Goal: Information Seeking & Learning: Learn about a topic

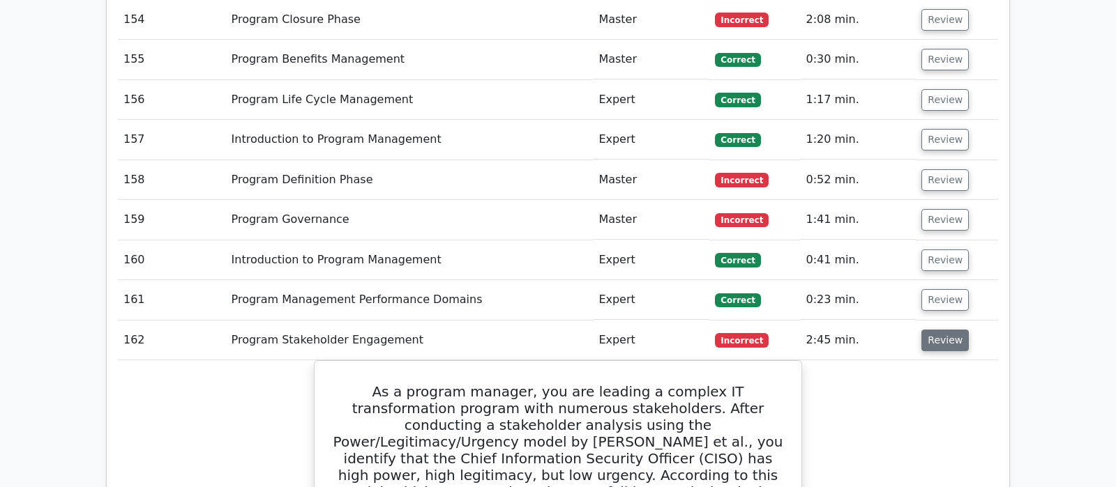
scroll to position [7541, 0]
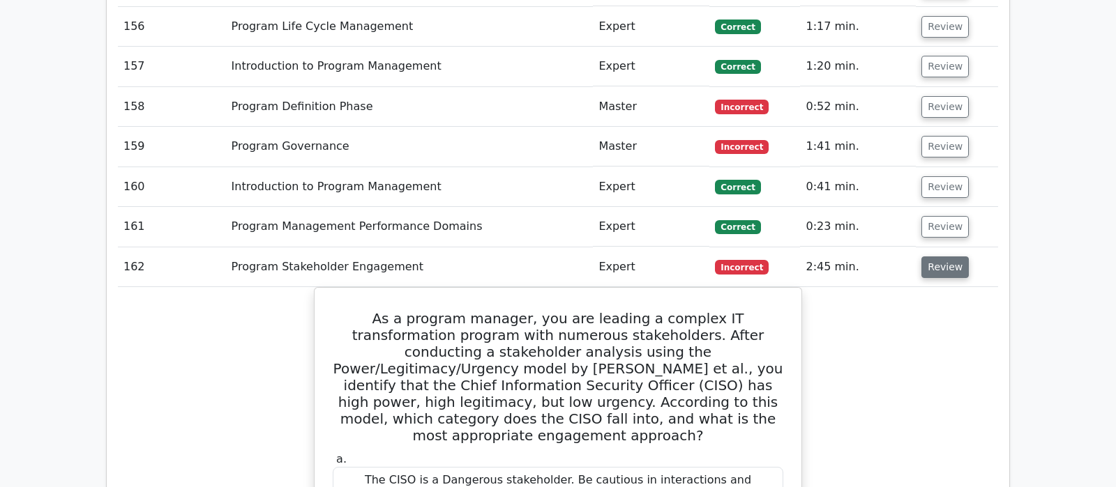
click at [936, 257] on button "Review" at bounding box center [944, 268] width 47 height 22
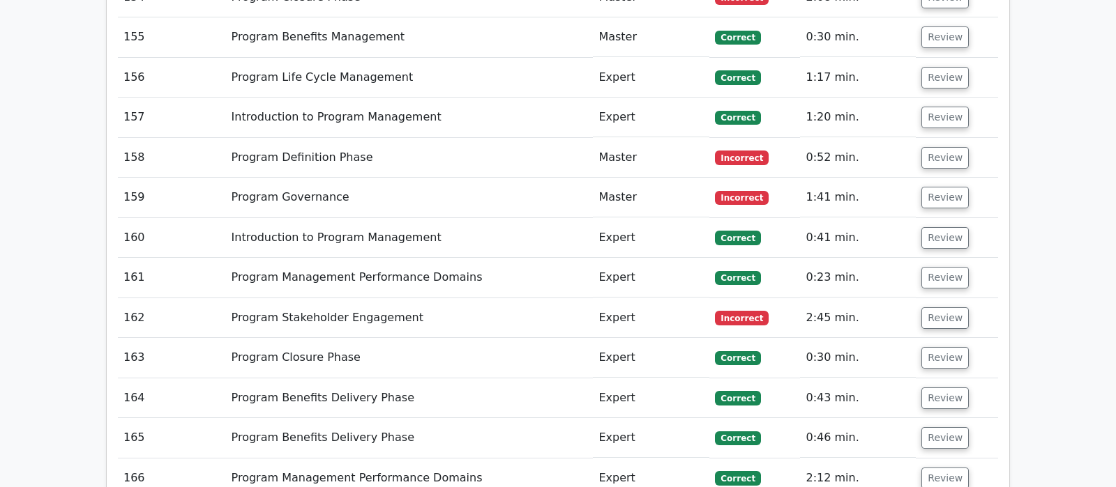
scroll to position [7468, 0]
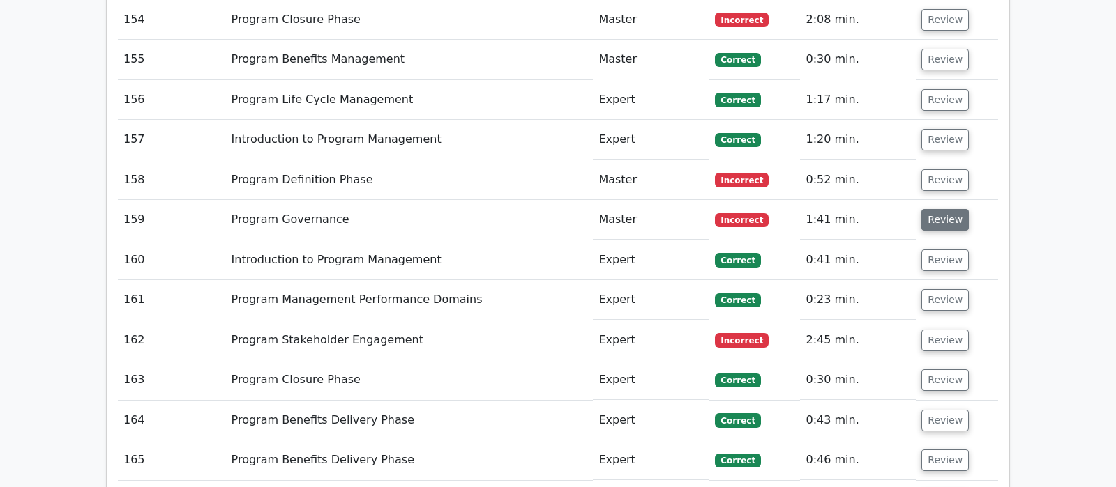
click at [948, 209] on button "Review" at bounding box center [944, 220] width 47 height 22
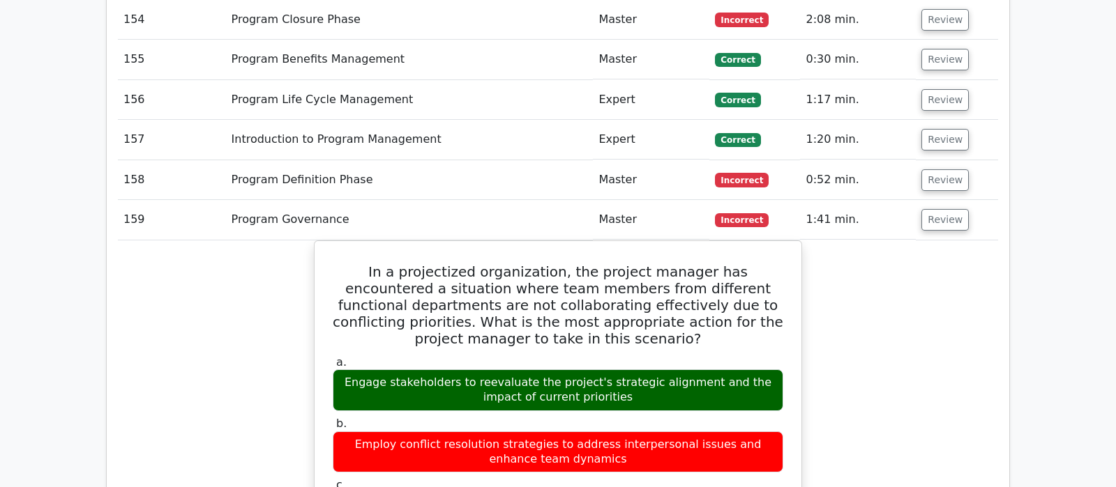
drag, startPoint x: 932, startPoint y: 86, endPoint x: 934, endPoint y: 218, distance: 132.5
click at [941, 209] on button "Review" at bounding box center [944, 220] width 47 height 22
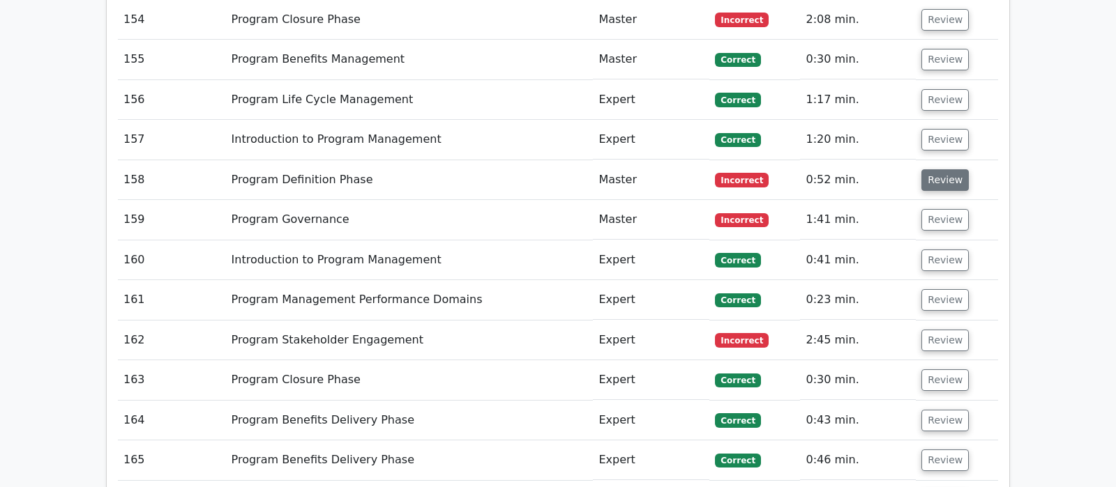
click at [946, 169] on button "Review" at bounding box center [944, 180] width 47 height 22
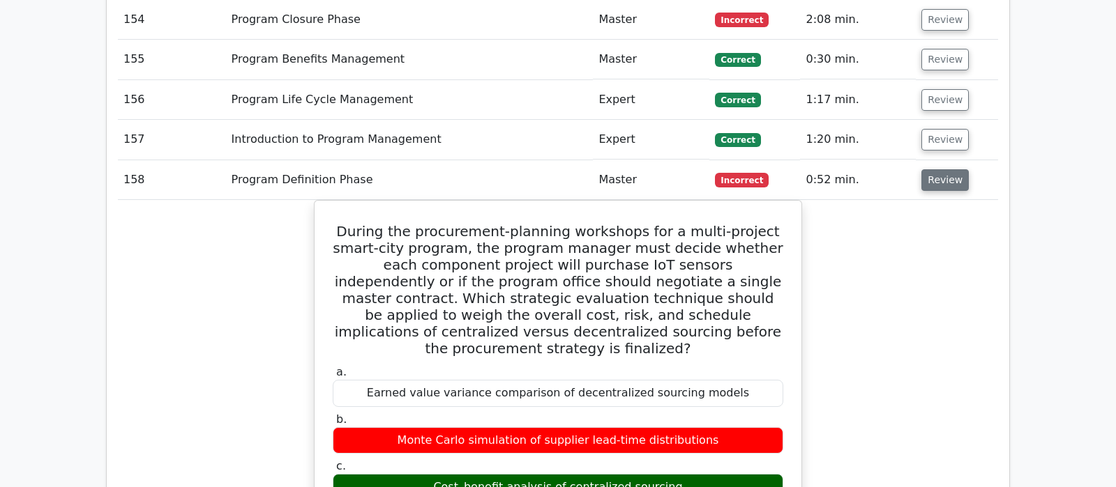
click at [946, 169] on button "Review" at bounding box center [944, 180] width 47 height 22
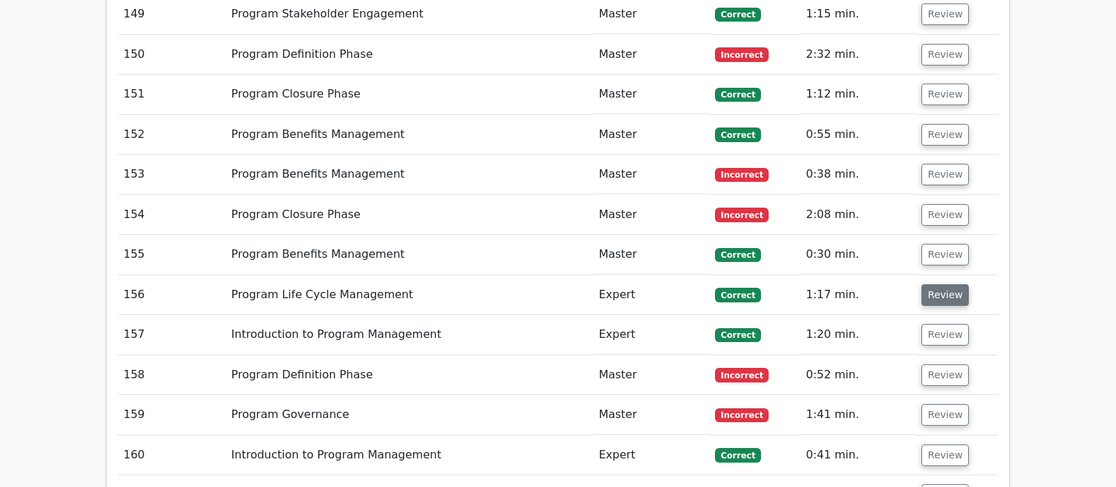
scroll to position [7248, 0]
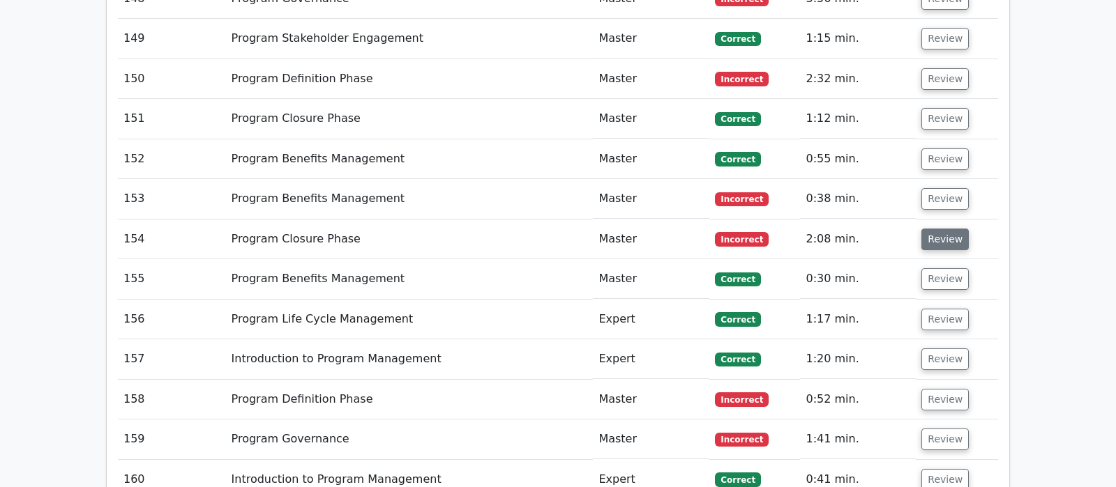
click at [941, 229] on button "Review" at bounding box center [944, 240] width 47 height 22
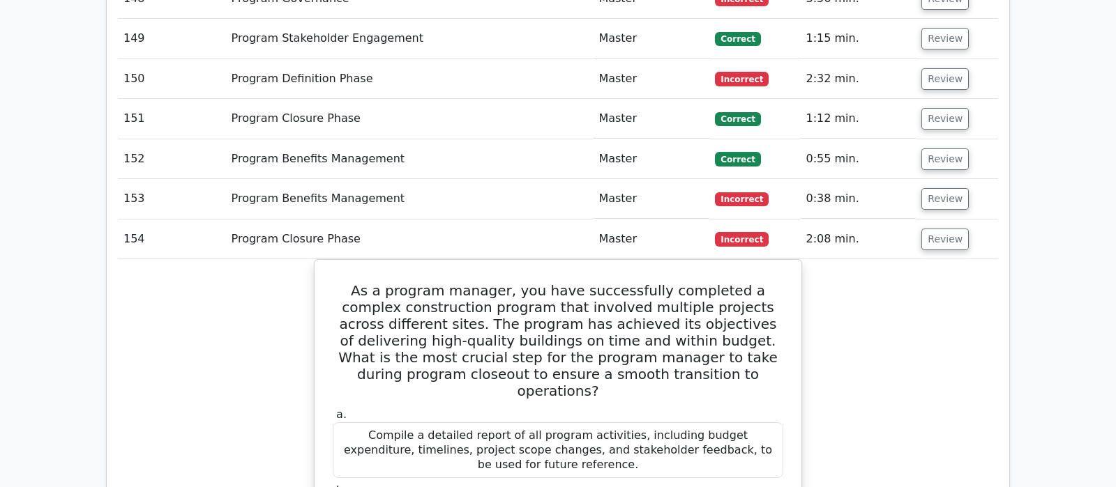
scroll to position [7321, 0]
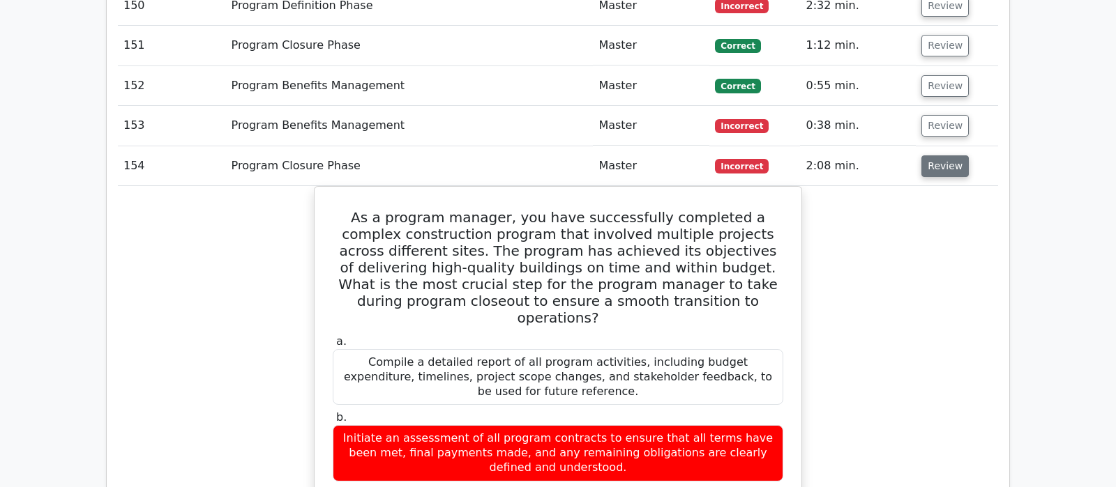
click at [951, 155] on button "Review" at bounding box center [944, 166] width 47 height 22
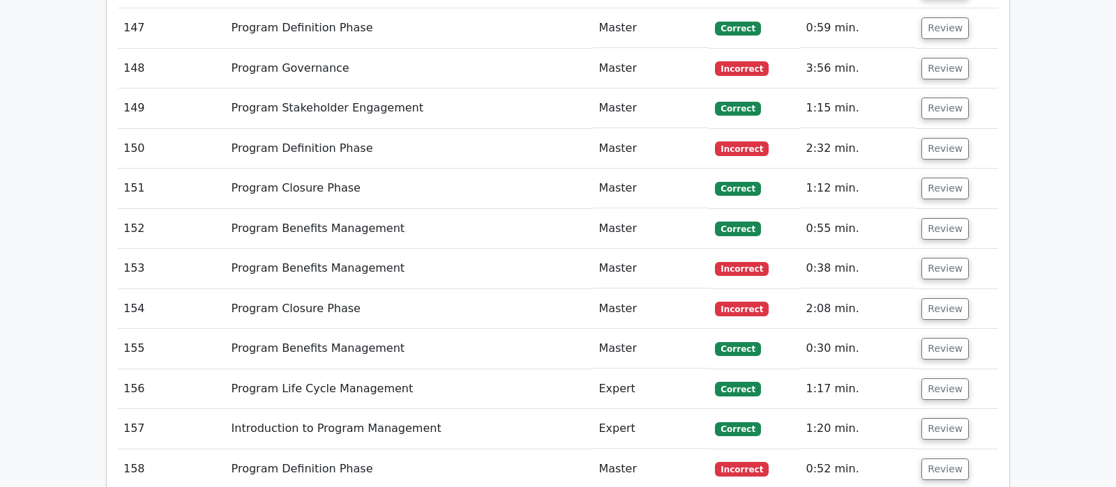
scroll to position [7175, 0]
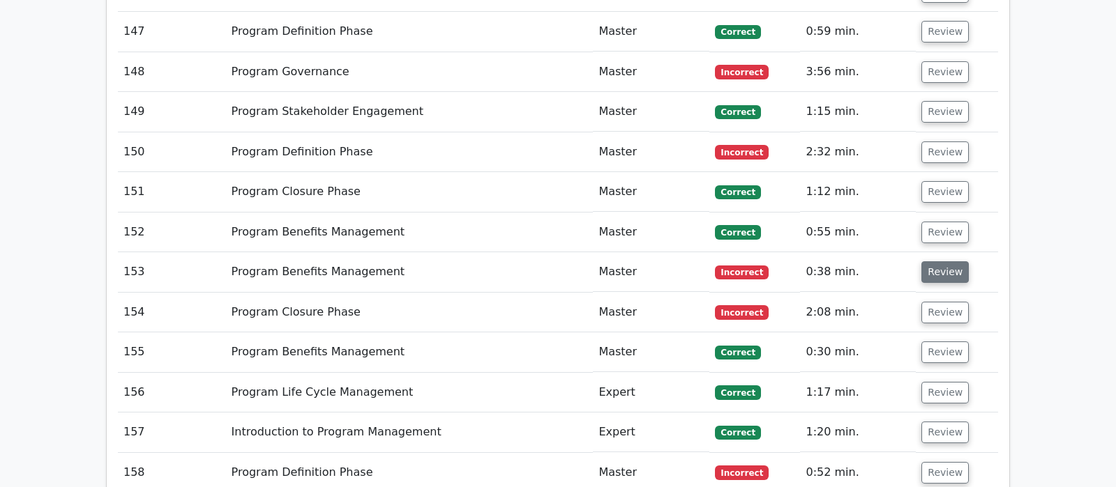
click at [928, 261] on button "Review" at bounding box center [944, 272] width 47 height 22
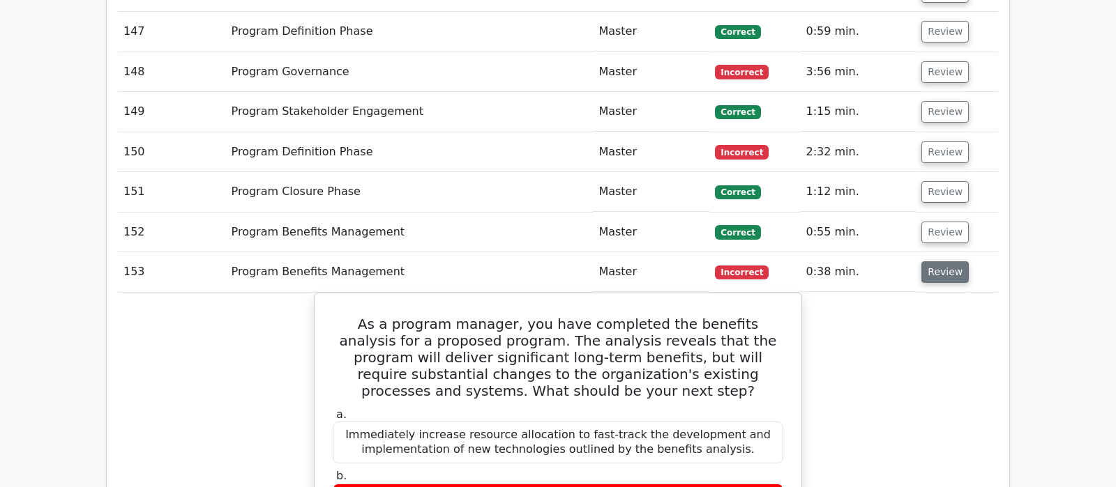
click at [941, 261] on button "Review" at bounding box center [944, 272] width 47 height 22
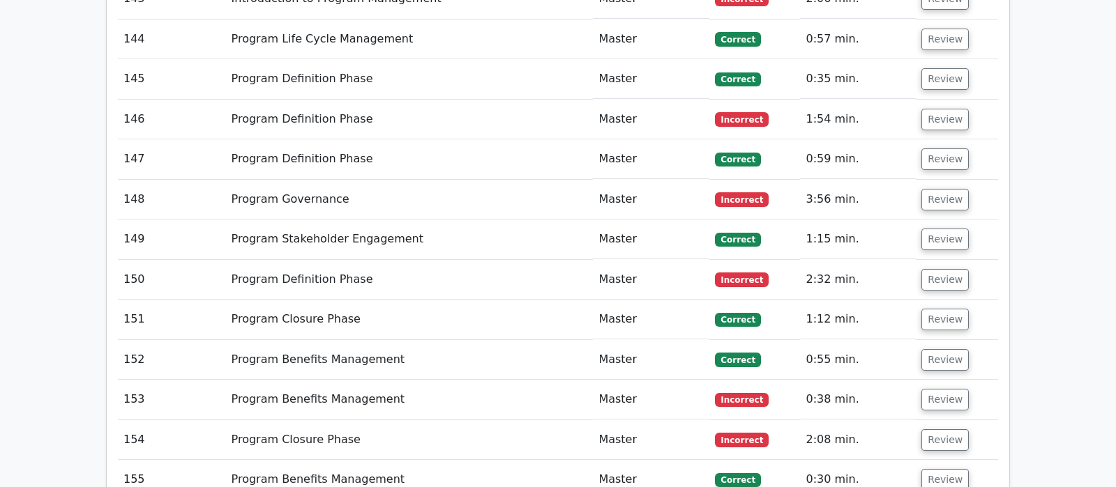
scroll to position [7029, 0]
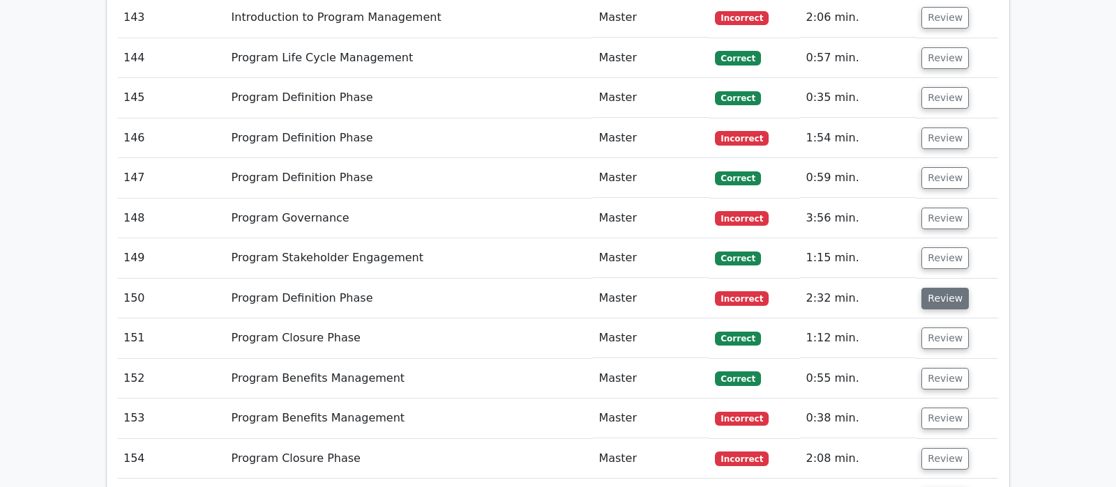
click at [934, 288] on button "Review" at bounding box center [944, 299] width 47 height 22
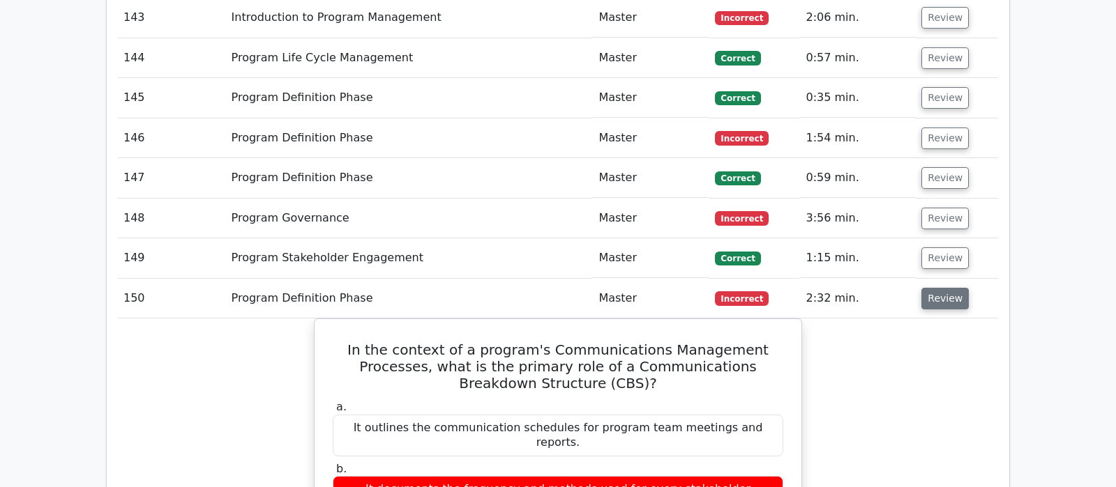
click at [941, 288] on button "Review" at bounding box center [944, 299] width 47 height 22
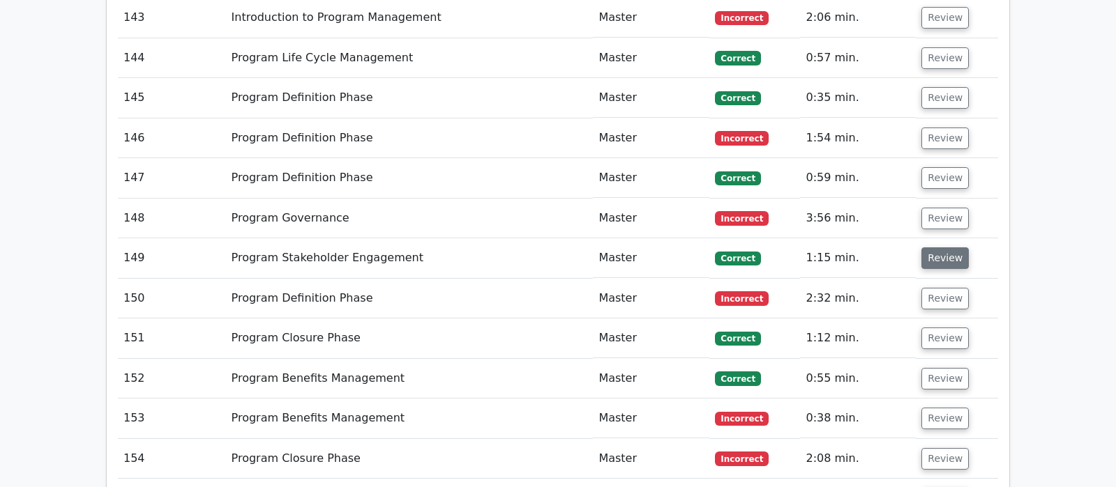
click at [945, 248] on button "Review" at bounding box center [944, 259] width 47 height 22
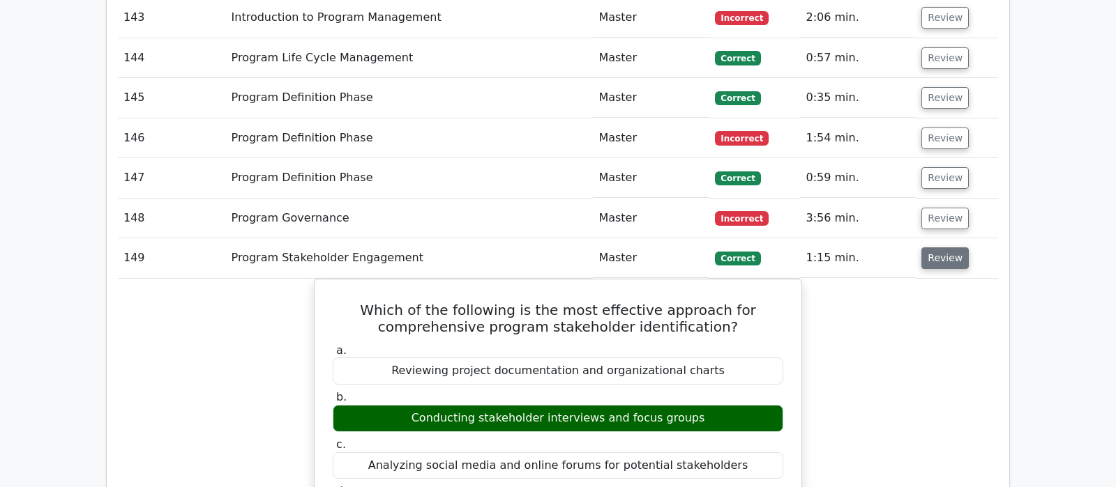
click at [943, 248] on button "Review" at bounding box center [944, 259] width 47 height 22
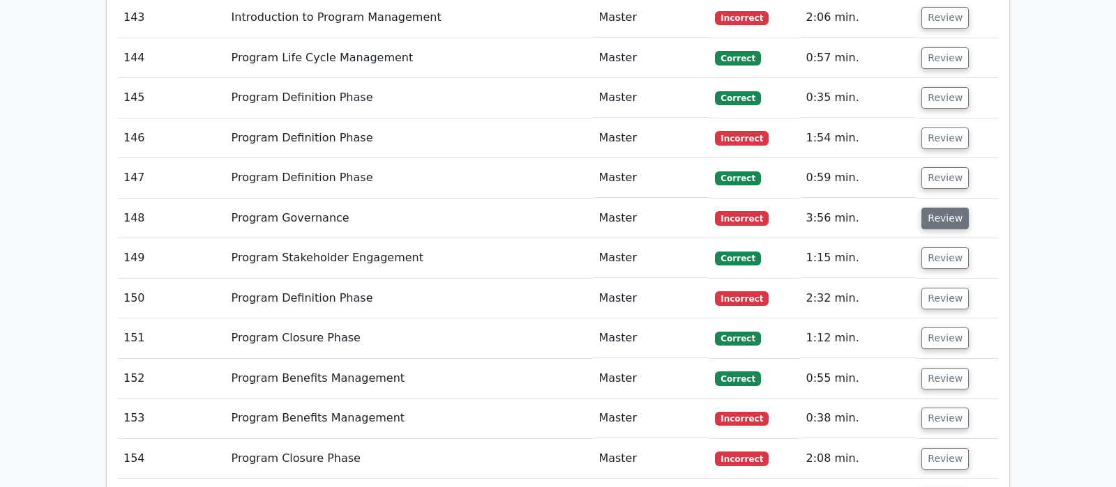
click at [939, 208] on button "Review" at bounding box center [944, 219] width 47 height 22
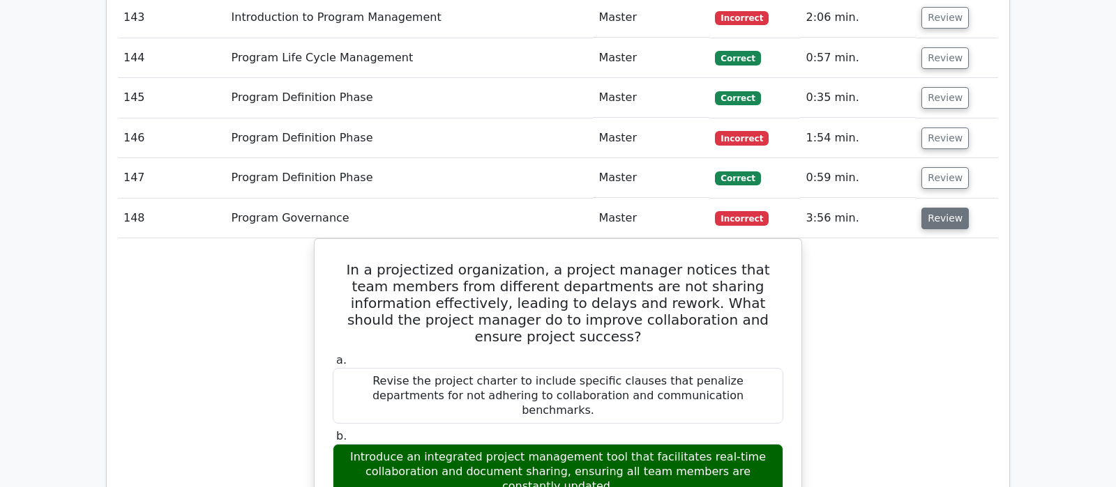
click at [927, 208] on button "Review" at bounding box center [944, 219] width 47 height 22
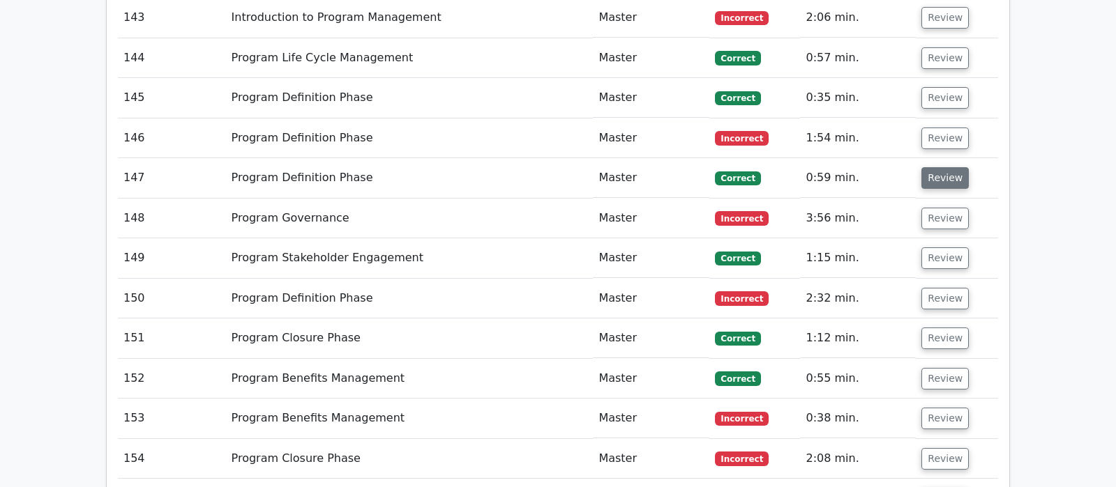
click at [937, 167] on button "Review" at bounding box center [944, 178] width 47 height 22
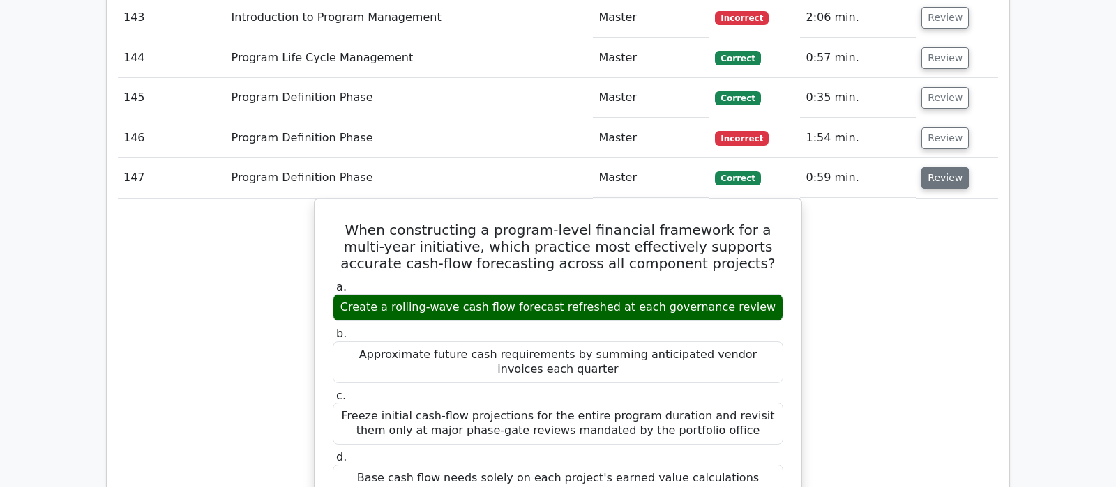
click at [934, 167] on button "Review" at bounding box center [944, 178] width 47 height 22
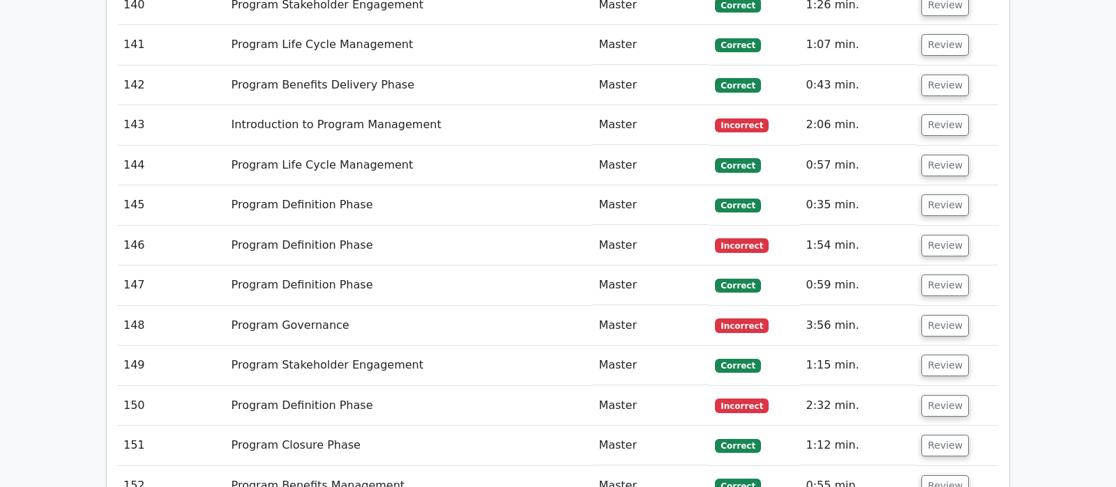
scroll to position [6882, 0]
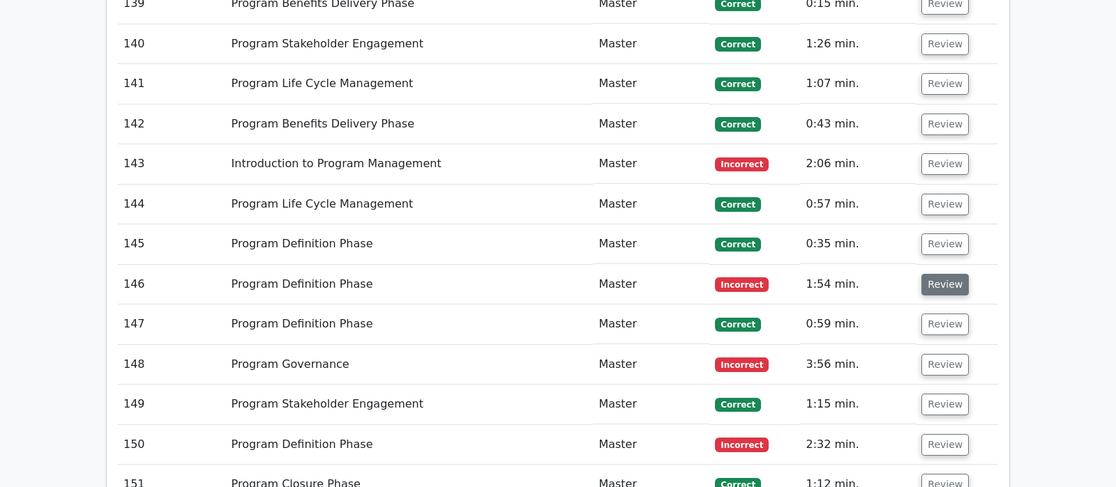
click at [943, 274] on button "Review" at bounding box center [944, 285] width 47 height 22
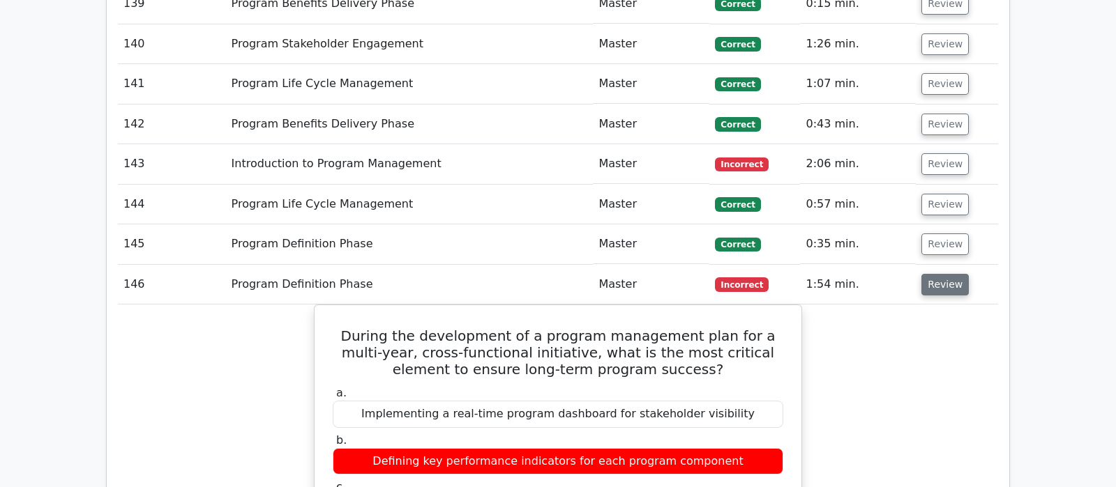
click at [947, 274] on button "Review" at bounding box center [944, 285] width 47 height 22
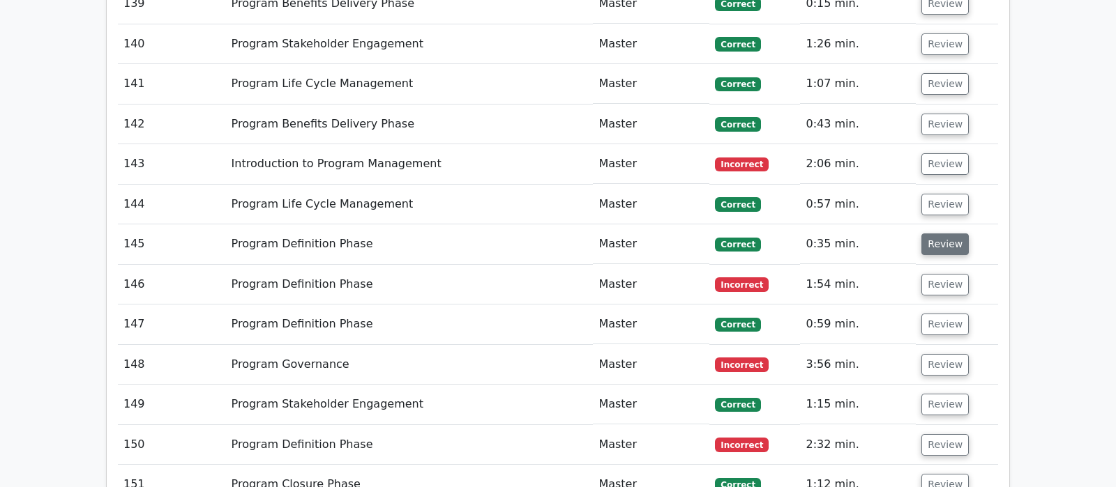
click at [943, 234] on button "Review" at bounding box center [944, 245] width 47 height 22
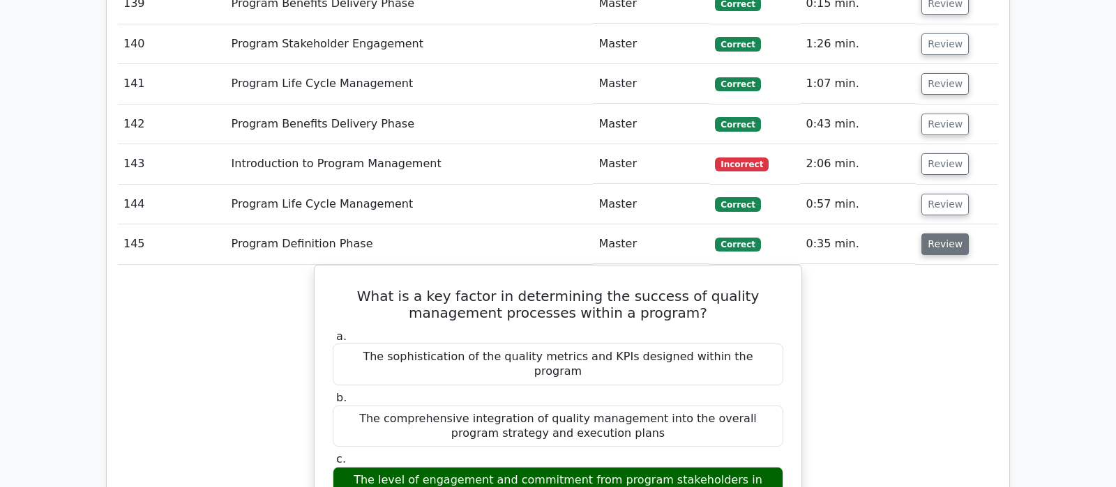
click at [943, 234] on button "Review" at bounding box center [944, 245] width 47 height 22
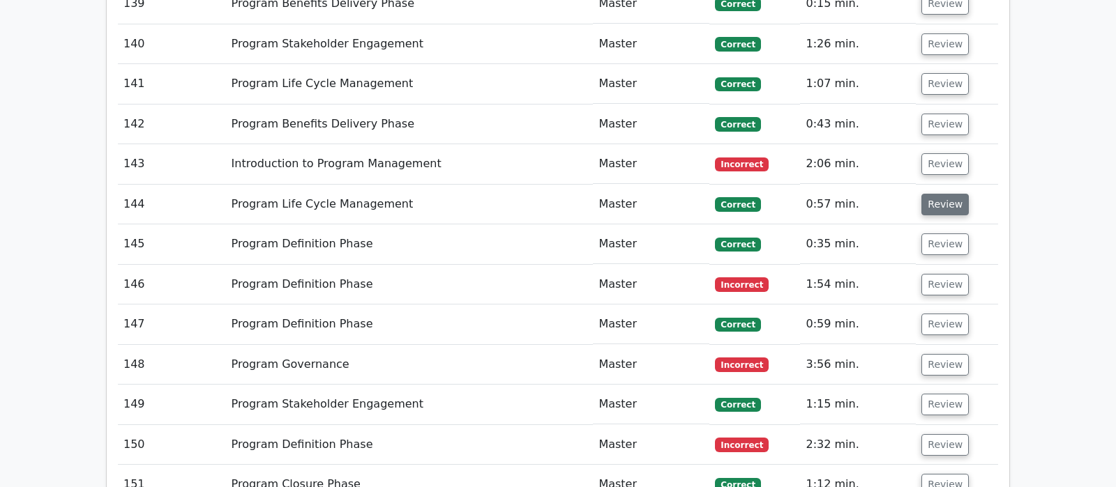
click at [941, 194] on button "Review" at bounding box center [944, 205] width 47 height 22
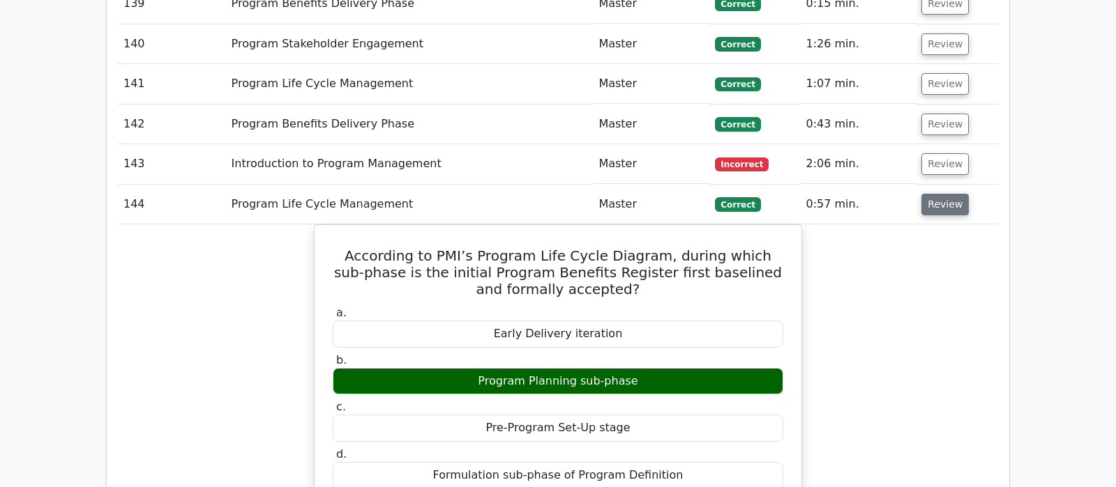
click at [943, 194] on button "Review" at bounding box center [944, 205] width 47 height 22
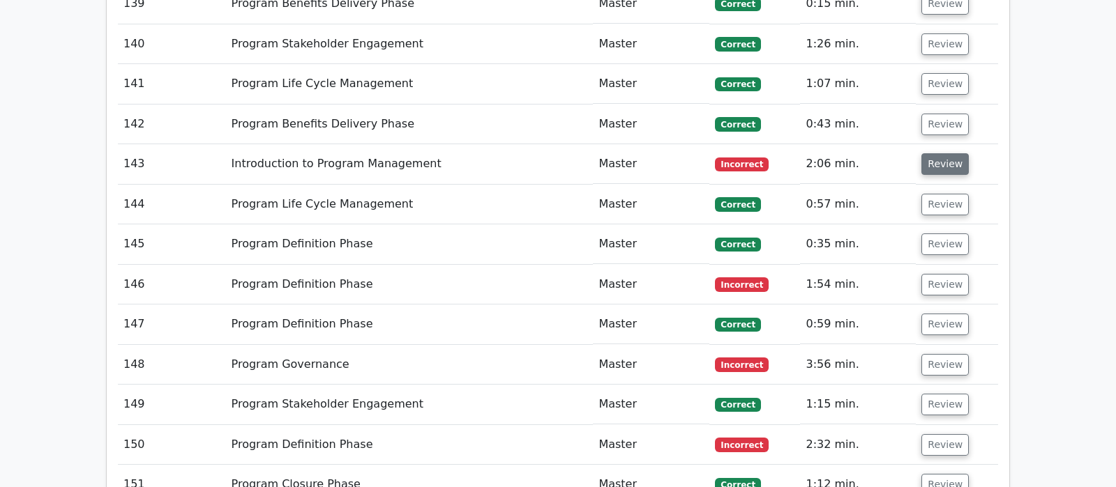
click at [943, 153] on button "Review" at bounding box center [944, 164] width 47 height 22
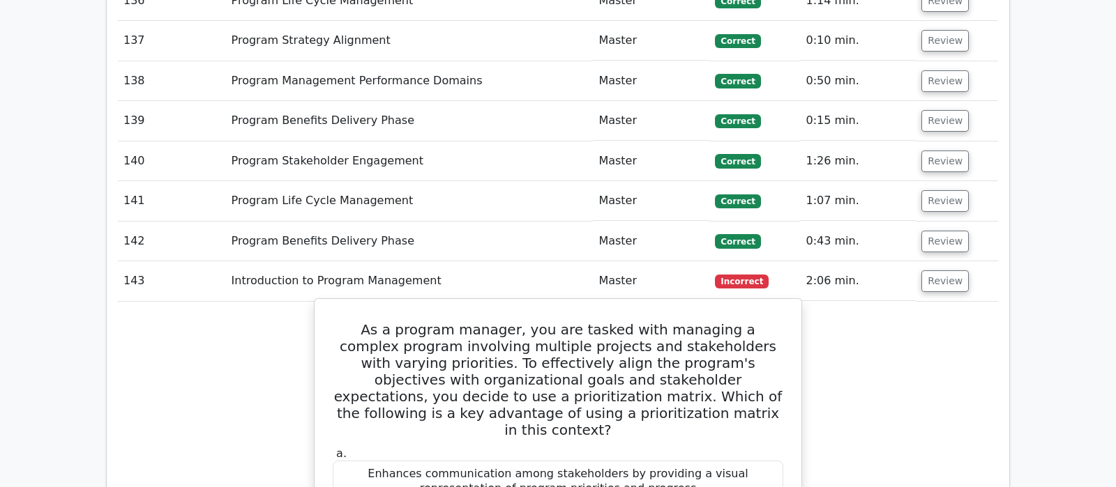
scroll to position [6736, 0]
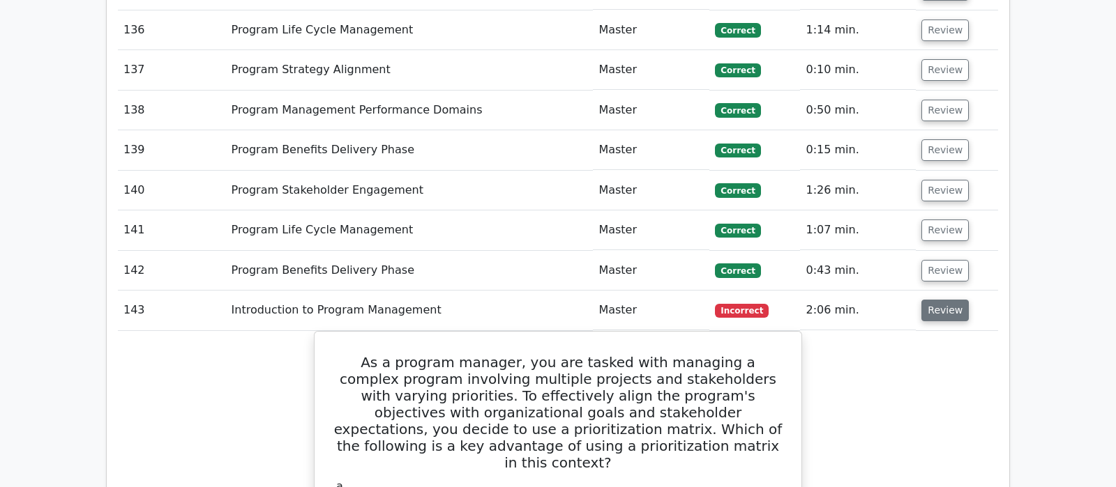
click at [939, 300] on button "Review" at bounding box center [944, 311] width 47 height 22
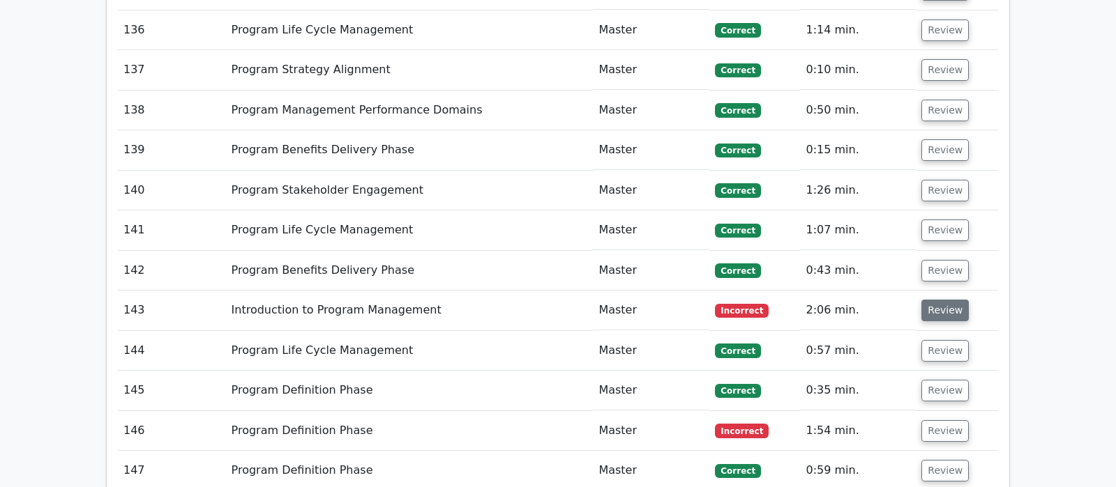
click at [938, 300] on button "Review" at bounding box center [944, 311] width 47 height 22
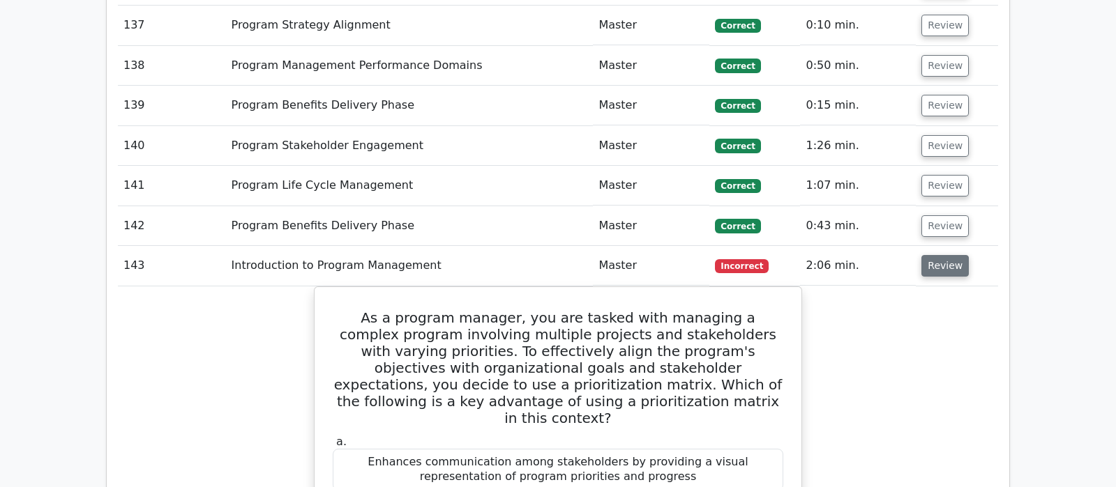
scroll to position [6809, 0]
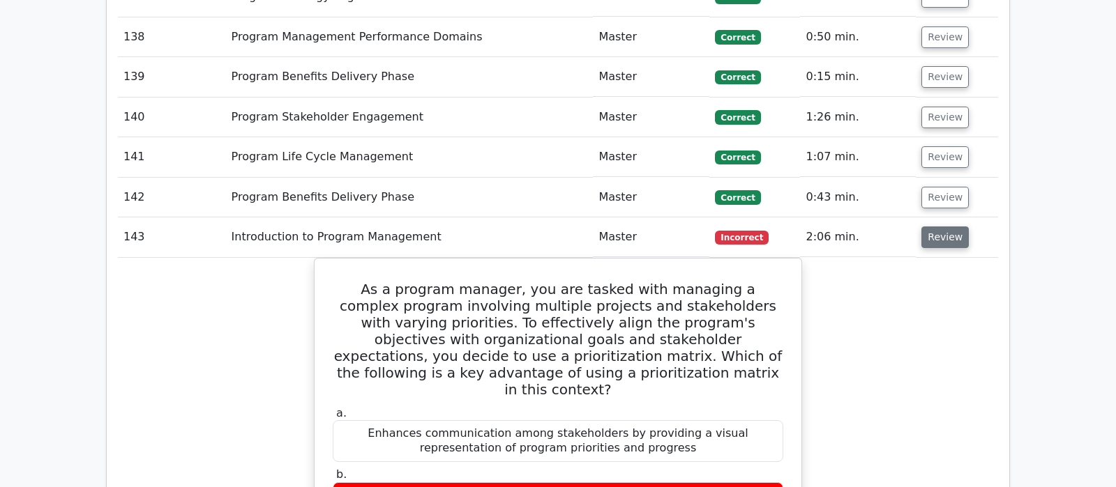
click at [954, 227] on button "Review" at bounding box center [944, 238] width 47 height 22
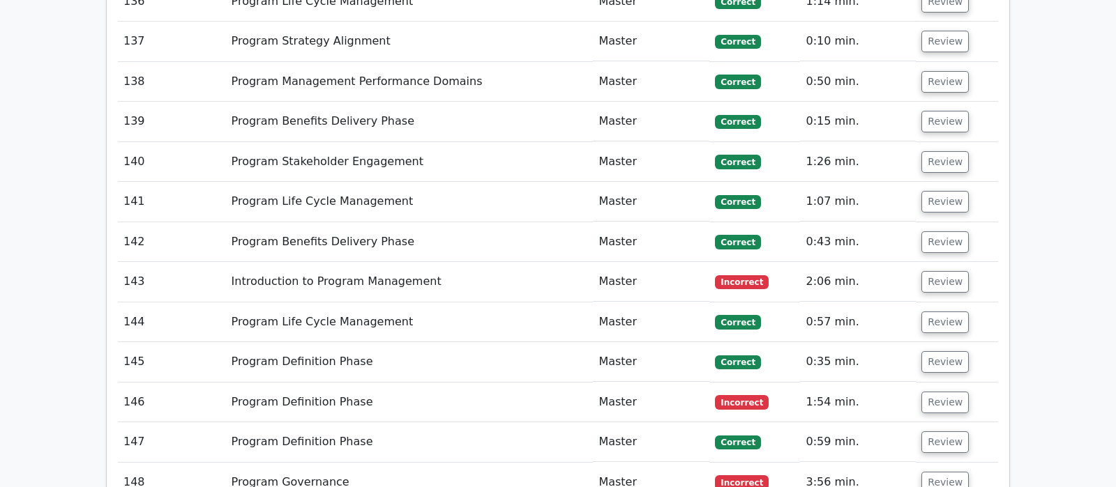
scroll to position [6736, 0]
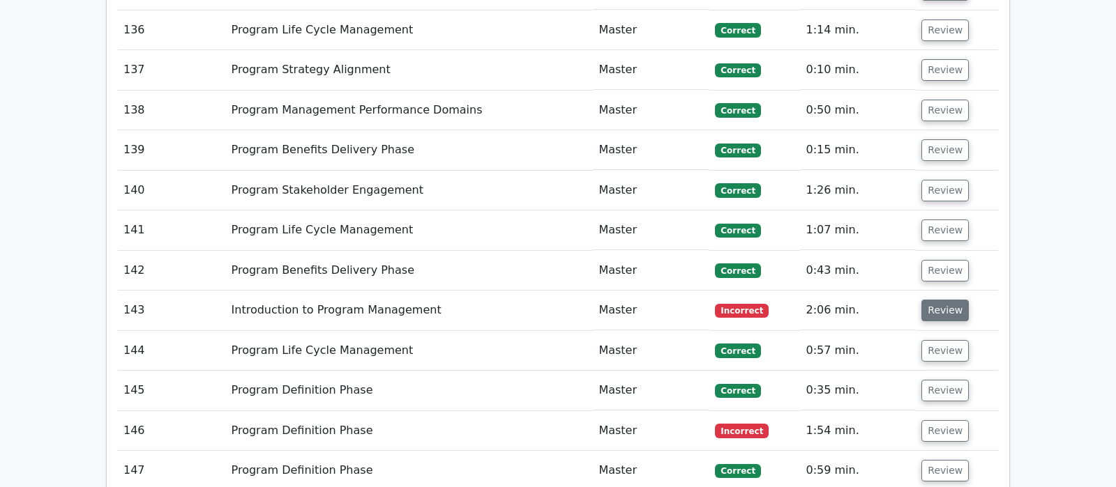
click at [943, 300] on button "Review" at bounding box center [944, 311] width 47 height 22
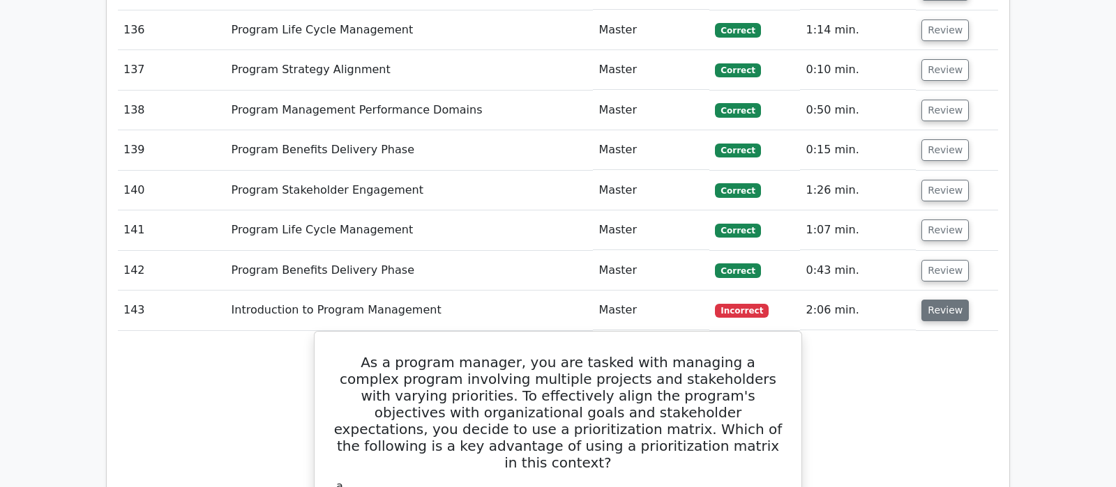
click at [943, 300] on button "Review" at bounding box center [944, 311] width 47 height 22
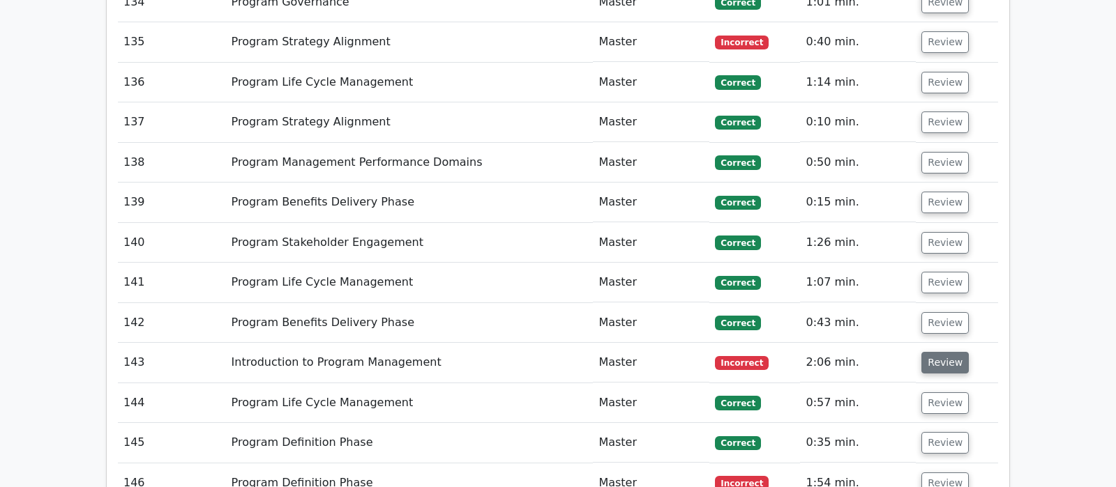
scroll to position [6663, 0]
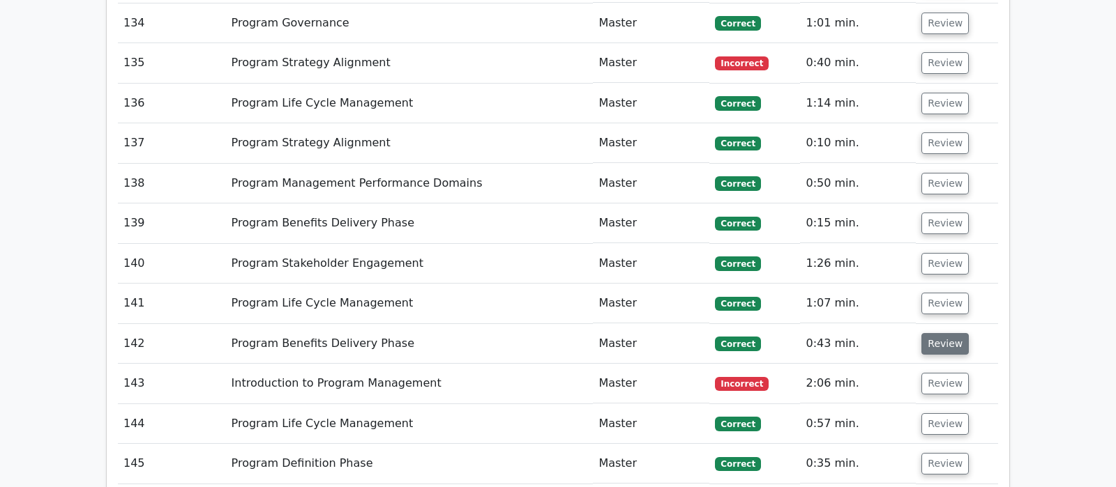
click at [952, 333] on button "Review" at bounding box center [944, 344] width 47 height 22
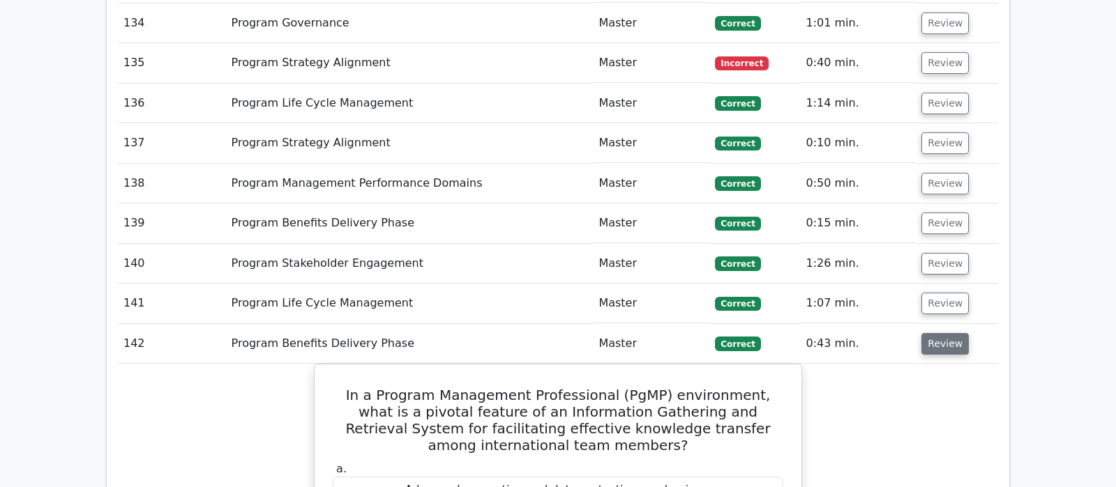
click at [944, 333] on button "Review" at bounding box center [944, 344] width 47 height 22
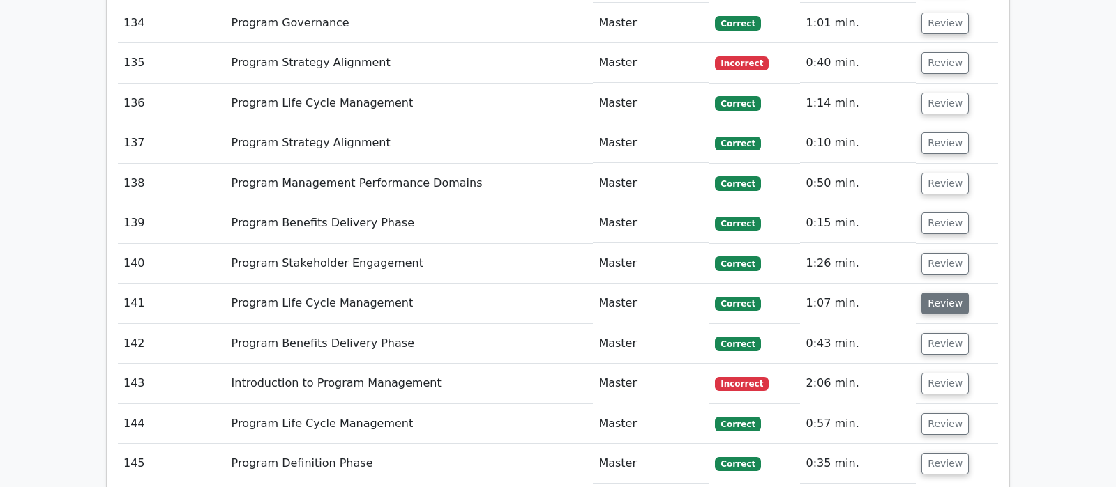
click at [946, 293] on button "Review" at bounding box center [944, 304] width 47 height 22
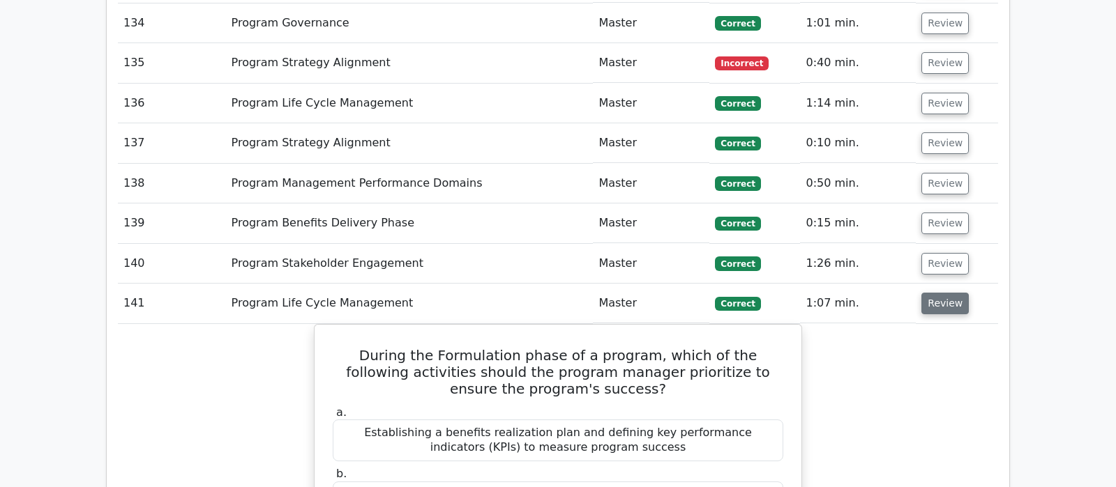
click at [946, 293] on button "Review" at bounding box center [944, 304] width 47 height 22
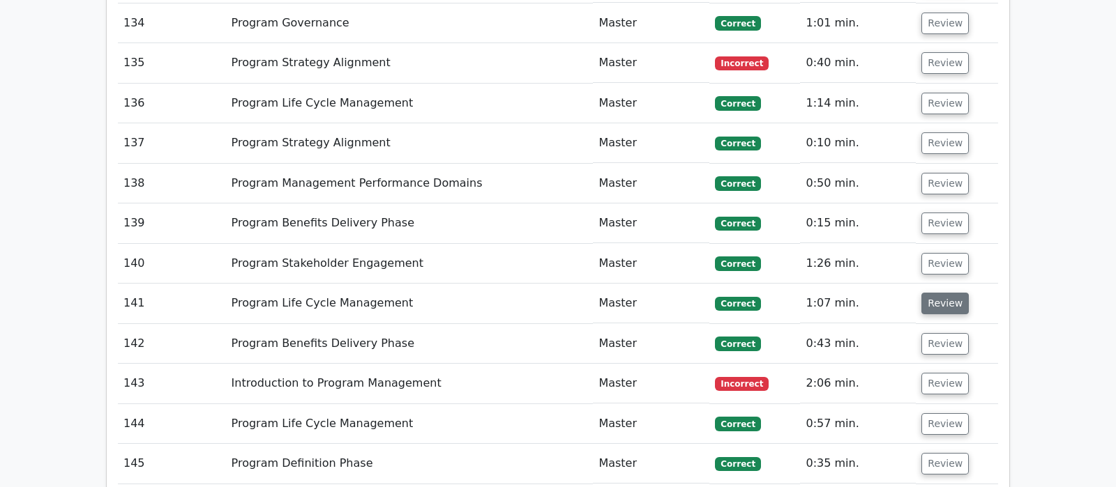
click at [943, 293] on button "Review" at bounding box center [944, 304] width 47 height 22
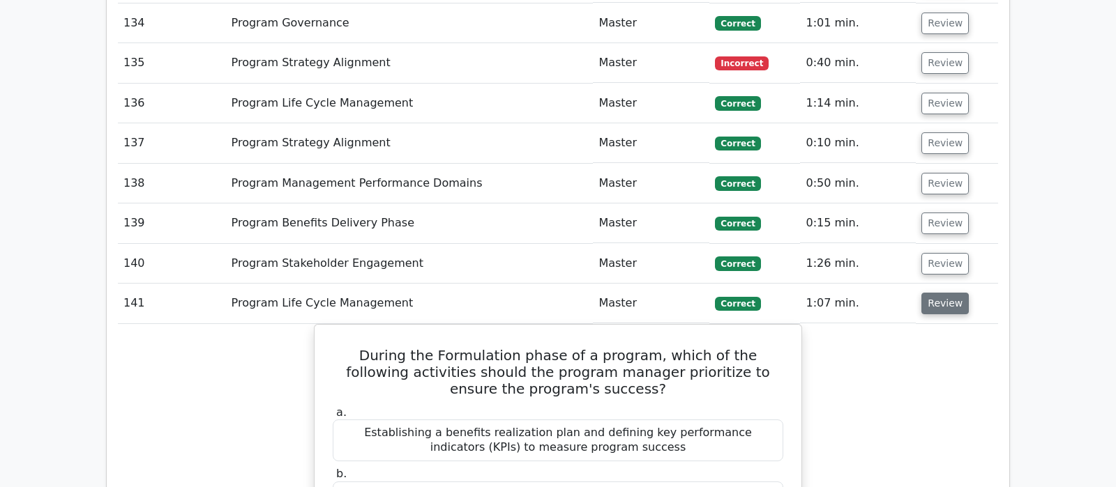
click at [943, 293] on button "Review" at bounding box center [944, 304] width 47 height 22
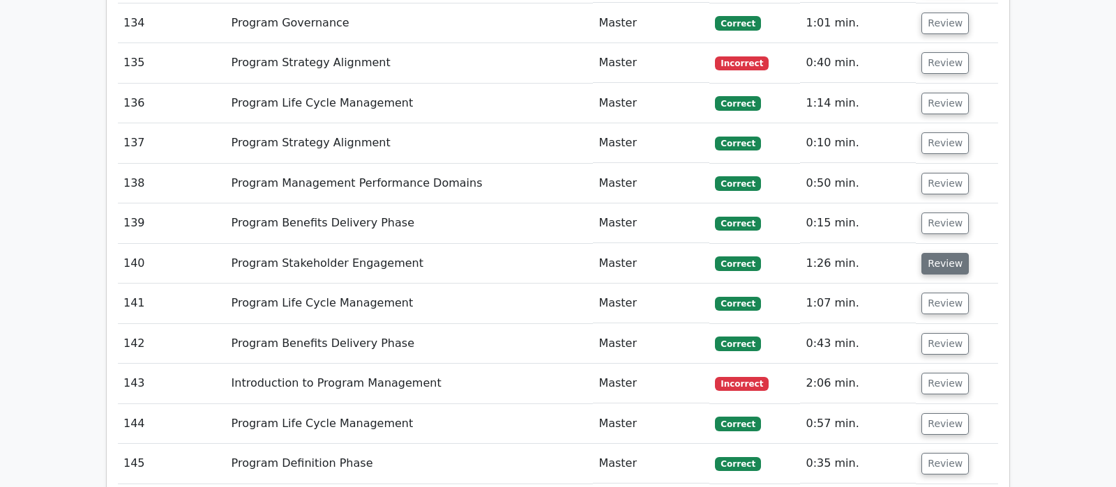
click at [939, 253] on button "Review" at bounding box center [944, 264] width 47 height 22
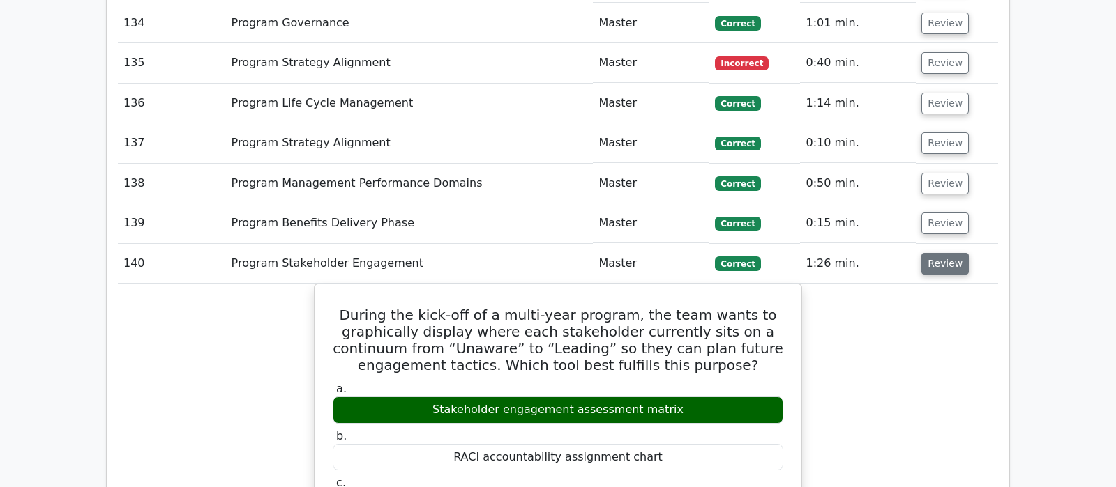
click at [939, 253] on button "Review" at bounding box center [944, 264] width 47 height 22
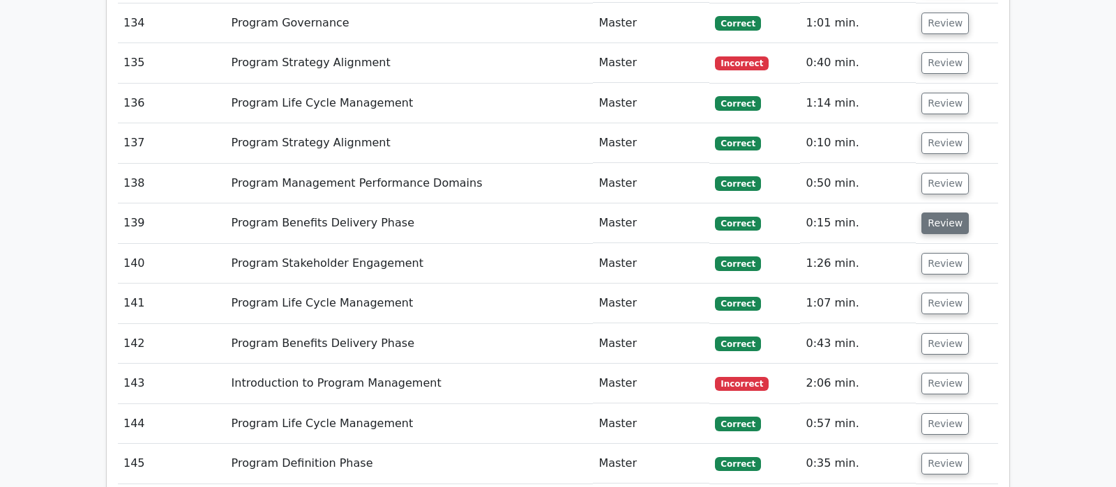
click at [939, 213] on button "Review" at bounding box center [944, 224] width 47 height 22
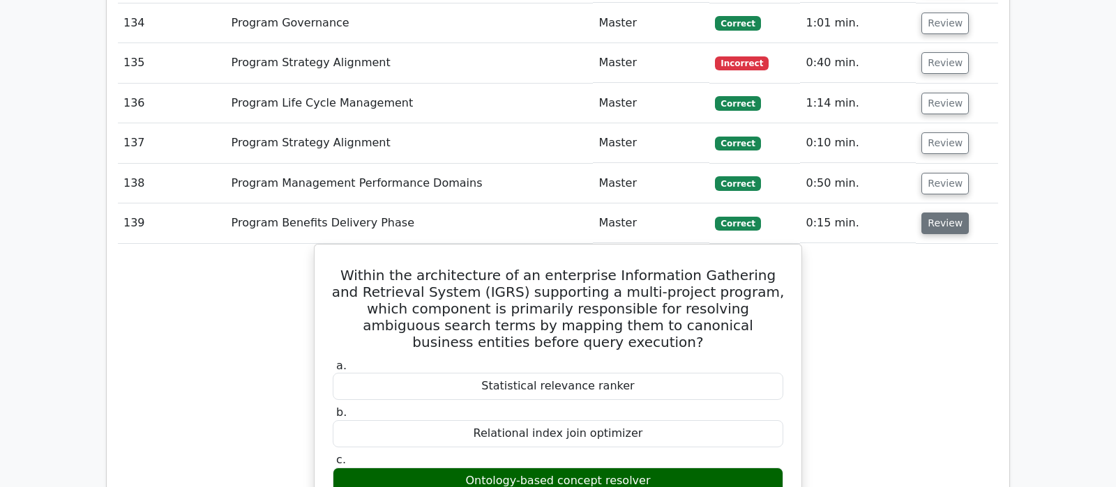
click at [939, 213] on button "Review" at bounding box center [944, 224] width 47 height 22
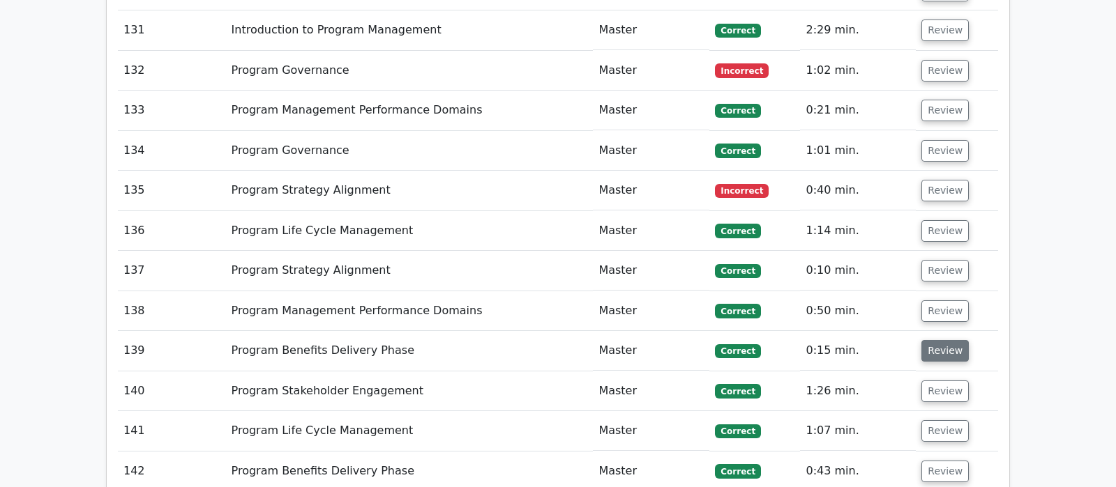
scroll to position [6516, 0]
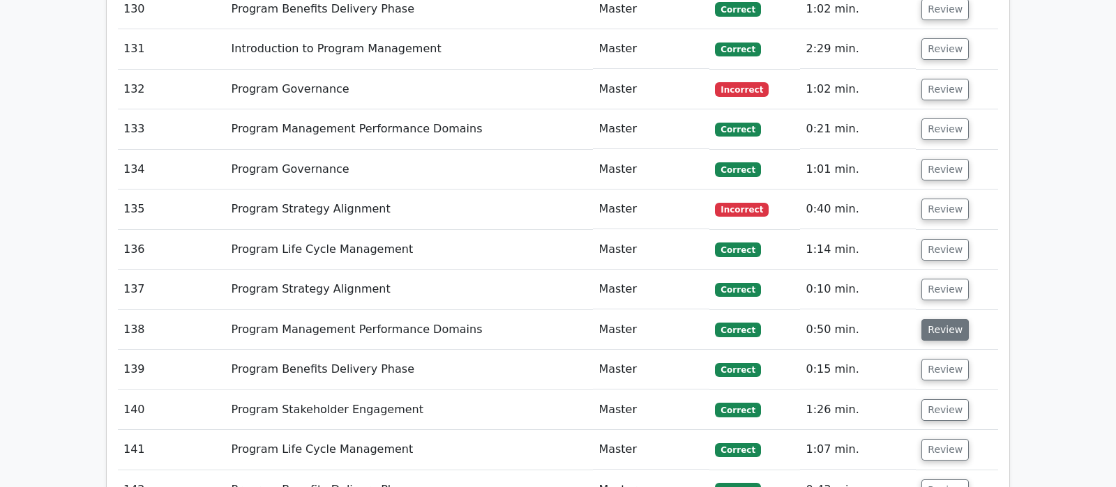
click at [934, 319] on button "Review" at bounding box center [944, 330] width 47 height 22
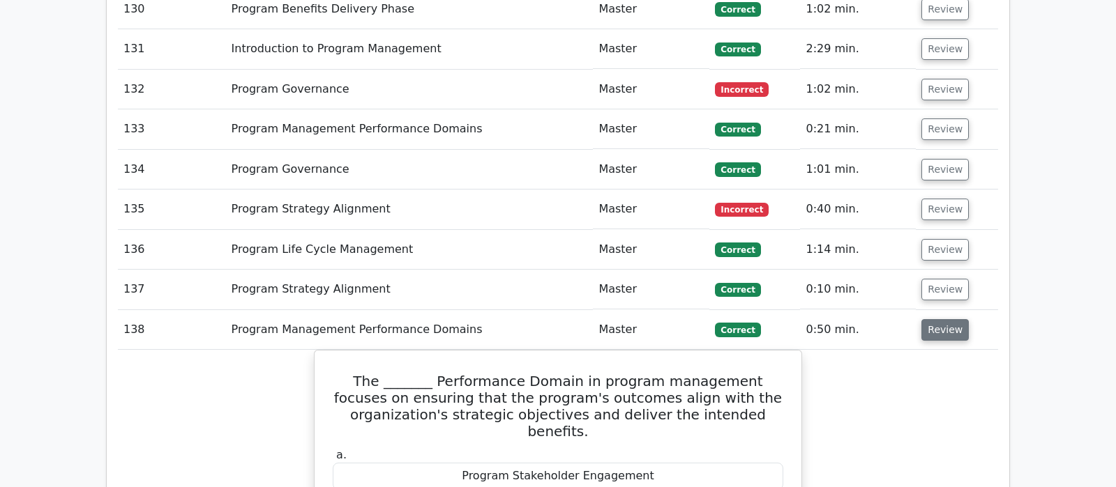
click at [935, 319] on button "Review" at bounding box center [944, 330] width 47 height 22
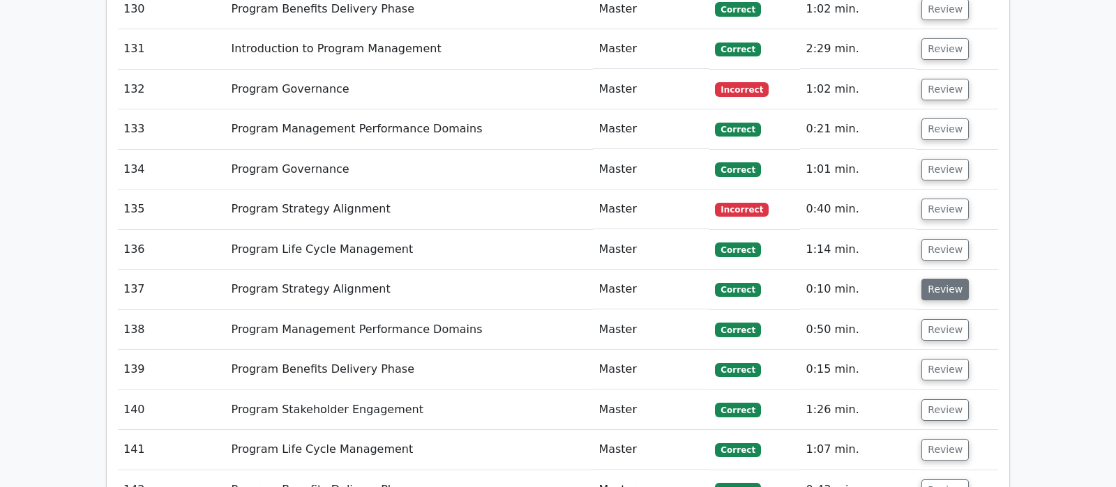
click at [945, 279] on button "Review" at bounding box center [944, 290] width 47 height 22
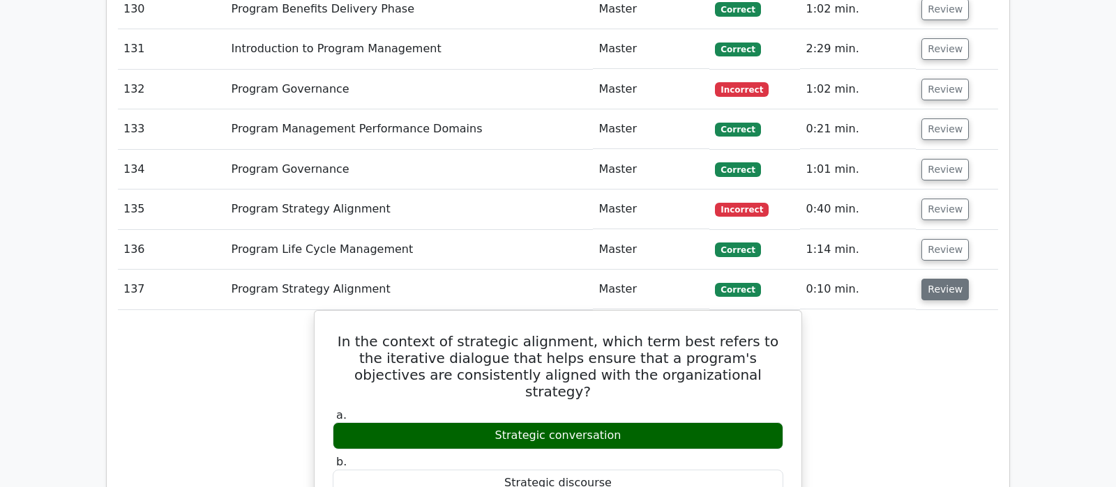
click at [945, 279] on button "Review" at bounding box center [944, 290] width 47 height 22
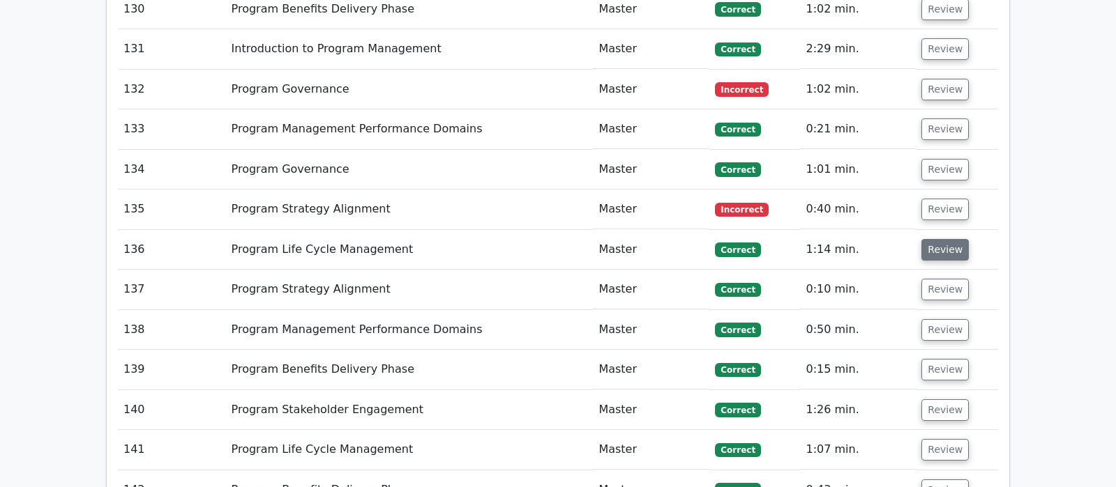
click at [940, 239] on button "Review" at bounding box center [944, 250] width 47 height 22
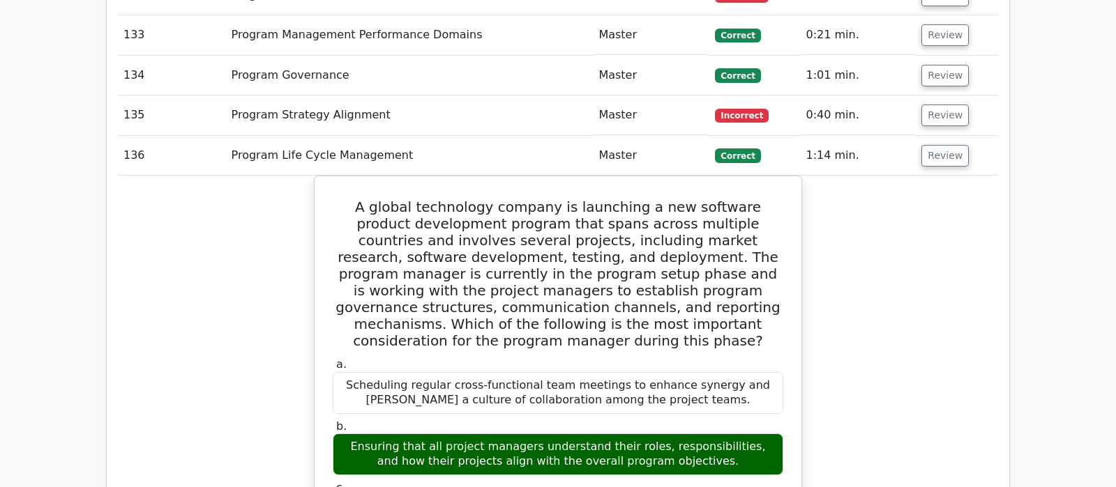
scroll to position [6589, 0]
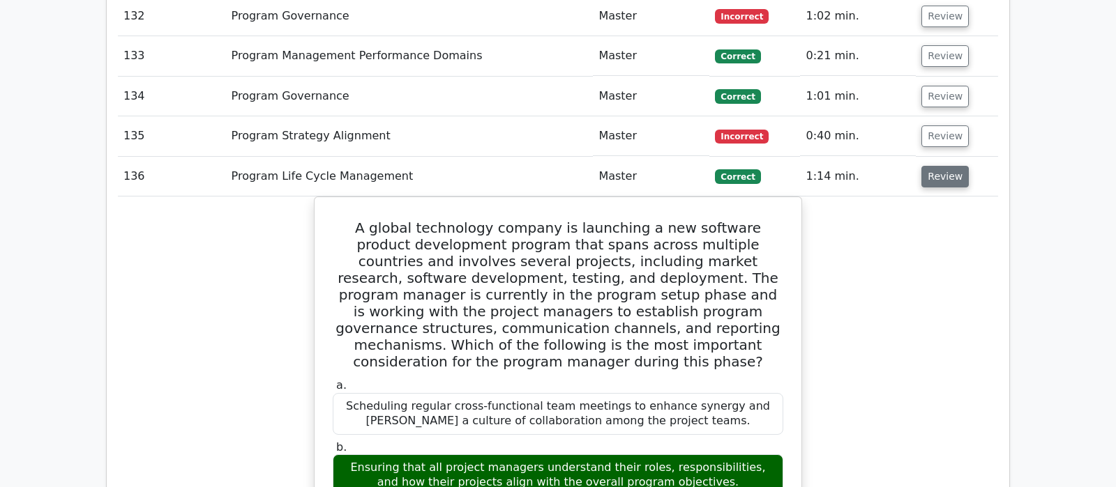
click at [936, 166] on button "Review" at bounding box center [944, 177] width 47 height 22
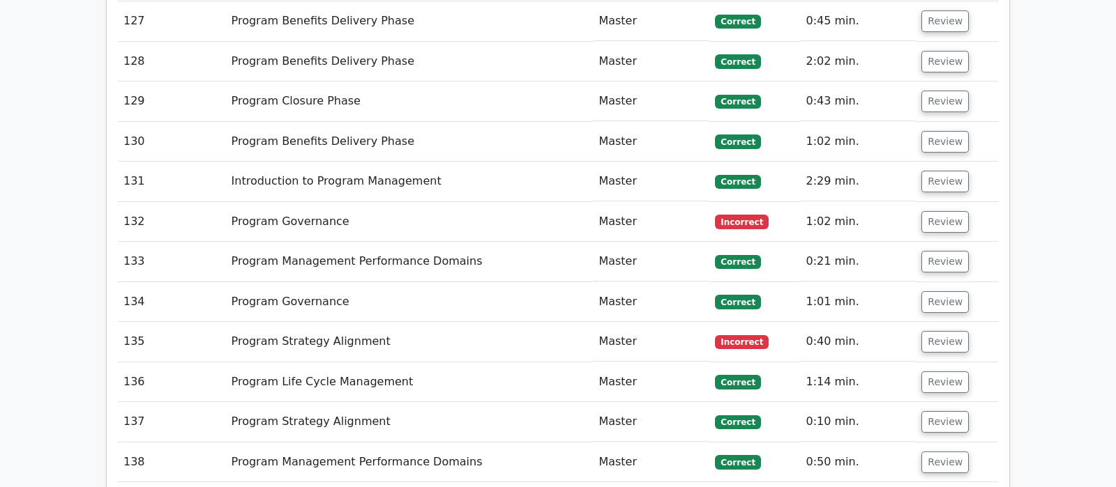
scroll to position [6370, 0]
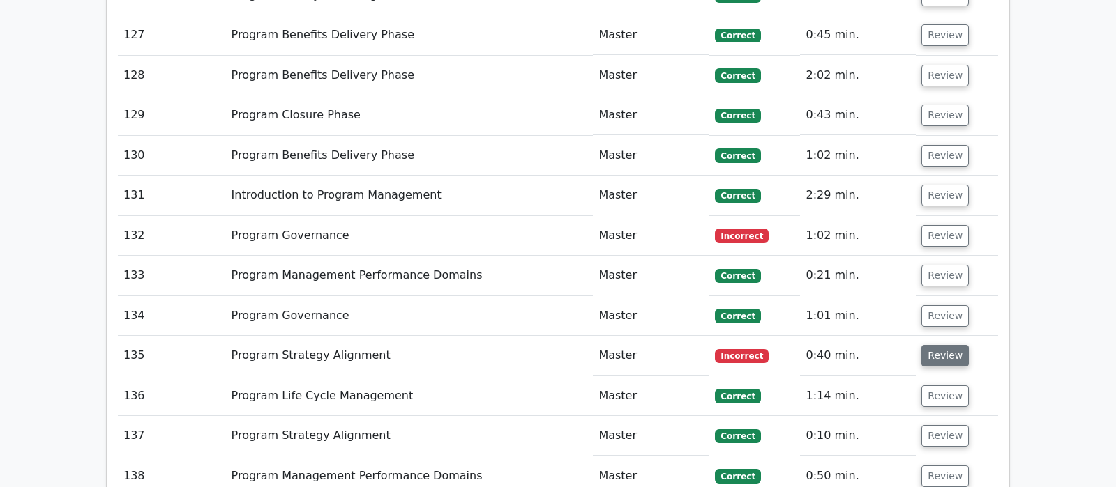
click at [937, 345] on button "Review" at bounding box center [944, 356] width 47 height 22
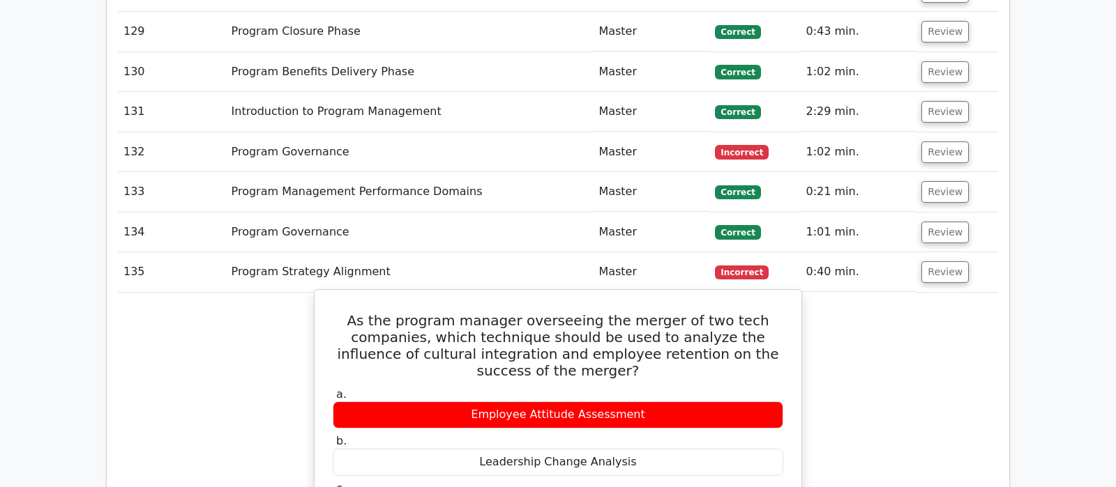
scroll to position [6443, 0]
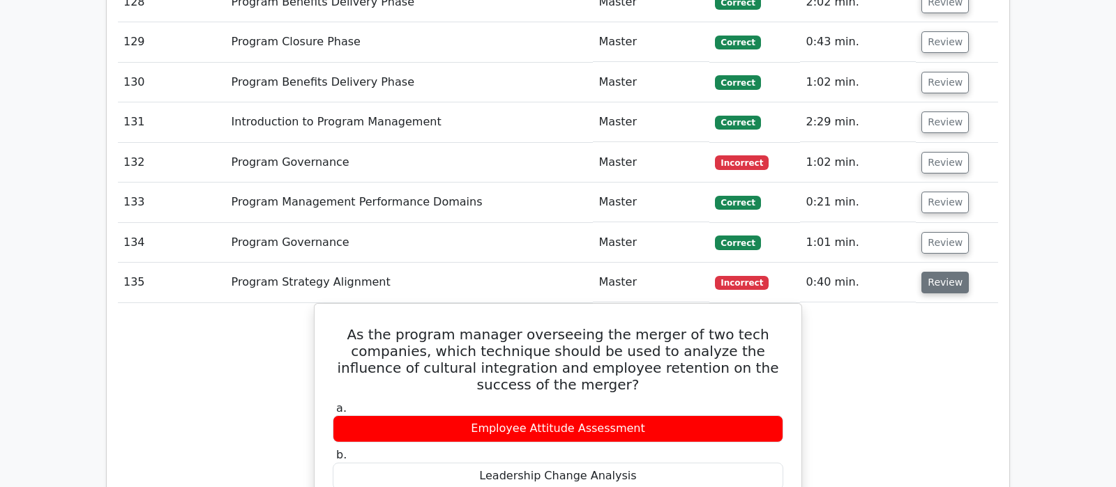
click at [943, 272] on button "Review" at bounding box center [944, 283] width 47 height 22
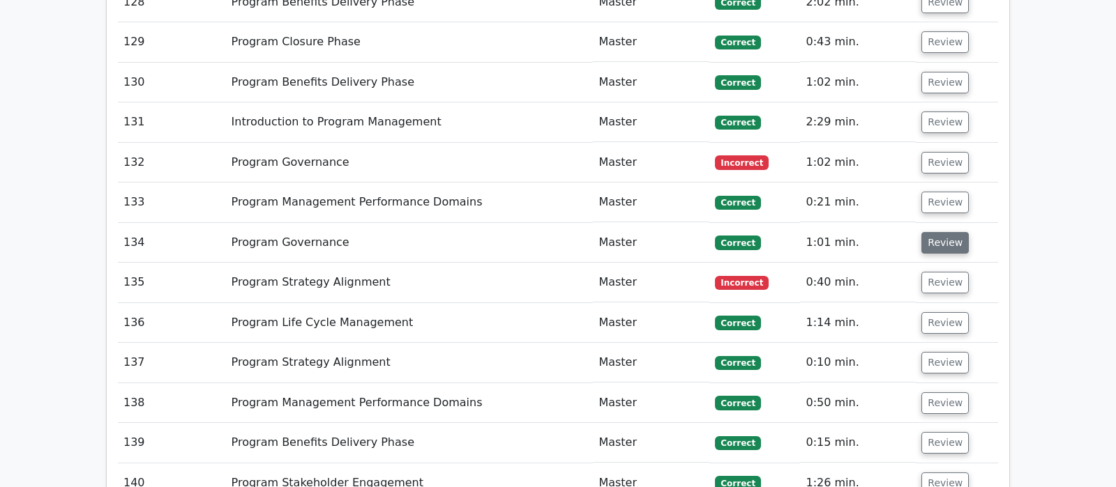
click at [936, 232] on button "Review" at bounding box center [944, 243] width 47 height 22
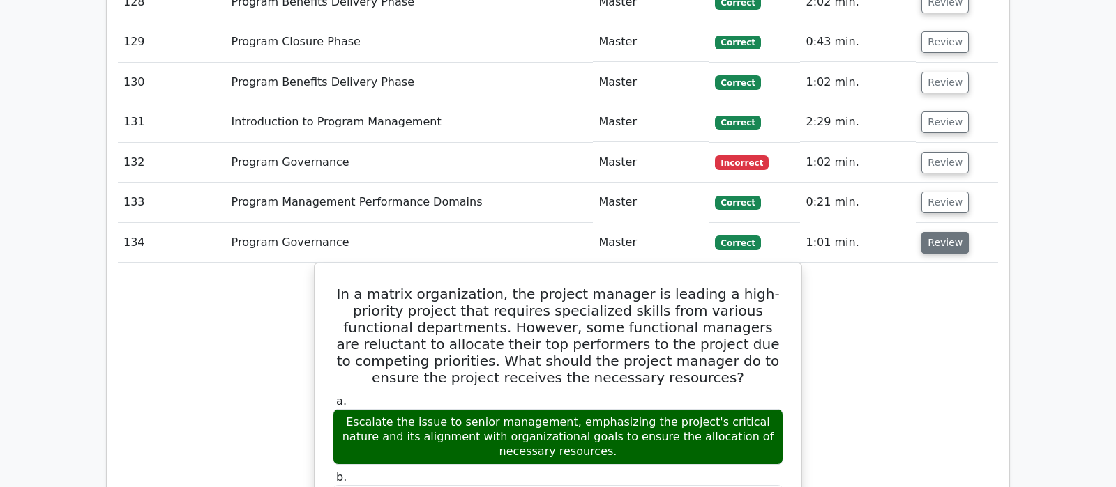
click at [936, 232] on button "Review" at bounding box center [944, 243] width 47 height 22
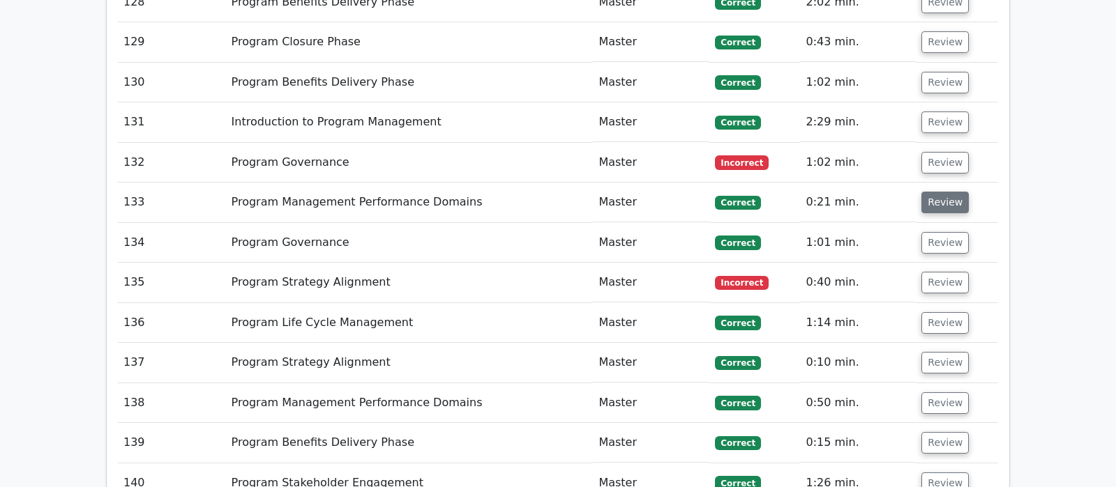
click at [942, 192] on button "Review" at bounding box center [944, 203] width 47 height 22
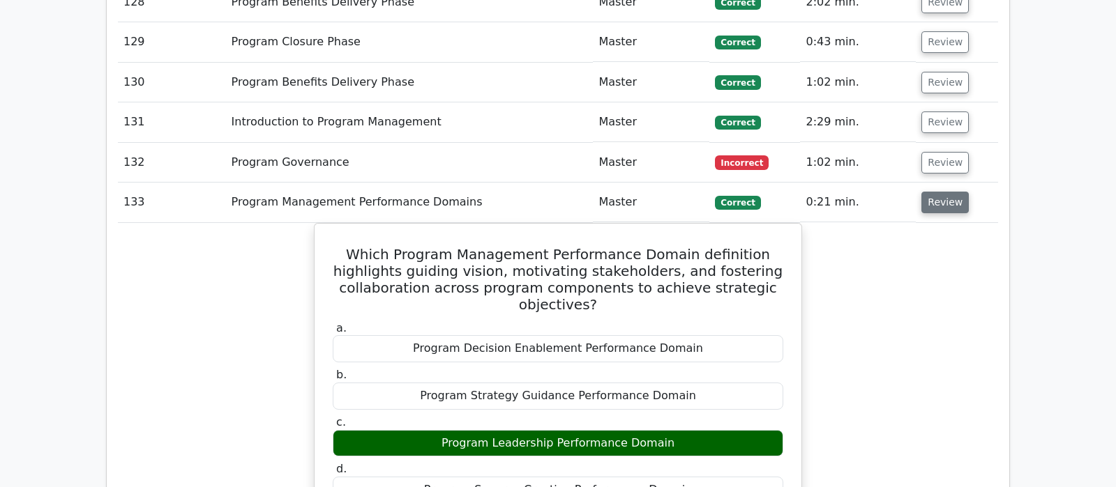
click at [942, 192] on button "Review" at bounding box center [944, 203] width 47 height 22
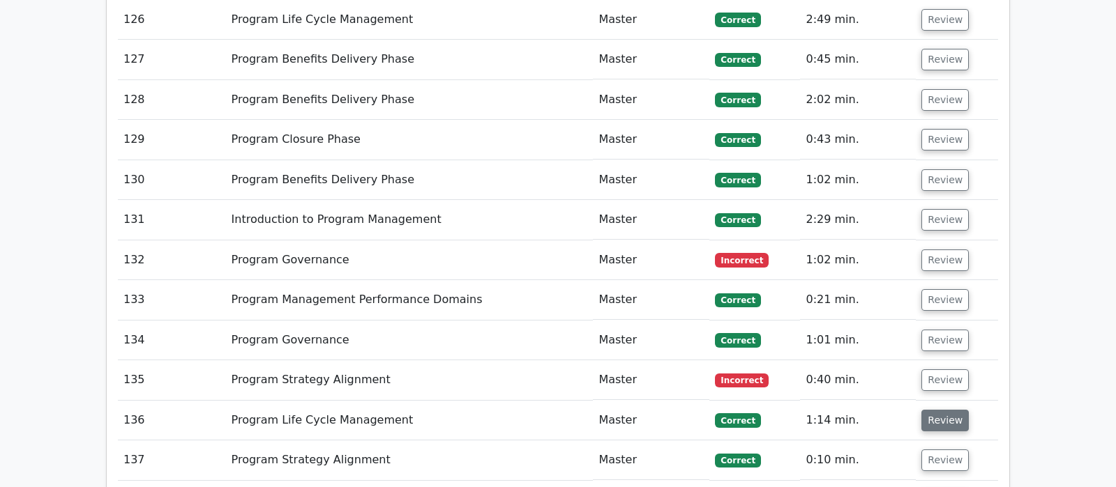
scroll to position [6296, 0]
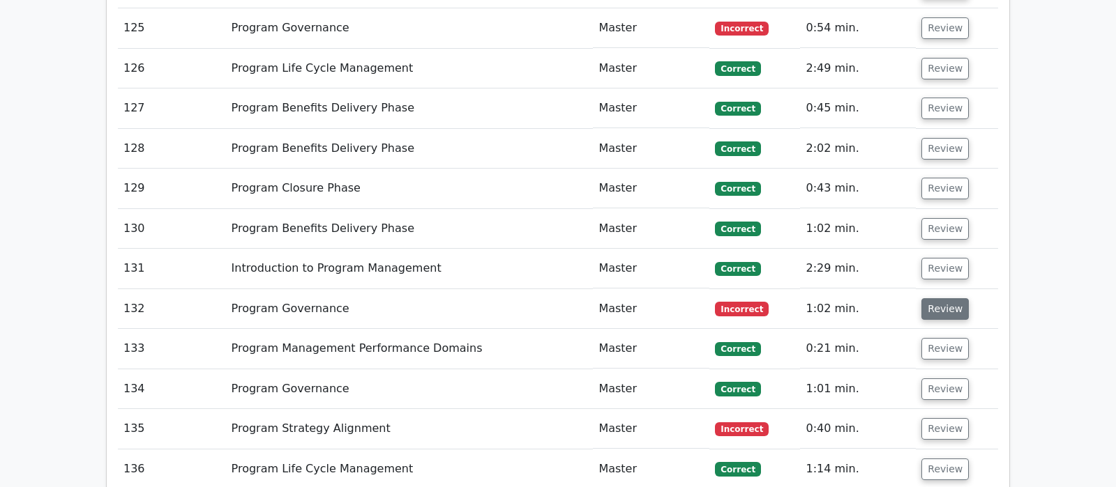
click at [940, 298] on button "Review" at bounding box center [944, 309] width 47 height 22
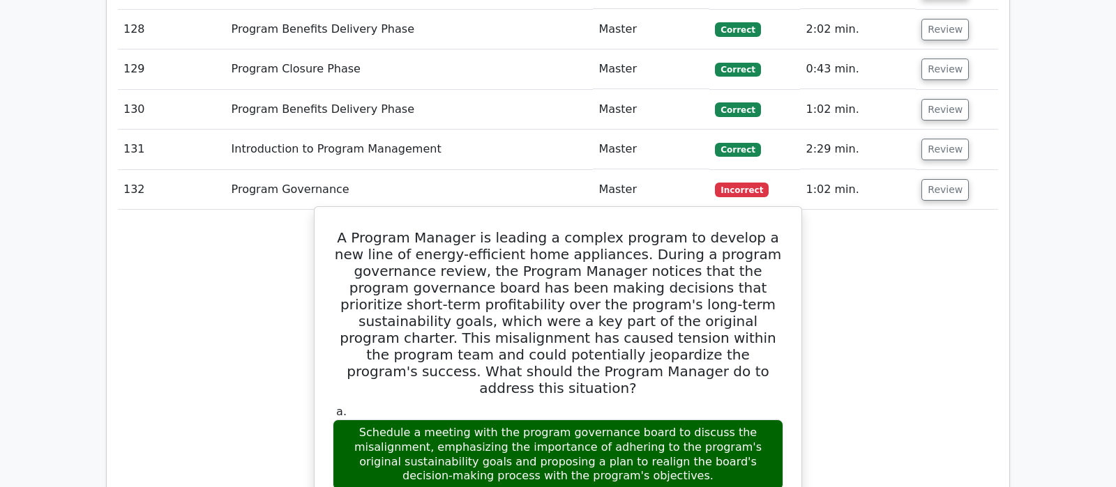
scroll to position [6443, 0]
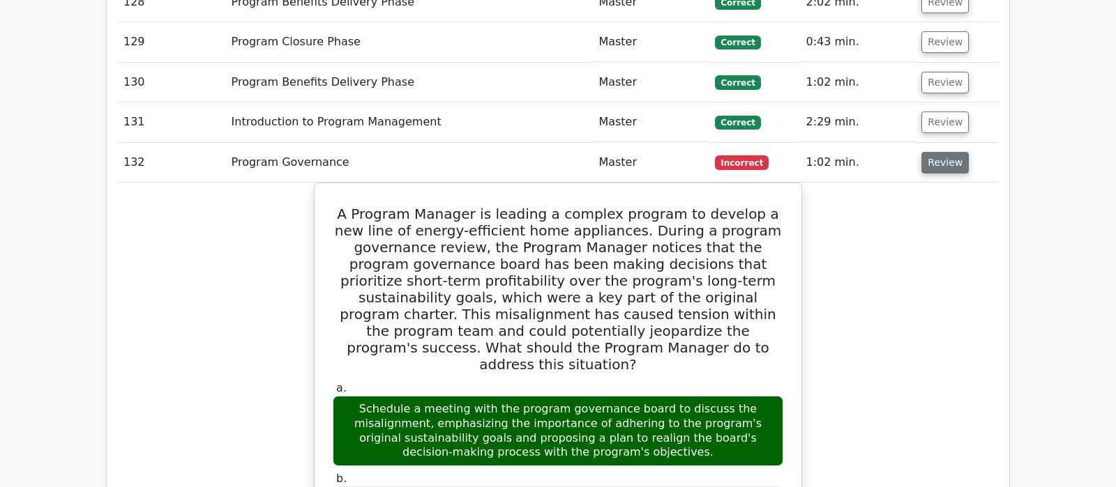
click at [950, 152] on button "Review" at bounding box center [944, 163] width 47 height 22
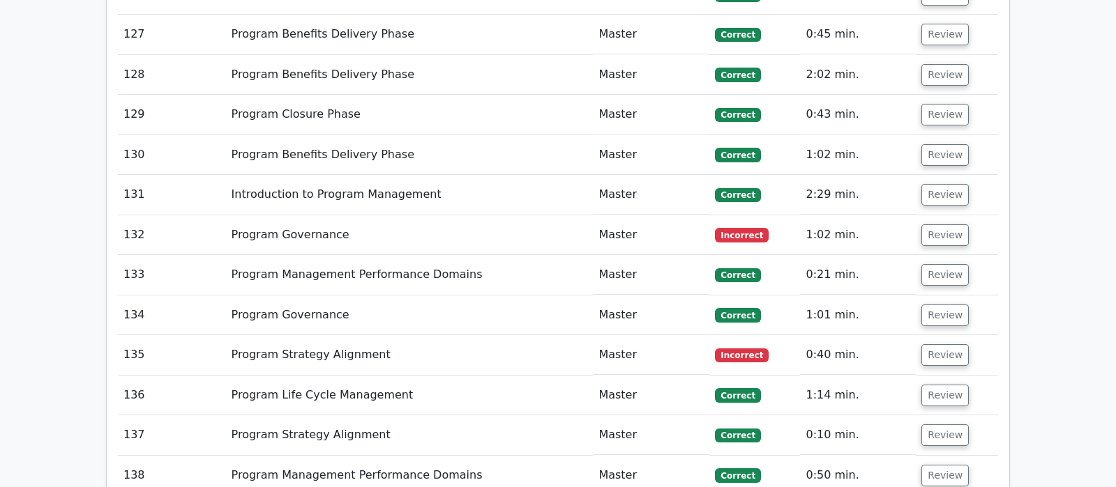
scroll to position [6296, 0]
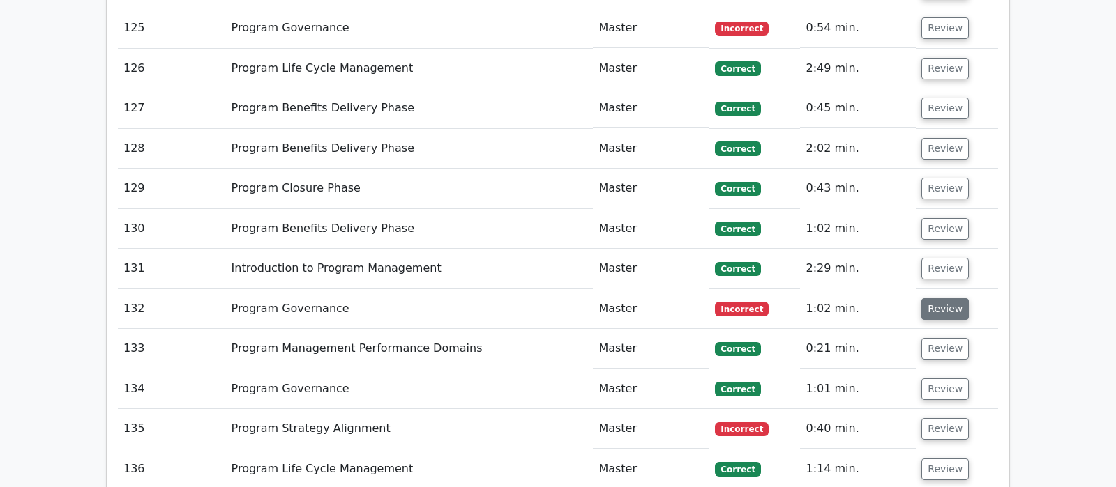
click at [941, 298] on button "Review" at bounding box center [944, 309] width 47 height 22
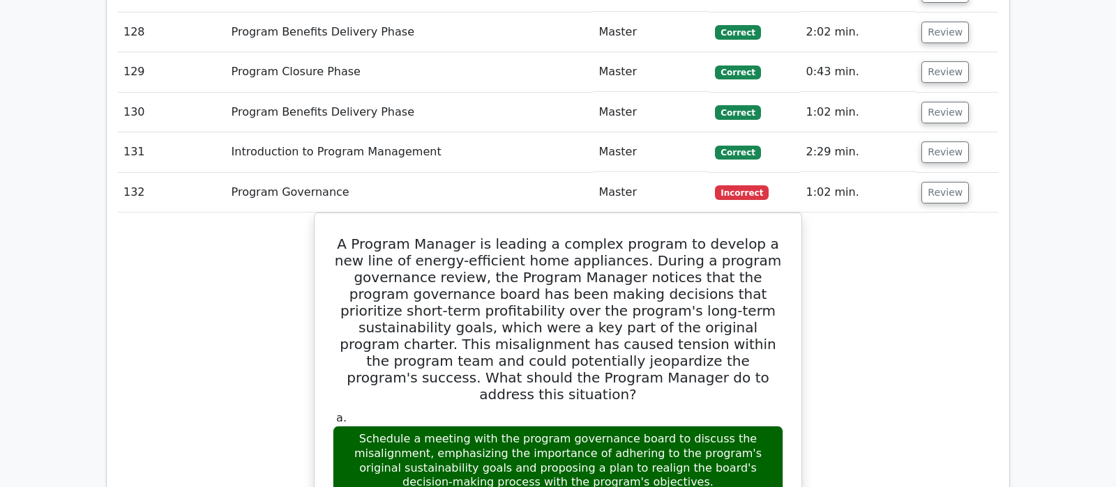
scroll to position [6370, 0]
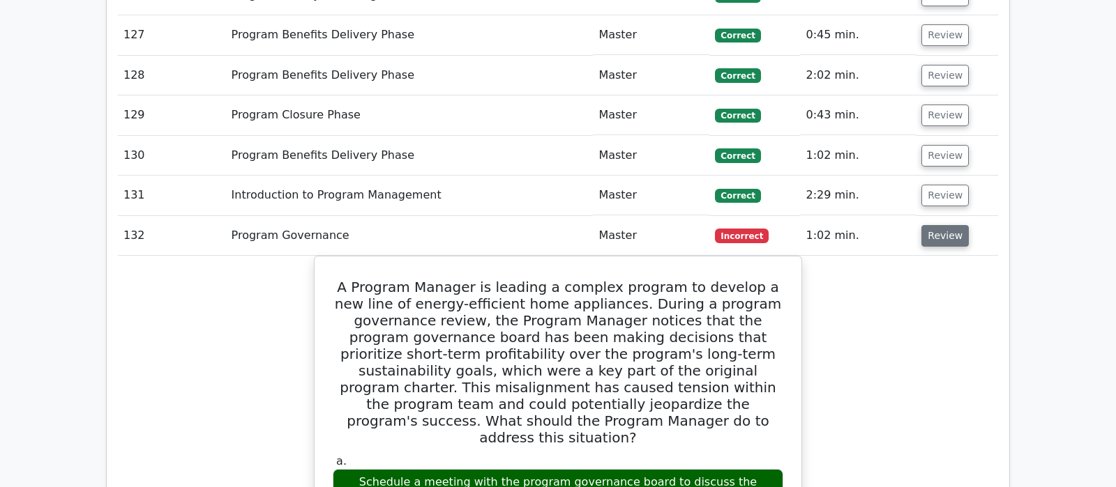
click at [940, 225] on button "Review" at bounding box center [944, 236] width 47 height 22
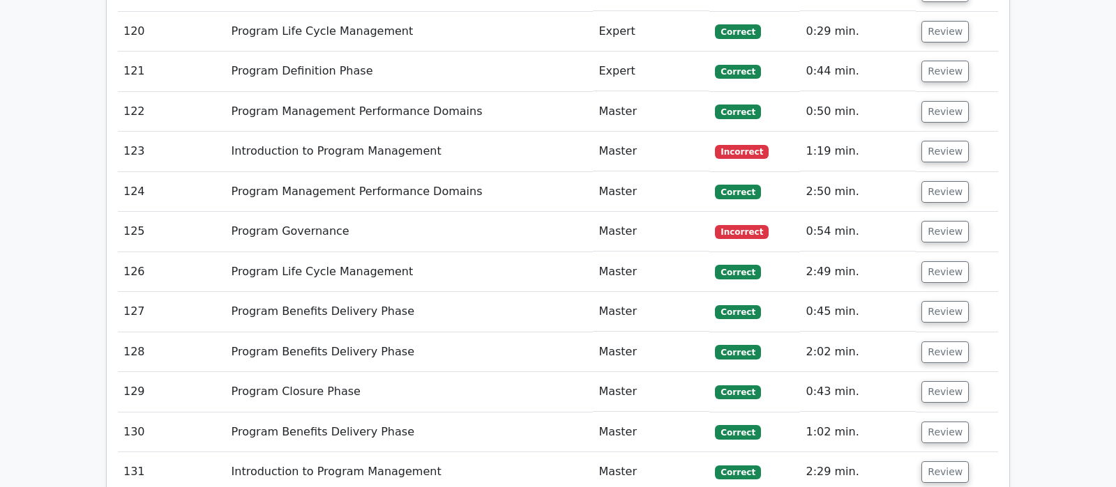
scroll to position [6077, 0]
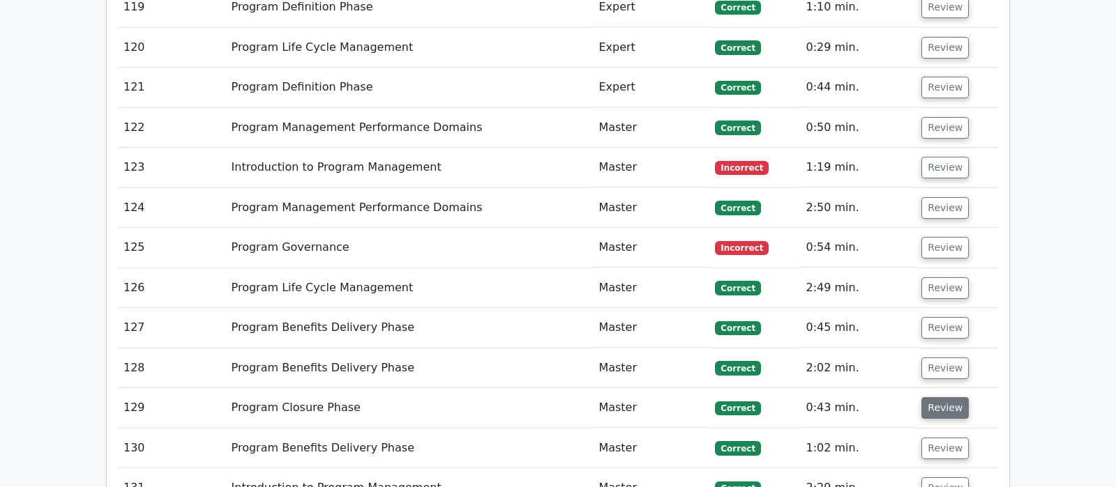
click at [946, 397] on button "Review" at bounding box center [944, 408] width 47 height 22
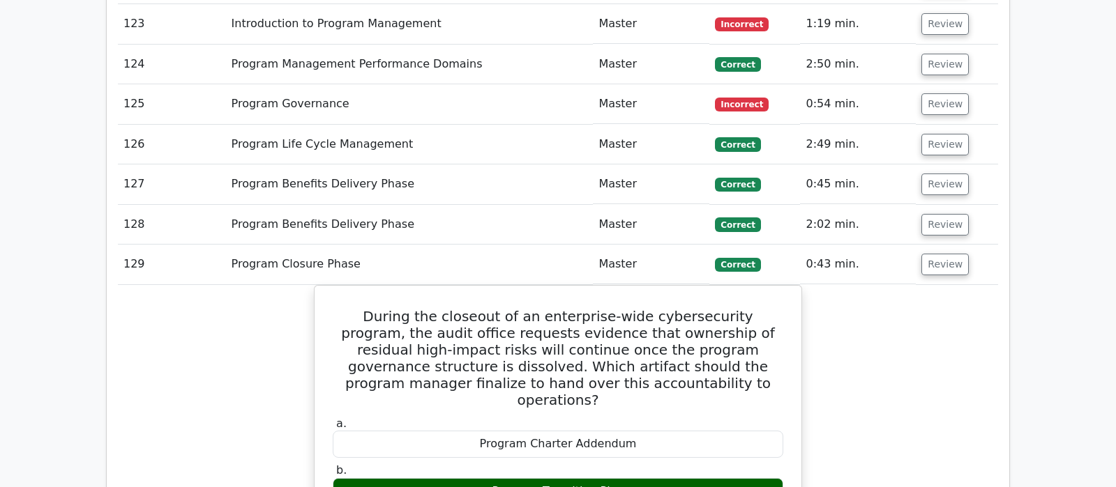
scroll to position [6223, 0]
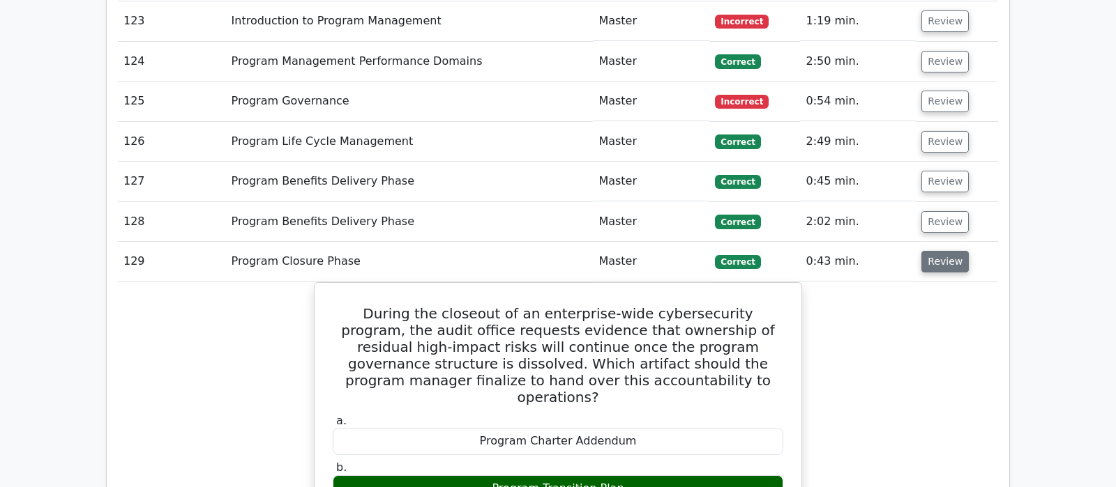
click at [959, 251] on button "Review" at bounding box center [944, 262] width 47 height 22
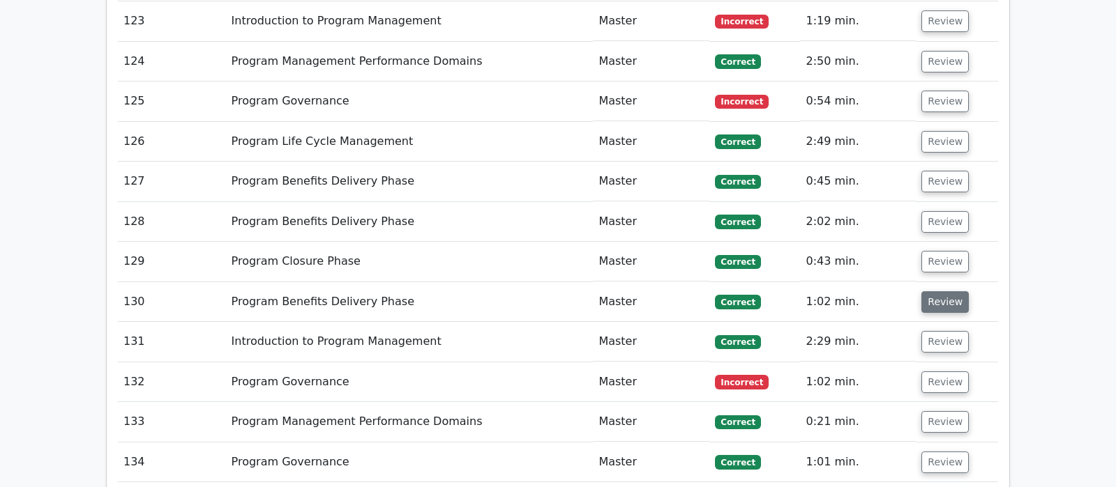
click at [950, 291] on button "Review" at bounding box center [944, 302] width 47 height 22
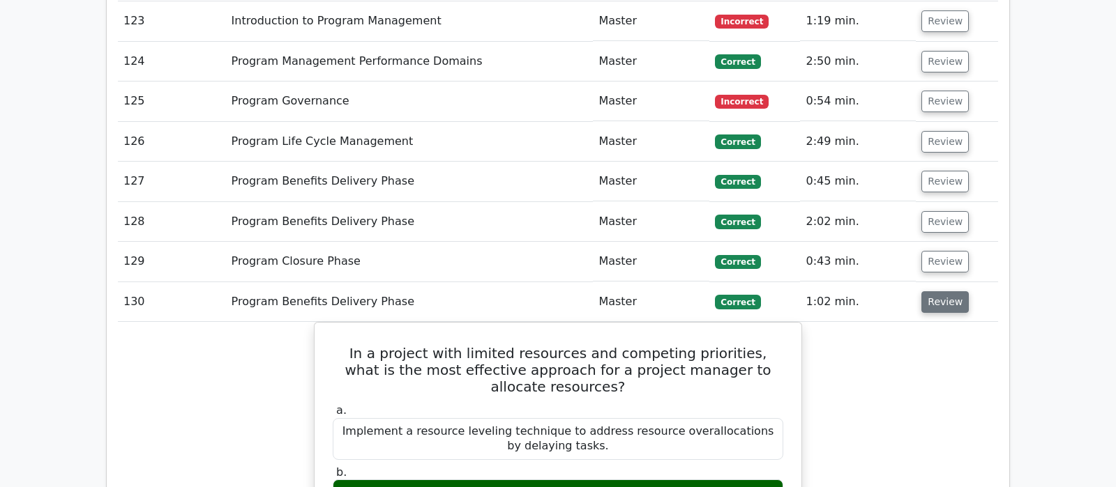
click at [950, 291] on button "Review" at bounding box center [944, 302] width 47 height 22
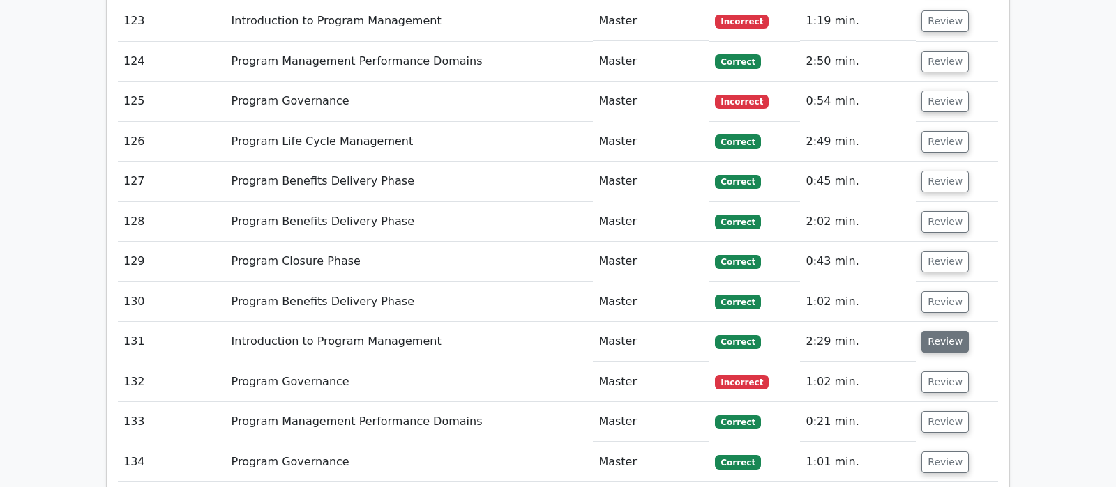
click at [941, 331] on button "Review" at bounding box center [944, 342] width 47 height 22
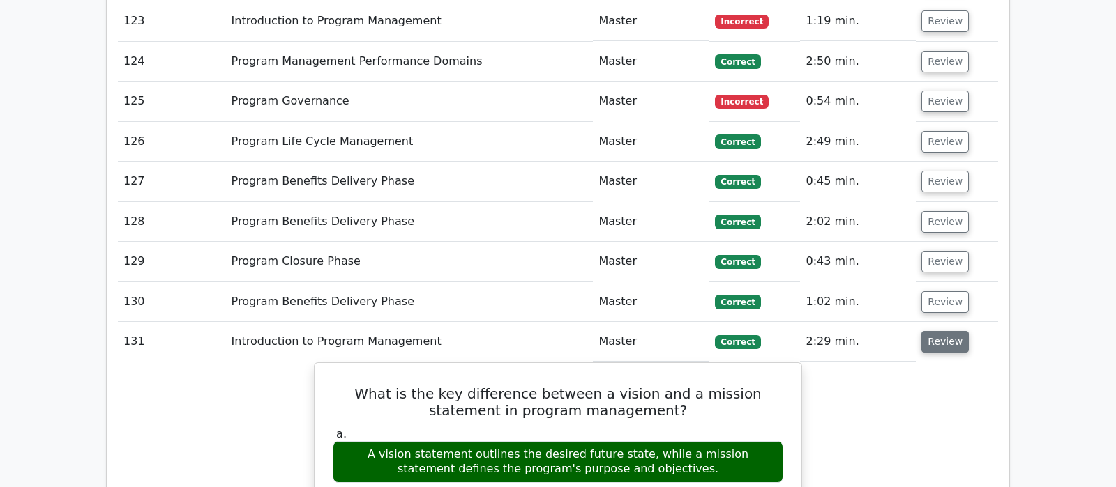
click at [941, 331] on button "Review" at bounding box center [944, 342] width 47 height 22
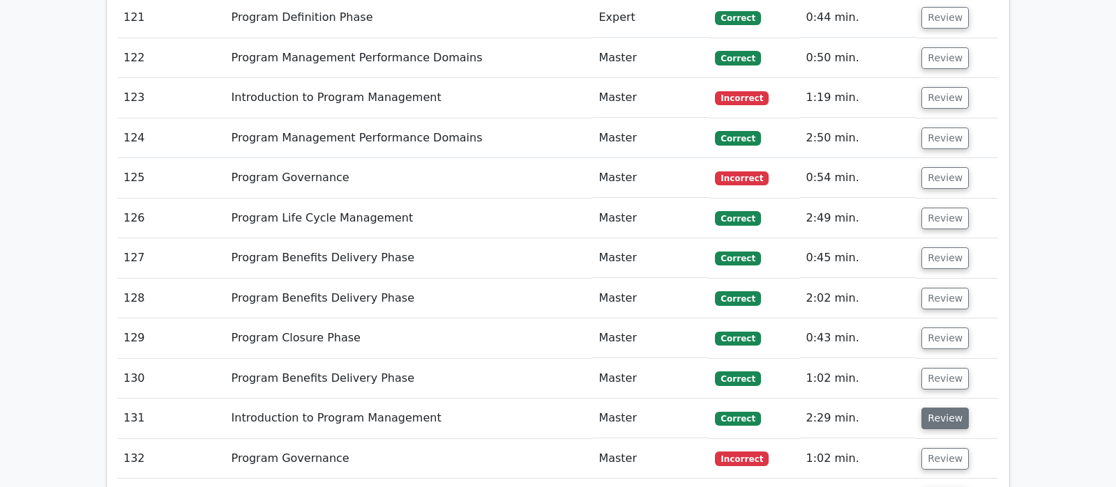
scroll to position [6077, 0]
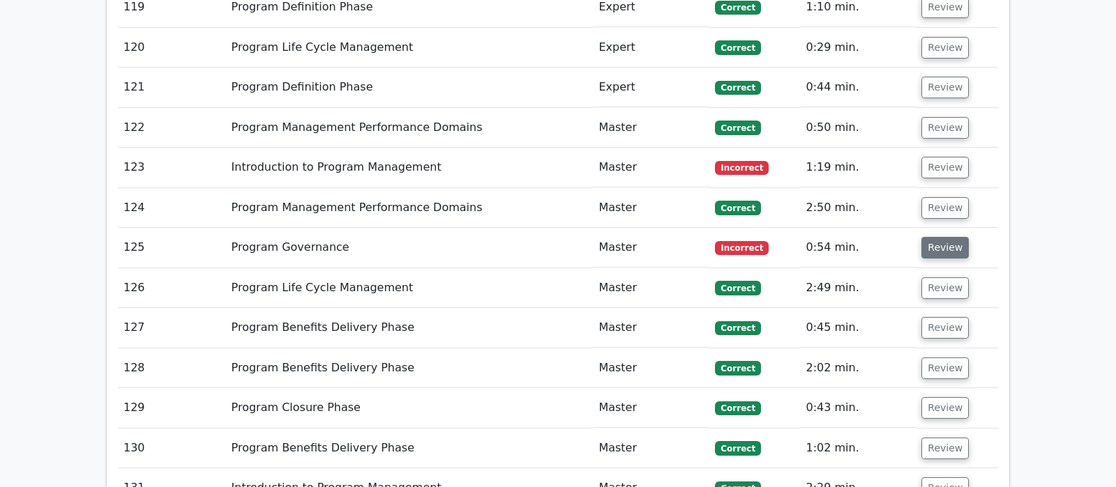
click at [949, 237] on button "Review" at bounding box center [944, 248] width 47 height 22
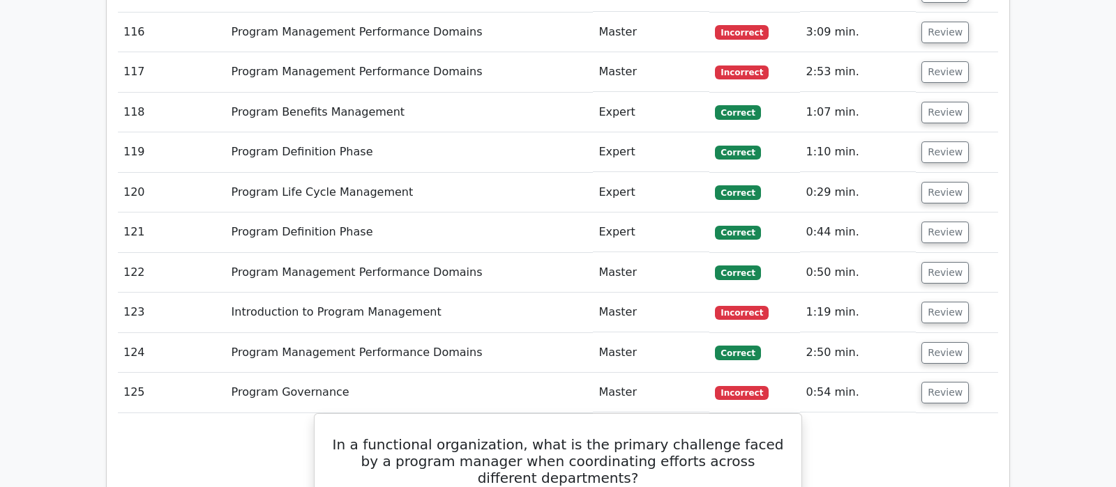
scroll to position [5930, 0]
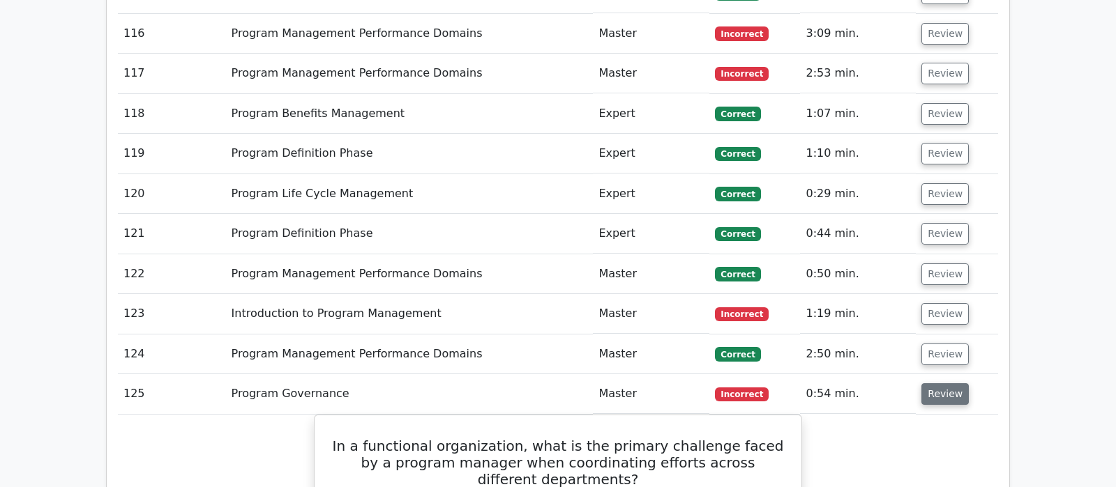
click at [939, 384] on button "Review" at bounding box center [944, 395] width 47 height 22
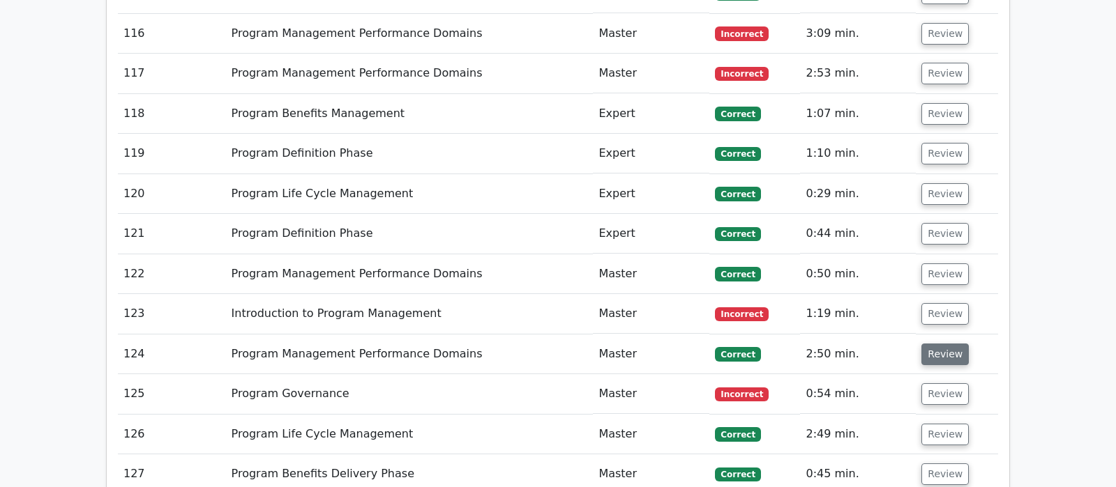
click at [941, 344] on button "Review" at bounding box center [944, 355] width 47 height 22
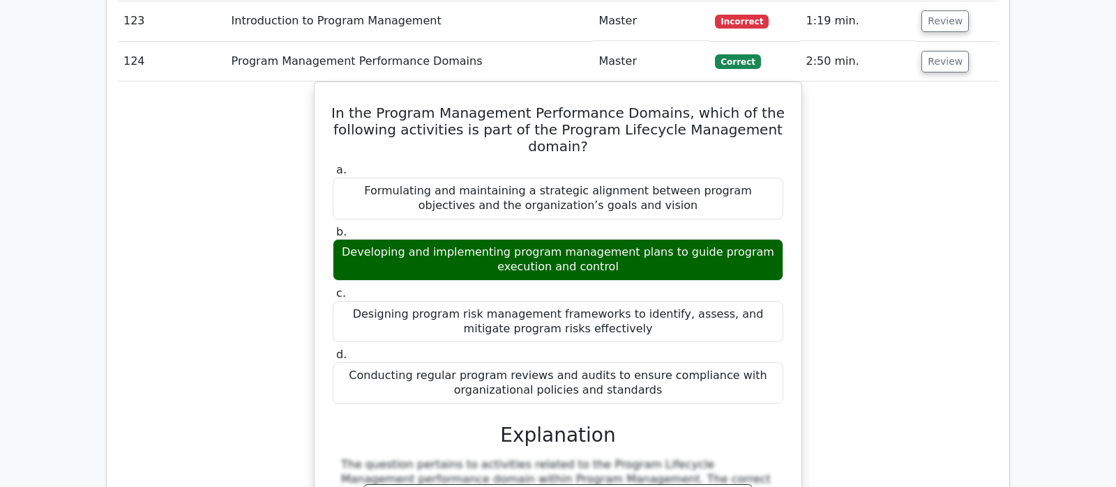
scroll to position [6004, 0]
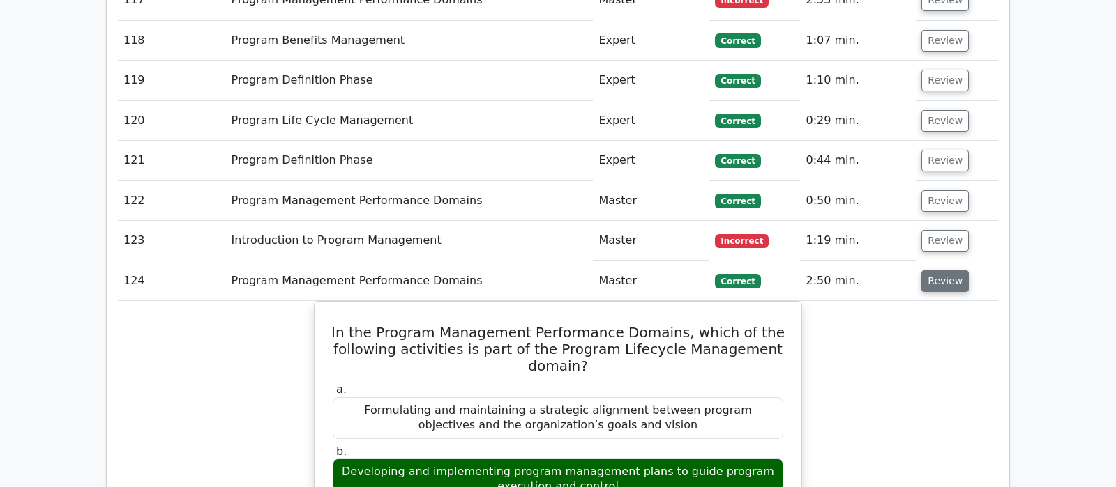
click at [939, 271] on button "Review" at bounding box center [944, 282] width 47 height 22
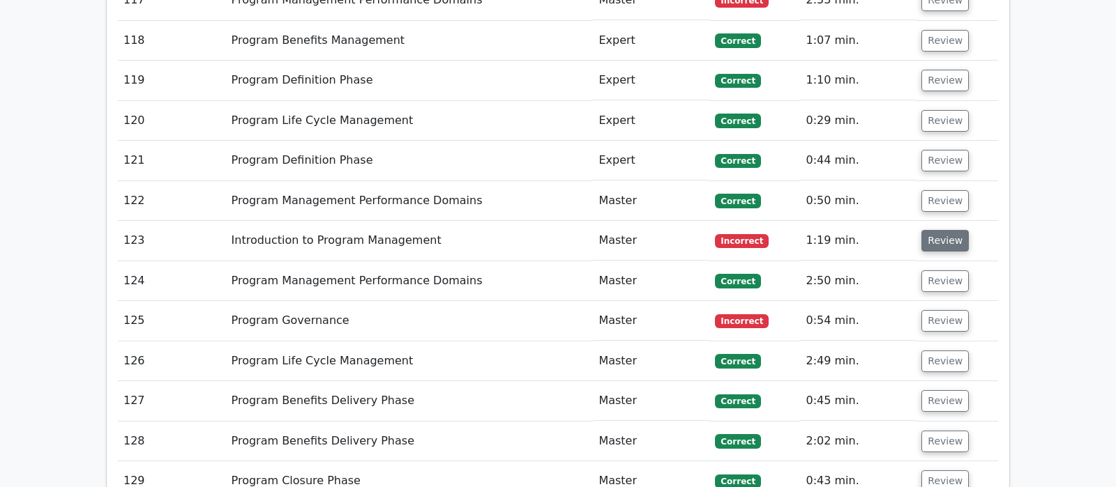
click at [954, 230] on button "Review" at bounding box center [944, 241] width 47 height 22
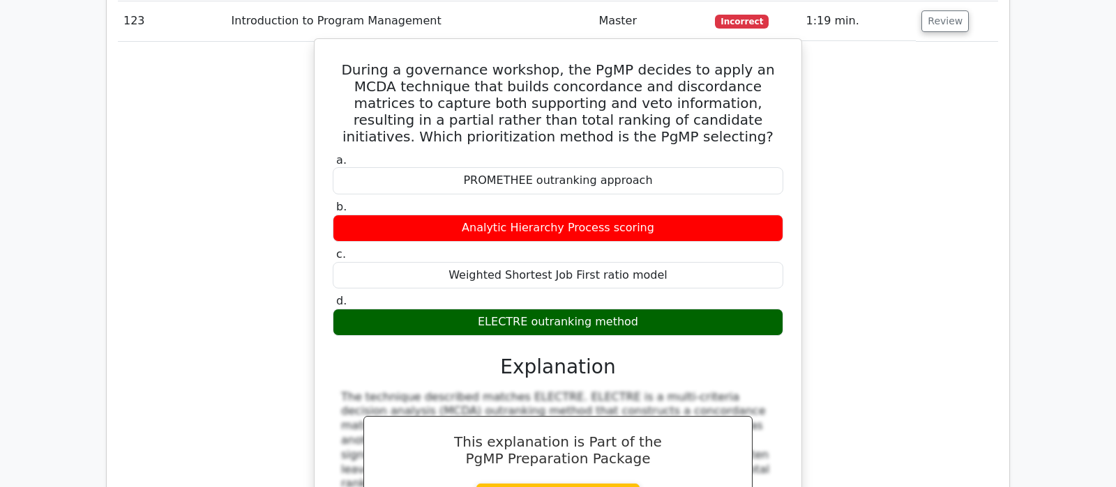
scroll to position [6370, 0]
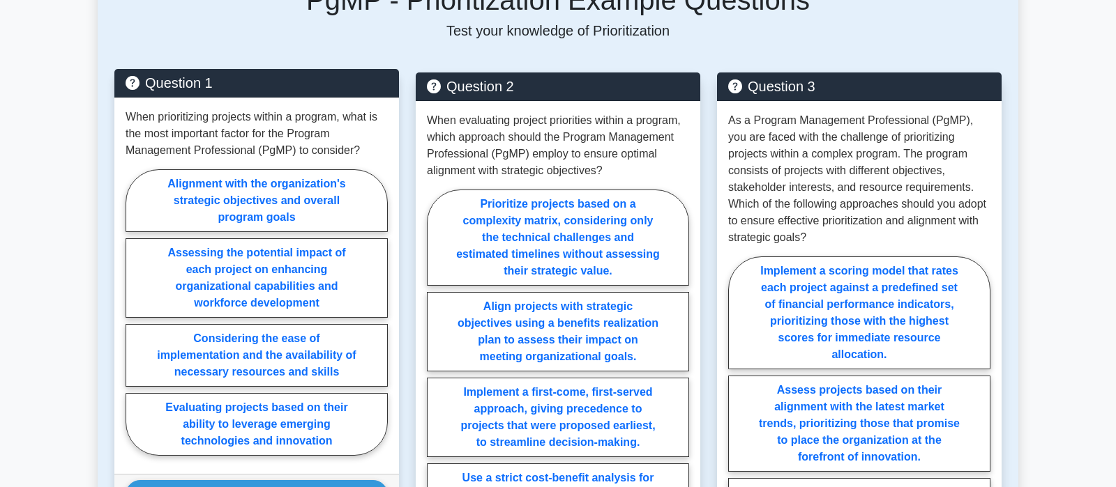
scroll to position [1649, 0]
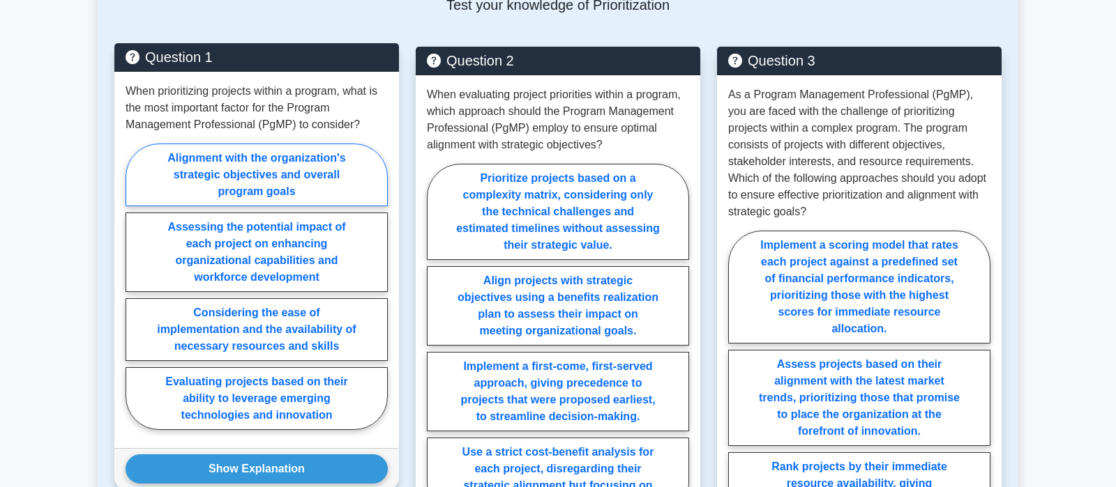
click at [295, 164] on label "Alignment with the organization's strategic objectives and overall program goals" at bounding box center [257, 175] width 262 height 63
click at [135, 287] on input "Alignment with the organization's strategic objectives and overall program goals" at bounding box center [130, 291] width 9 height 9
radio input "true"
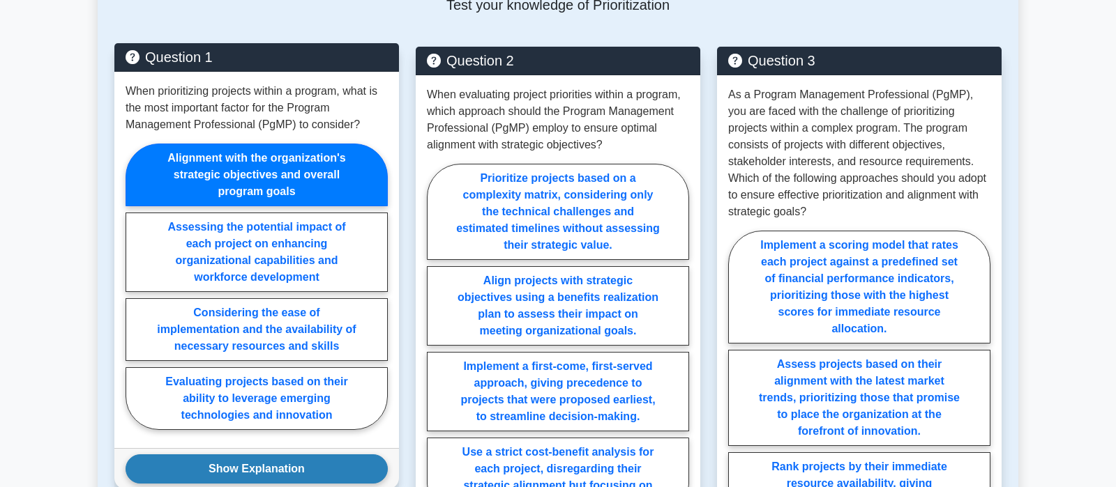
click at [303, 458] on button "Show Explanation" at bounding box center [257, 469] width 262 height 29
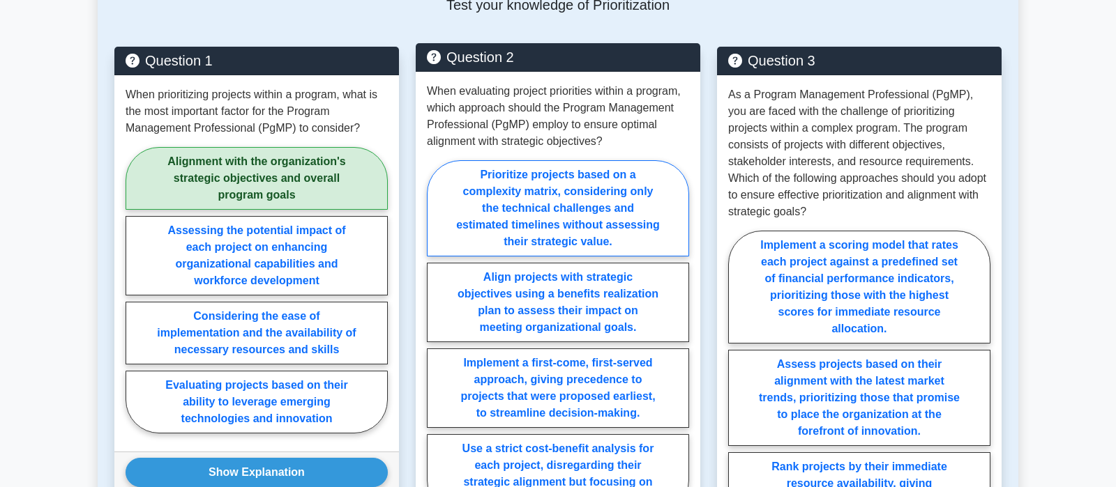
scroll to position [1722, 0]
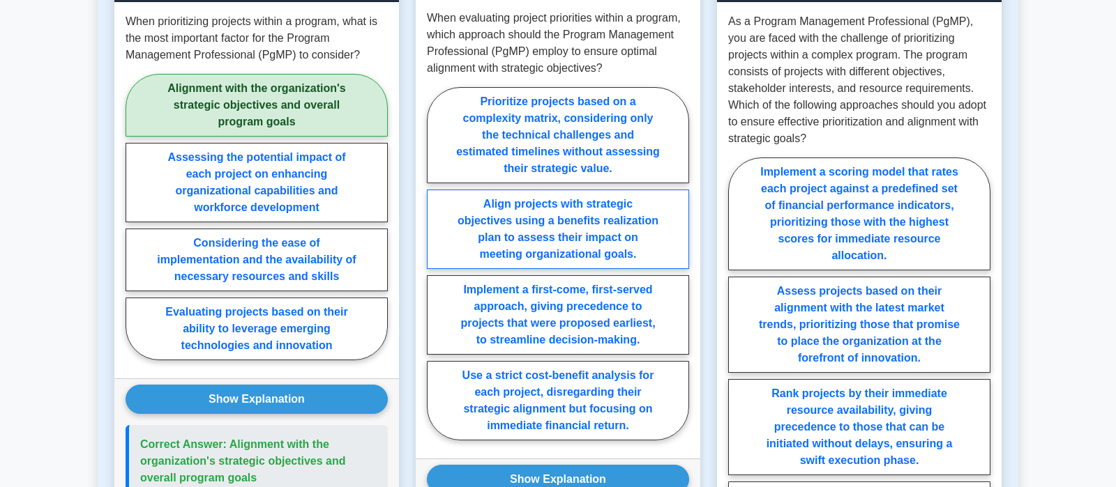
click at [593, 222] on label "Align projects with strategic objectives using a benefits realization plan to a…" at bounding box center [558, 229] width 262 height 79
click at [436, 264] on input "Align projects with strategic objectives using a benefits realization plan to a…" at bounding box center [431, 268] width 9 height 9
radio input "true"
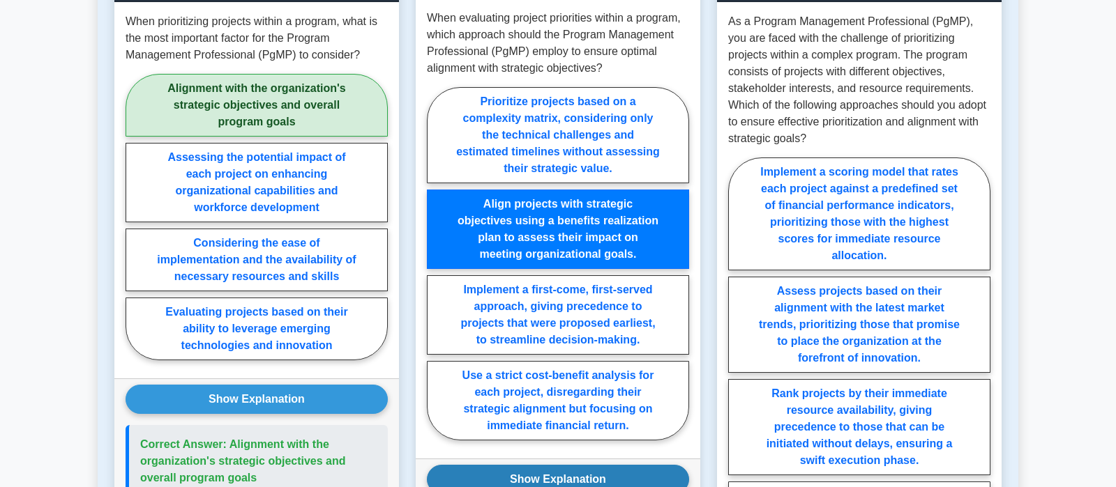
click at [564, 465] on button "Show Explanation" at bounding box center [558, 479] width 262 height 29
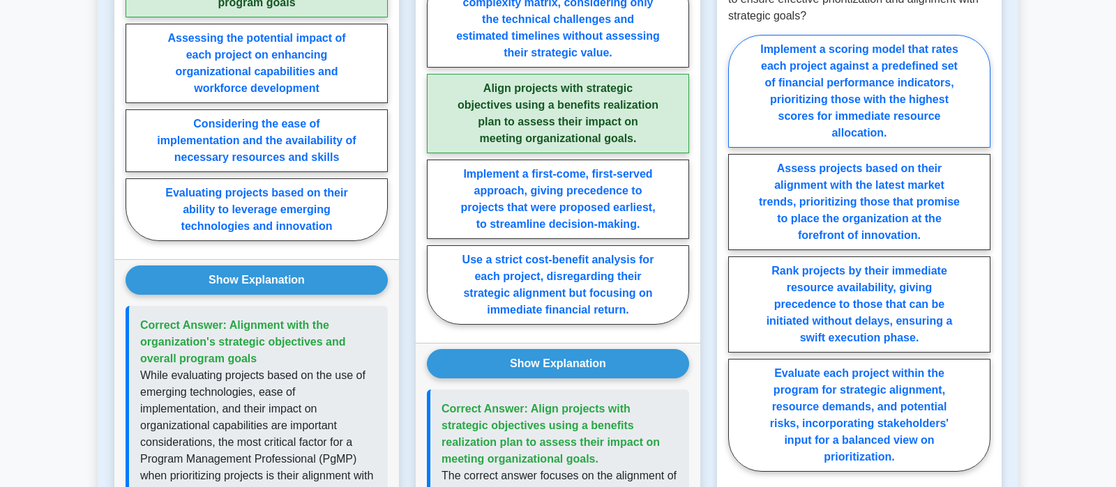
scroll to position [1869, 0]
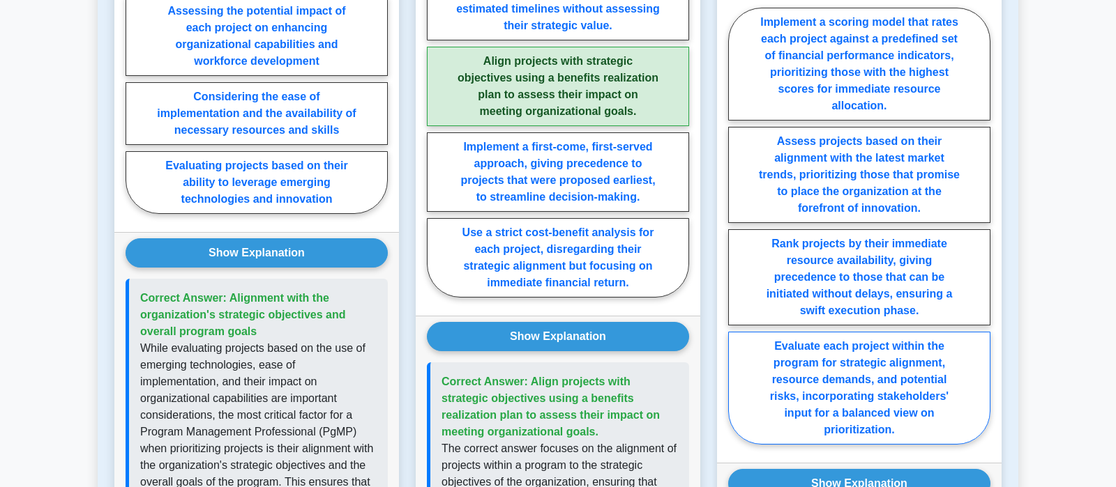
click at [840, 370] on label "Evaluate each project within the program for strategic alignment, resource dema…" at bounding box center [859, 388] width 262 height 113
click at [737, 235] on input "Evaluate each project within the program for strategic alignment, resource dema…" at bounding box center [732, 230] width 9 height 9
radio input "true"
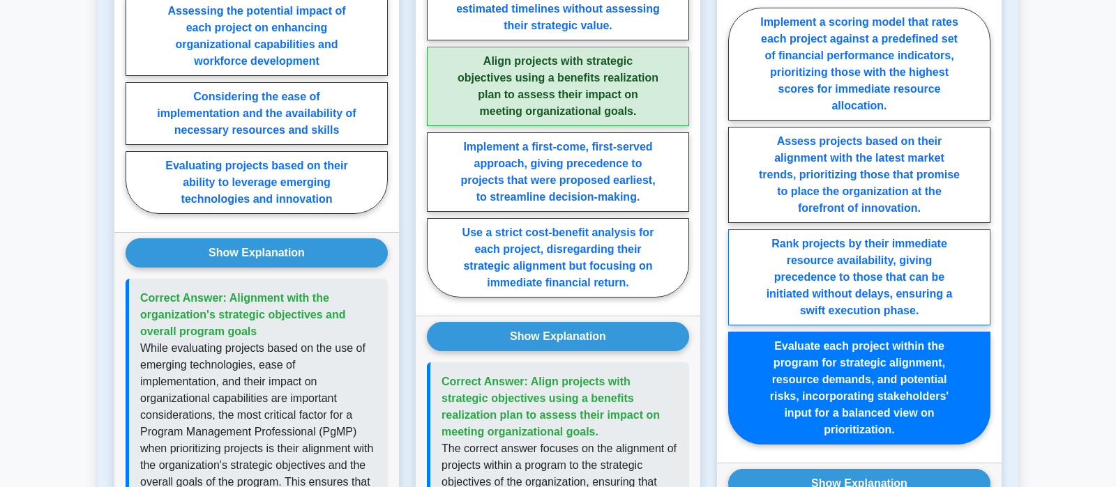
scroll to position [1942, 0]
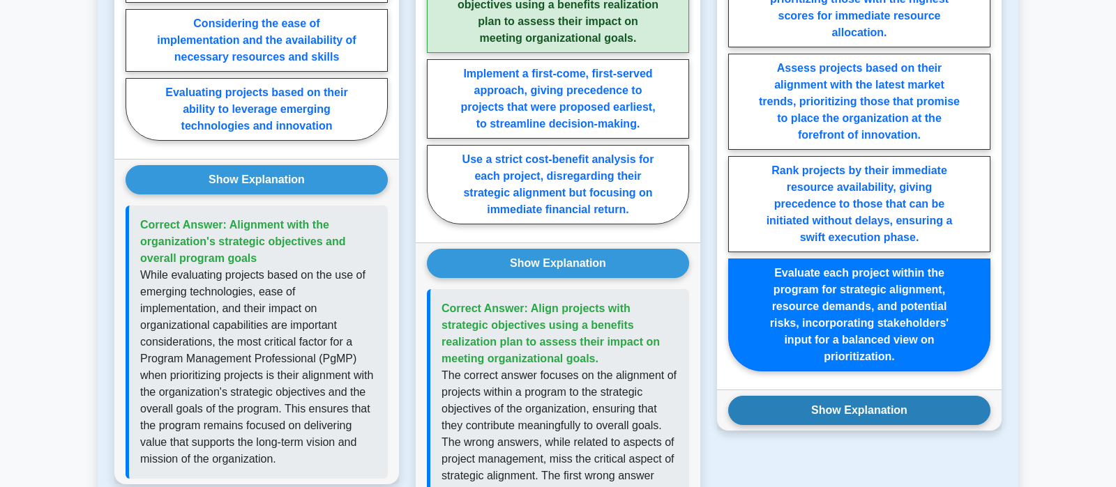
click at [881, 398] on button "Show Explanation" at bounding box center [859, 410] width 262 height 29
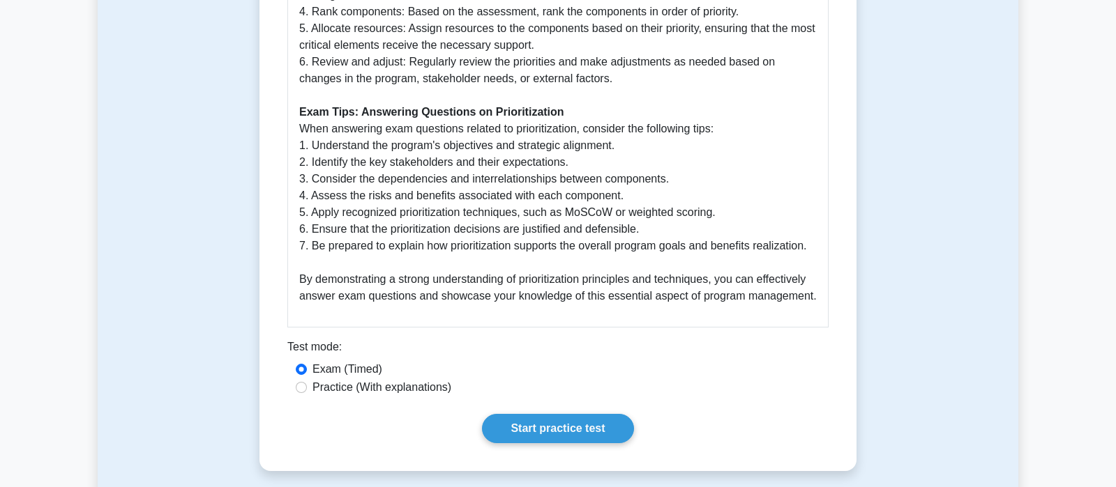
scroll to position [1100, 0]
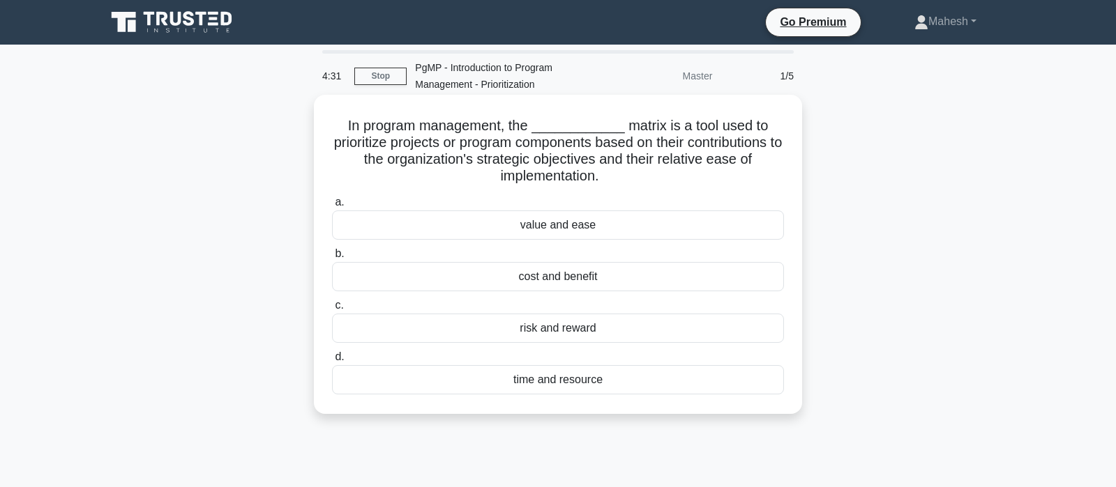
click at [577, 277] on div "cost and benefit" at bounding box center [558, 276] width 452 height 29
click at [332, 259] on input "b. cost and benefit" at bounding box center [332, 254] width 0 height 9
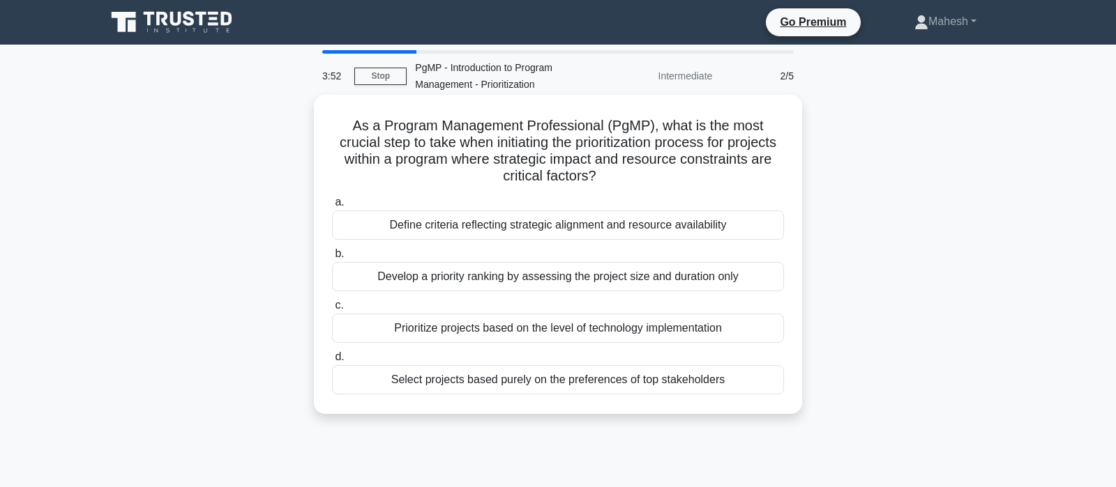
click at [586, 231] on div "Define criteria reflecting strategic alignment and resource availability" at bounding box center [558, 225] width 452 height 29
click at [332, 207] on input "a. Define criteria reflecting strategic alignment and resource availability" at bounding box center [332, 202] width 0 height 9
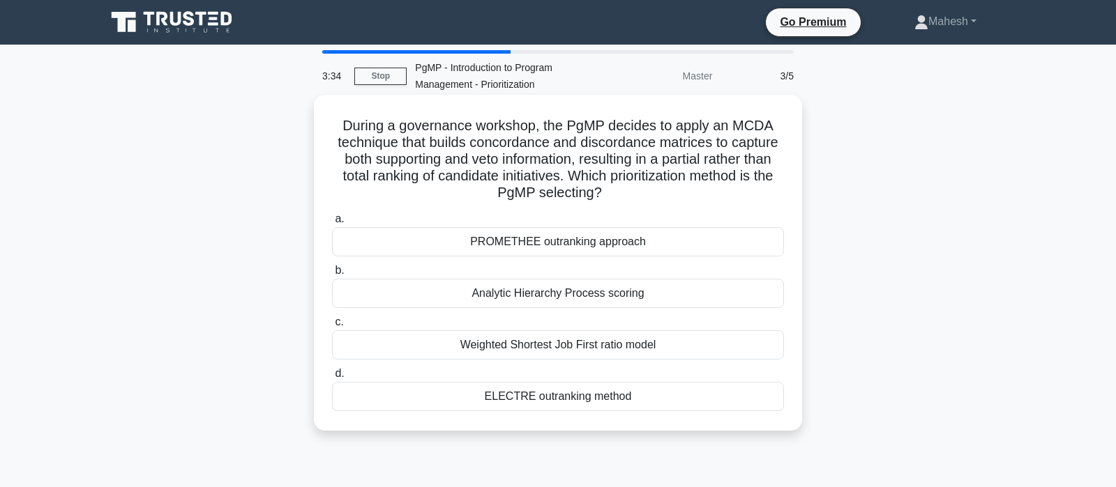
click at [552, 397] on div "ELECTRE outranking method" at bounding box center [558, 396] width 452 height 29
click at [332, 379] on input "d. ELECTRE outranking method" at bounding box center [332, 374] width 0 height 9
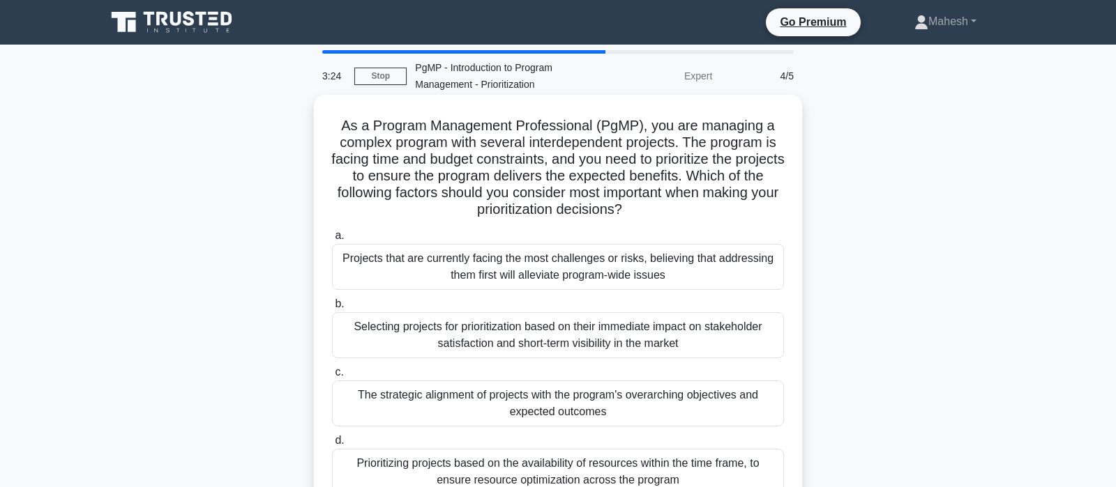
scroll to position [73, 0]
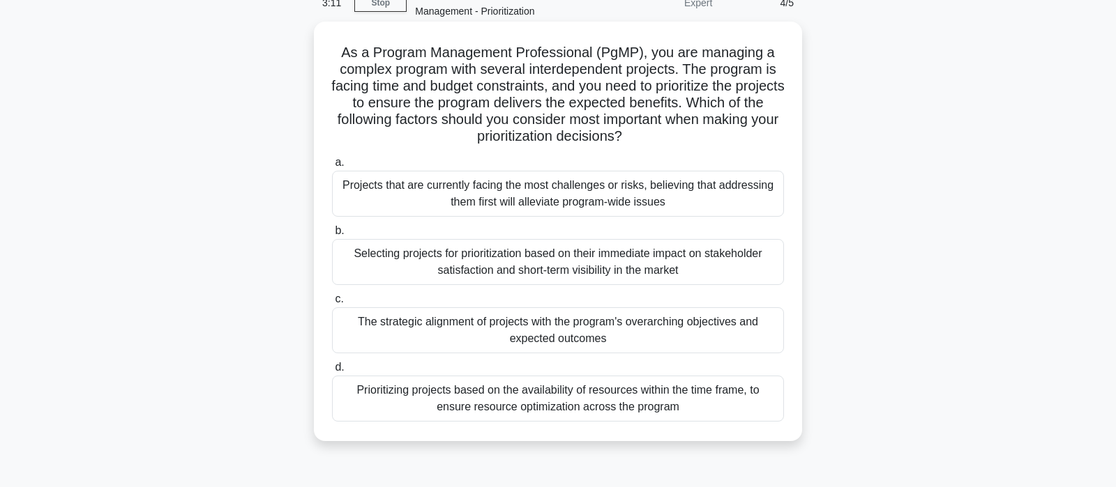
click at [637, 335] on div "The strategic alignment of projects with the program's overarching objectives a…" at bounding box center [558, 331] width 452 height 46
click at [332, 304] on input "c. The strategic alignment of projects with the program's overarching objective…" at bounding box center [332, 299] width 0 height 9
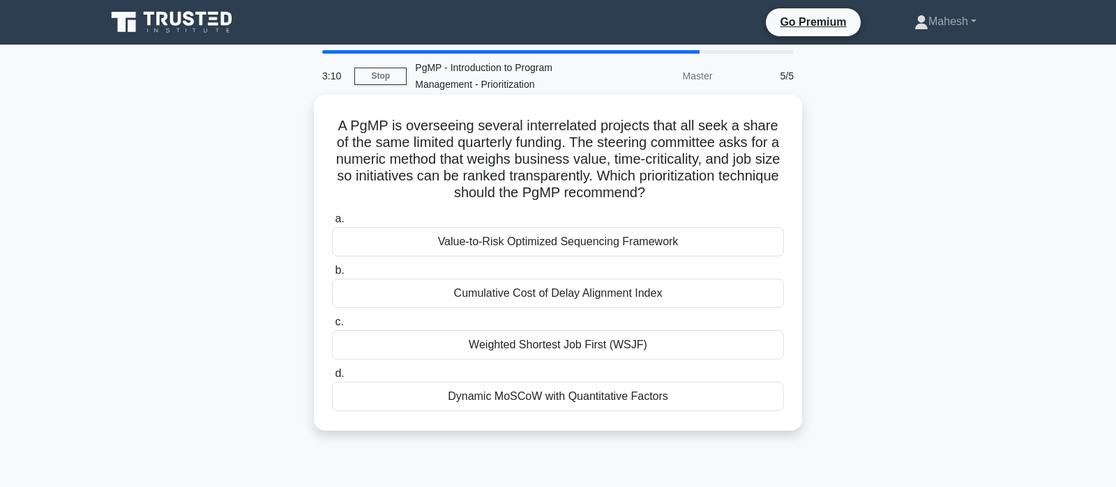
scroll to position [0, 0]
click at [559, 344] on div "Weighted Shortest Job First (WSJF)" at bounding box center [558, 345] width 452 height 29
click at [332, 327] on input "c. Weighted Shortest Job First (WSJF)" at bounding box center [332, 322] width 0 height 9
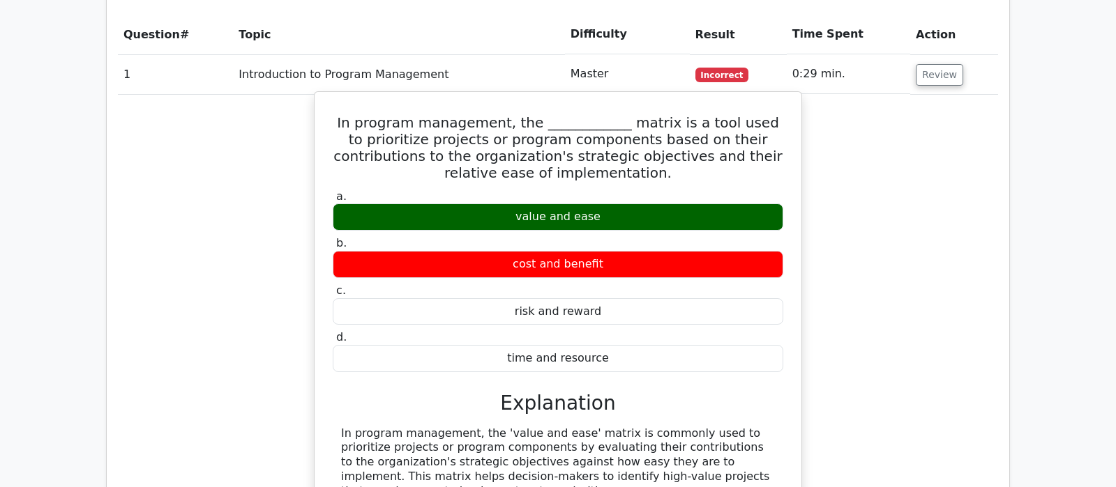
scroll to position [1025, 0]
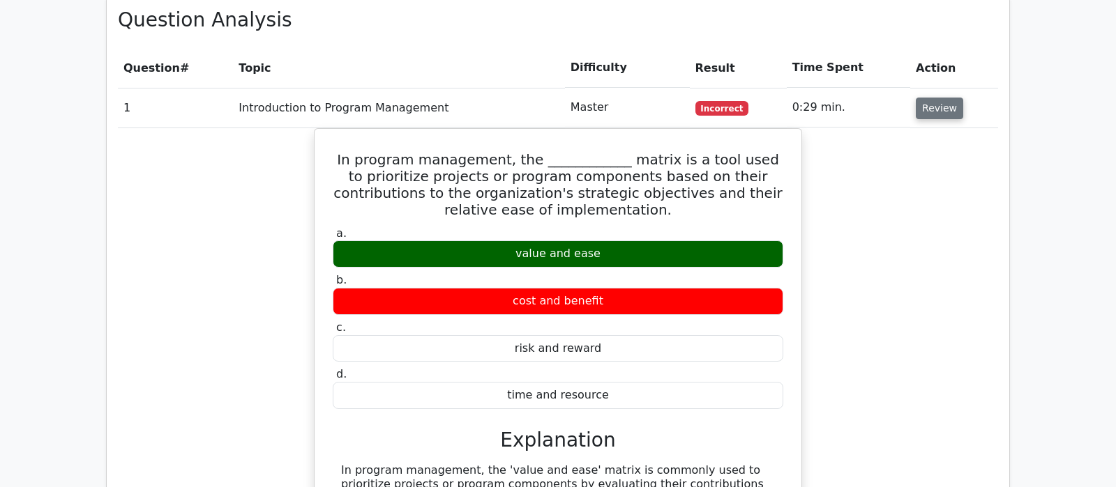
click at [941, 98] on button "Review" at bounding box center [939, 109] width 47 height 22
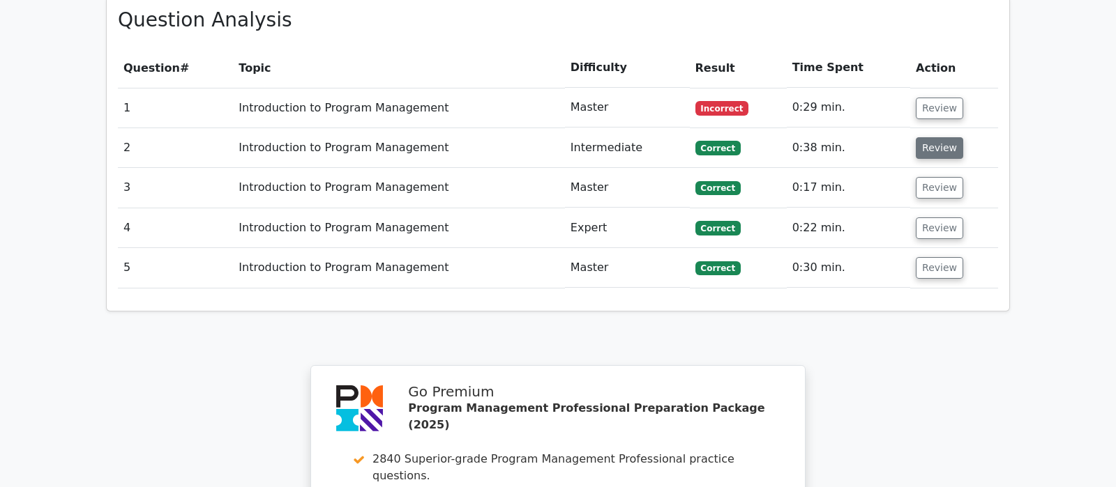
click at [942, 137] on button "Review" at bounding box center [939, 148] width 47 height 22
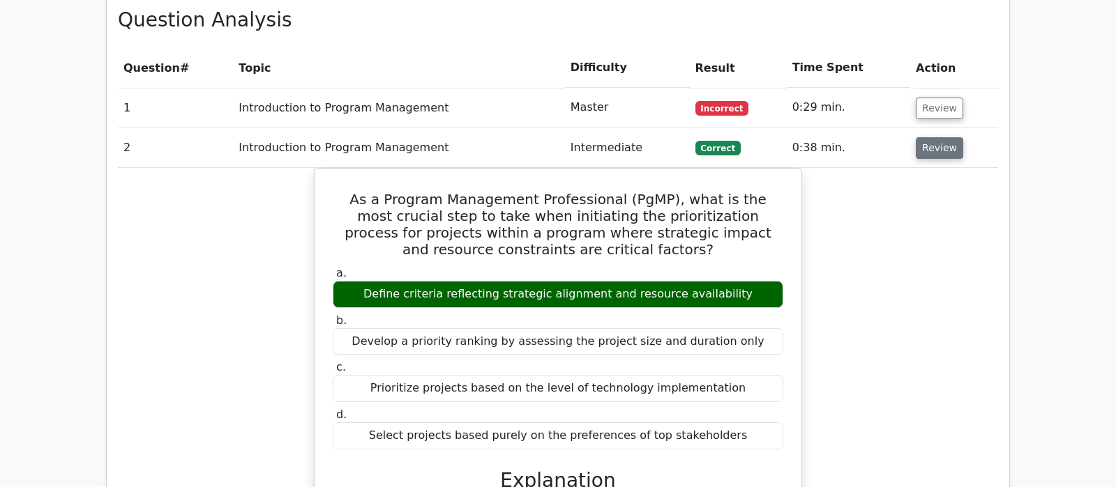
click at [942, 137] on button "Review" at bounding box center [939, 148] width 47 height 22
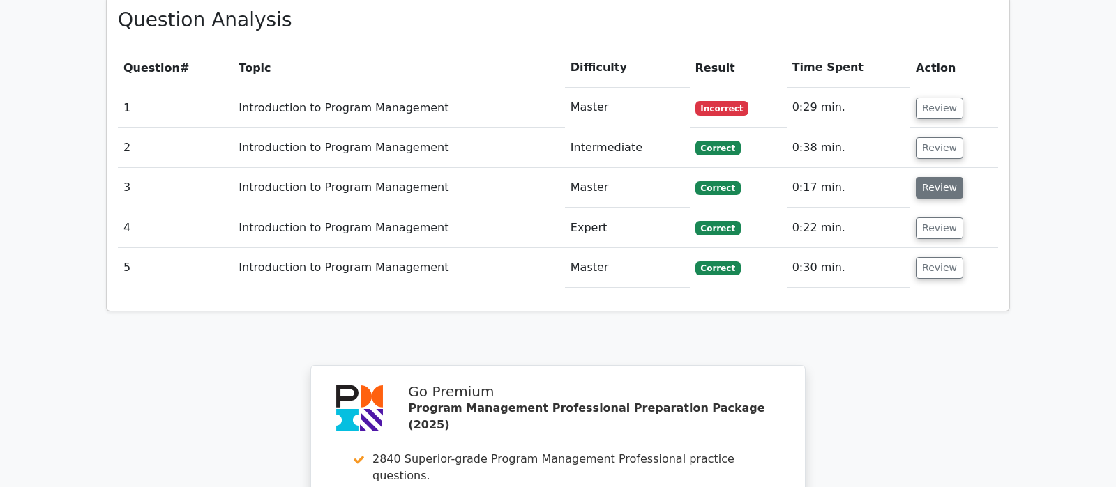
click at [934, 177] on button "Review" at bounding box center [939, 188] width 47 height 22
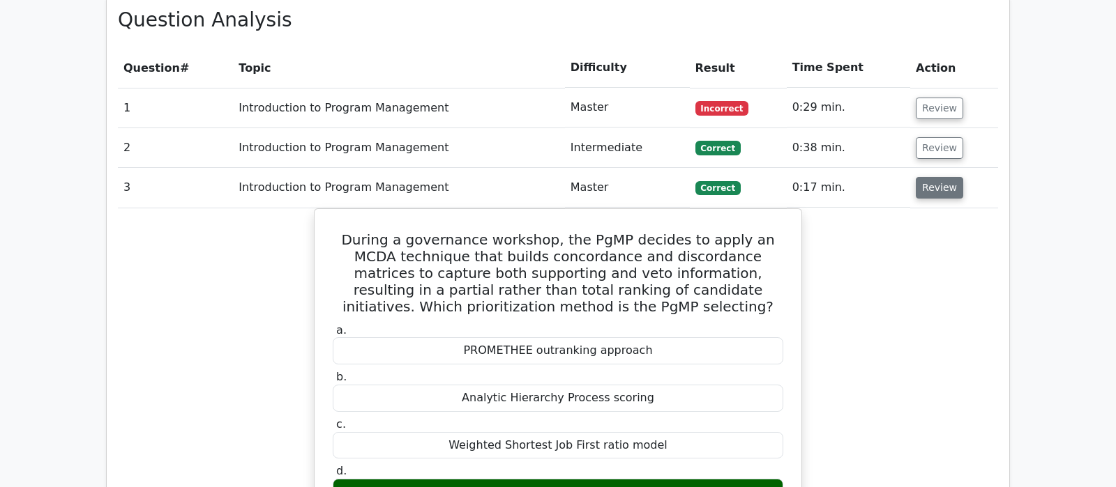
click at [934, 177] on button "Review" at bounding box center [939, 188] width 47 height 22
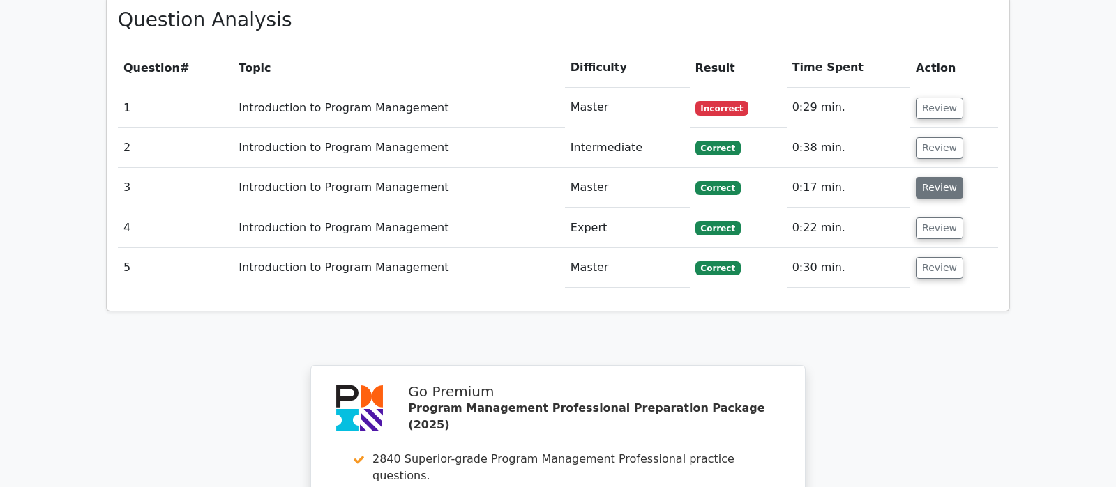
click at [934, 177] on button "Review" at bounding box center [939, 188] width 47 height 22
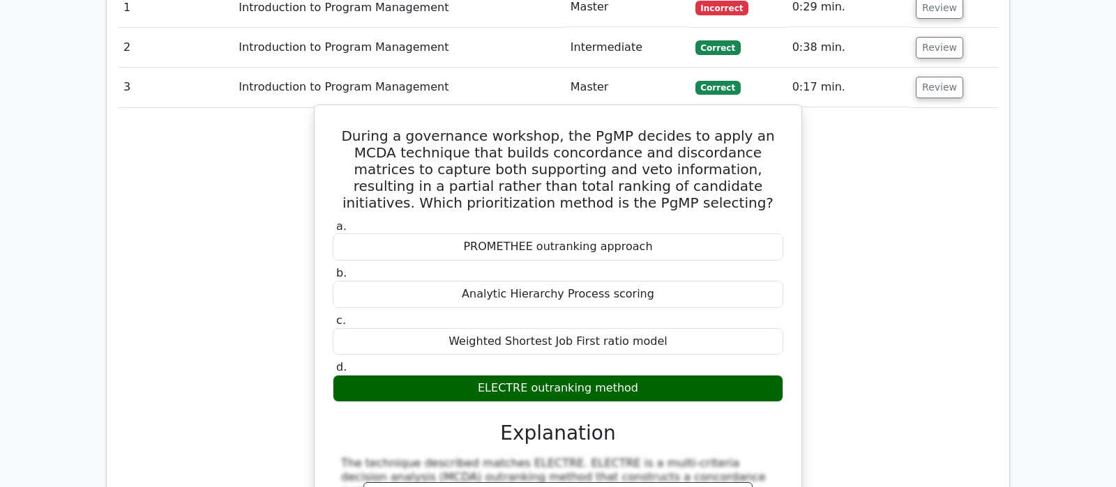
scroll to position [1098, 0]
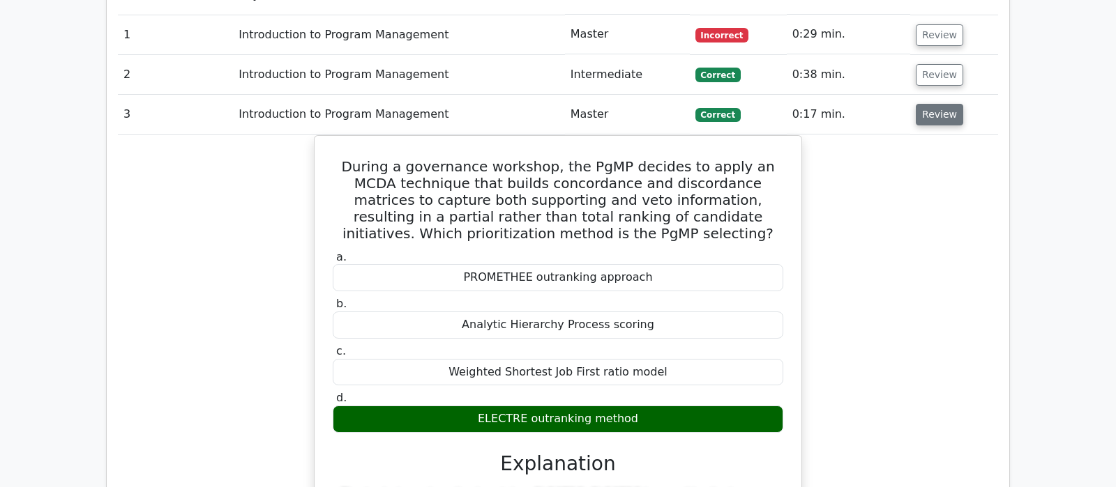
click at [939, 104] on button "Review" at bounding box center [939, 115] width 47 height 22
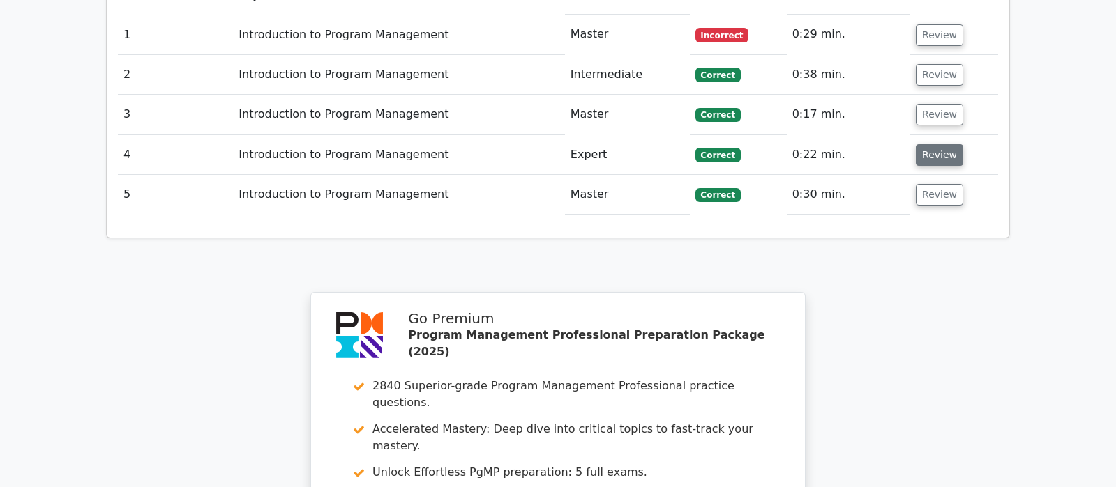
click at [933, 144] on button "Review" at bounding box center [939, 155] width 47 height 22
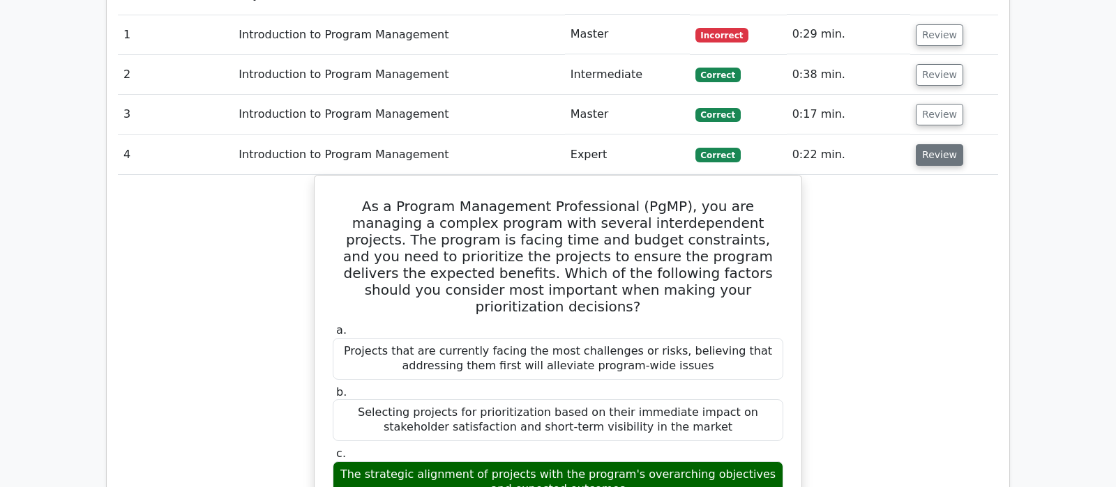
click at [933, 144] on button "Review" at bounding box center [939, 155] width 47 height 22
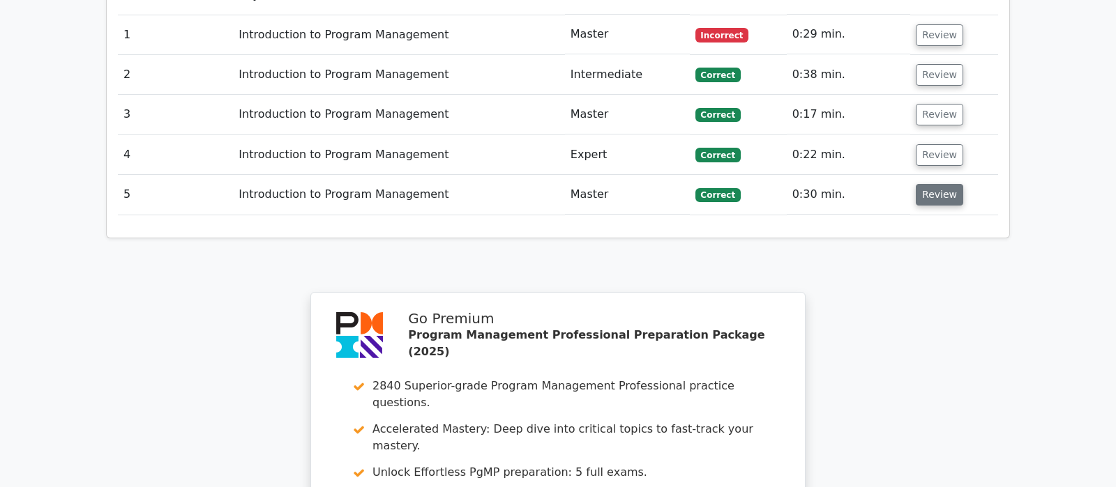
click at [936, 184] on button "Review" at bounding box center [939, 195] width 47 height 22
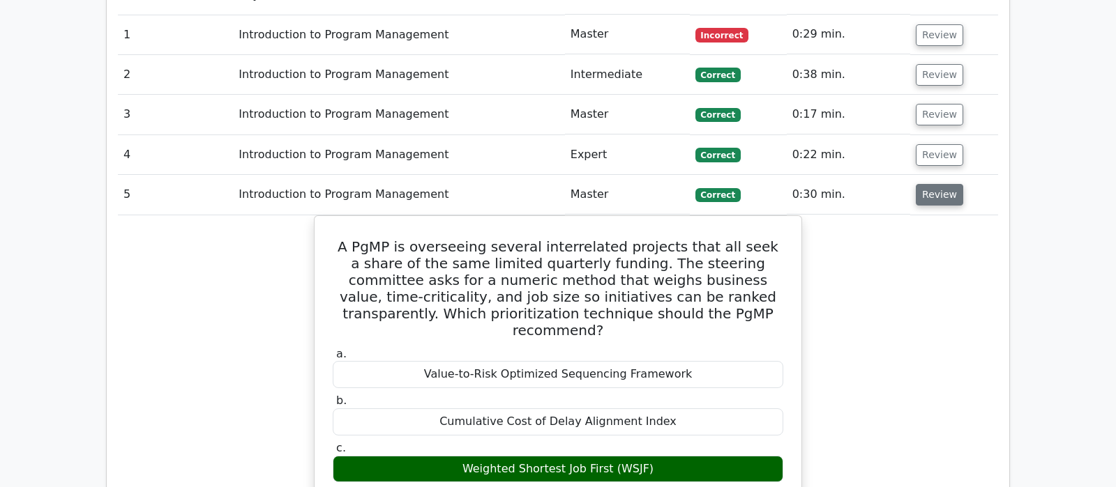
click at [936, 184] on button "Review" at bounding box center [939, 195] width 47 height 22
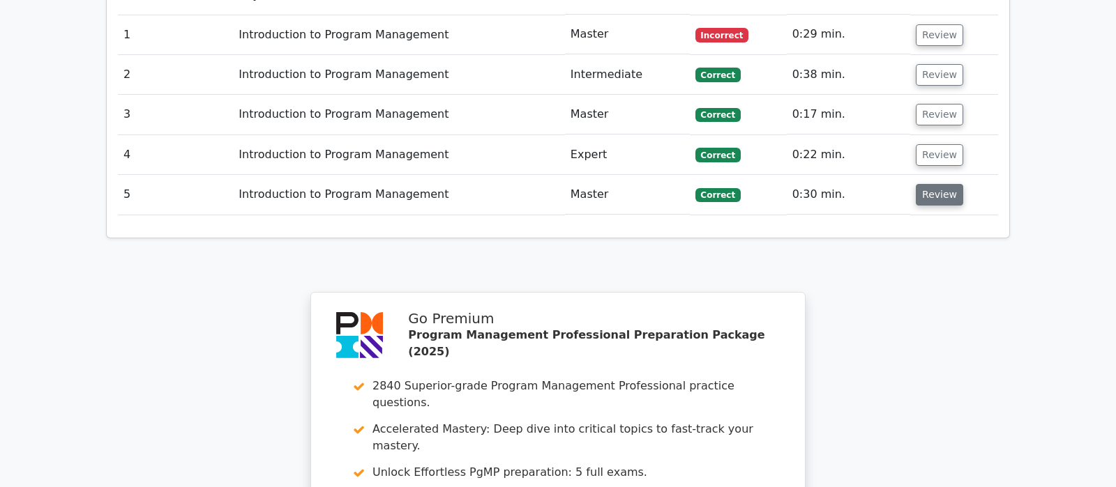
click at [936, 184] on button "Review" at bounding box center [939, 195] width 47 height 22
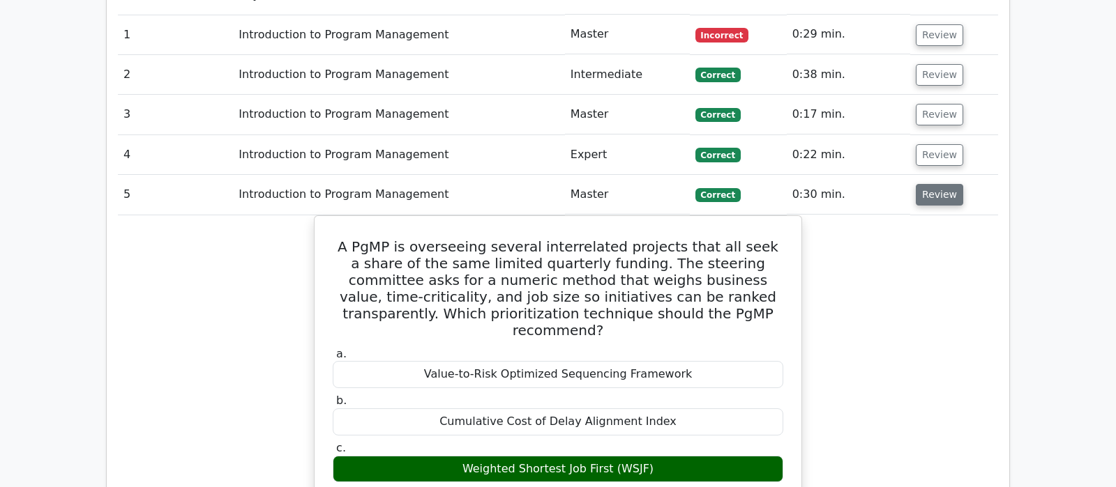
click at [936, 184] on button "Review" at bounding box center [939, 195] width 47 height 22
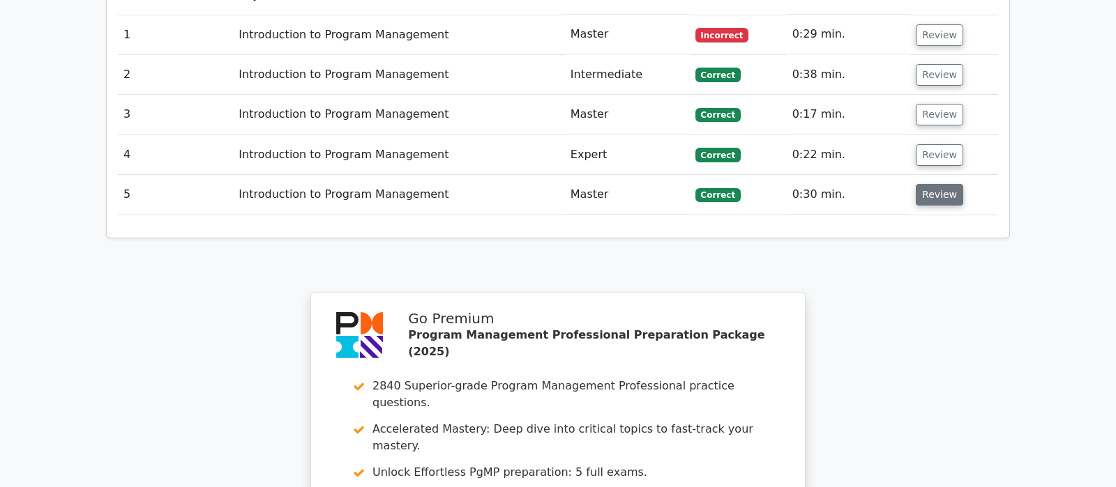
click at [934, 184] on button "Review" at bounding box center [939, 195] width 47 height 22
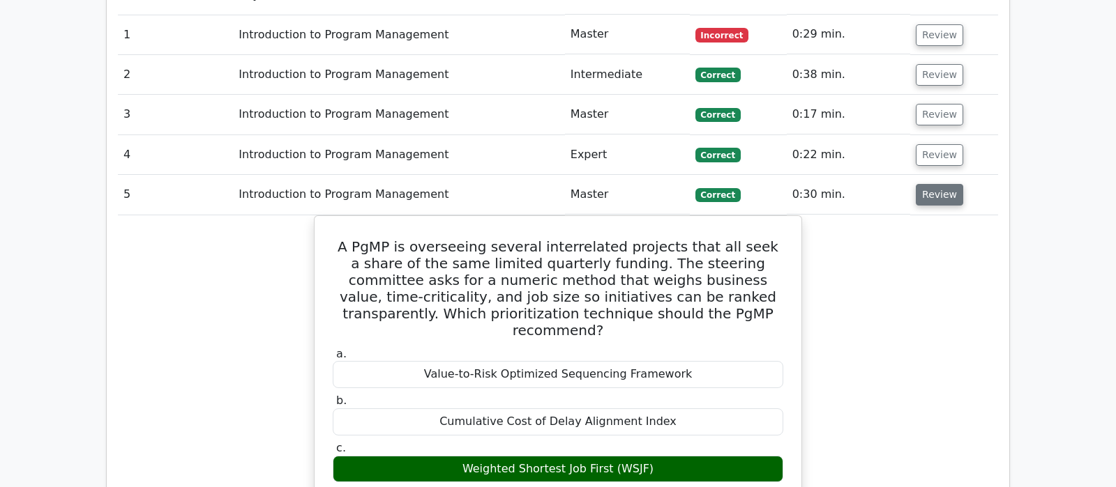
click at [937, 184] on button "Review" at bounding box center [939, 195] width 47 height 22
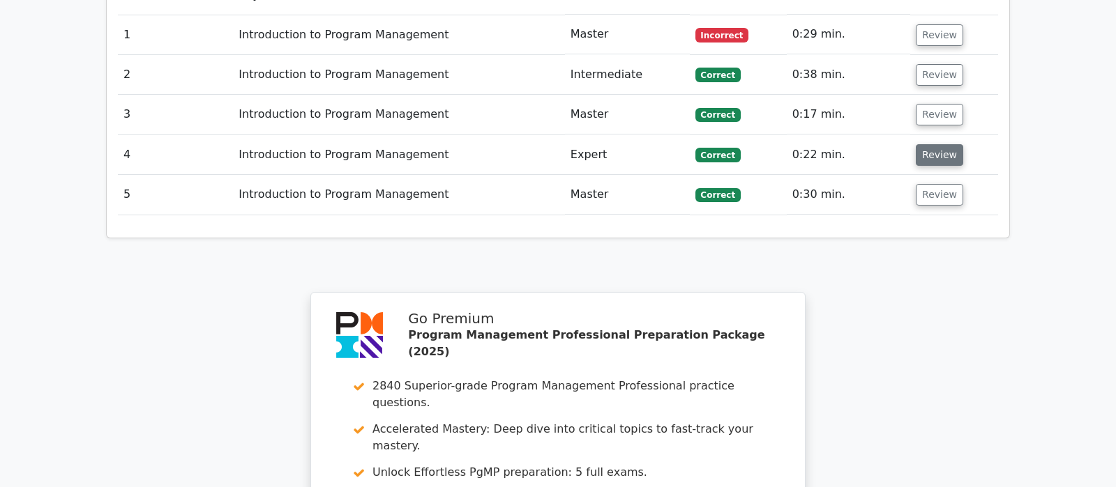
click at [929, 144] on button "Review" at bounding box center [939, 155] width 47 height 22
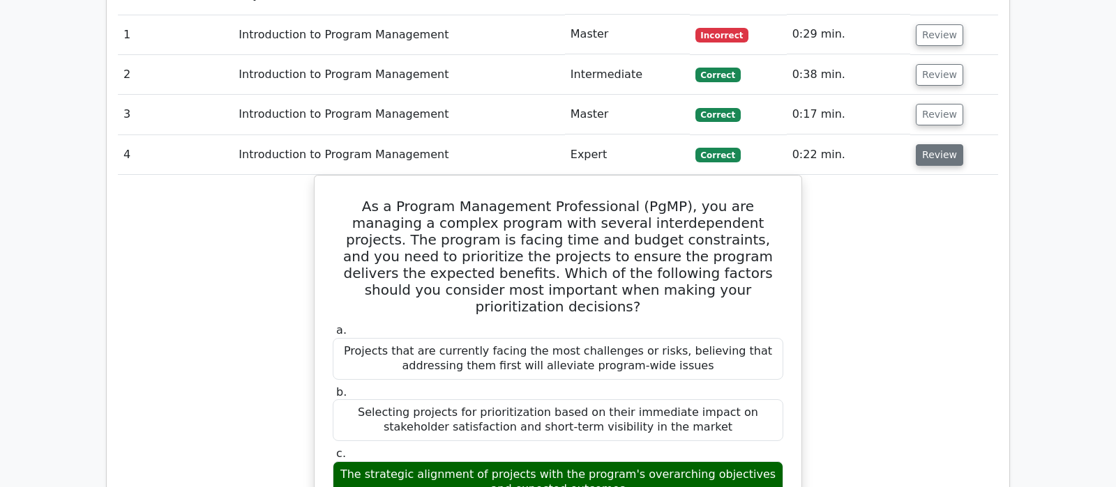
click at [929, 144] on button "Review" at bounding box center [939, 155] width 47 height 22
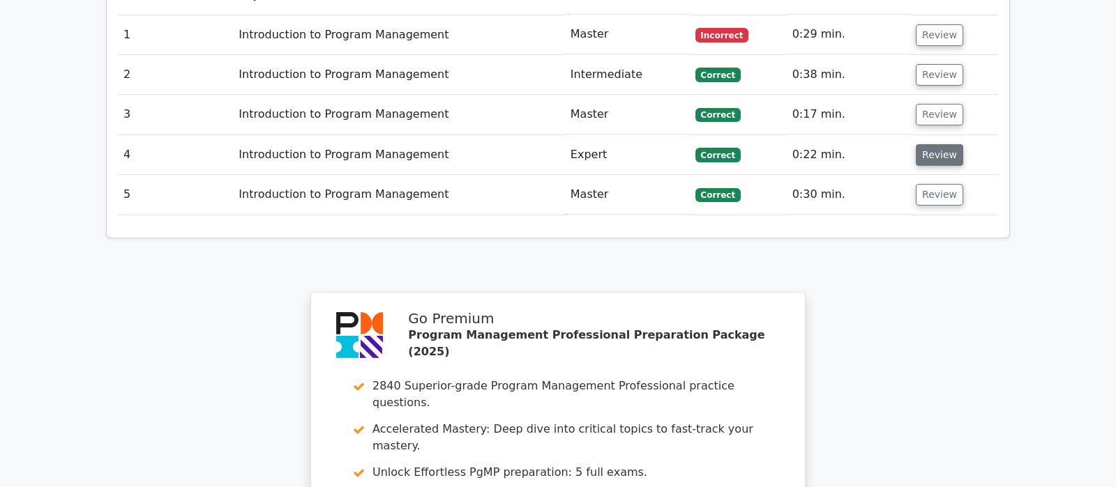
click at [934, 144] on button "Review" at bounding box center [939, 155] width 47 height 22
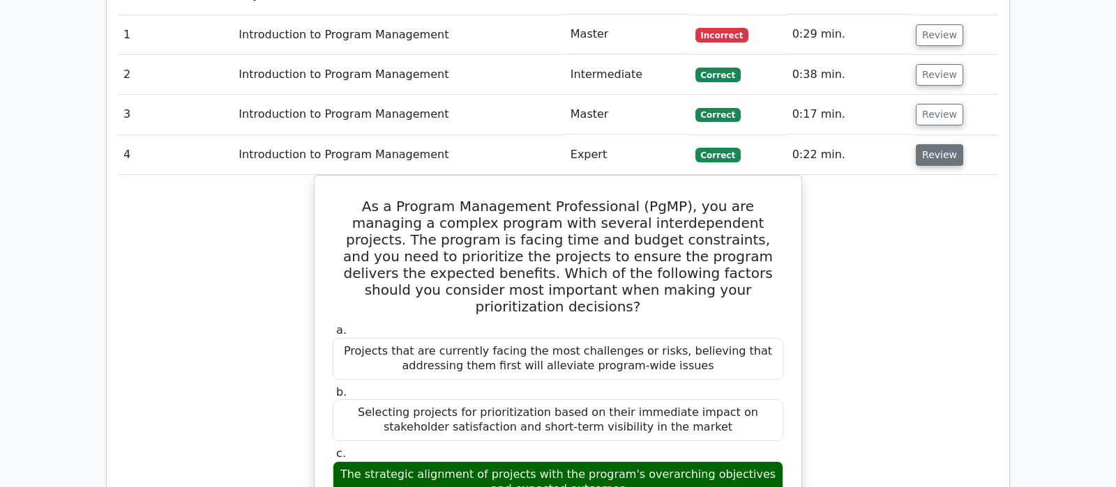
click at [934, 144] on button "Review" at bounding box center [939, 155] width 47 height 22
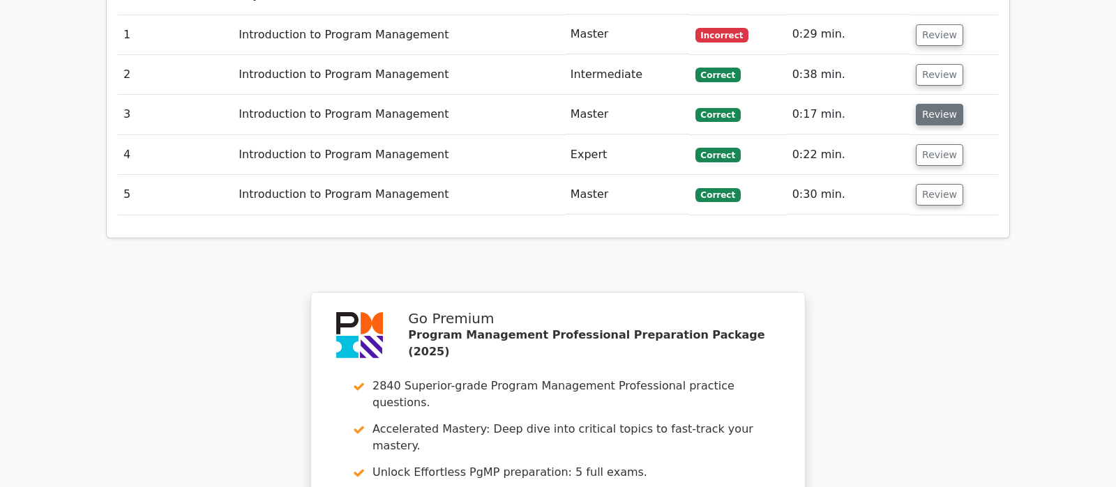
click at [940, 104] on button "Review" at bounding box center [939, 115] width 47 height 22
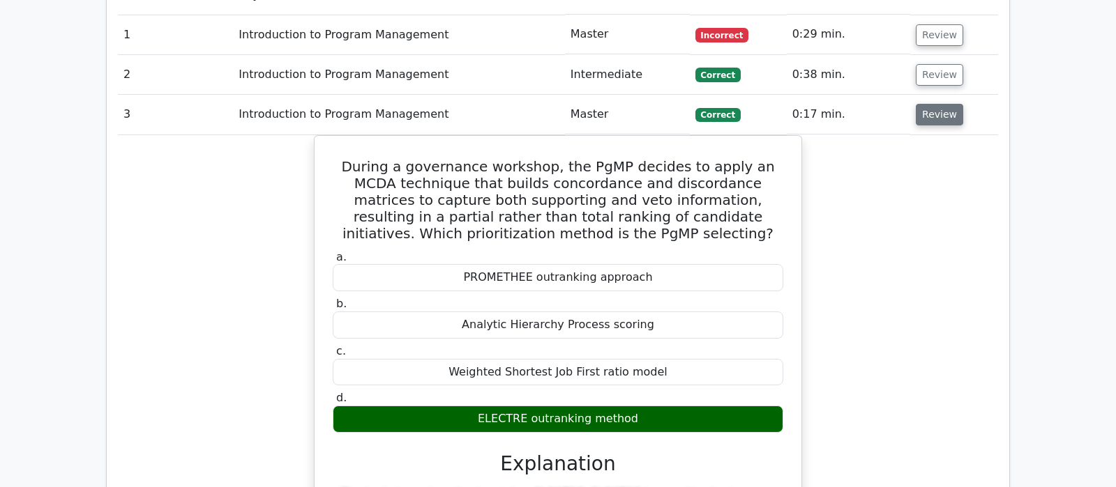
click at [940, 104] on button "Review" at bounding box center [939, 115] width 47 height 22
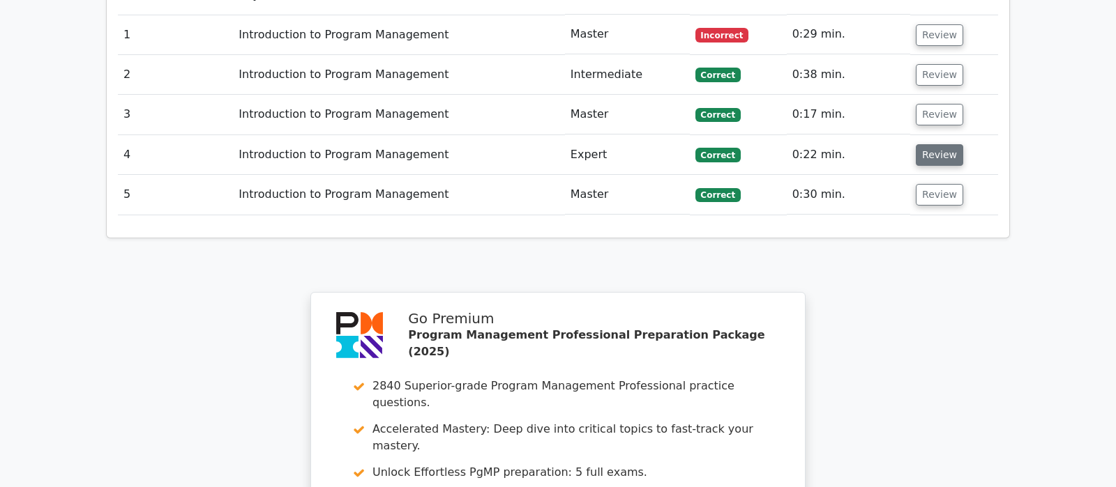
click at [950, 144] on button "Review" at bounding box center [939, 155] width 47 height 22
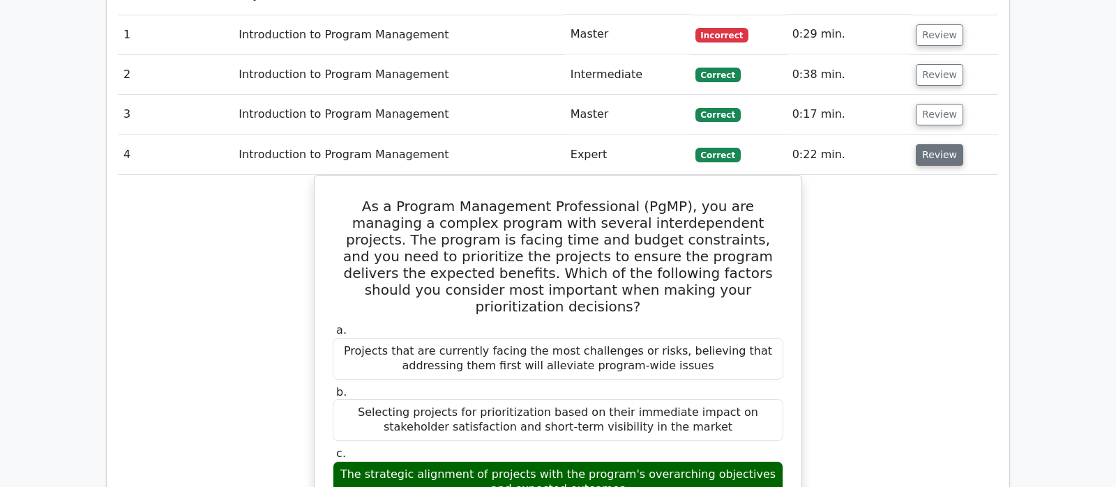
click at [950, 144] on button "Review" at bounding box center [939, 155] width 47 height 22
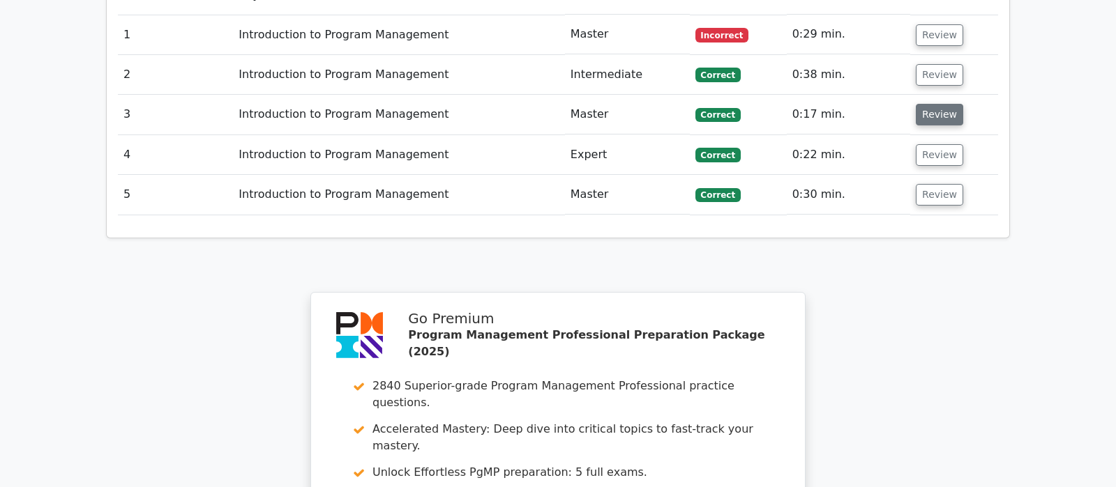
click at [928, 104] on button "Review" at bounding box center [939, 115] width 47 height 22
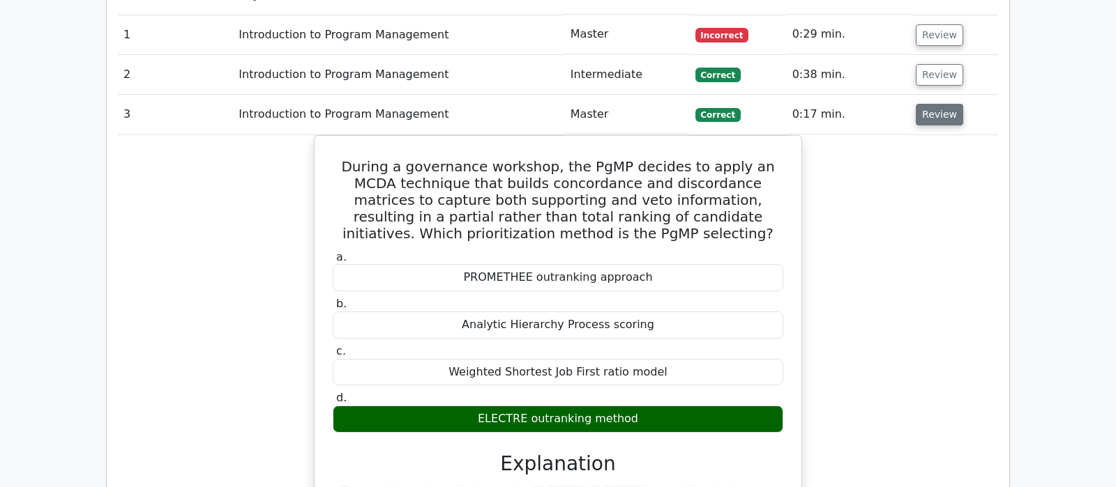
click at [954, 104] on button "Review" at bounding box center [939, 115] width 47 height 22
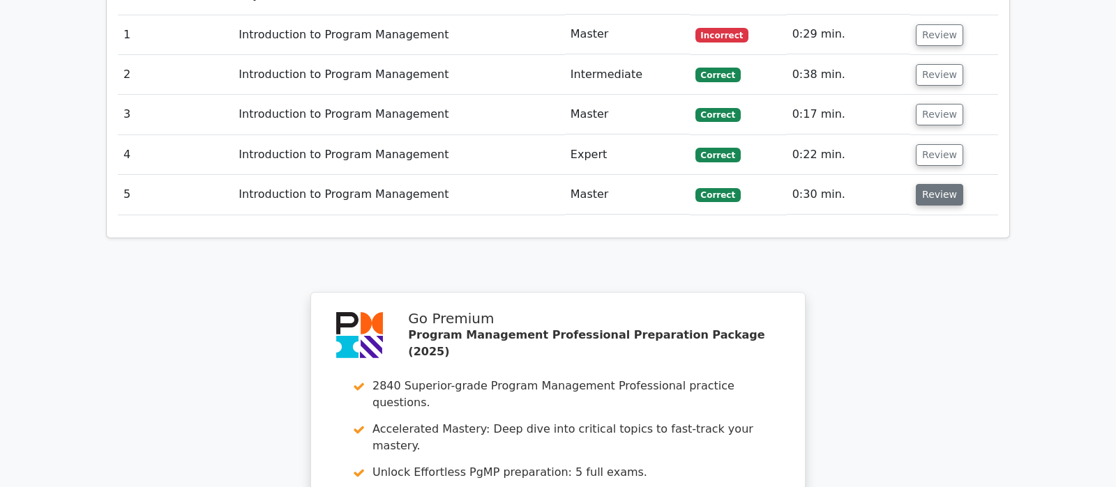
click at [942, 184] on button "Review" at bounding box center [939, 195] width 47 height 22
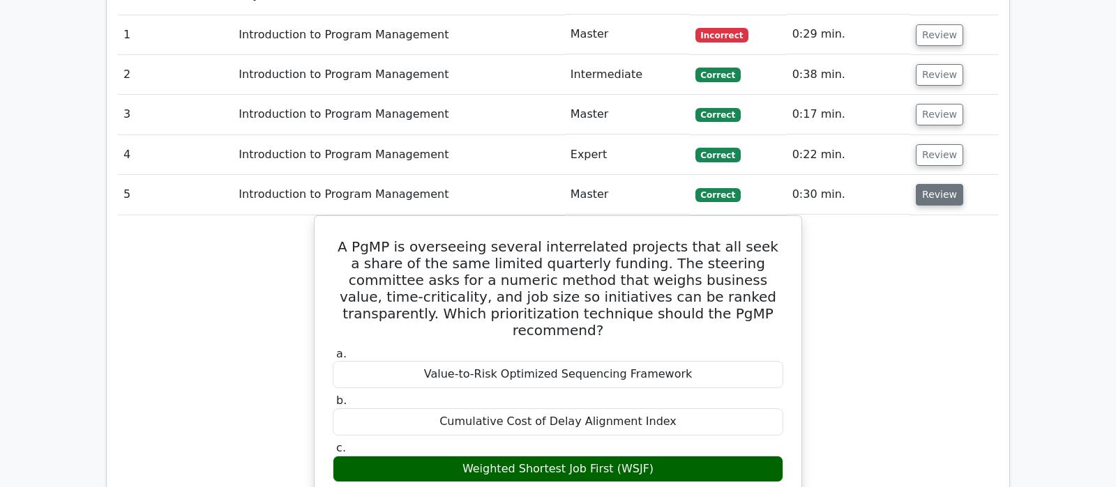
click at [942, 184] on button "Review" at bounding box center [939, 195] width 47 height 22
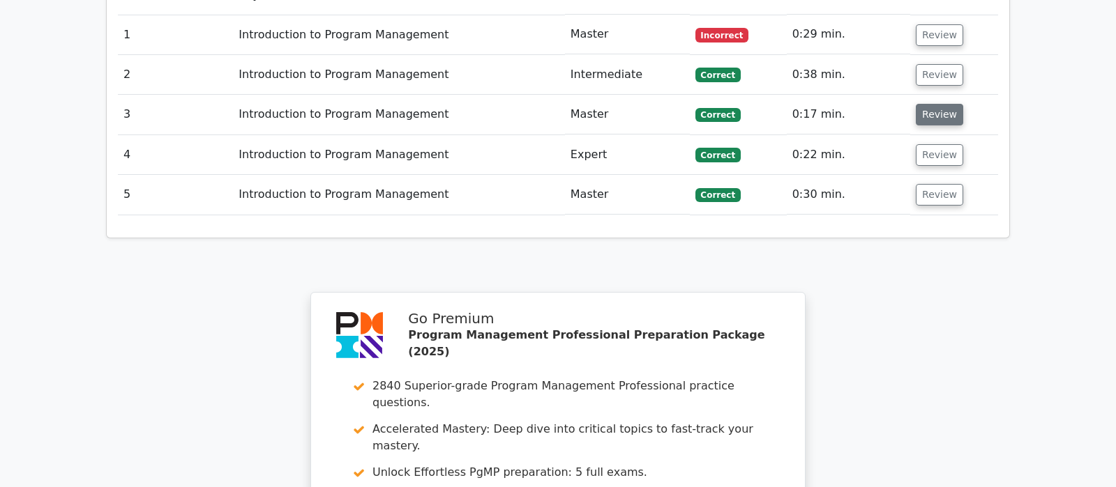
click at [929, 104] on button "Review" at bounding box center [939, 115] width 47 height 22
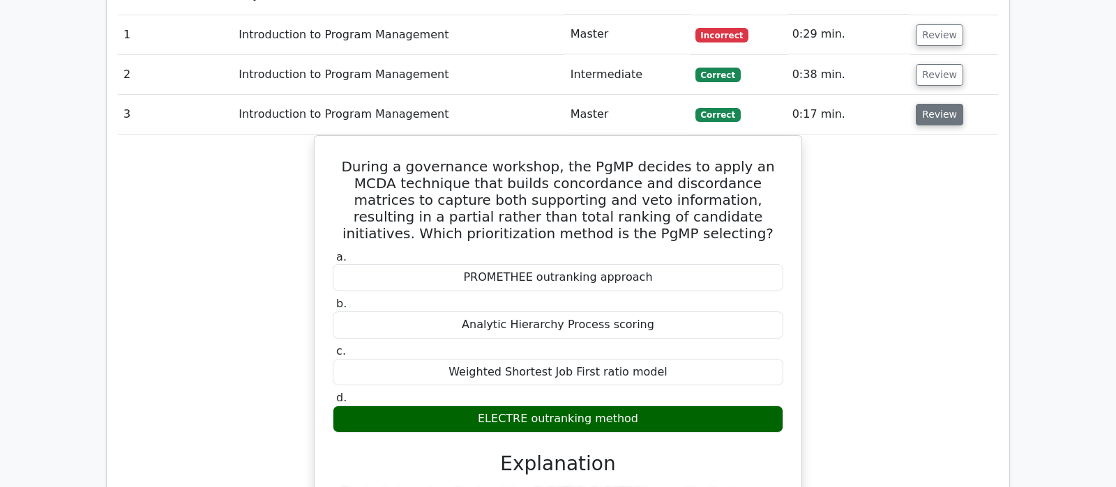
click at [929, 104] on button "Review" at bounding box center [939, 115] width 47 height 22
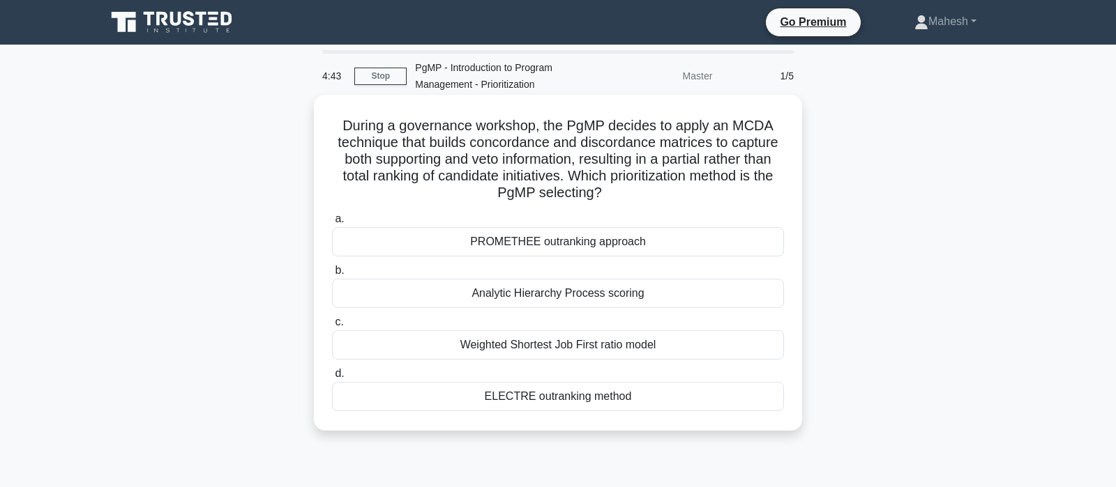
click at [598, 397] on div "ELECTRE outranking method" at bounding box center [558, 396] width 452 height 29
click at [332, 379] on input "d. ELECTRE outranking method" at bounding box center [332, 374] width 0 height 9
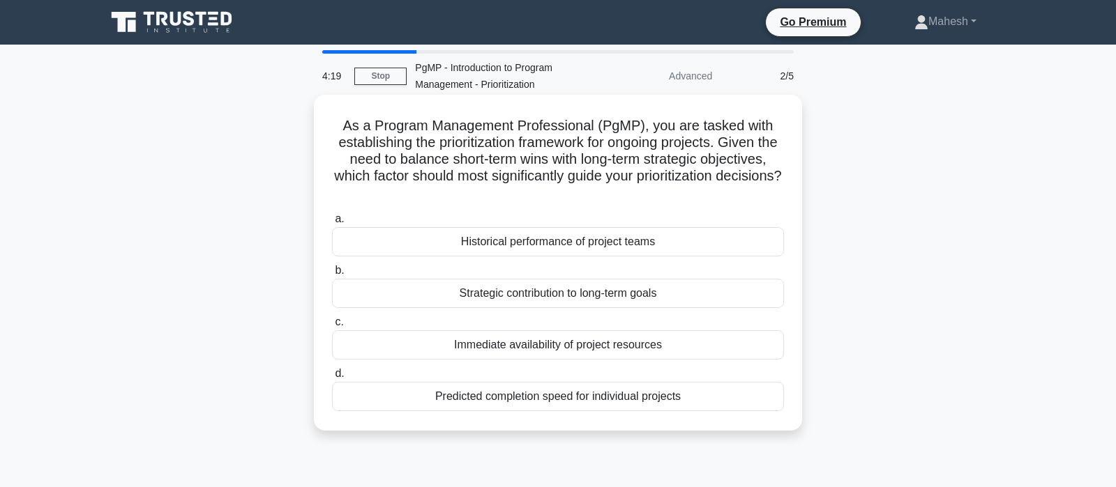
click at [529, 298] on div "Strategic contribution to long-term goals" at bounding box center [558, 293] width 452 height 29
click at [332, 275] on input "b. Strategic contribution to long-term goals" at bounding box center [332, 270] width 0 height 9
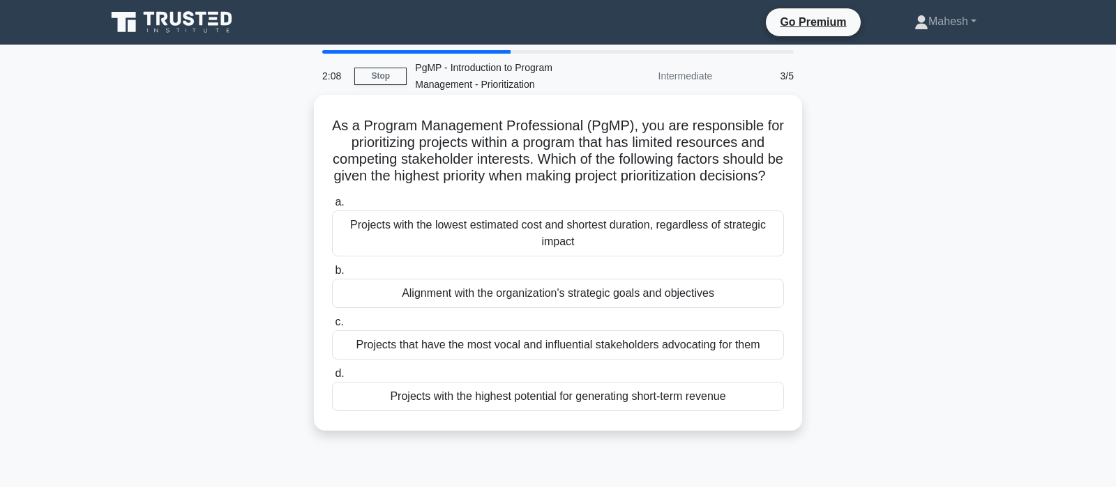
click at [588, 308] on div "Alignment with the organization's strategic goals and objectives" at bounding box center [558, 293] width 452 height 29
click at [332, 275] on input "b. Alignment with the organization's strategic goals and objectives" at bounding box center [332, 270] width 0 height 9
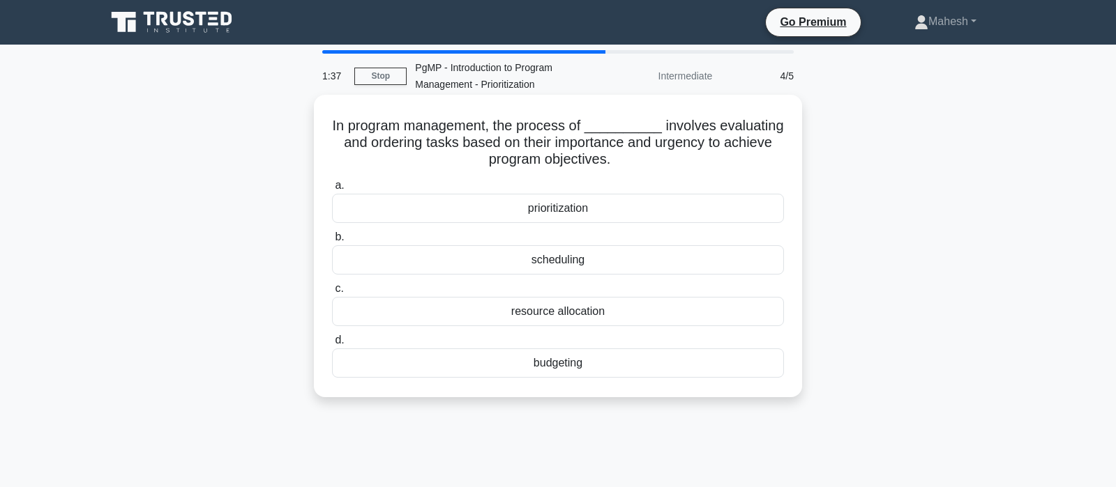
click at [562, 213] on div "prioritization" at bounding box center [558, 208] width 452 height 29
click at [332, 190] on input "a. prioritization" at bounding box center [332, 185] width 0 height 9
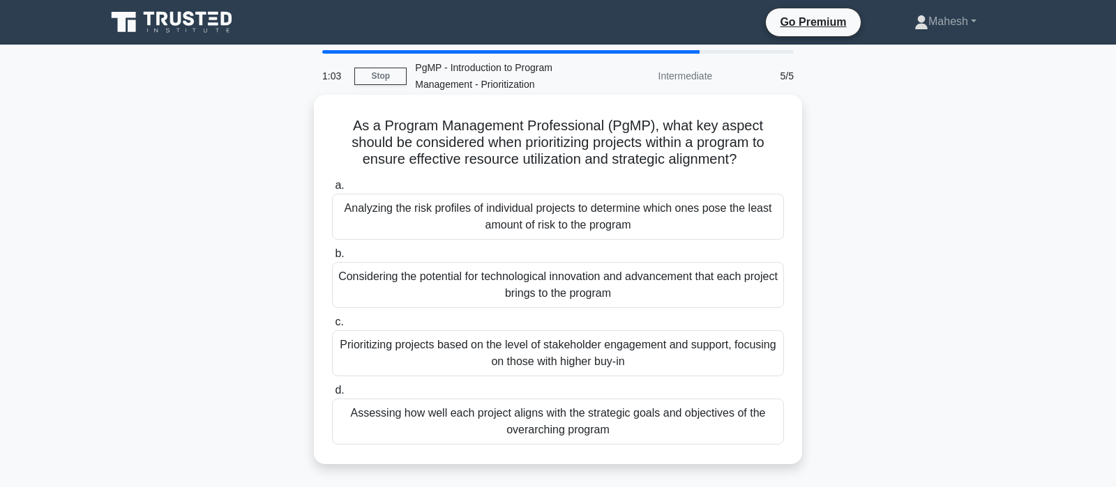
click at [644, 428] on div "Assessing how well each project aligns with the strategic goals and objectives …" at bounding box center [558, 422] width 452 height 46
click at [332, 395] on input "d. Assessing how well each project aligns with the strategic goals and objectiv…" at bounding box center [332, 390] width 0 height 9
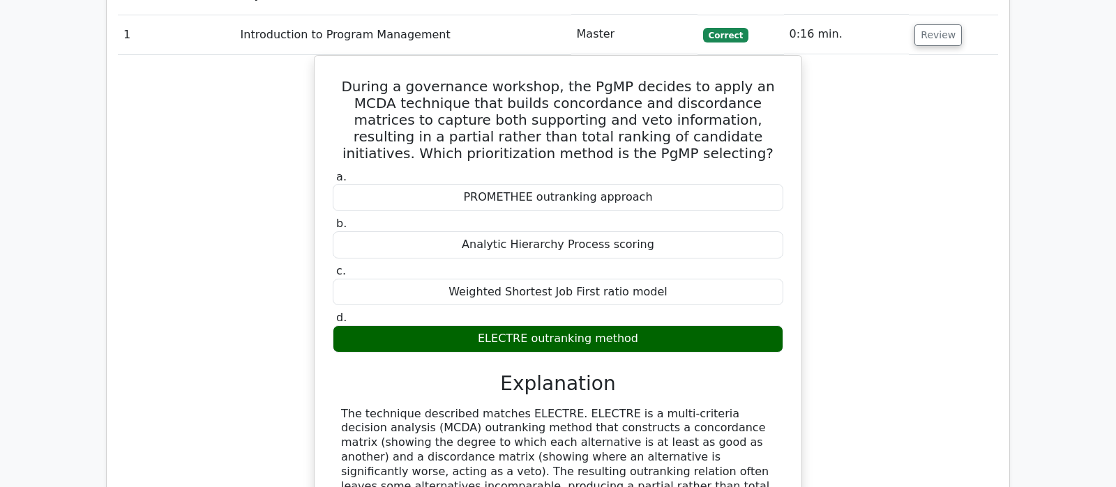
scroll to position [952, 0]
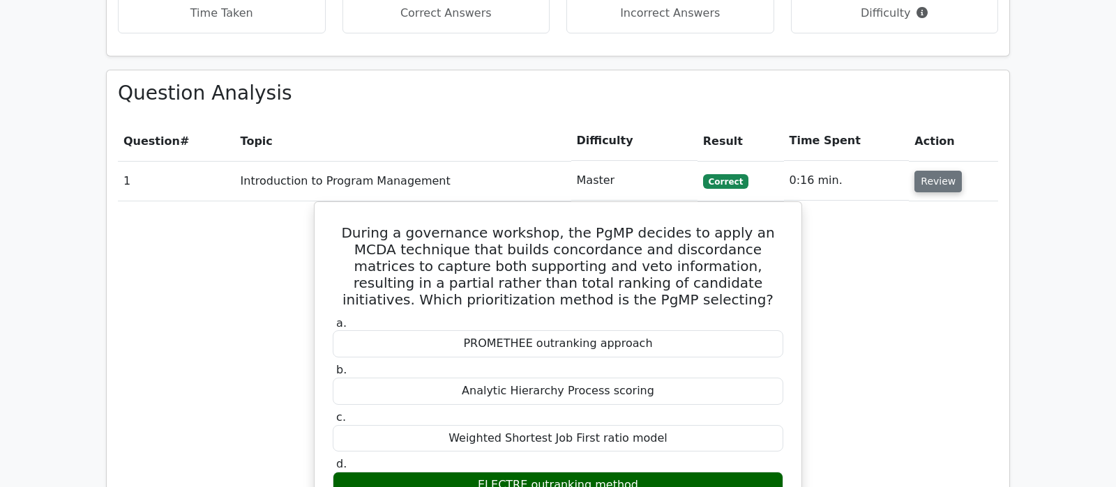
click at [934, 171] on button "Review" at bounding box center [937, 182] width 47 height 22
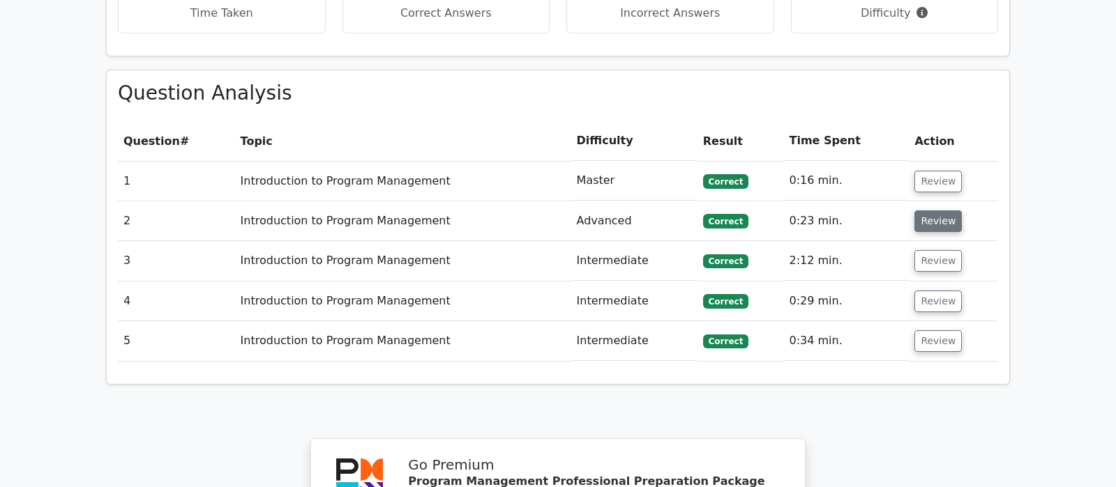
click at [943, 211] on button "Review" at bounding box center [937, 222] width 47 height 22
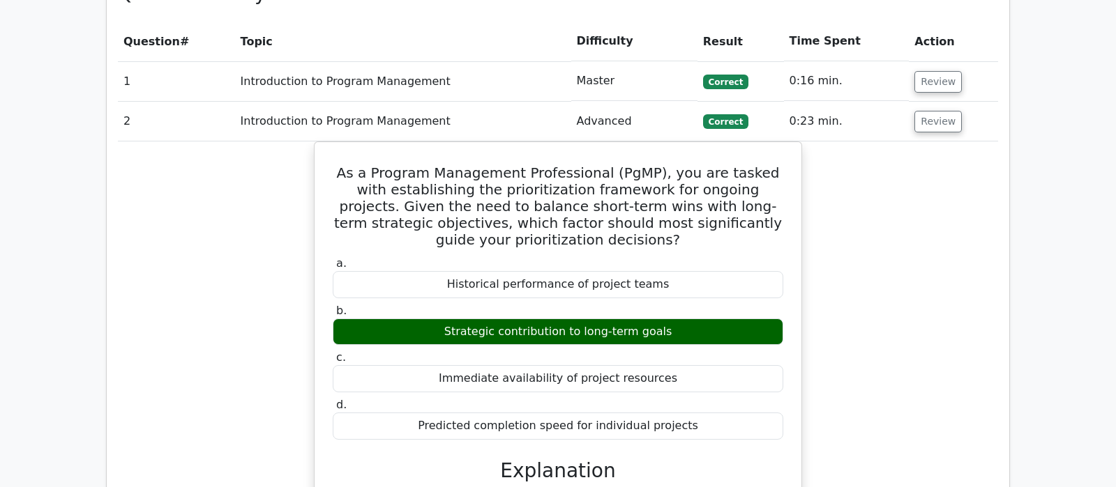
scroll to position [1025, 0]
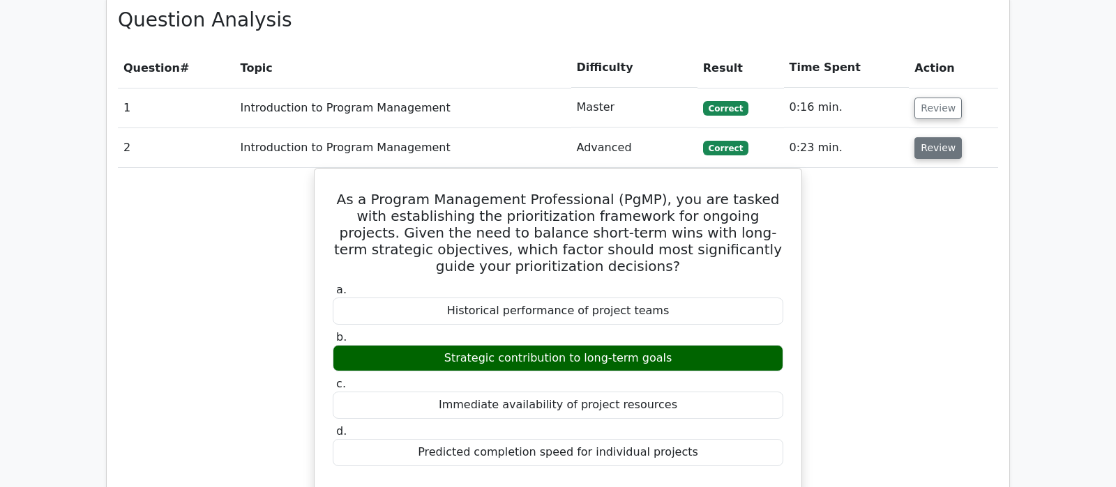
click at [940, 137] on button "Review" at bounding box center [937, 148] width 47 height 22
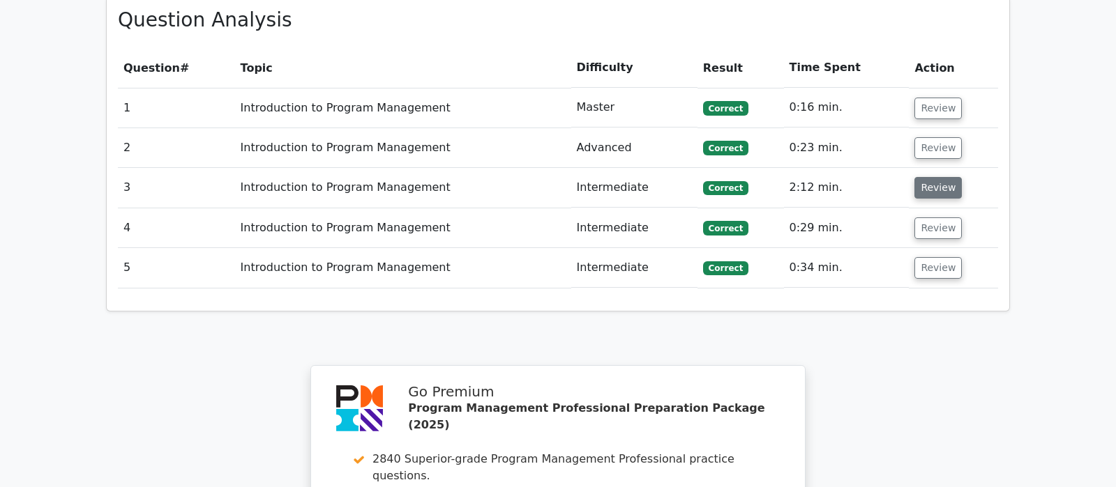
click at [936, 177] on button "Review" at bounding box center [937, 188] width 47 height 22
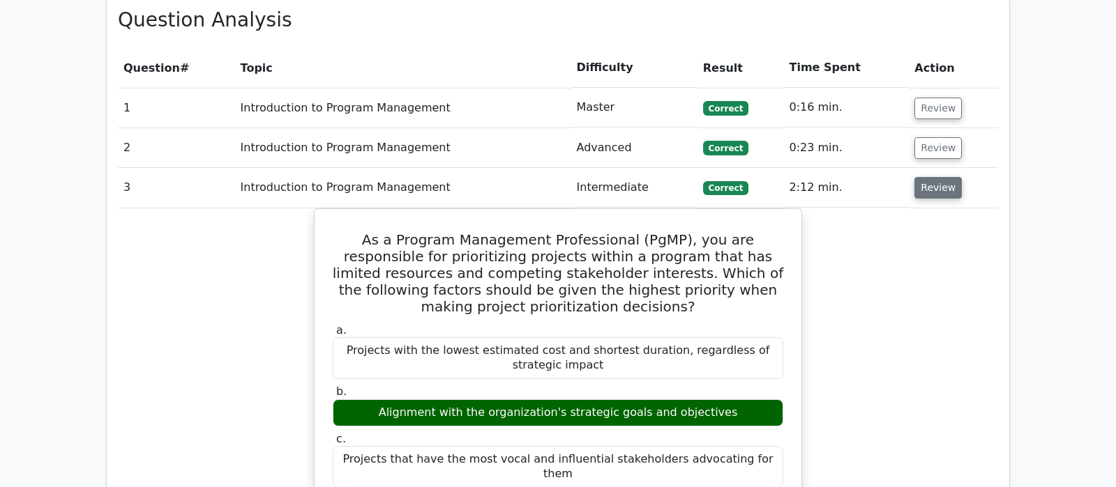
click at [936, 177] on button "Review" at bounding box center [937, 188] width 47 height 22
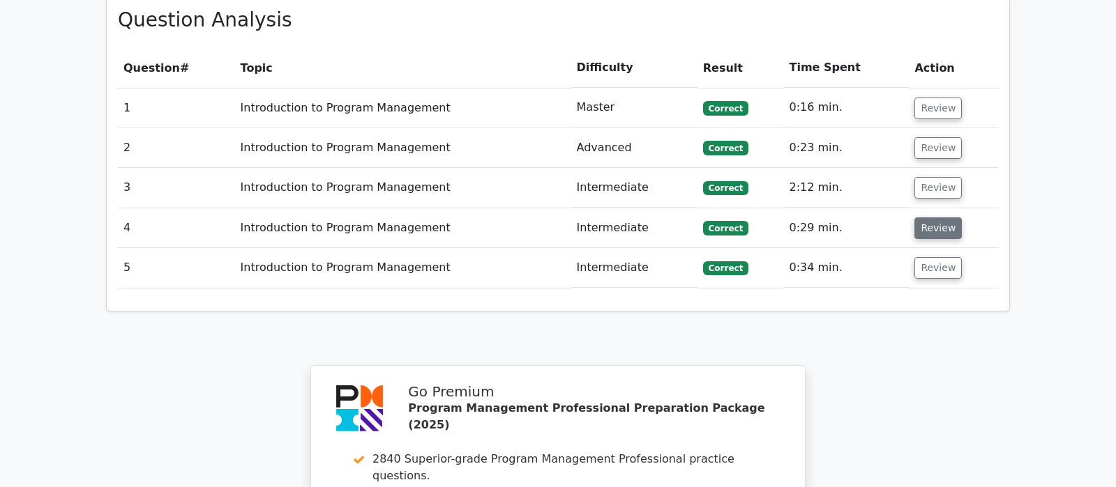
click at [941, 218] on button "Review" at bounding box center [937, 229] width 47 height 22
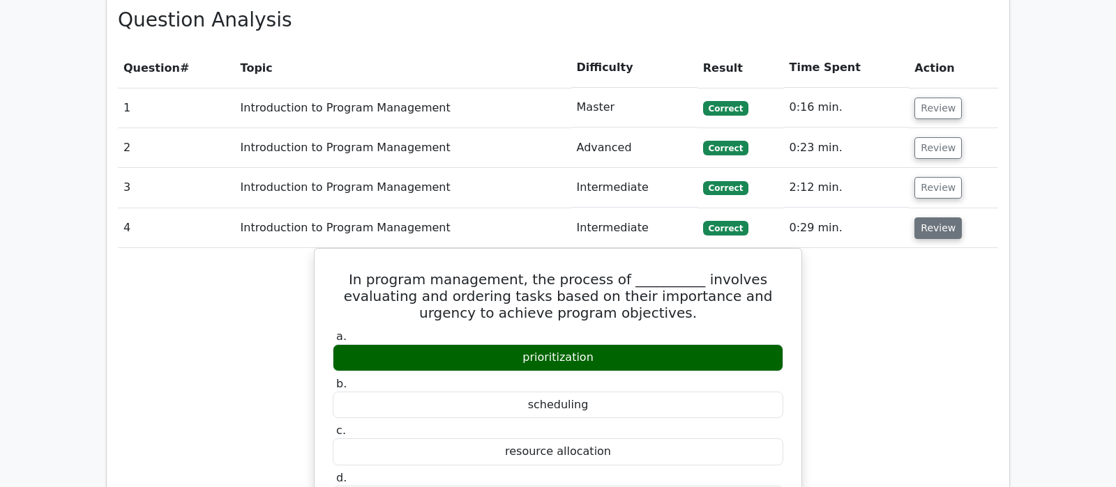
click at [941, 218] on button "Review" at bounding box center [937, 229] width 47 height 22
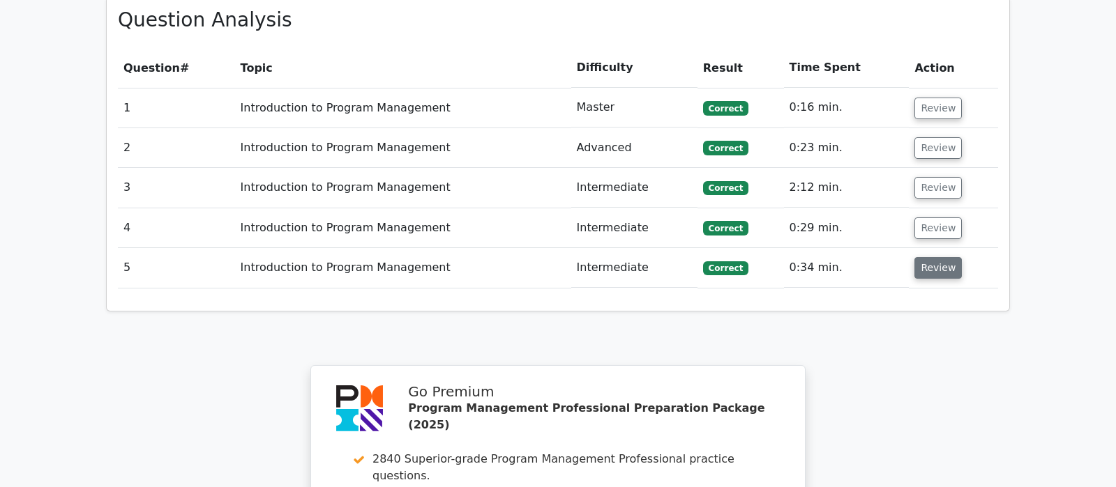
click at [948, 257] on button "Review" at bounding box center [937, 268] width 47 height 22
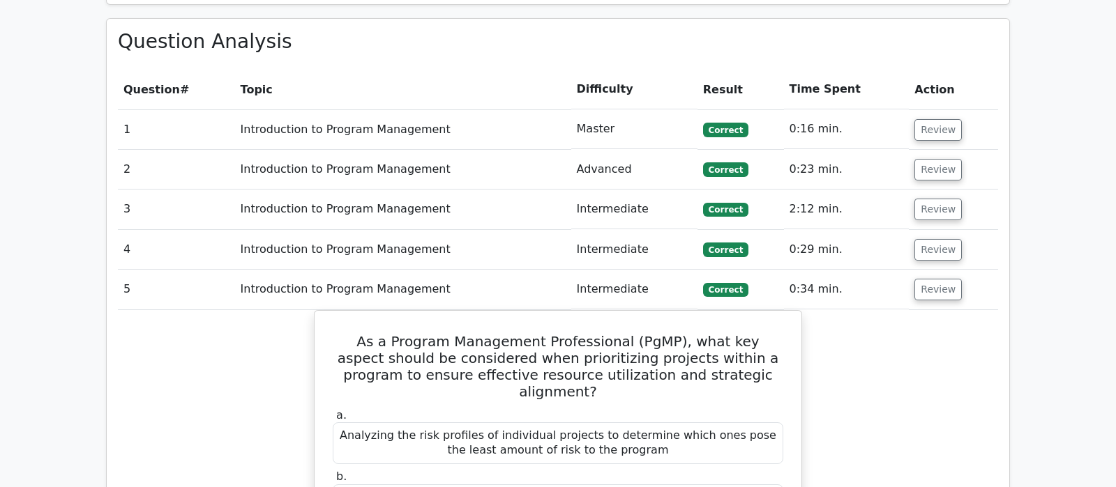
scroll to position [879, 0]
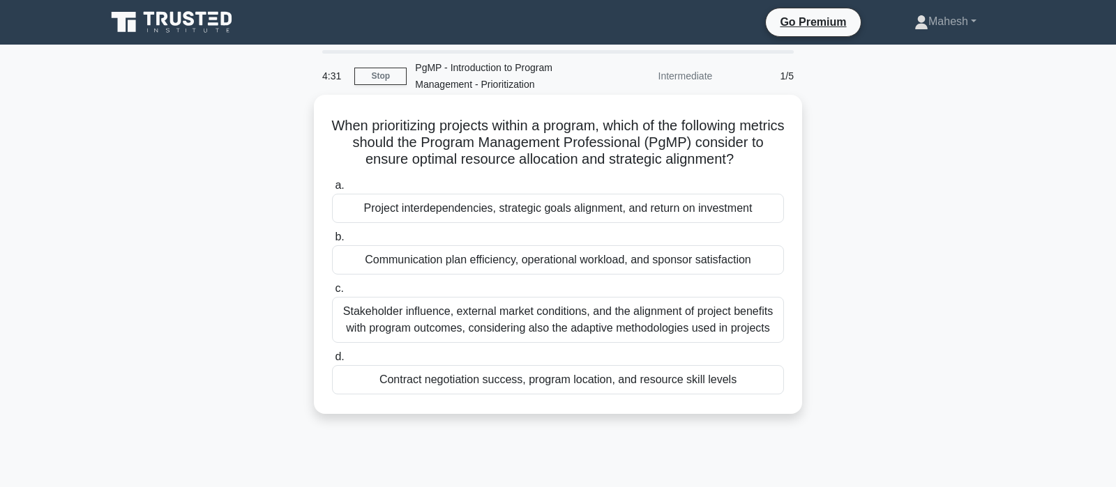
click at [586, 213] on div "Project interdependencies, strategic goals alignment, and return on investment" at bounding box center [558, 208] width 452 height 29
click at [332, 190] on input "a. Project interdependencies, strategic goals alignment, and return on investme…" at bounding box center [332, 185] width 0 height 9
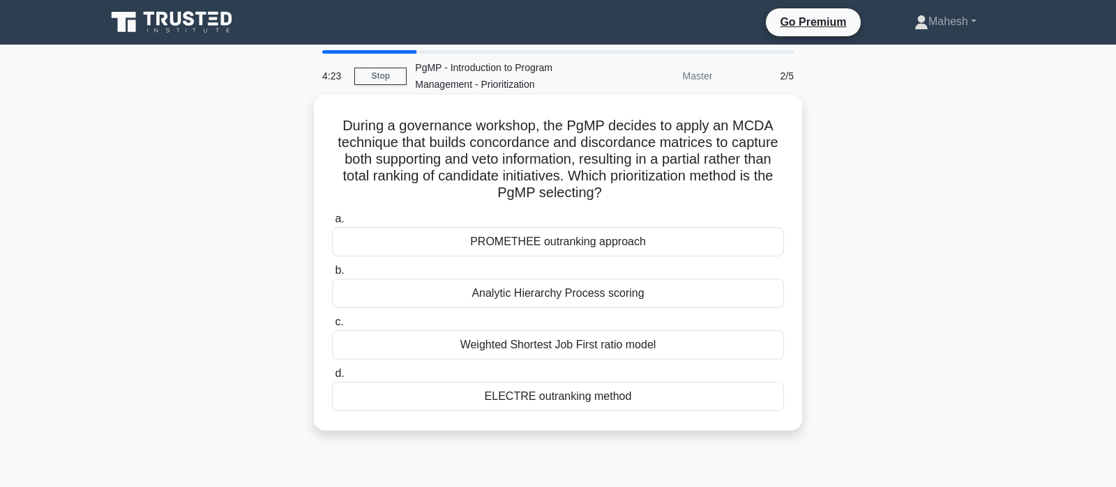
click at [593, 400] on div "ELECTRE outranking method" at bounding box center [558, 396] width 452 height 29
click at [332, 379] on input "d. ELECTRE outranking method" at bounding box center [332, 374] width 0 height 9
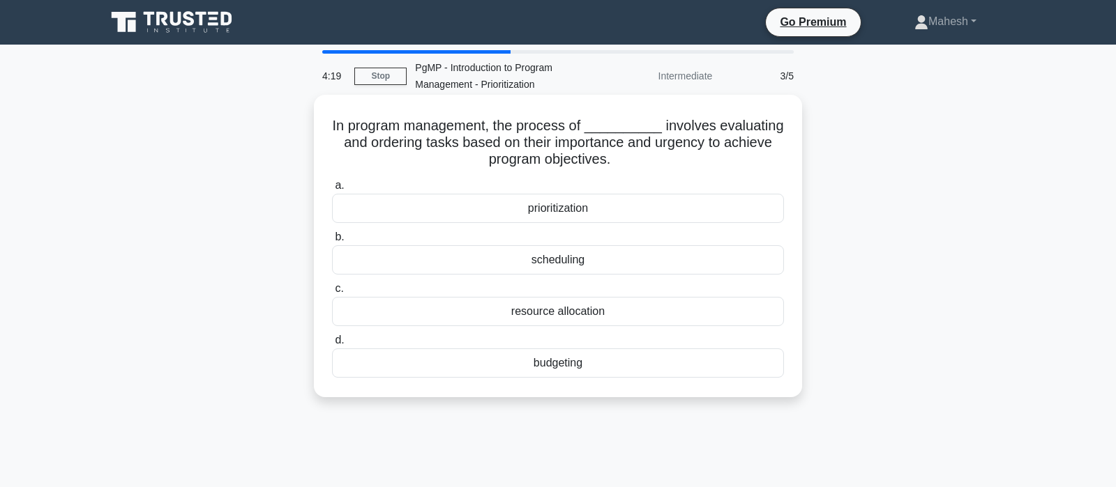
click at [573, 211] on div "prioritization" at bounding box center [558, 208] width 452 height 29
click at [332, 190] on input "a. prioritization" at bounding box center [332, 185] width 0 height 9
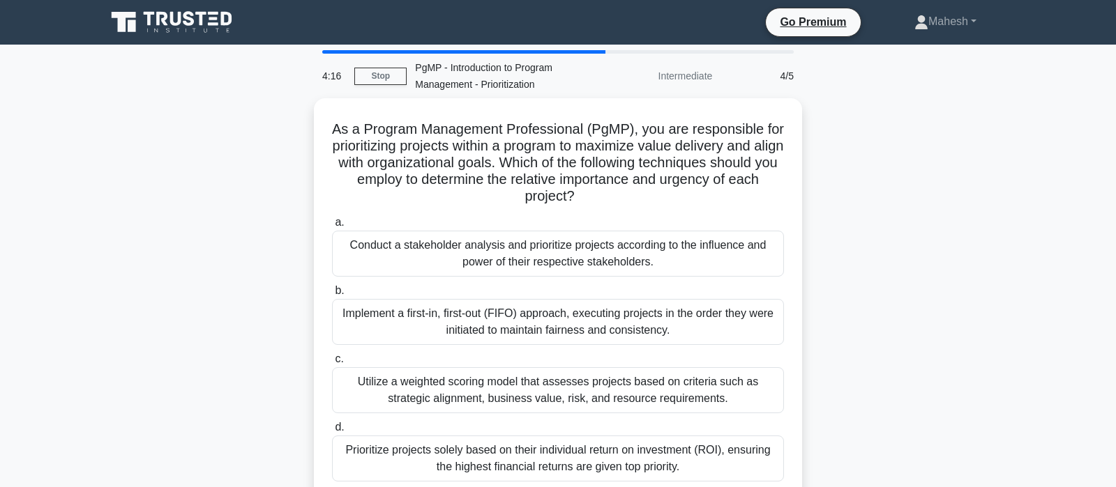
scroll to position [73, 0]
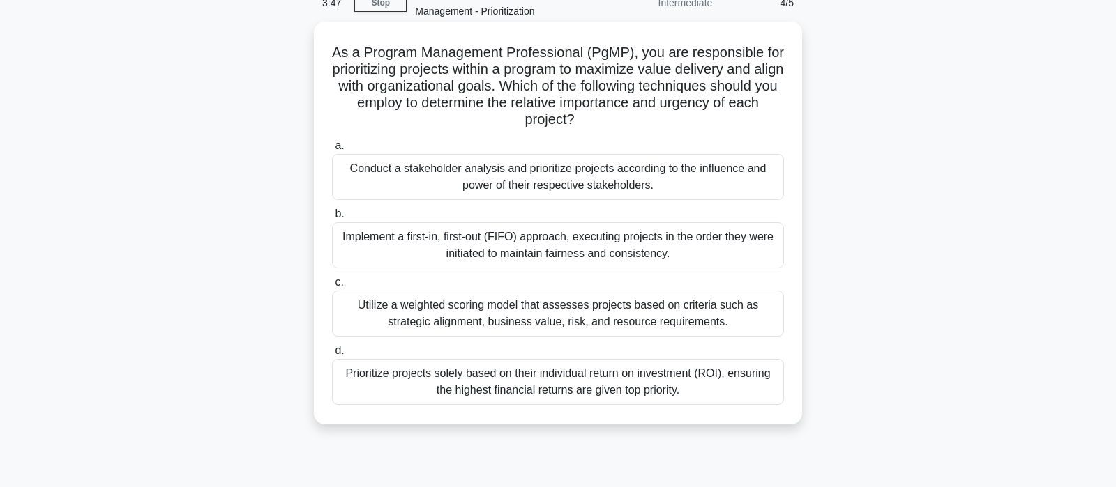
click at [570, 312] on div "Utilize a weighted scoring model that assesses projects based on criteria such …" at bounding box center [558, 314] width 452 height 46
click at [332, 287] on input "c. Utilize a weighted scoring model that assesses projects based on criteria su…" at bounding box center [332, 282] width 0 height 9
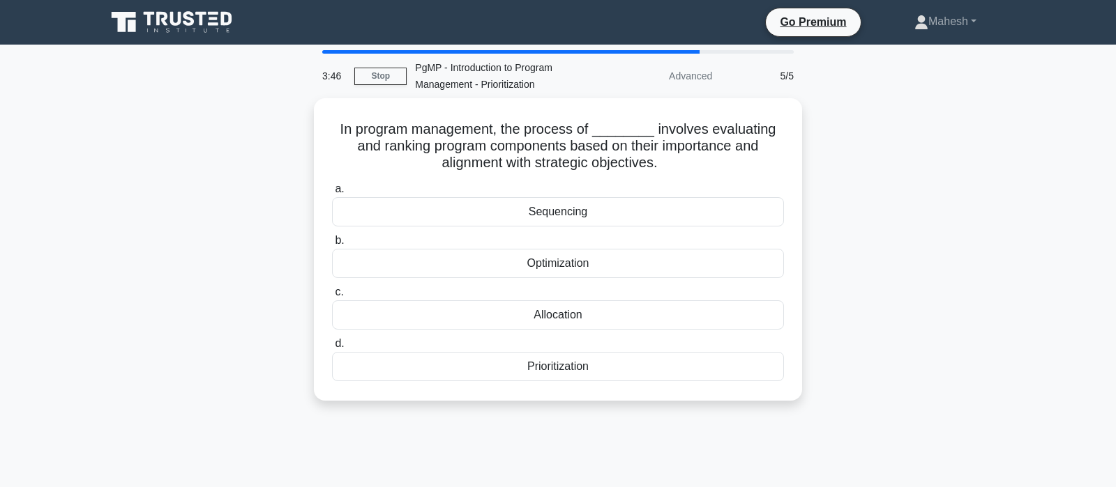
scroll to position [0, 0]
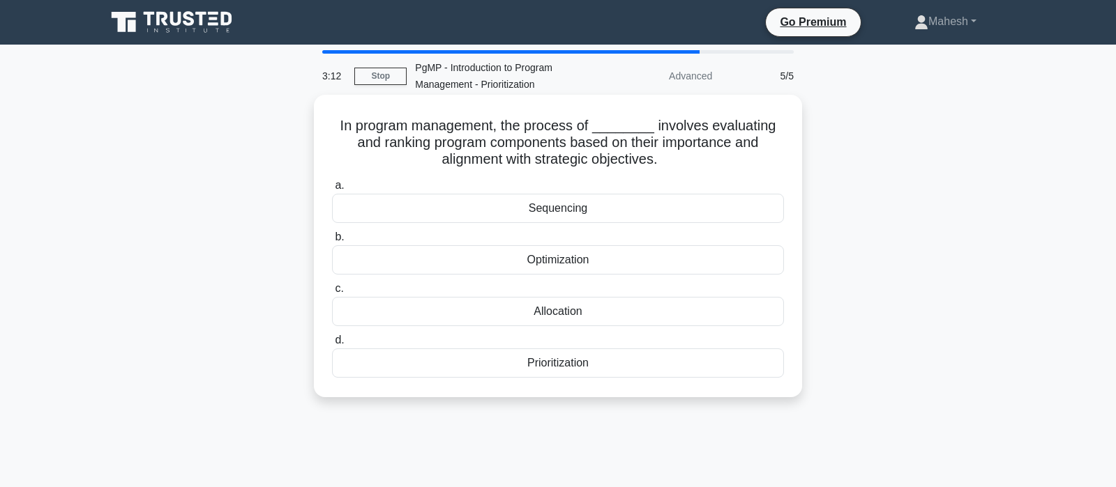
click at [566, 363] on div "Prioritization" at bounding box center [558, 363] width 452 height 29
click at [332, 345] on input "d. Prioritization" at bounding box center [332, 340] width 0 height 9
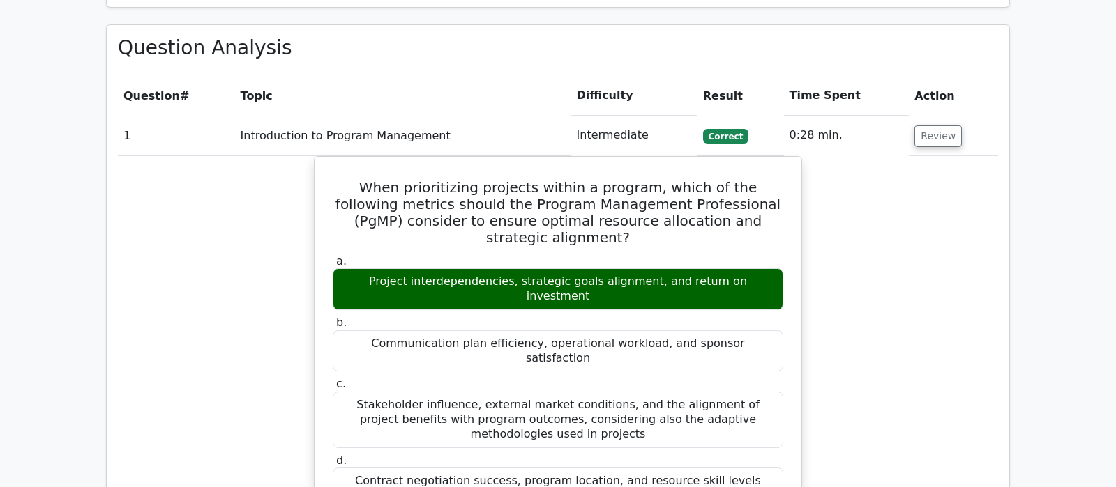
scroll to position [1025, 0]
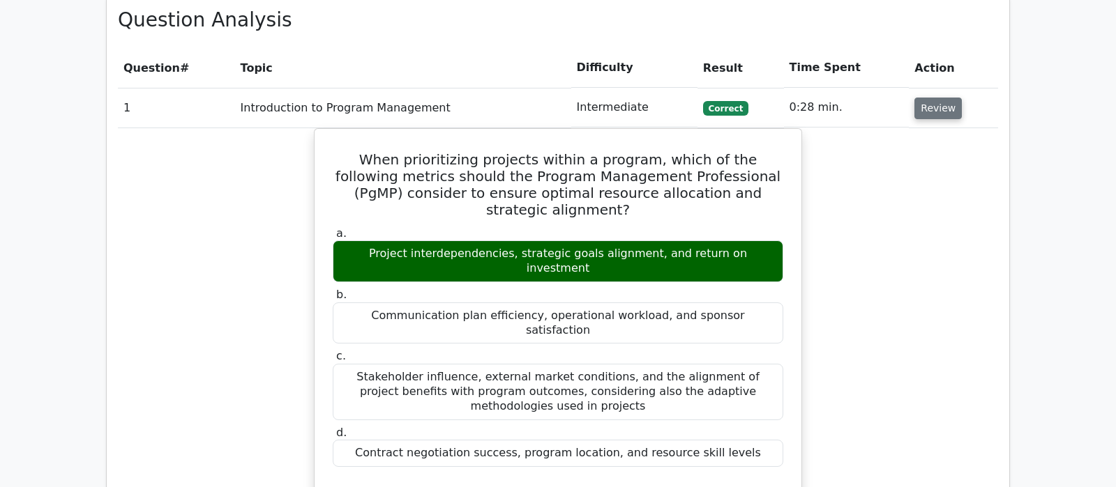
click at [938, 98] on button "Review" at bounding box center [937, 109] width 47 height 22
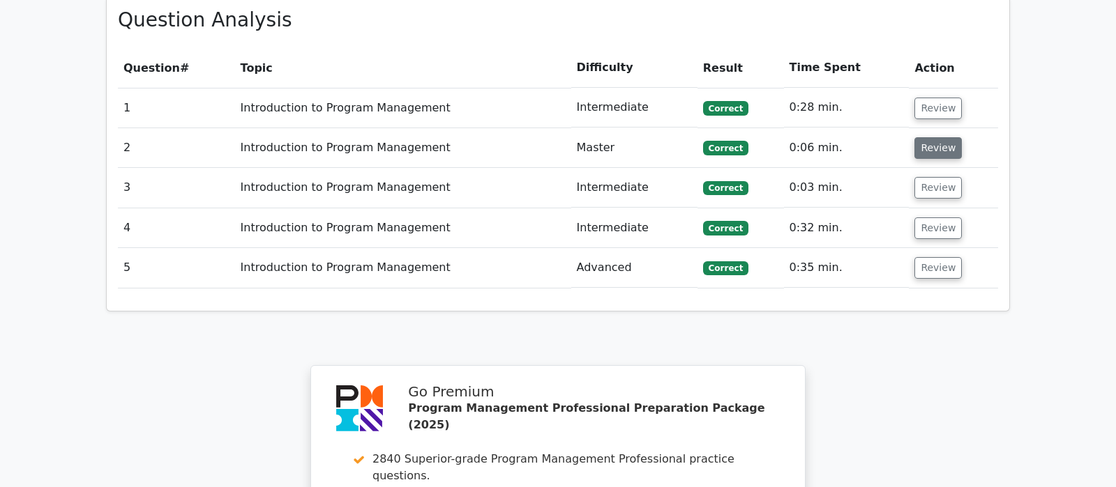
click at [938, 137] on button "Review" at bounding box center [937, 148] width 47 height 22
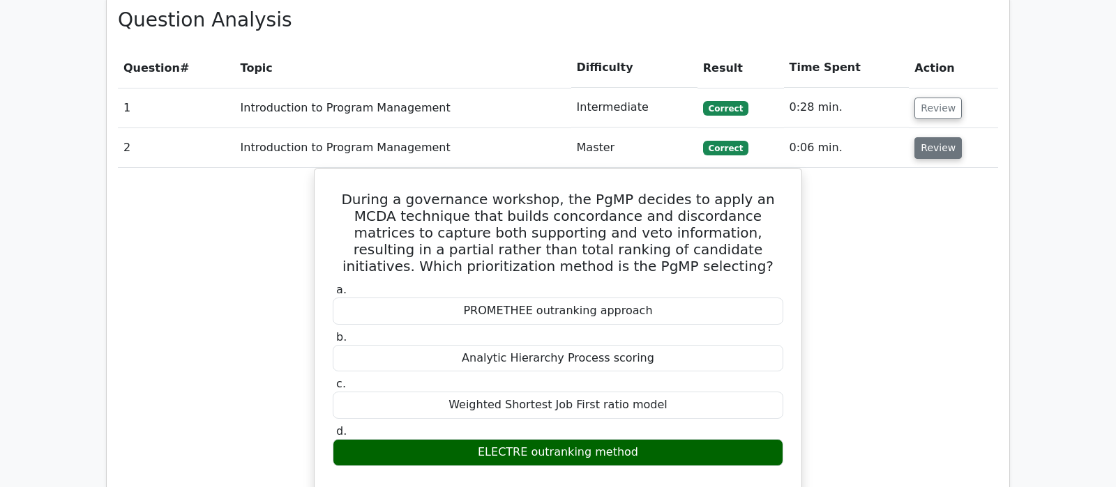
click at [938, 137] on button "Review" at bounding box center [937, 148] width 47 height 22
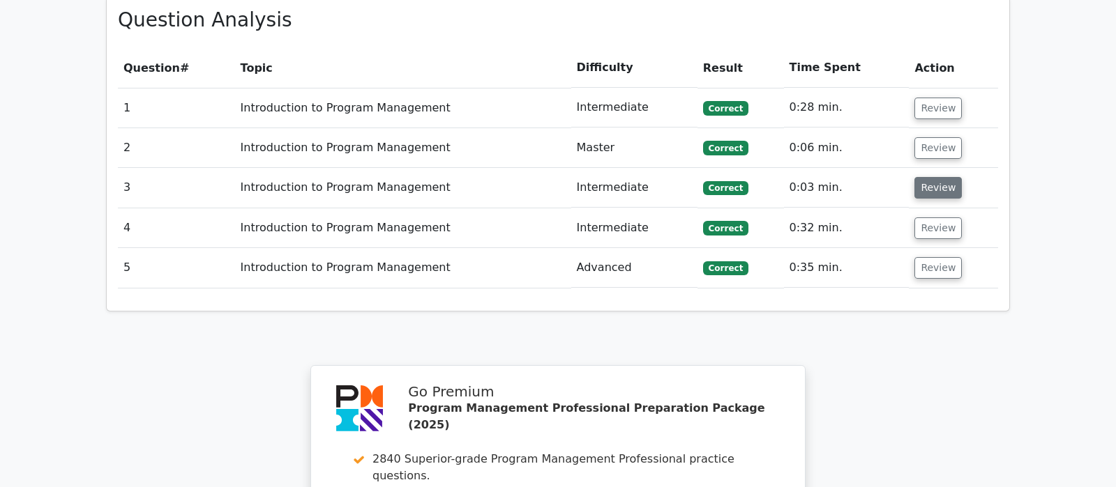
click at [941, 177] on button "Review" at bounding box center [937, 188] width 47 height 22
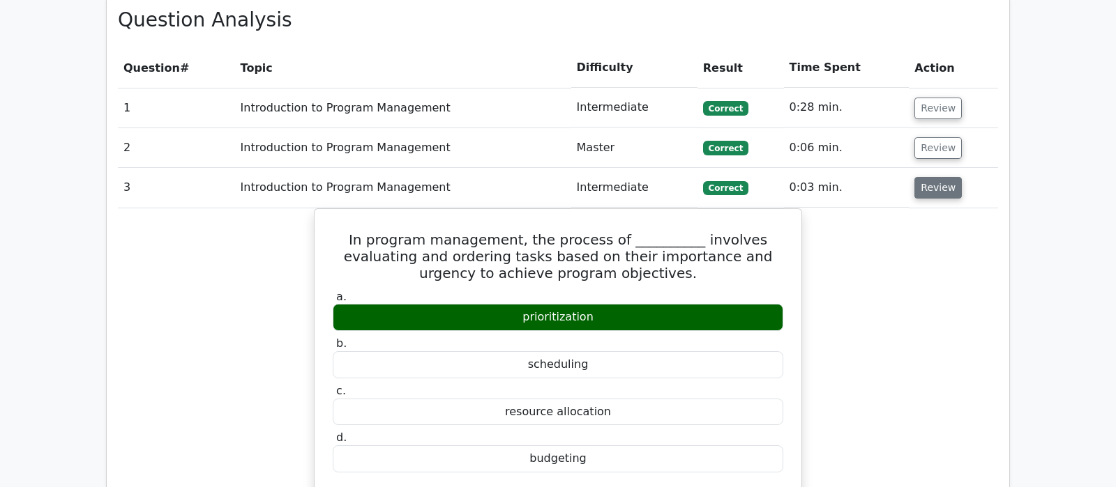
click at [941, 177] on button "Review" at bounding box center [937, 188] width 47 height 22
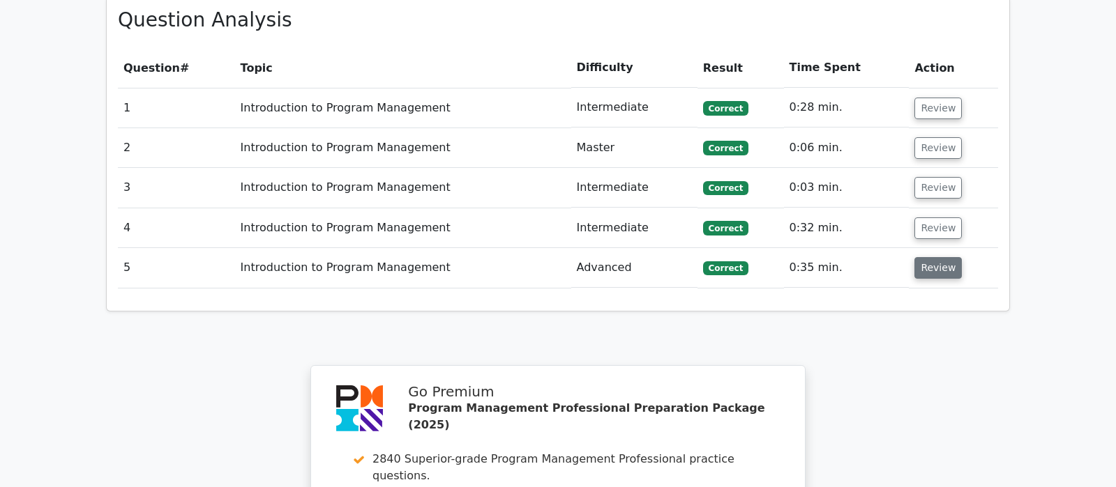
click at [938, 257] on button "Review" at bounding box center [937, 268] width 47 height 22
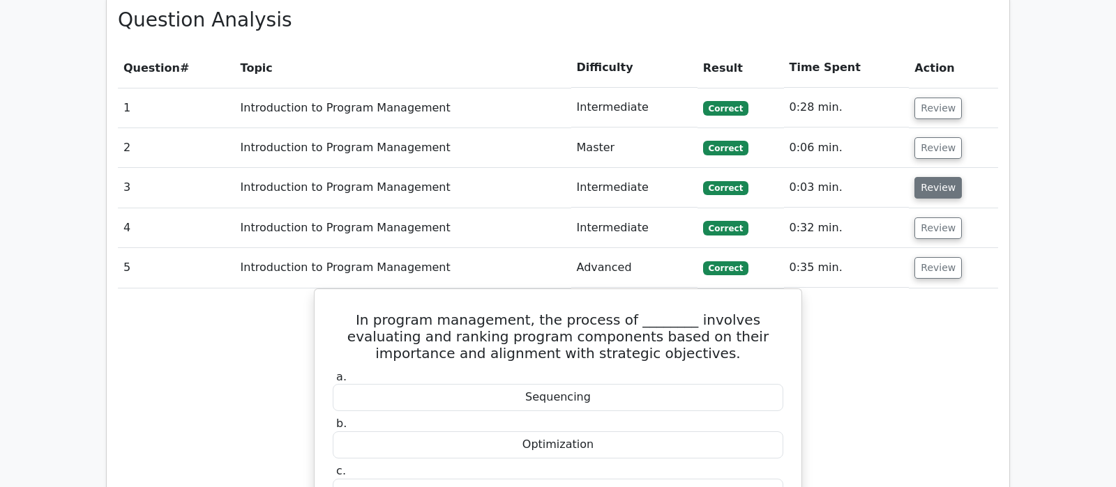
click at [932, 177] on button "Review" at bounding box center [937, 188] width 47 height 22
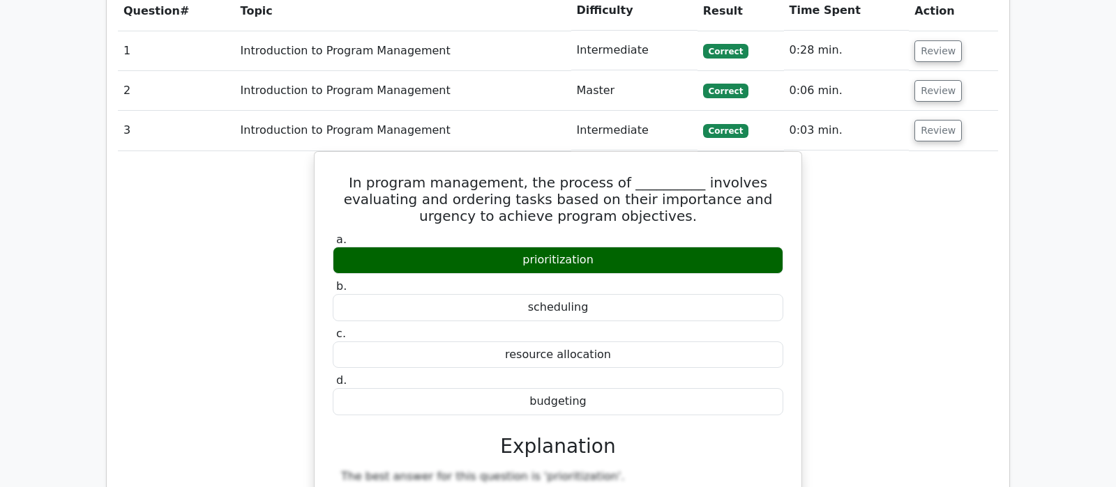
scroll to position [1098, 0]
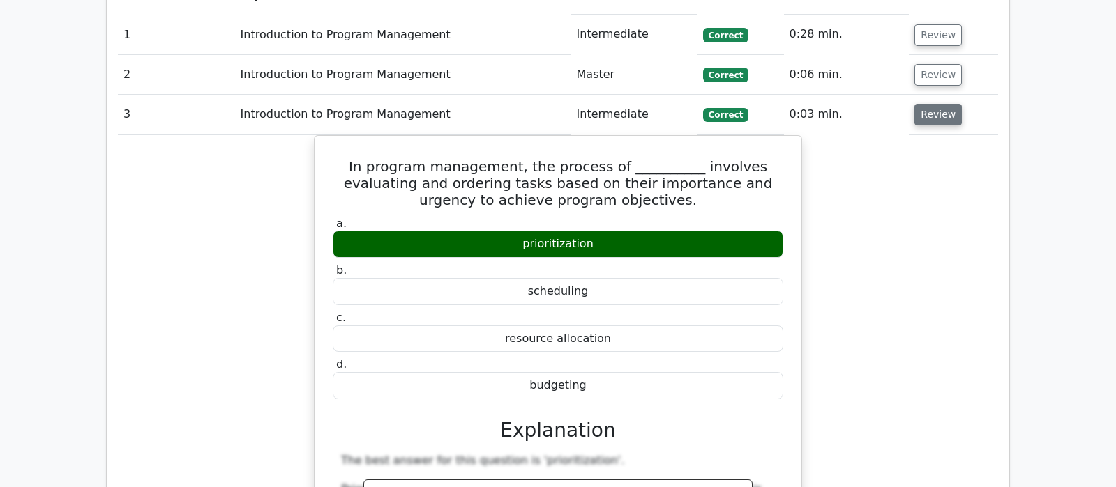
click at [933, 104] on button "Review" at bounding box center [937, 115] width 47 height 22
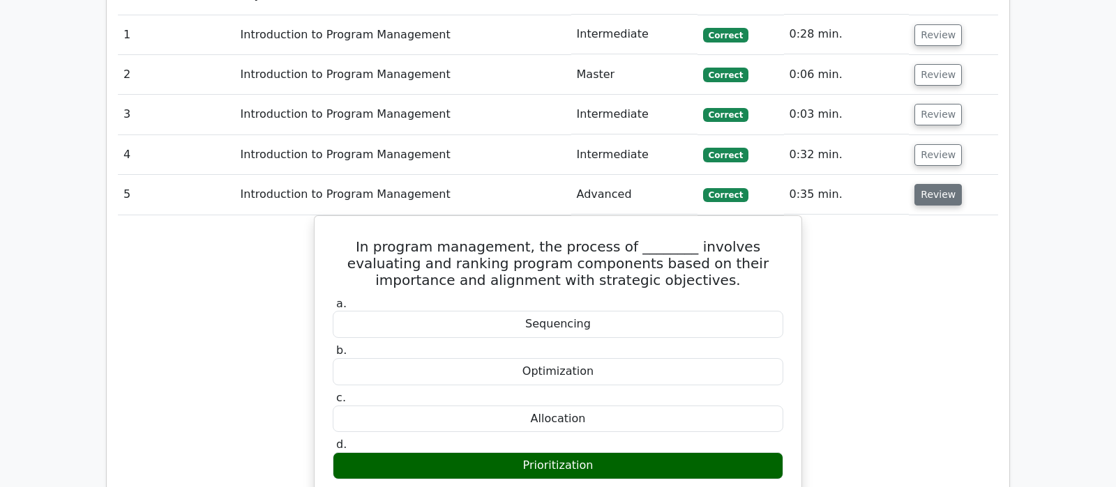
click at [941, 184] on button "Review" at bounding box center [937, 195] width 47 height 22
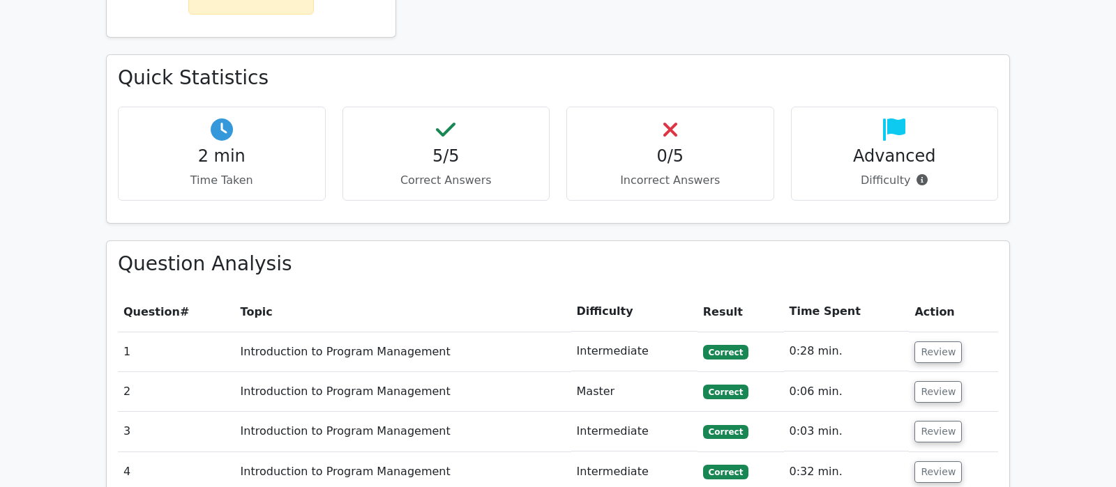
scroll to position [659, 0]
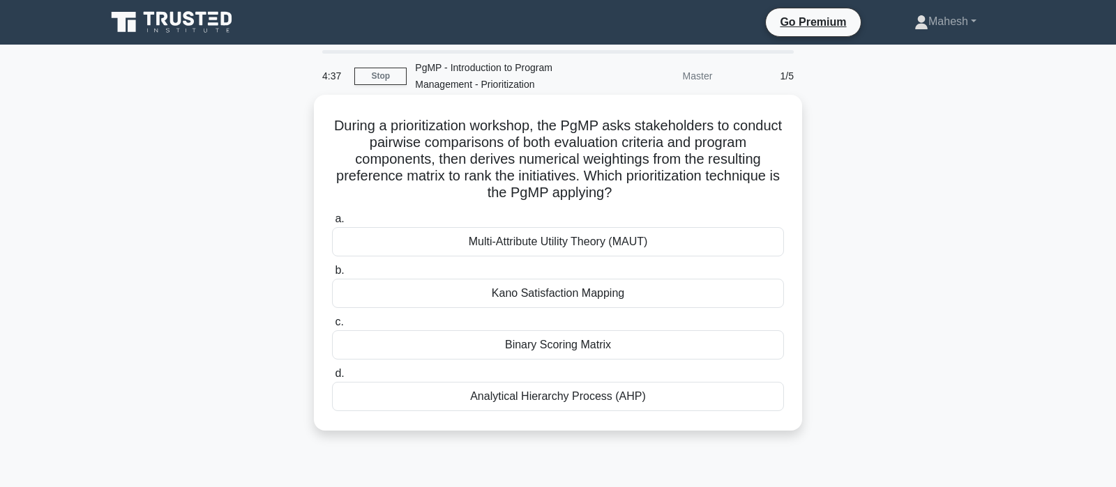
click at [565, 400] on div "Analytical Hierarchy Process (AHP)" at bounding box center [558, 396] width 452 height 29
click at [332, 379] on input "d. Analytical Hierarchy Process (AHP)" at bounding box center [332, 374] width 0 height 9
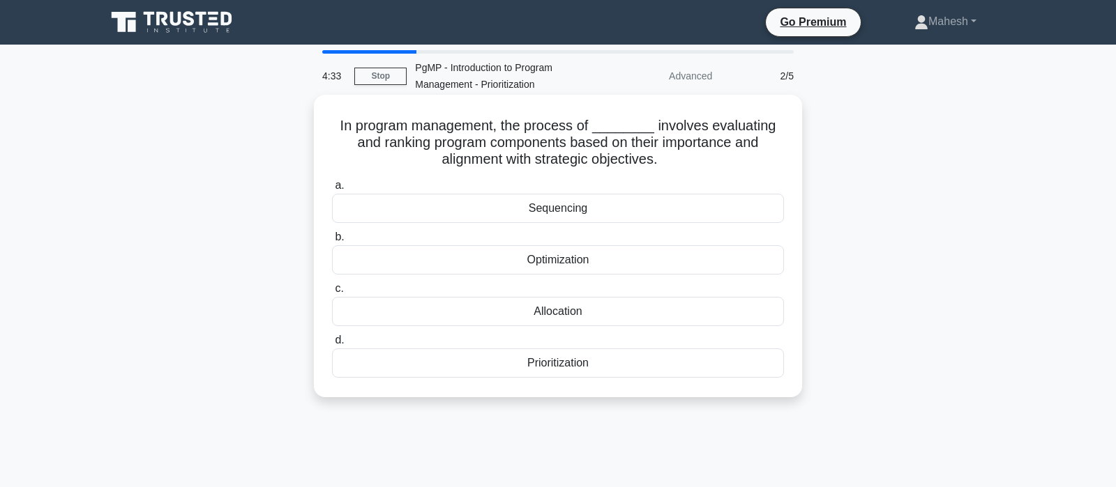
click at [577, 365] on div "Prioritization" at bounding box center [558, 363] width 452 height 29
click at [332, 345] on input "d. Prioritization" at bounding box center [332, 340] width 0 height 9
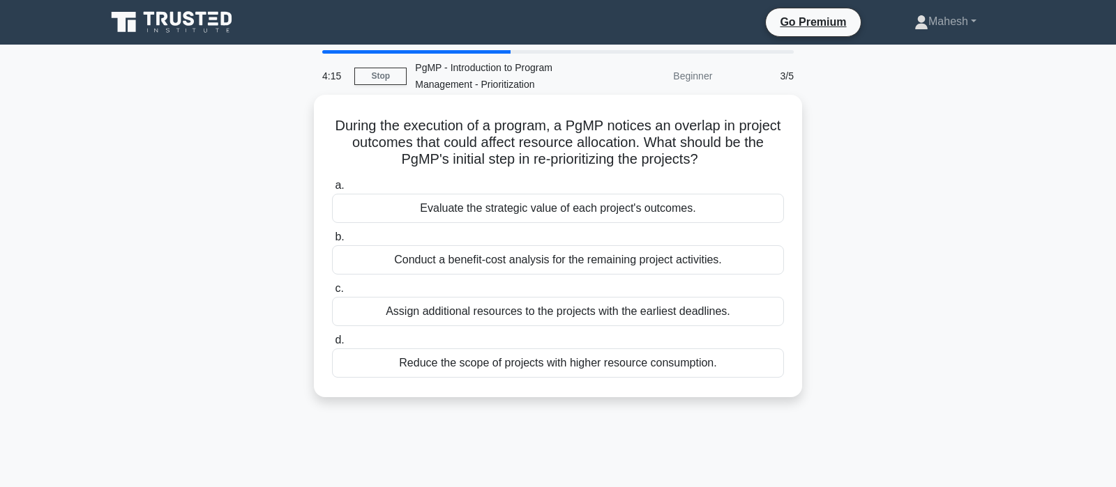
click at [591, 208] on div "Evaluate the strategic value of each project's outcomes." at bounding box center [558, 208] width 452 height 29
click at [332, 190] on input "a. Evaluate the strategic value of each project's outcomes." at bounding box center [332, 185] width 0 height 9
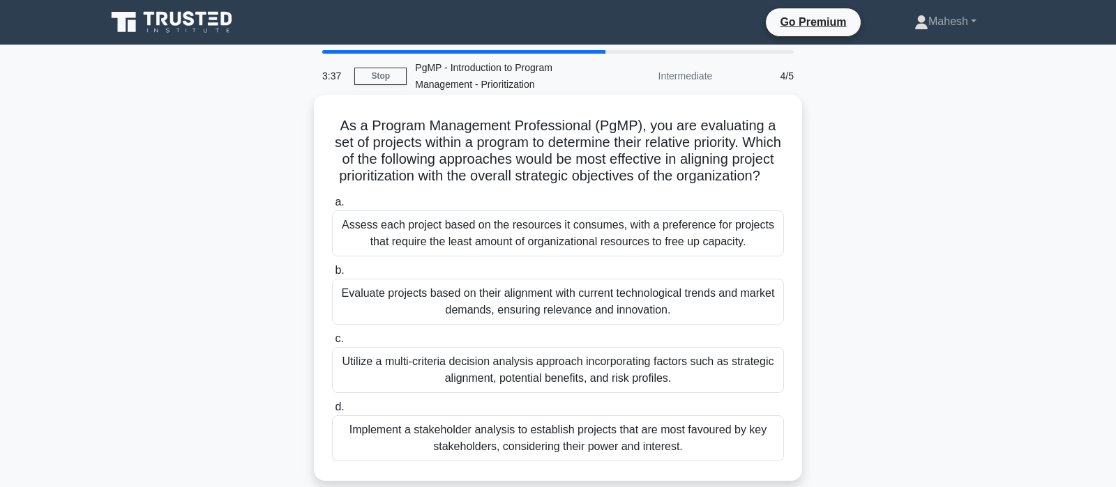
click at [514, 375] on div "Utilize a multi-criteria decision analysis approach incorporating factors such …" at bounding box center [558, 370] width 452 height 46
click at [332, 344] on input "c. Utilize a multi-criteria decision analysis approach incorporating factors su…" at bounding box center [332, 339] width 0 height 9
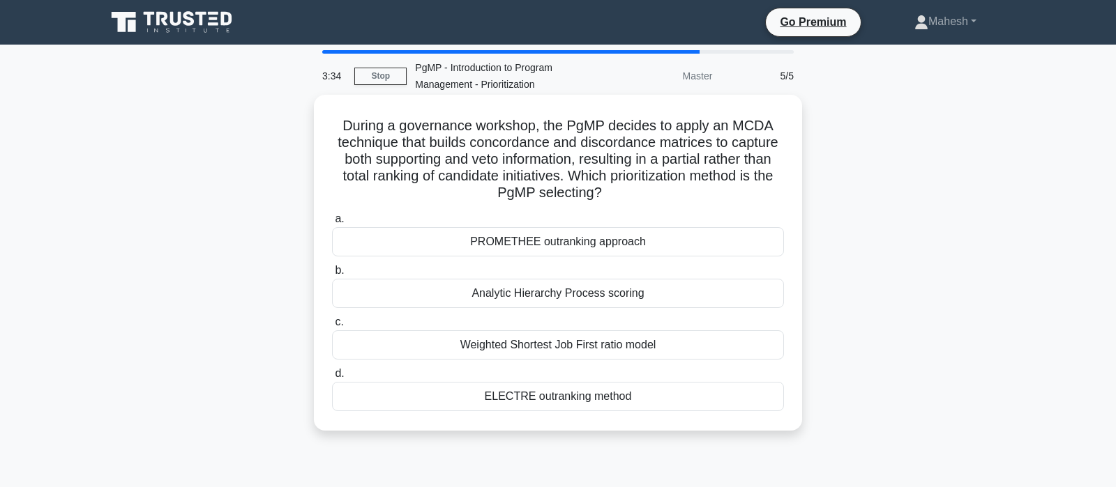
click at [524, 395] on div "ELECTRE outranking method" at bounding box center [558, 396] width 452 height 29
click at [332, 379] on input "d. ELECTRE outranking method" at bounding box center [332, 374] width 0 height 9
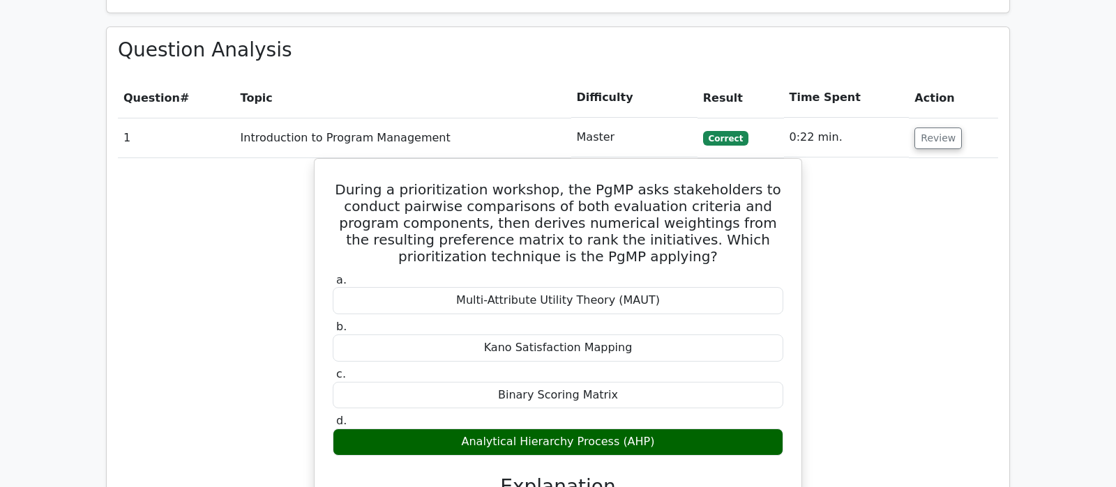
scroll to position [1025, 0]
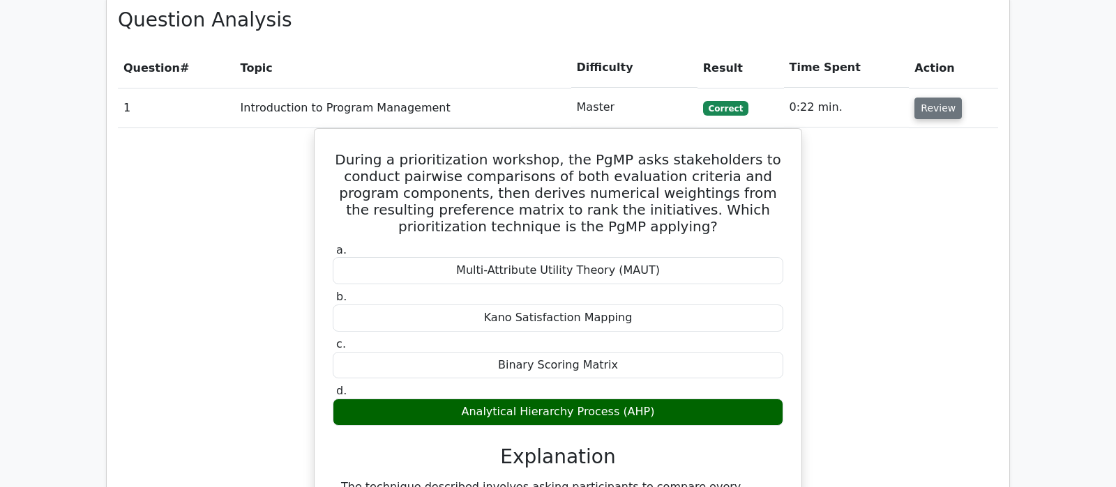
click at [942, 98] on button "Review" at bounding box center [937, 109] width 47 height 22
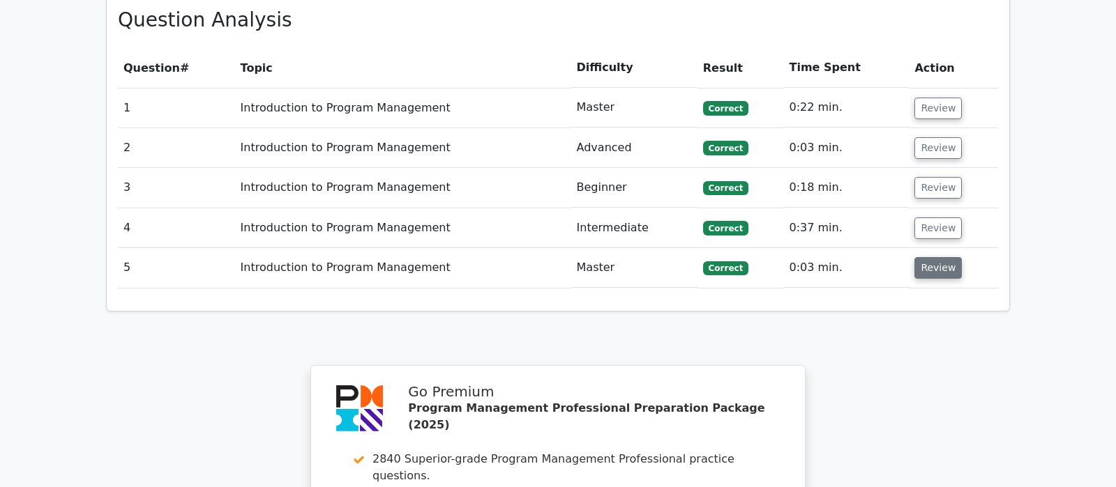
click at [928, 257] on button "Review" at bounding box center [937, 268] width 47 height 22
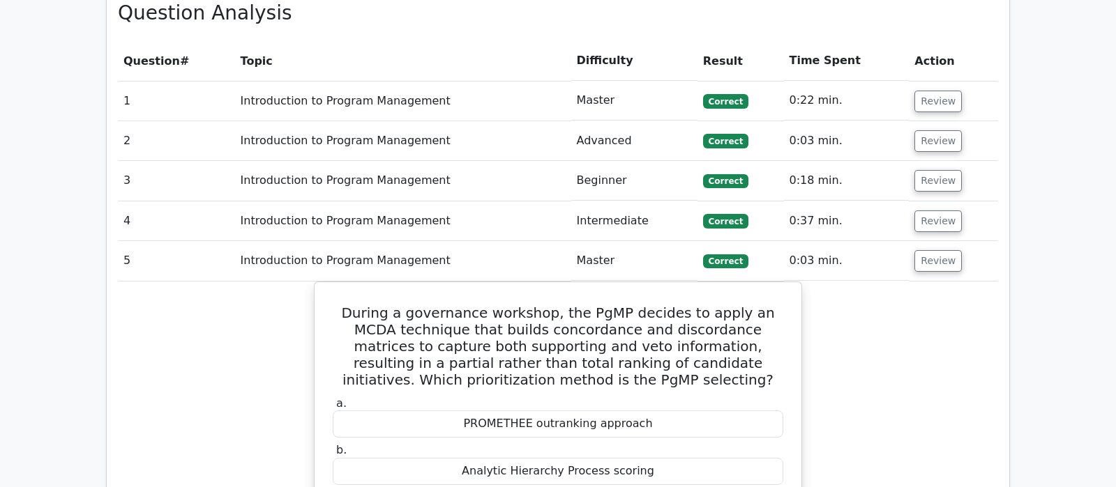
scroll to position [952, 0]
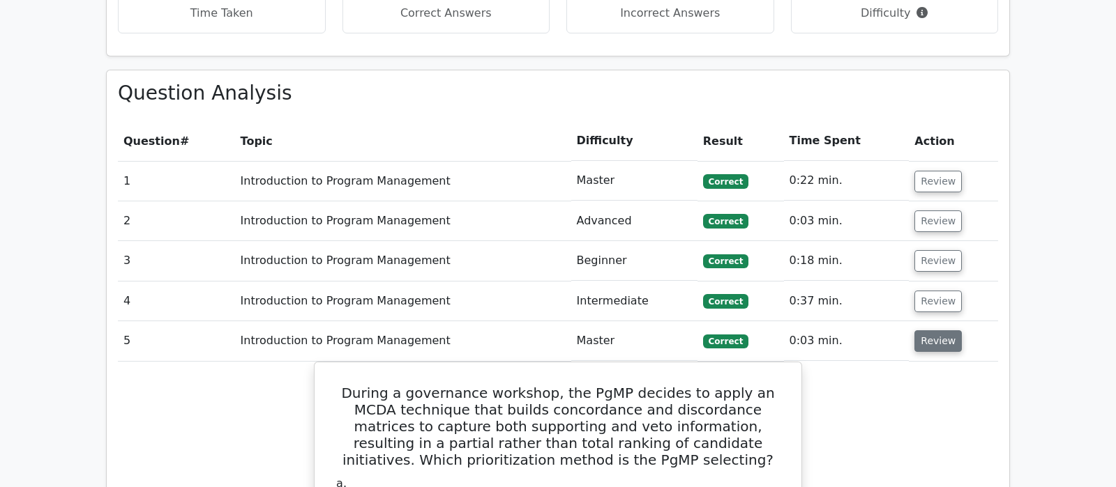
click at [932, 331] on button "Review" at bounding box center [937, 342] width 47 height 22
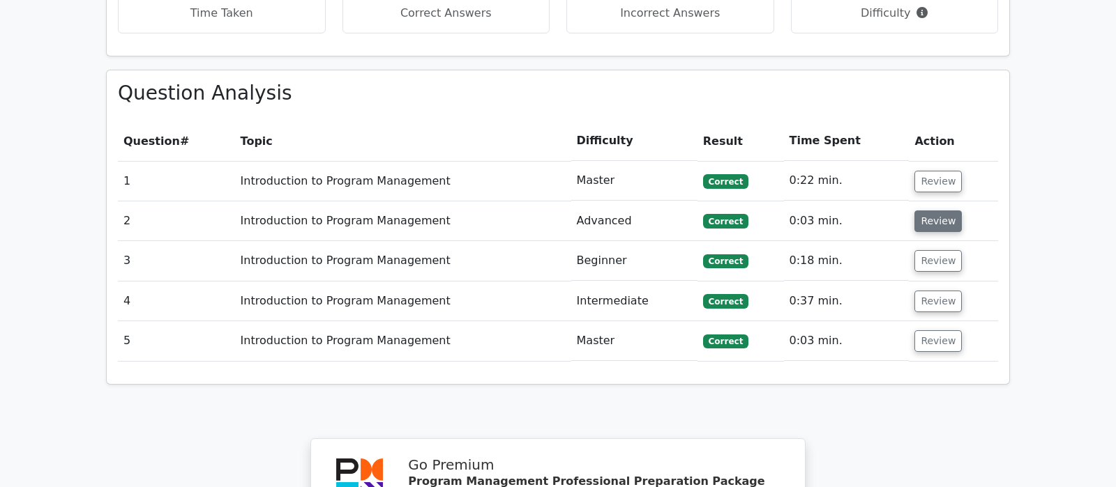
click at [941, 211] on button "Review" at bounding box center [937, 222] width 47 height 22
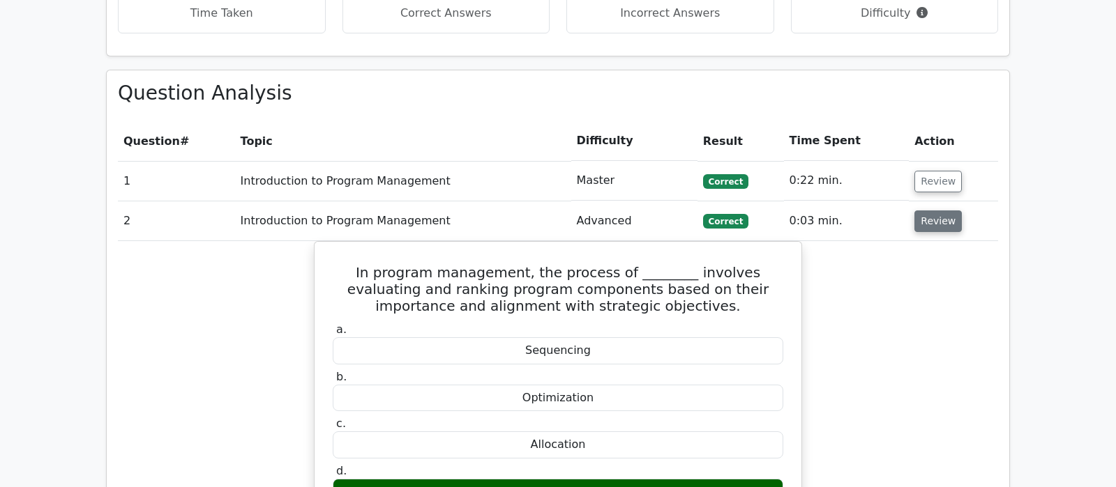
click at [941, 211] on button "Review" at bounding box center [937, 222] width 47 height 22
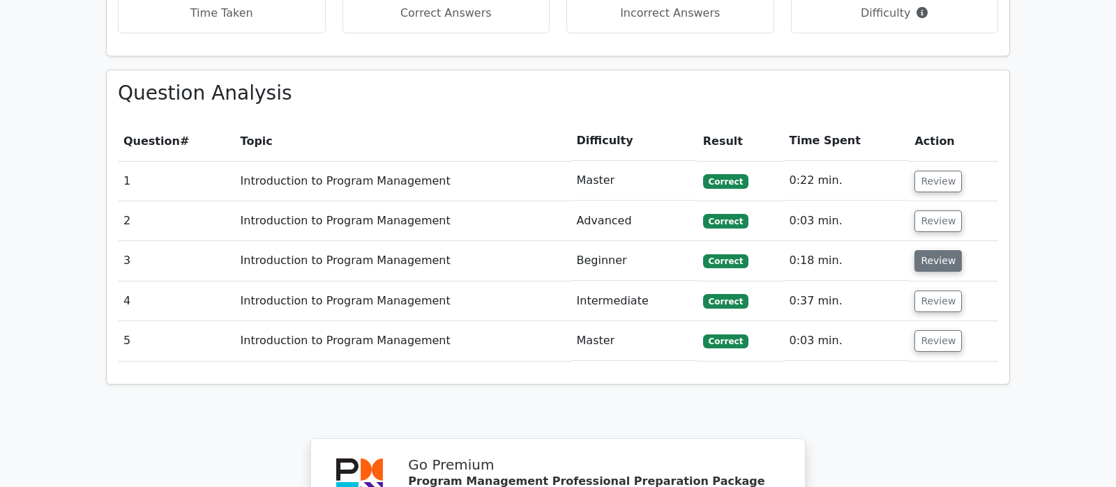
click at [936, 250] on button "Review" at bounding box center [937, 261] width 47 height 22
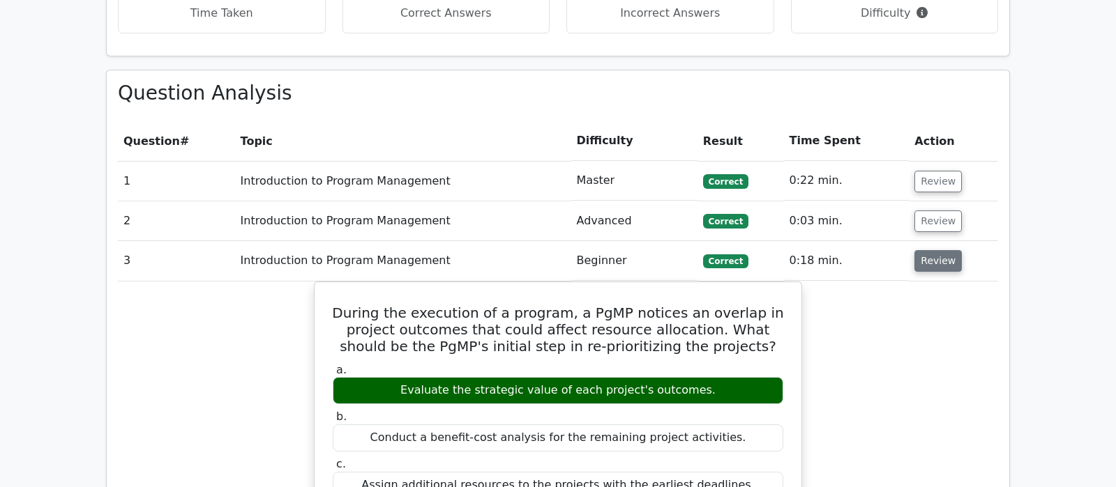
click at [938, 250] on button "Review" at bounding box center [937, 261] width 47 height 22
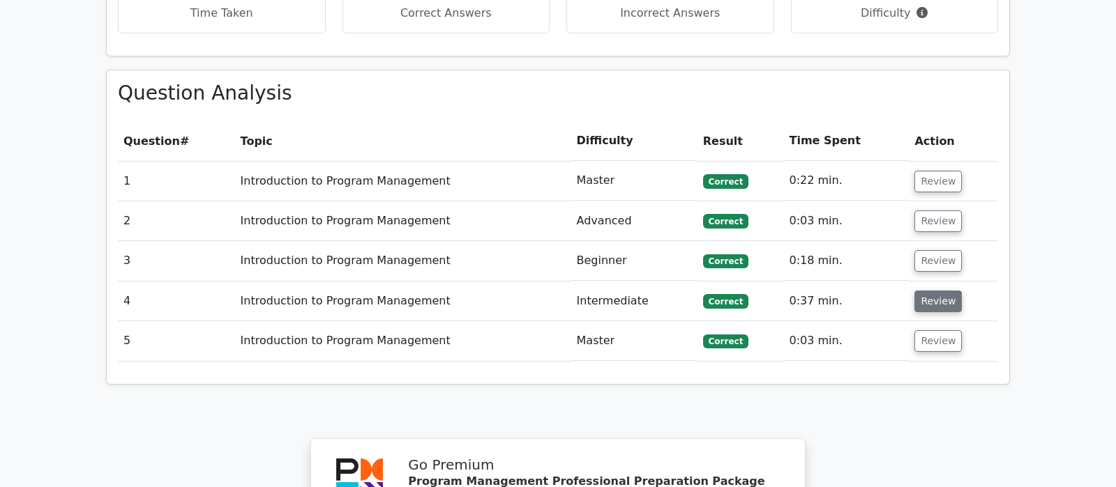
click at [933, 291] on button "Review" at bounding box center [937, 302] width 47 height 22
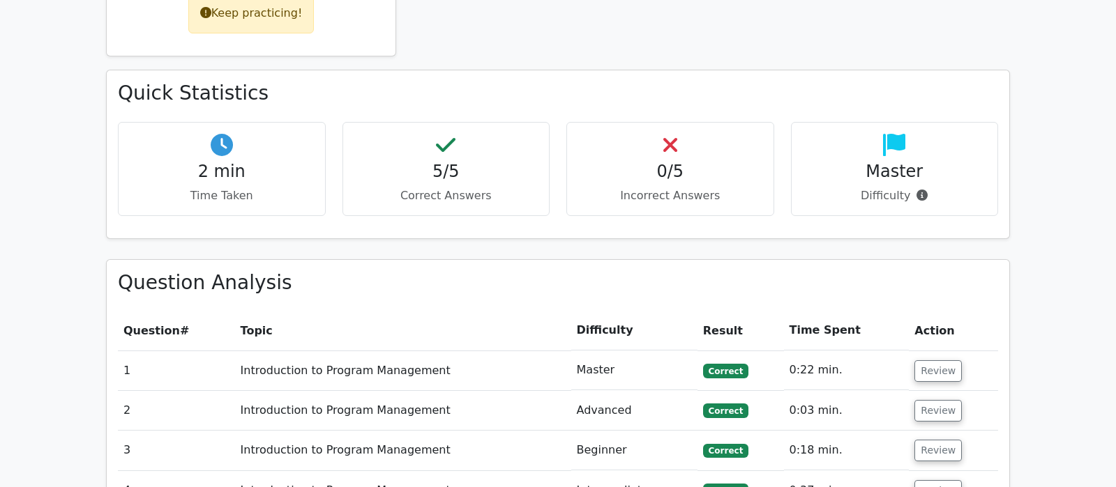
scroll to position [732, 0]
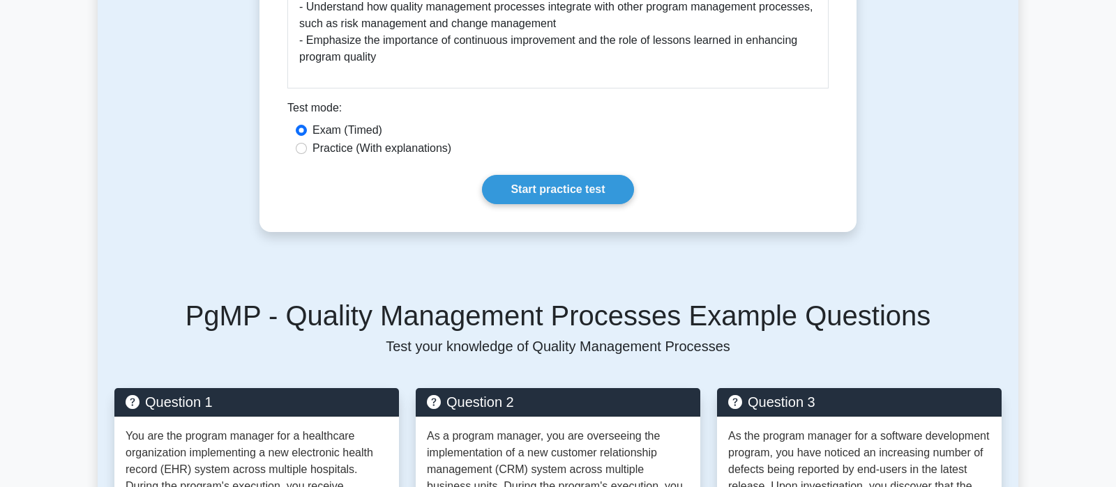
scroll to position [1279, 0]
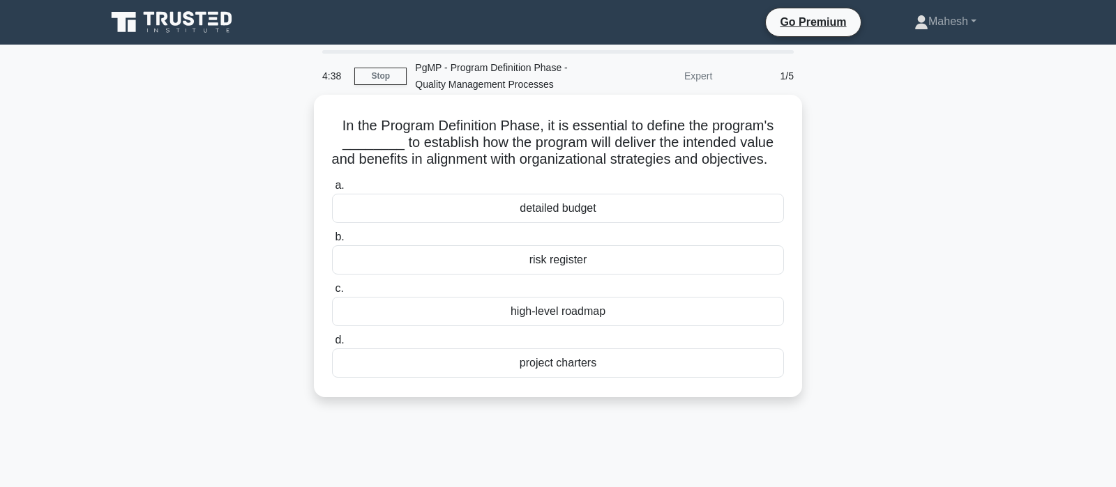
click at [586, 317] on div "high-level roadmap" at bounding box center [558, 311] width 452 height 29
click at [332, 294] on input "c. high-level roadmap" at bounding box center [332, 288] width 0 height 9
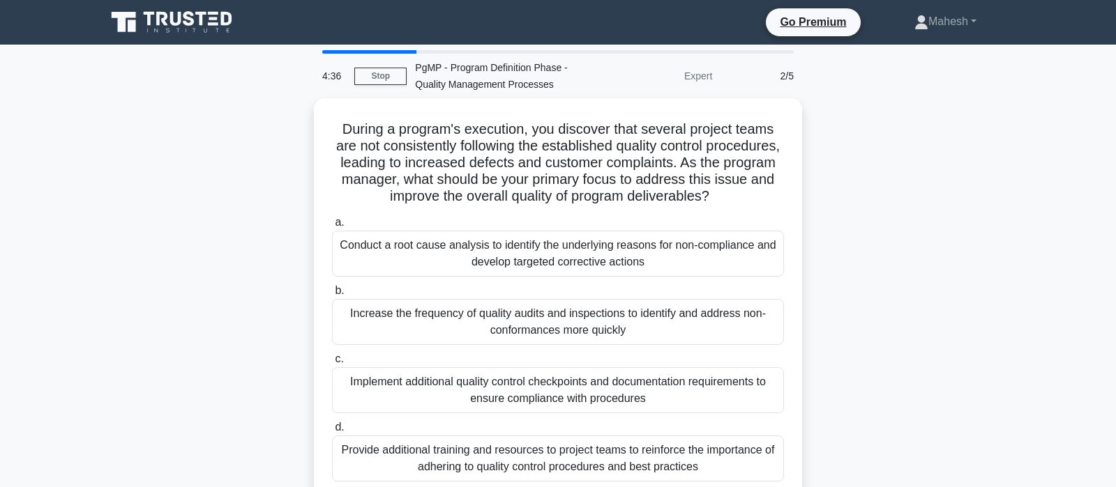
scroll to position [73, 0]
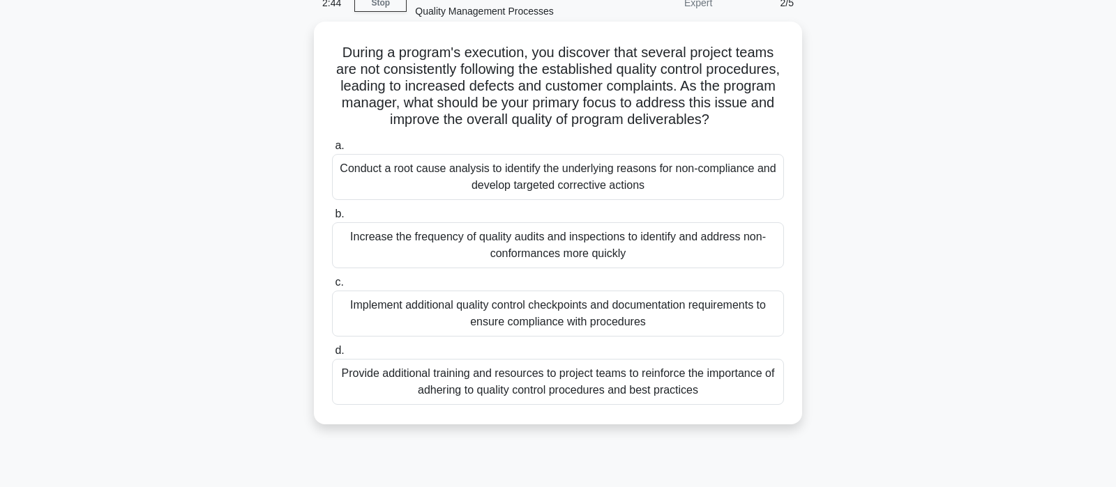
click at [597, 396] on div "Provide additional training and resources to project teams to reinforce the imp…" at bounding box center [558, 382] width 452 height 46
click at [332, 356] on input "d. Provide additional training and resources to project teams to reinforce the …" at bounding box center [332, 351] width 0 height 9
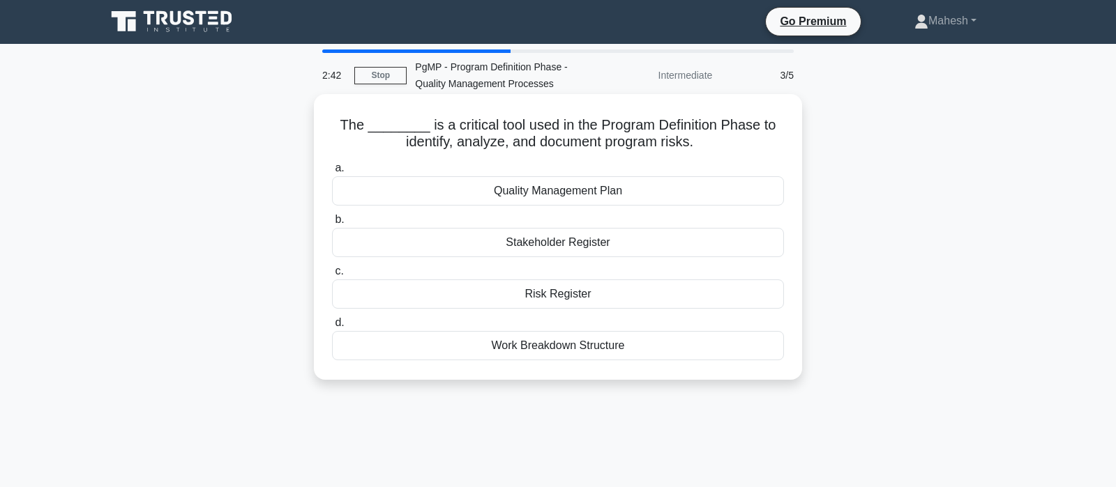
scroll to position [0, 0]
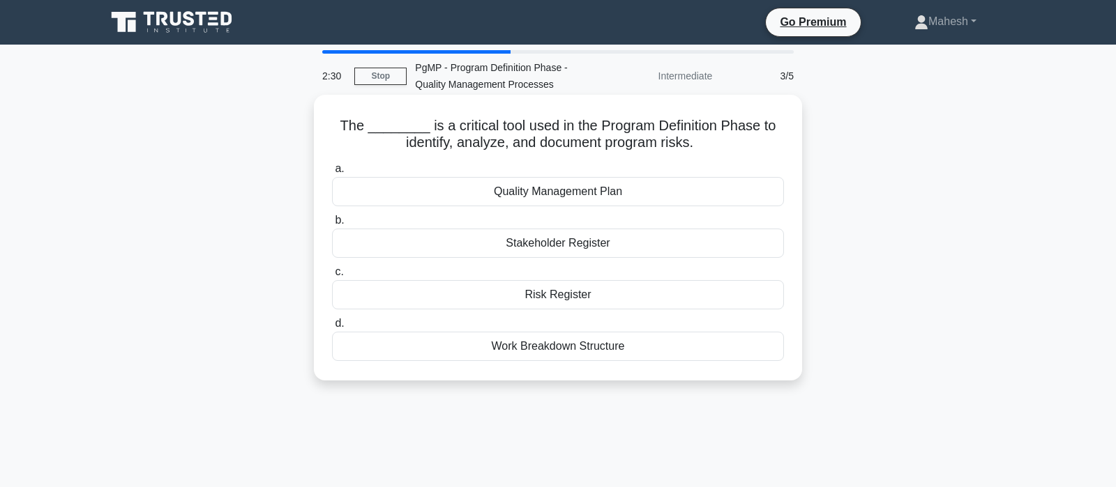
click at [571, 298] on div "Risk Register" at bounding box center [558, 294] width 452 height 29
click at [332, 277] on input "c. Risk Register" at bounding box center [332, 272] width 0 height 9
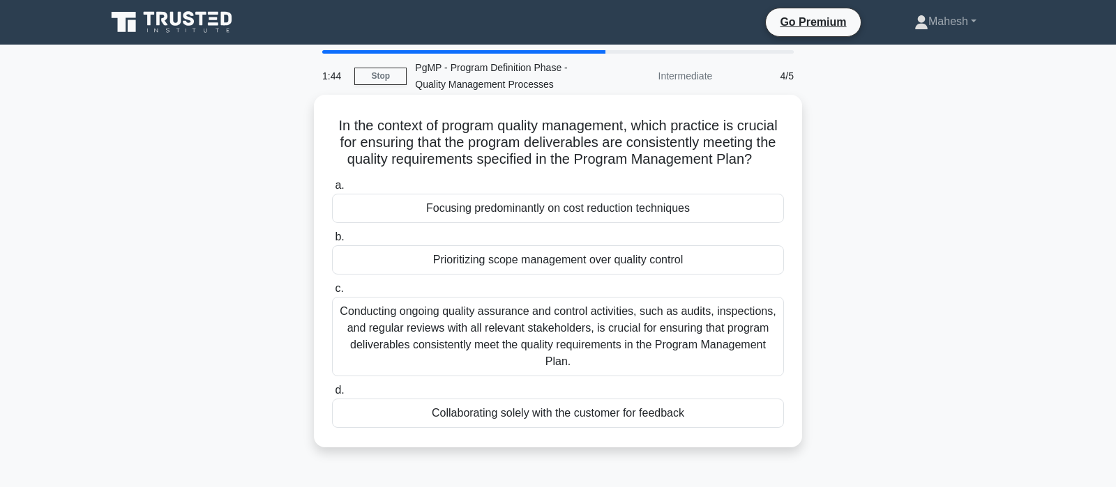
click at [568, 335] on div "Conducting ongoing quality assurance and control activities, such as audits, in…" at bounding box center [558, 336] width 452 height 79
click at [332, 294] on input "c. Conducting ongoing quality assurance and control activities, such as audits,…" at bounding box center [332, 288] width 0 height 9
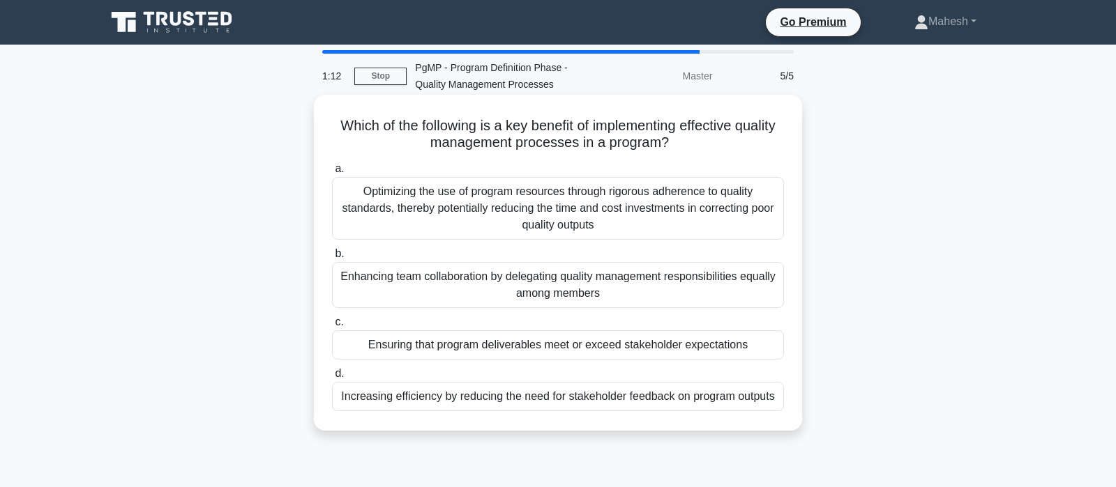
click at [585, 347] on div "Ensuring that program deliverables meet or exceed stakeholder expectations" at bounding box center [558, 345] width 452 height 29
click at [332, 327] on input "c. Ensuring that program deliverables meet or exceed stakeholder expectations" at bounding box center [332, 322] width 0 height 9
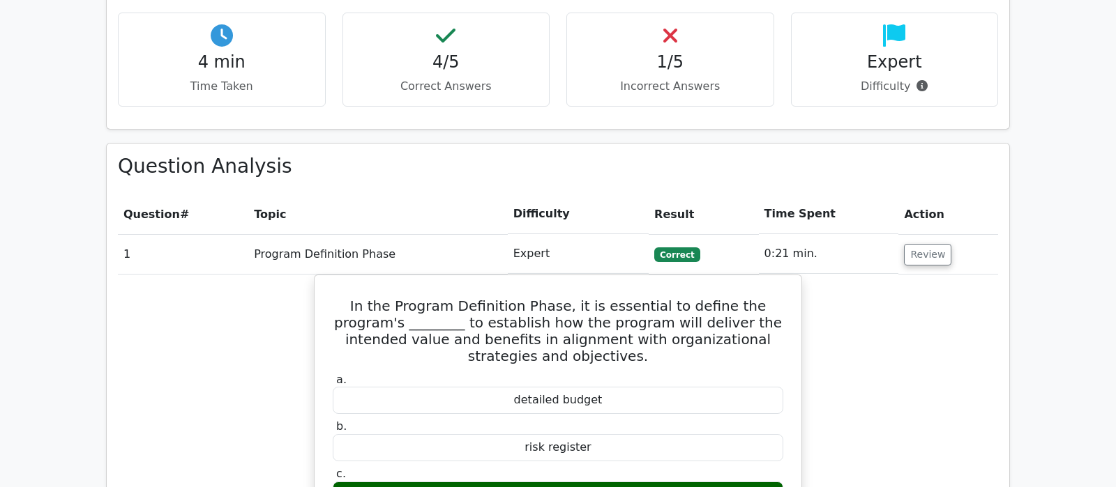
scroll to position [952, 0]
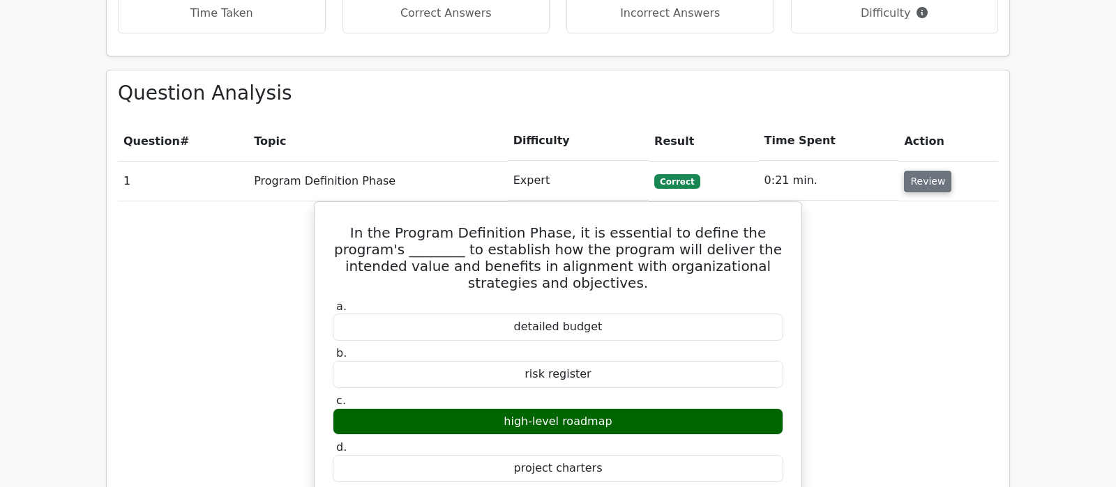
click at [927, 171] on button "Review" at bounding box center [927, 182] width 47 height 22
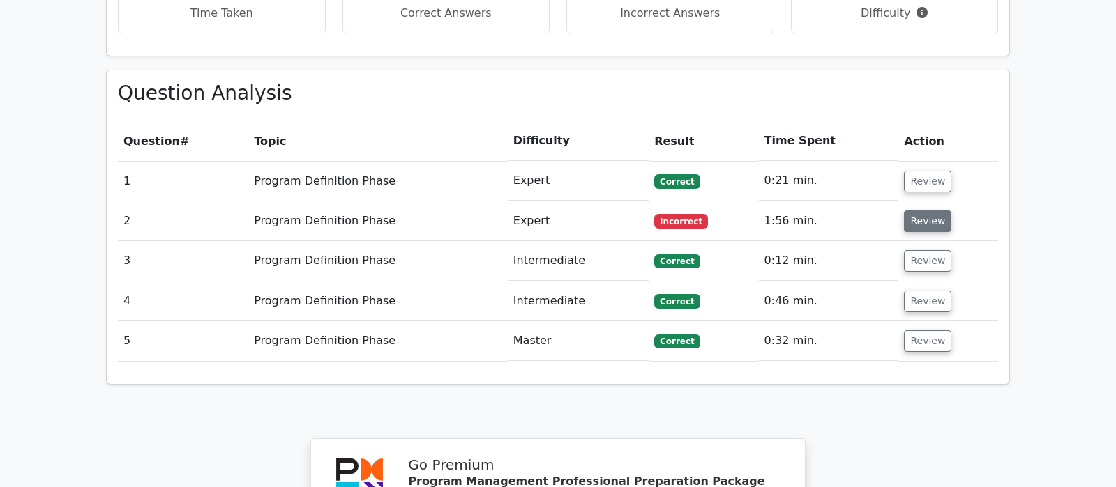
click at [927, 211] on button "Review" at bounding box center [927, 222] width 47 height 22
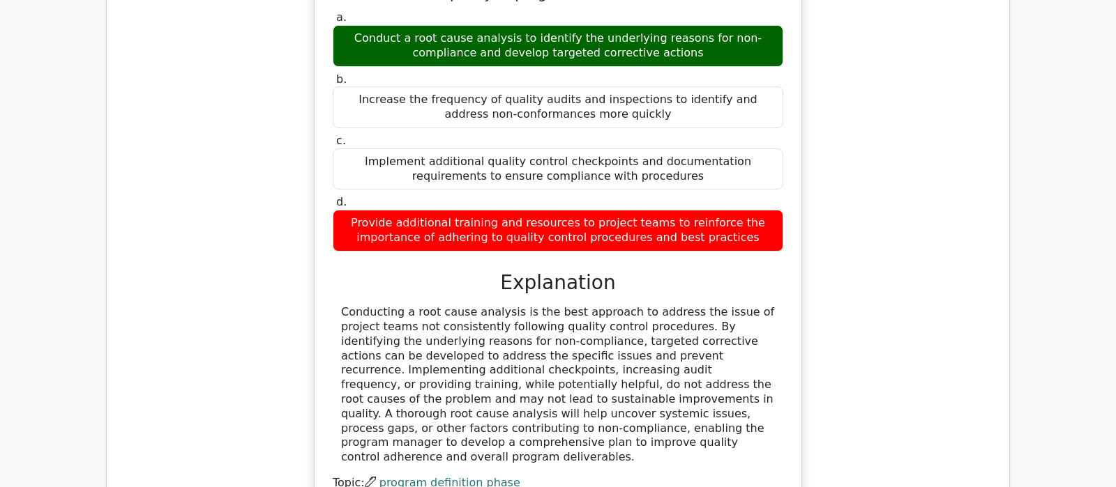
scroll to position [1098, 0]
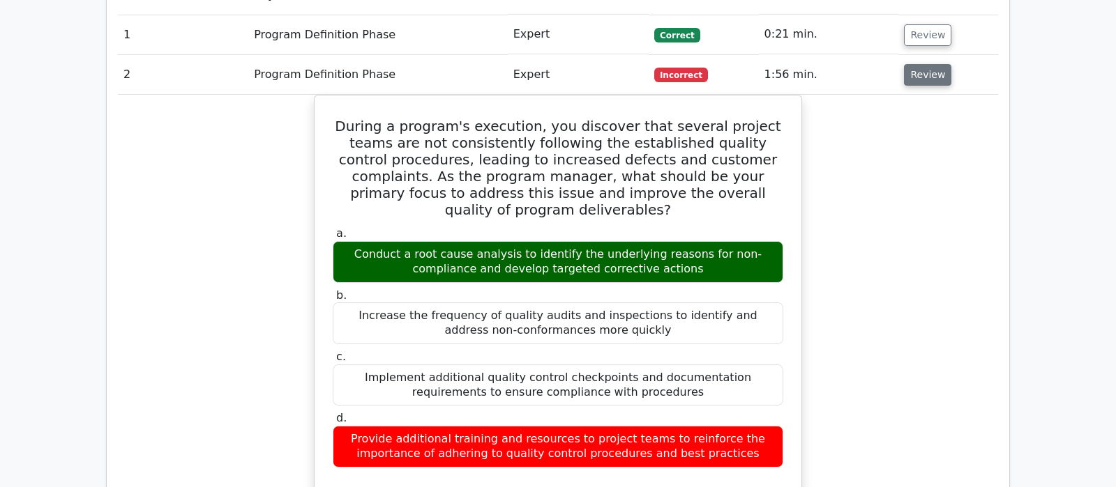
click at [922, 64] on button "Review" at bounding box center [927, 75] width 47 height 22
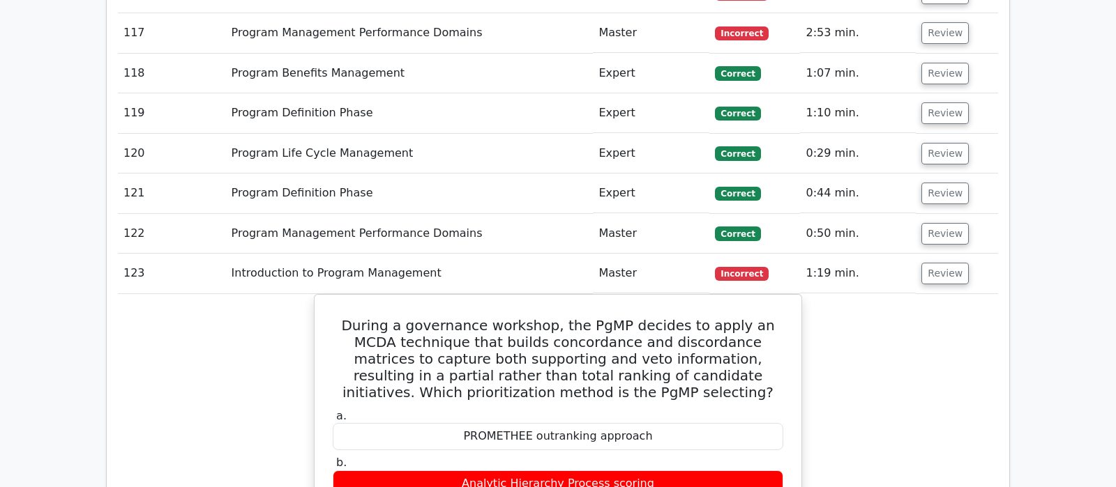
scroll to position [5930, 0]
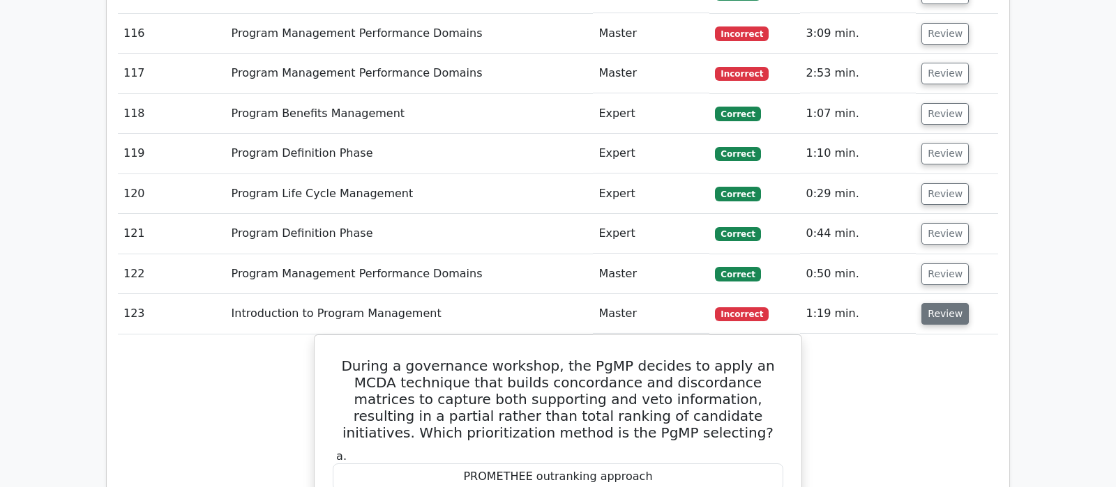
click at [943, 303] on button "Review" at bounding box center [944, 314] width 47 height 22
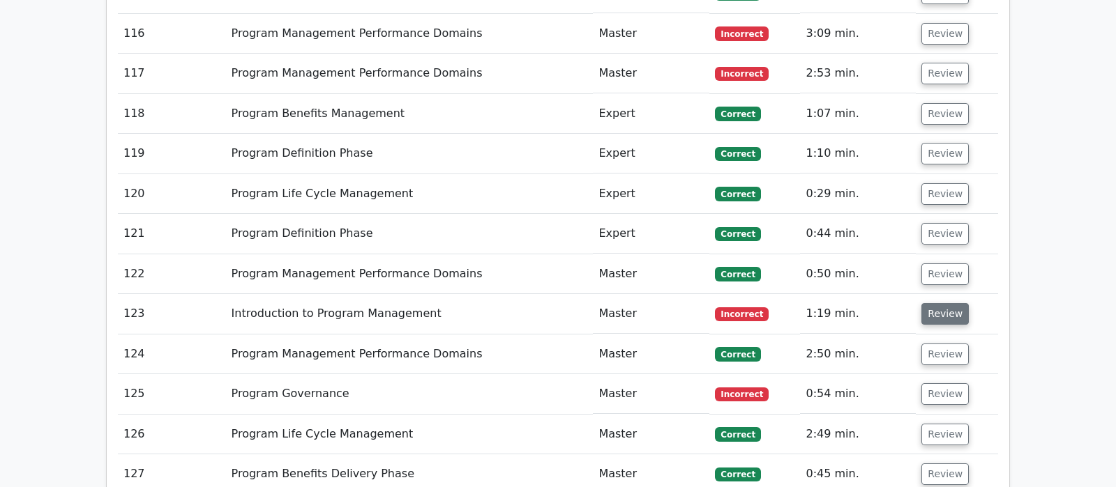
click at [943, 303] on button "Review" at bounding box center [944, 314] width 47 height 22
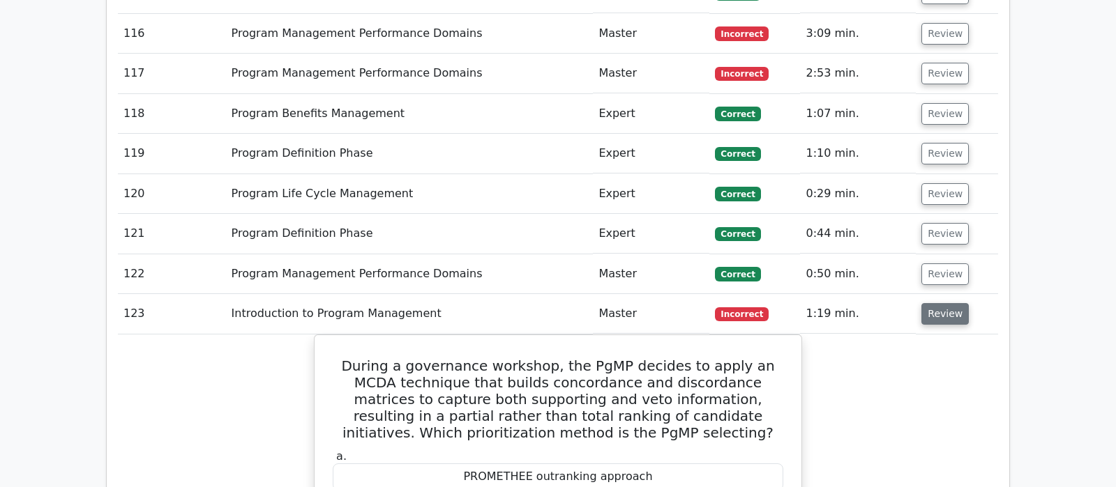
click at [930, 303] on button "Review" at bounding box center [944, 314] width 47 height 22
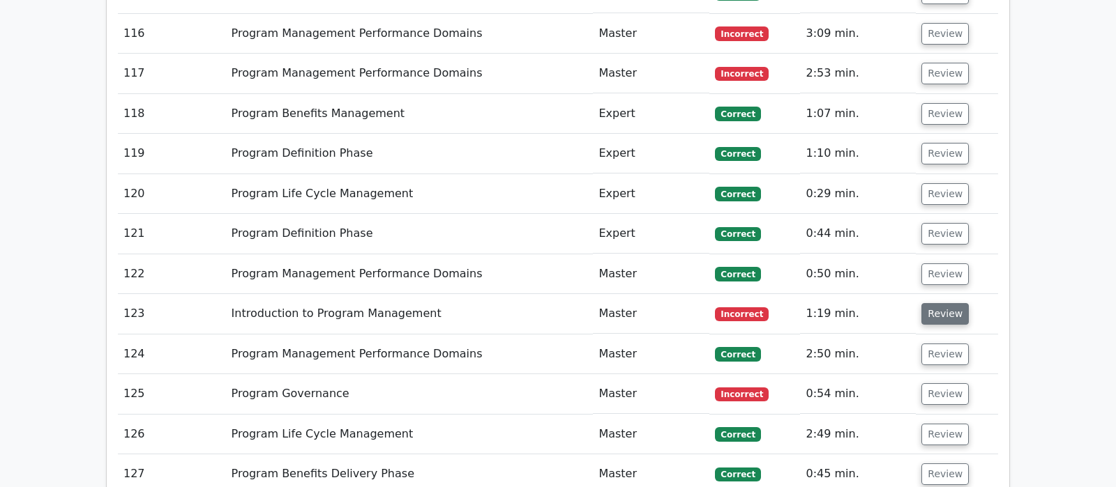
click at [930, 303] on button "Review" at bounding box center [944, 314] width 47 height 22
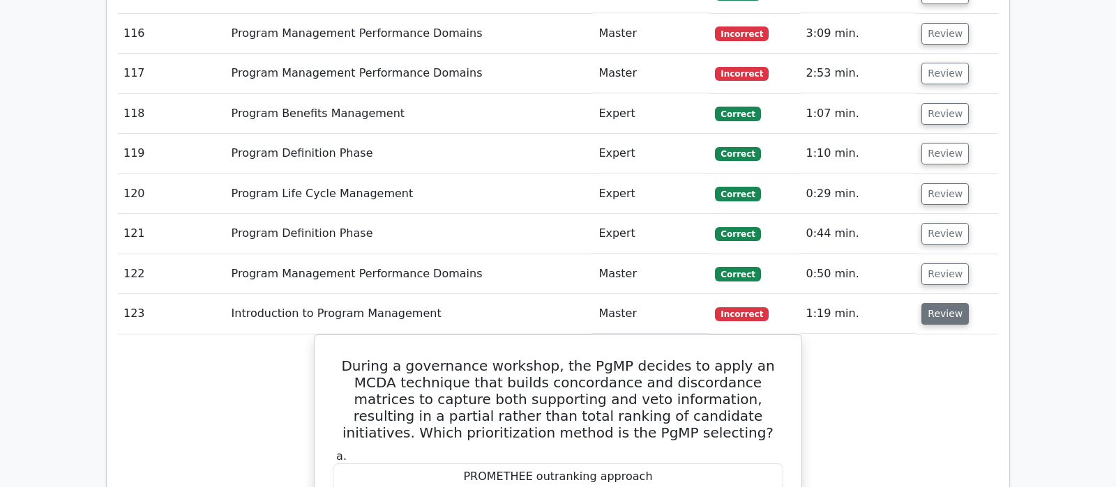
click at [932, 303] on button "Review" at bounding box center [944, 314] width 47 height 22
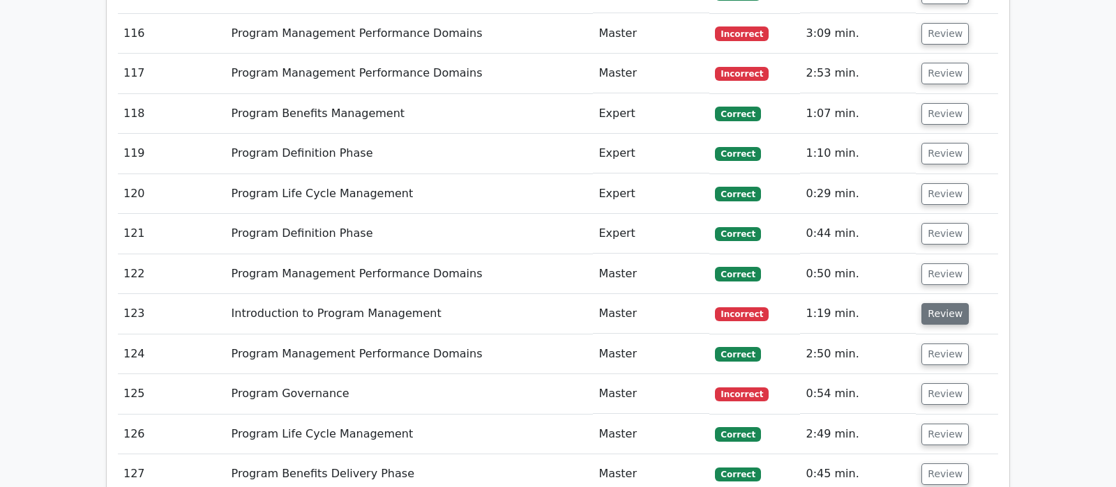
click at [932, 303] on button "Review" at bounding box center [944, 314] width 47 height 22
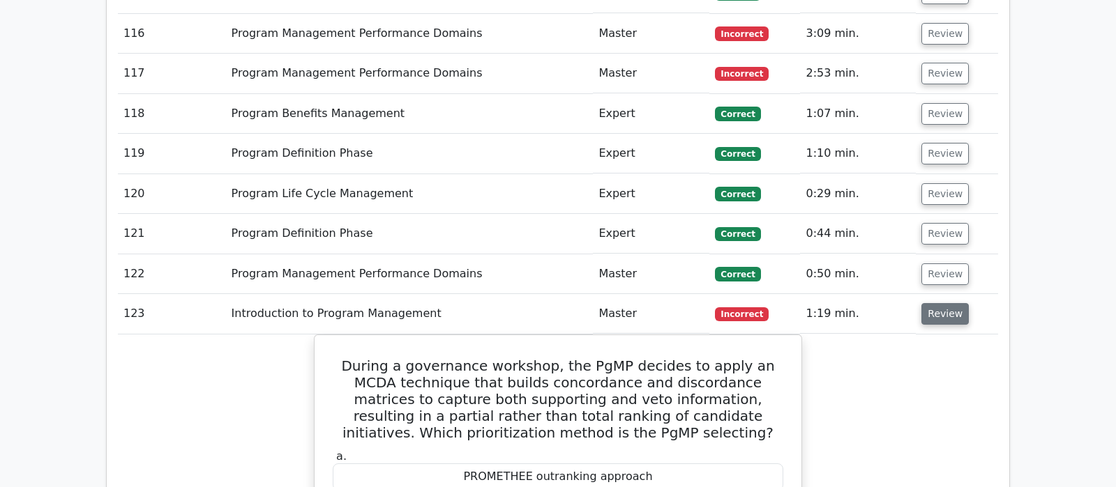
click at [936, 303] on button "Review" at bounding box center [944, 314] width 47 height 22
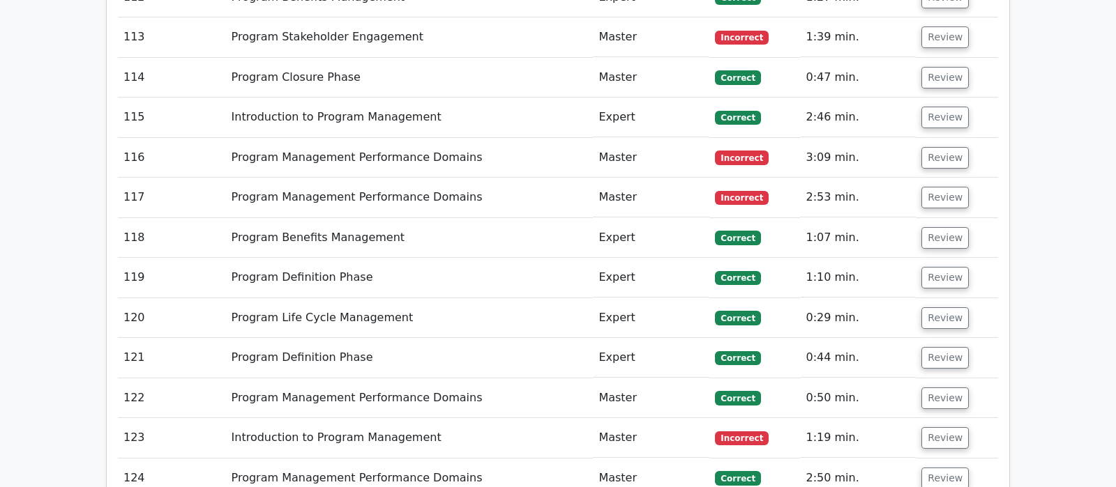
scroll to position [5711, 0]
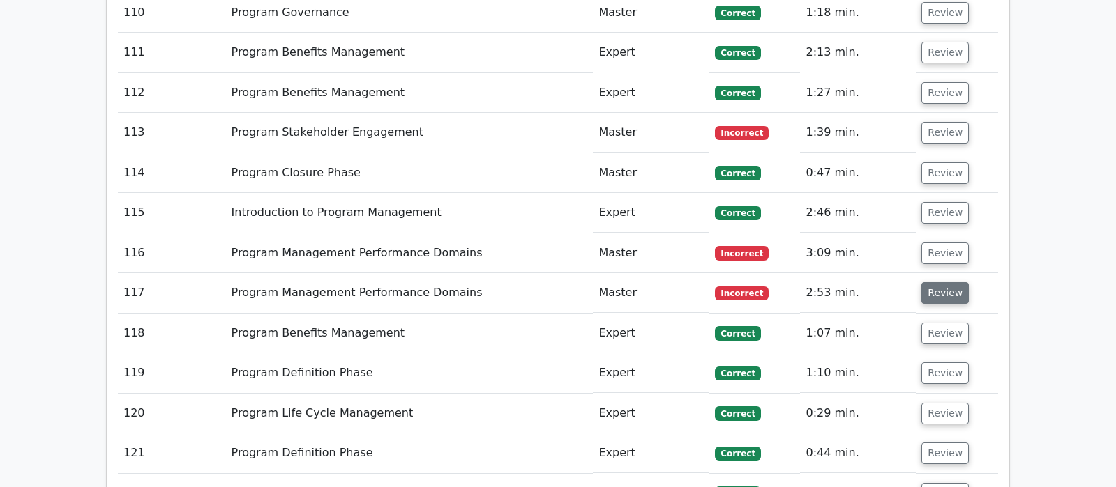
click at [926, 282] on button "Review" at bounding box center [944, 293] width 47 height 22
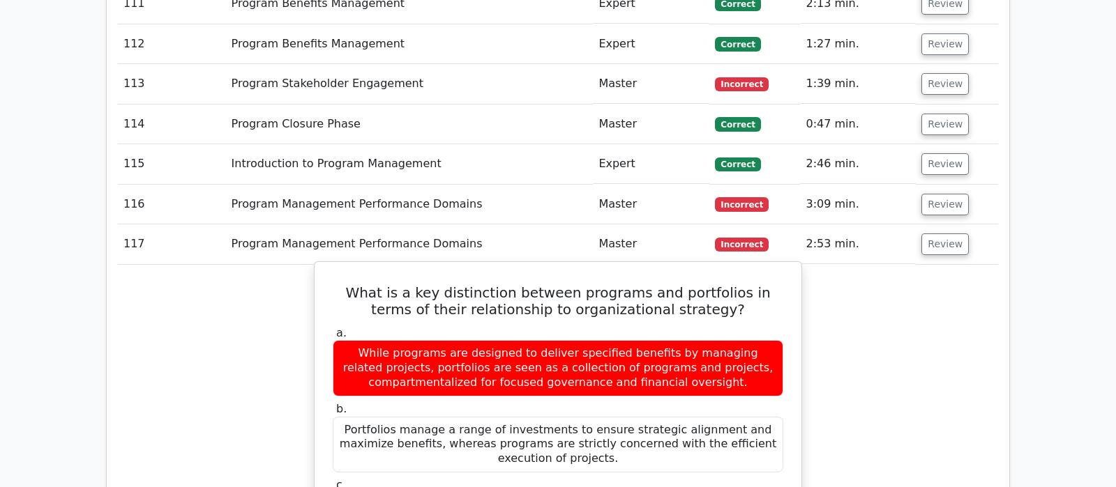
scroll to position [5784, 0]
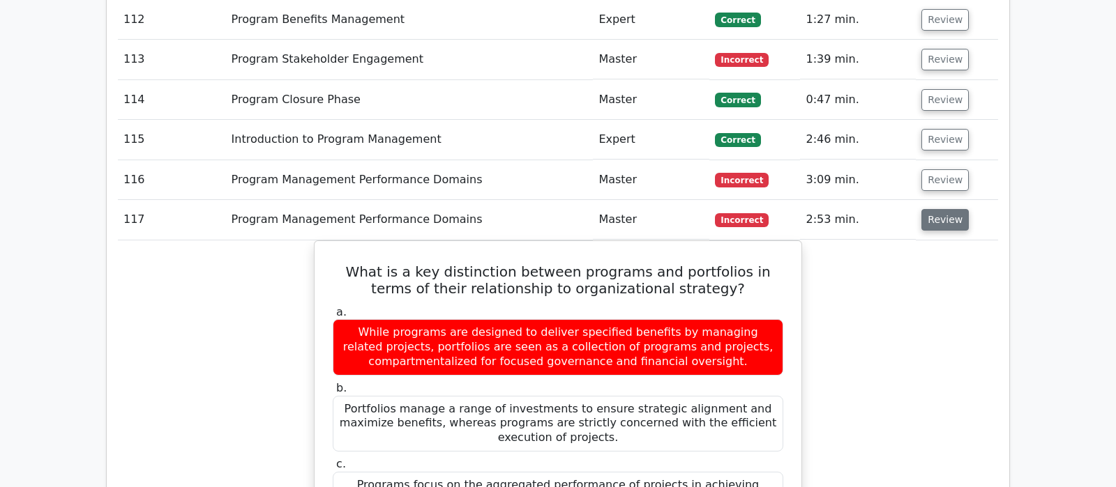
click at [936, 209] on button "Review" at bounding box center [944, 220] width 47 height 22
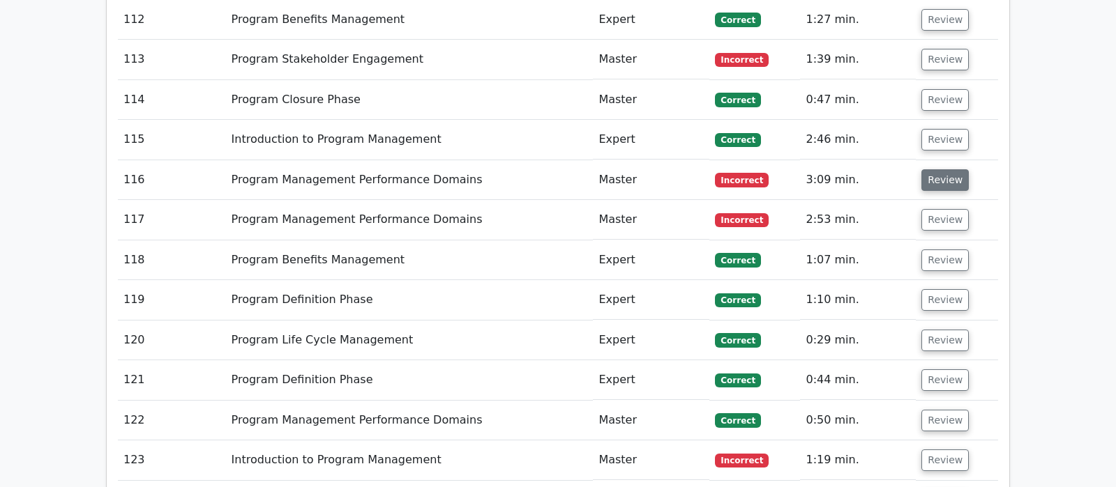
click at [933, 169] on button "Review" at bounding box center [944, 180] width 47 height 22
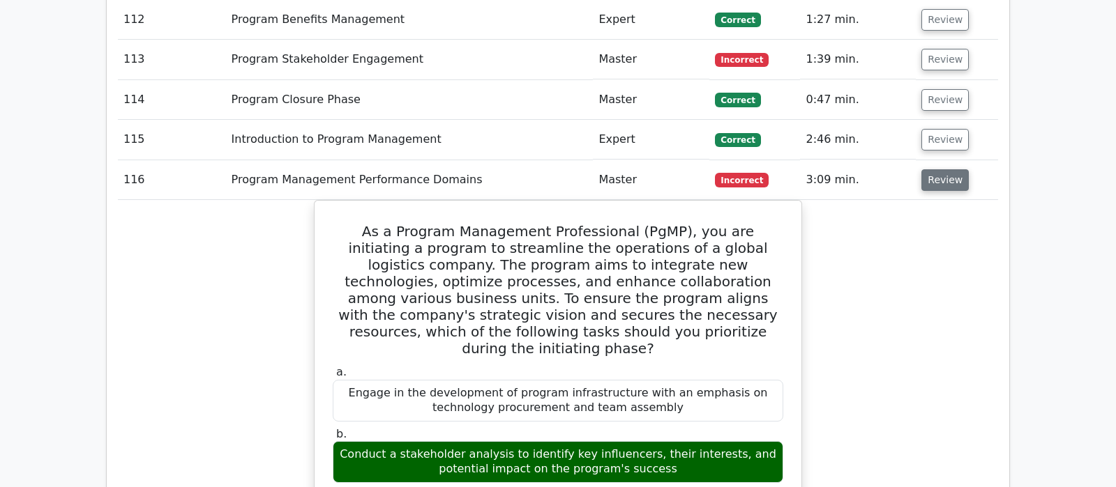
click at [933, 169] on button "Review" at bounding box center [944, 180] width 47 height 22
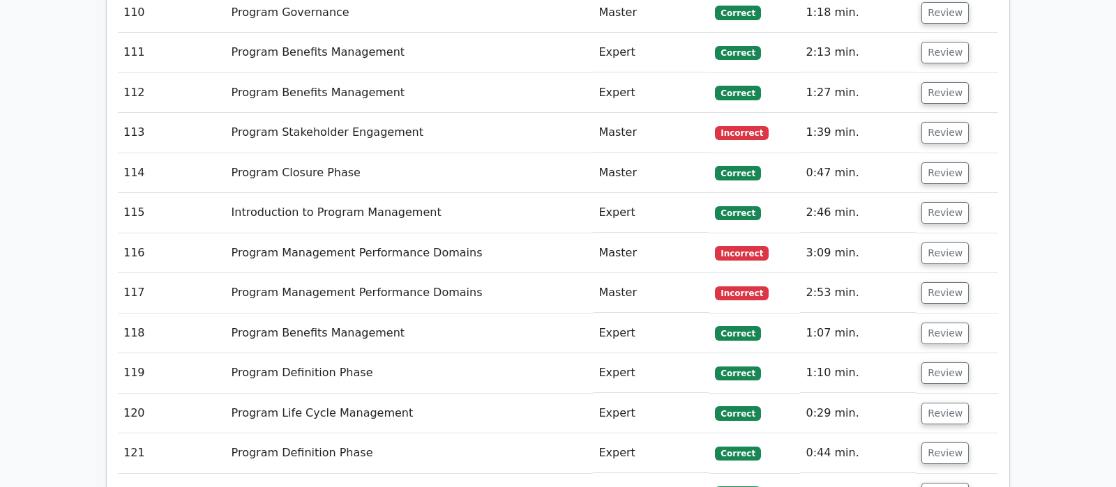
scroll to position [5638, 0]
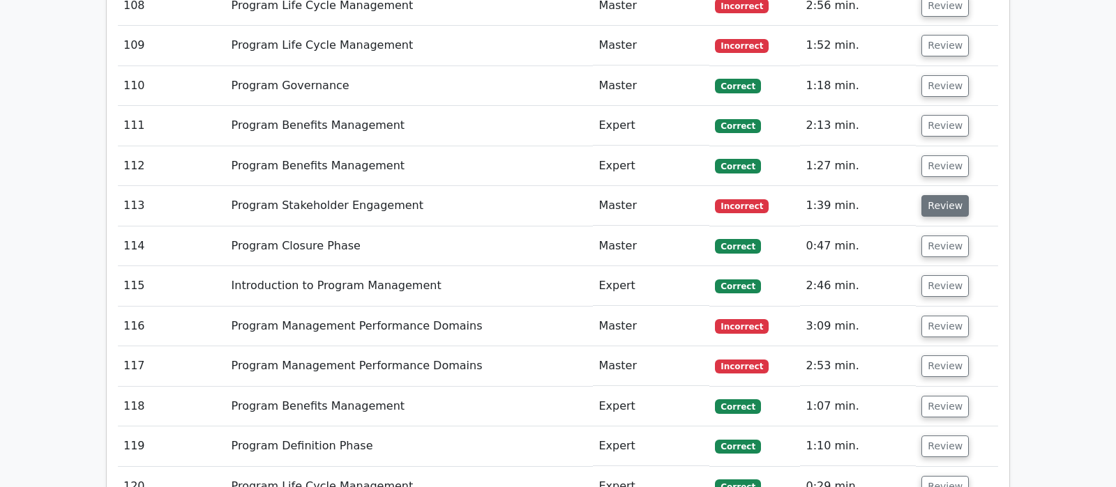
click at [940, 195] on button "Review" at bounding box center [944, 206] width 47 height 22
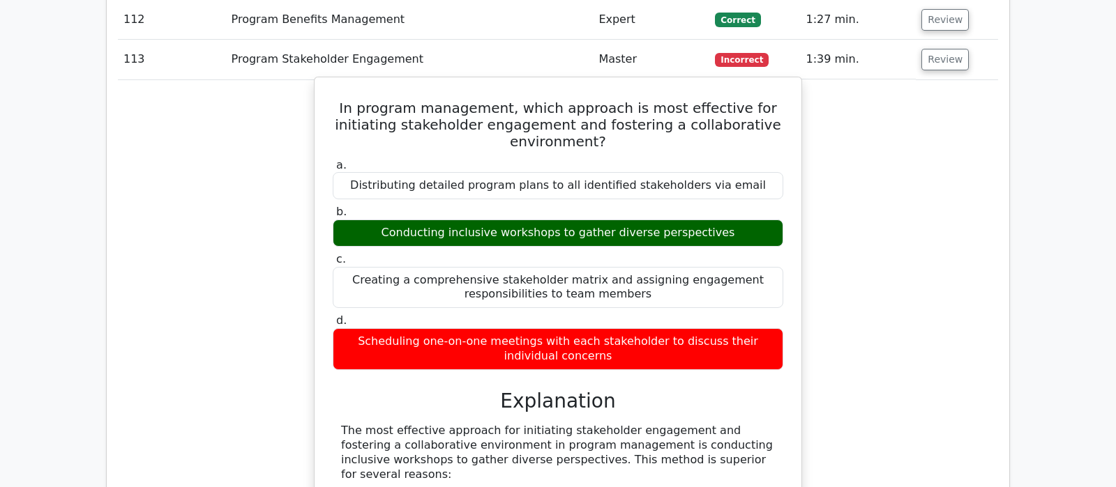
scroll to position [5711, 0]
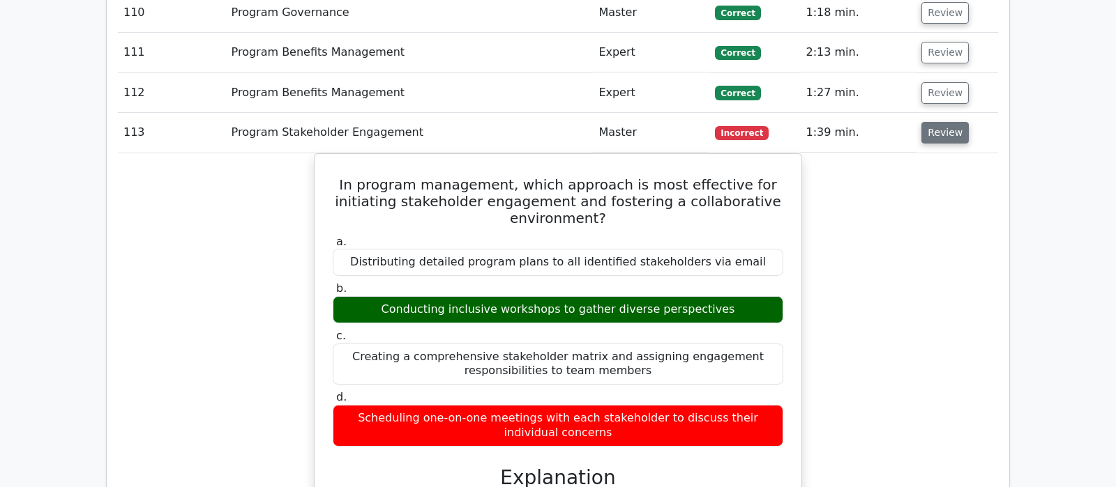
click at [943, 122] on button "Review" at bounding box center [944, 133] width 47 height 22
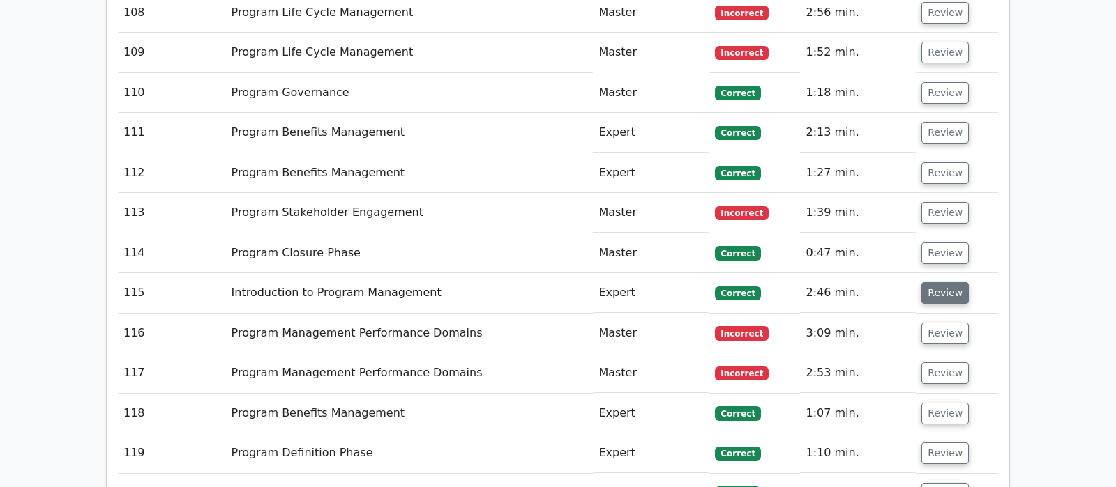
scroll to position [5564, 0]
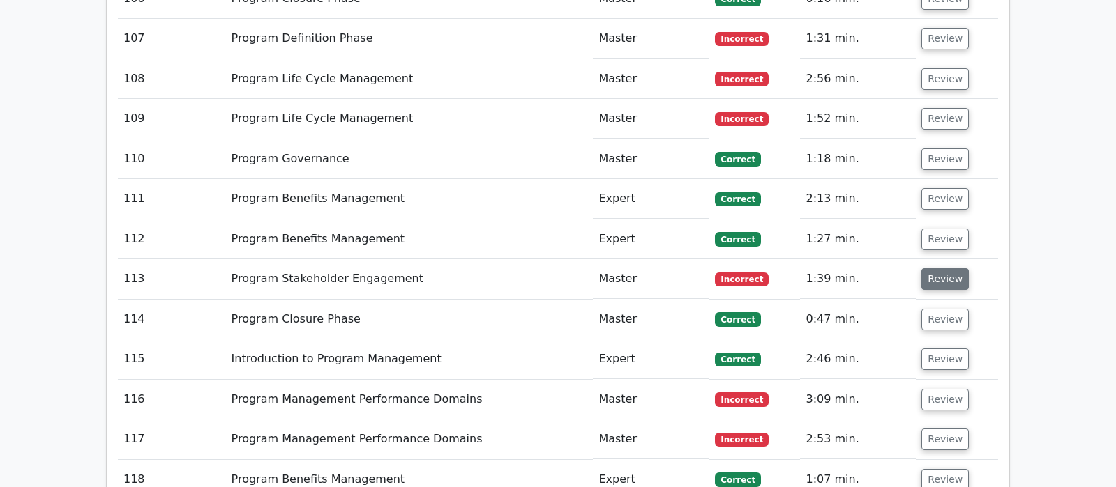
click at [940, 268] on button "Review" at bounding box center [944, 279] width 47 height 22
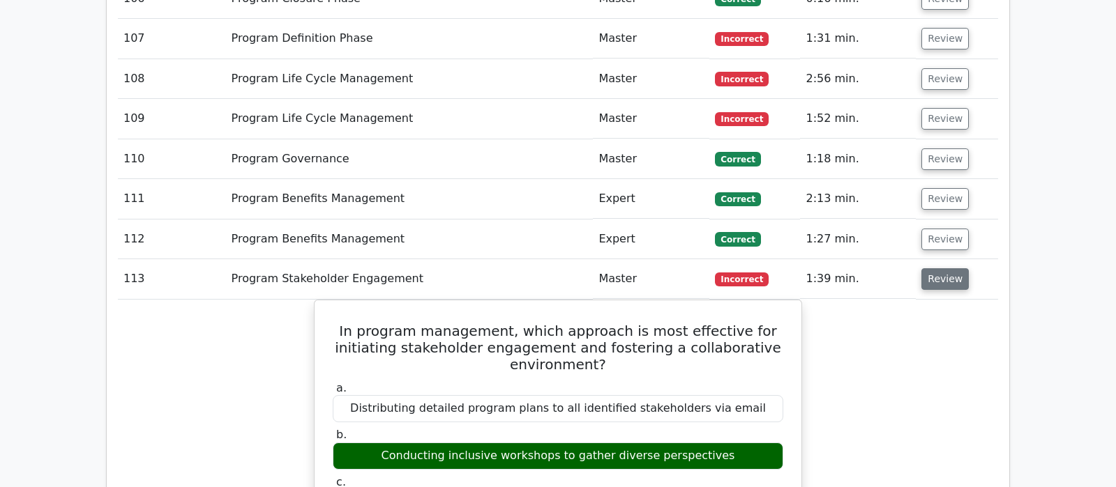
click at [940, 268] on button "Review" at bounding box center [944, 279] width 47 height 22
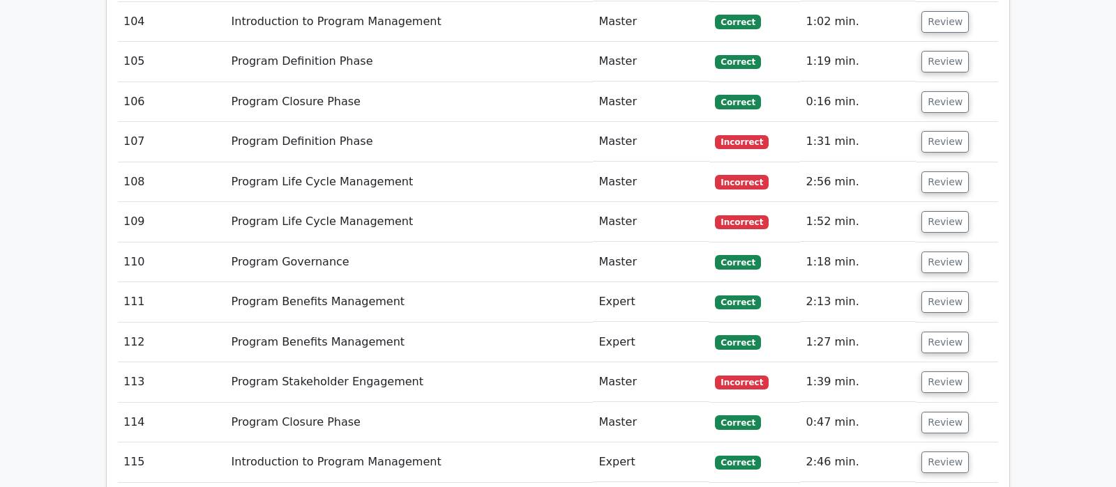
scroll to position [5418, 0]
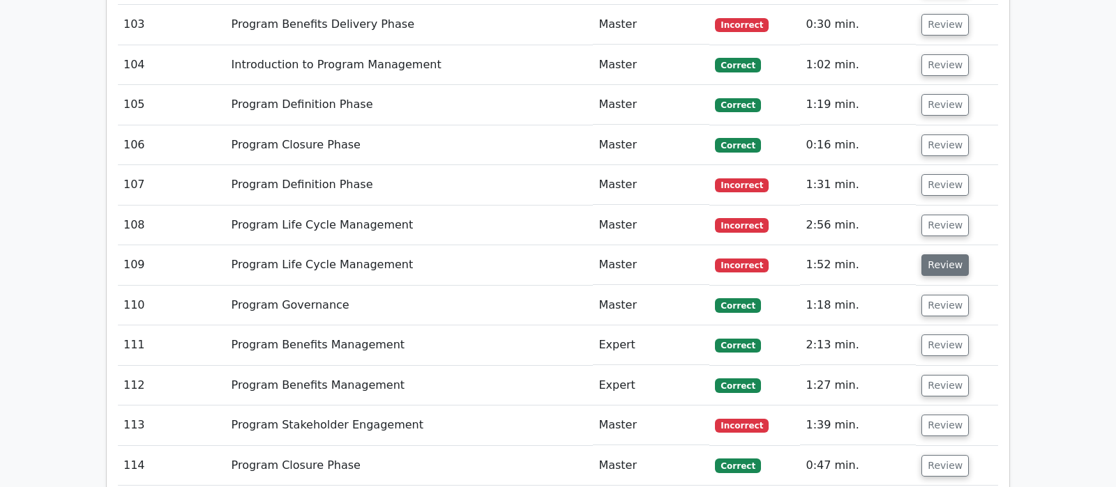
click at [936, 255] on button "Review" at bounding box center [944, 266] width 47 height 22
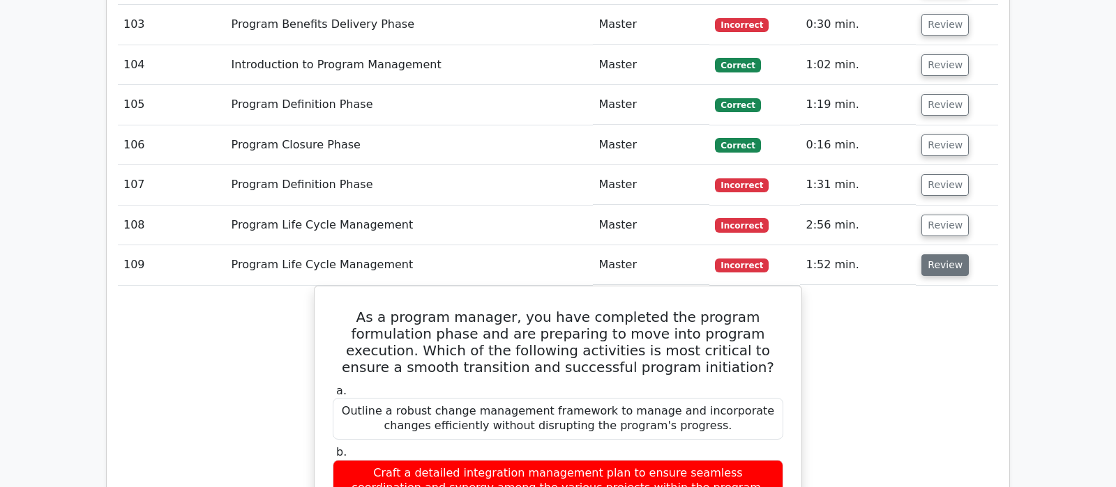
click at [936, 255] on button "Review" at bounding box center [944, 266] width 47 height 22
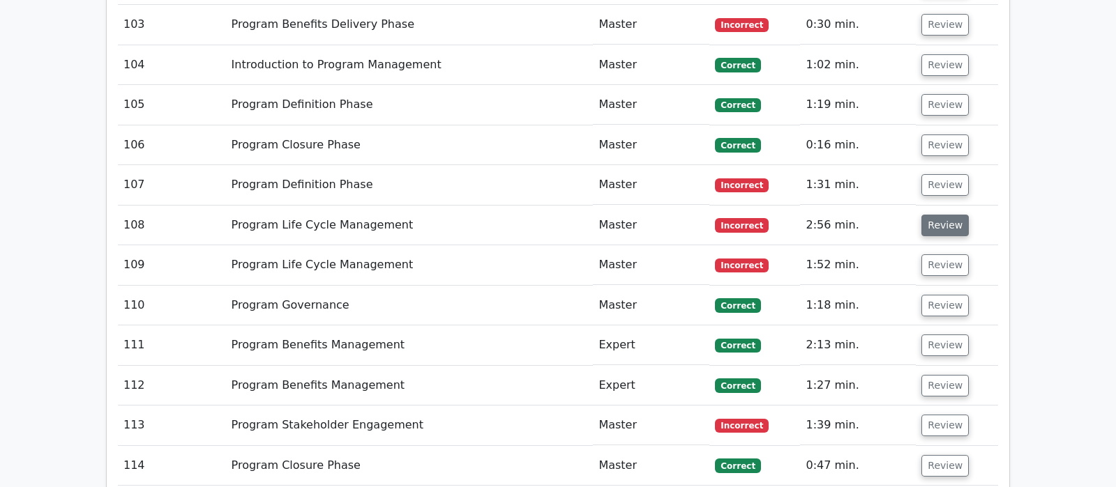
click at [941, 215] on button "Review" at bounding box center [944, 226] width 47 height 22
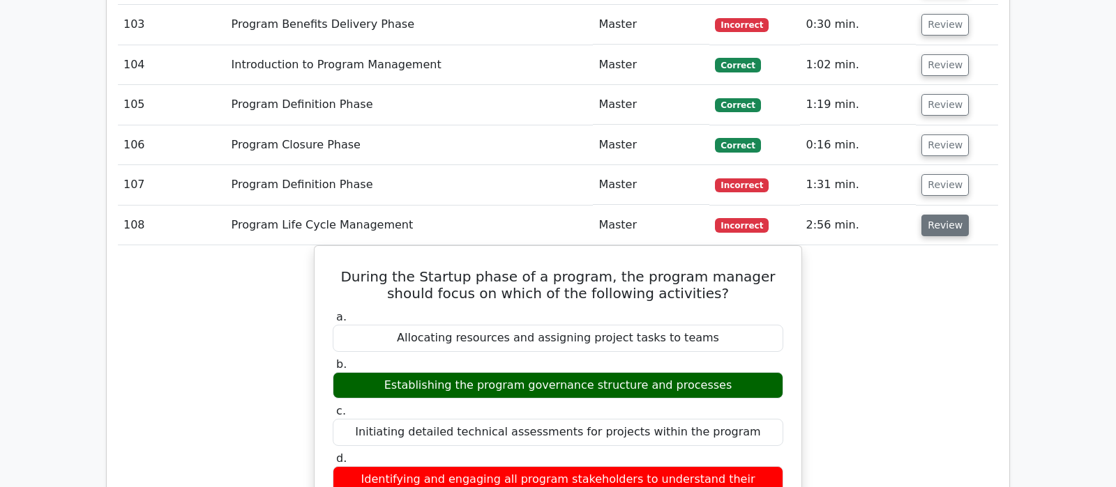
click at [941, 215] on button "Review" at bounding box center [944, 226] width 47 height 22
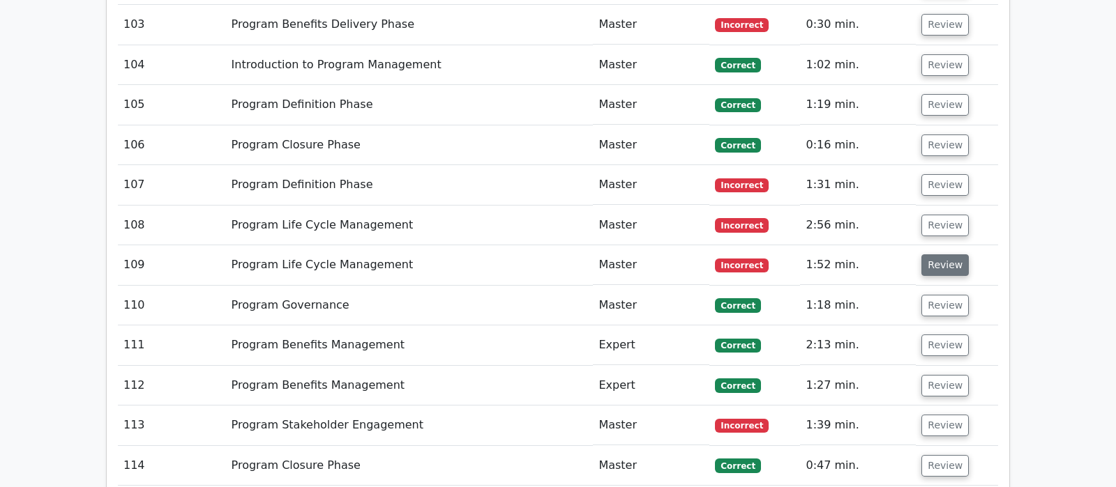
click at [946, 255] on button "Review" at bounding box center [944, 266] width 47 height 22
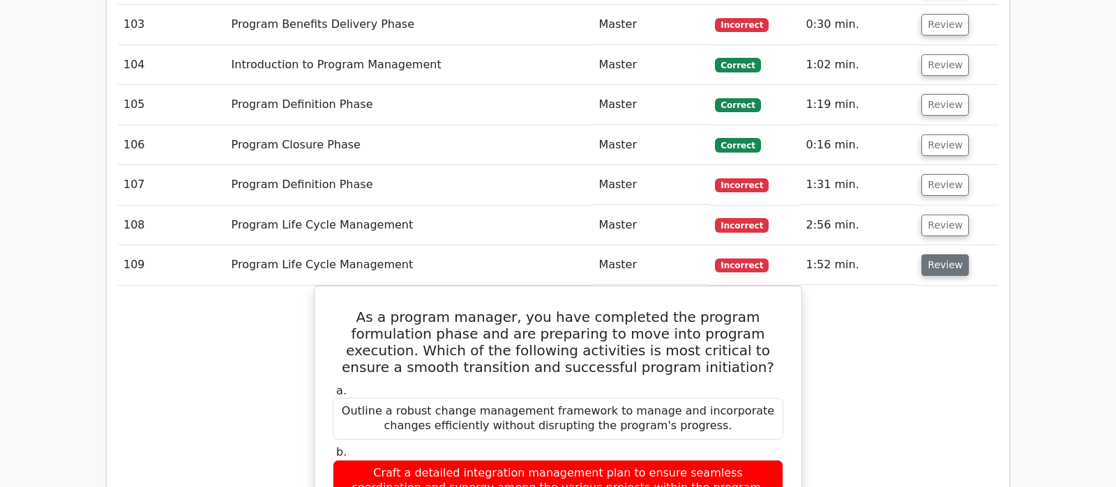
click at [948, 255] on button "Review" at bounding box center [944, 266] width 47 height 22
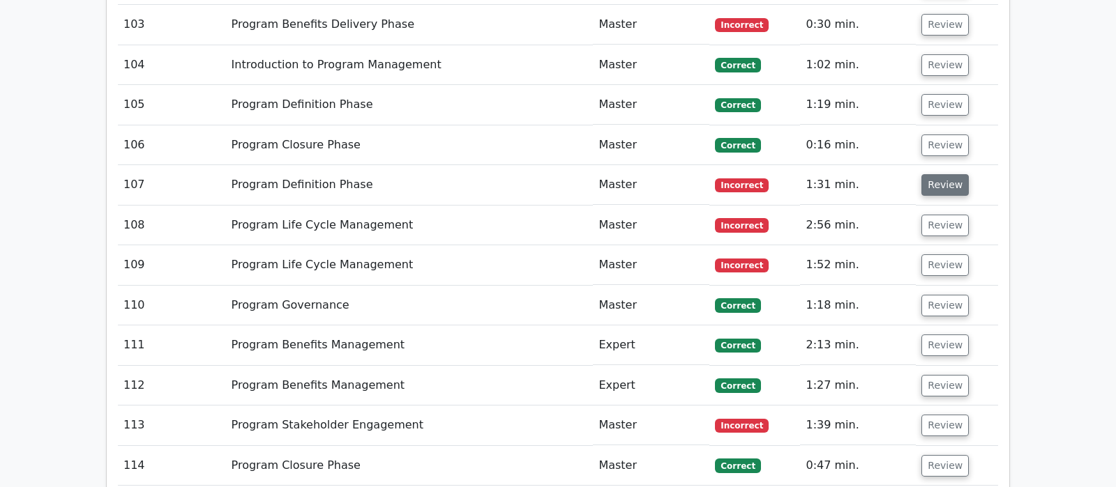
click at [941, 174] on button "Review" at bounding box center [944, 185] width 47 height 22
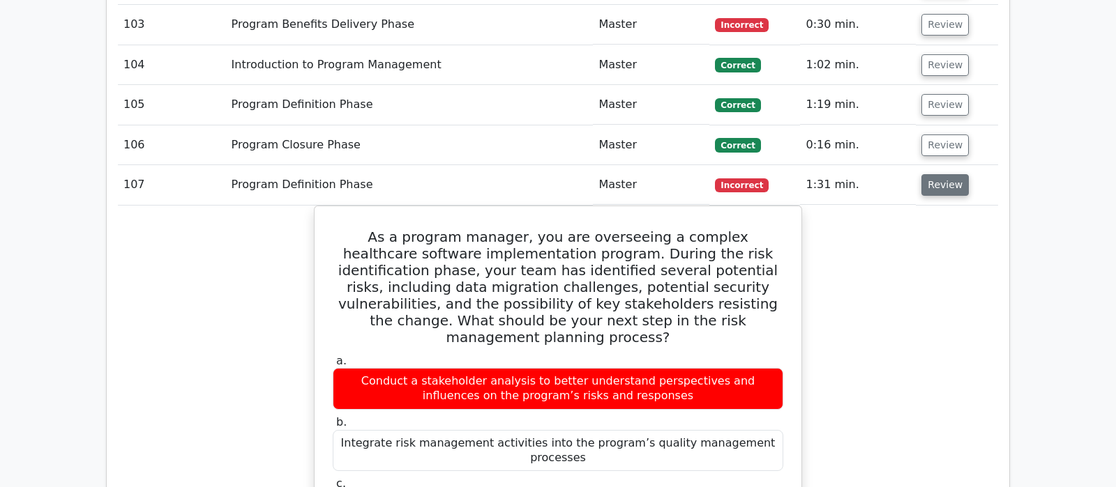
click at [941, 174] on button "Review" at bounding box center [944, 185] width 47 height 22
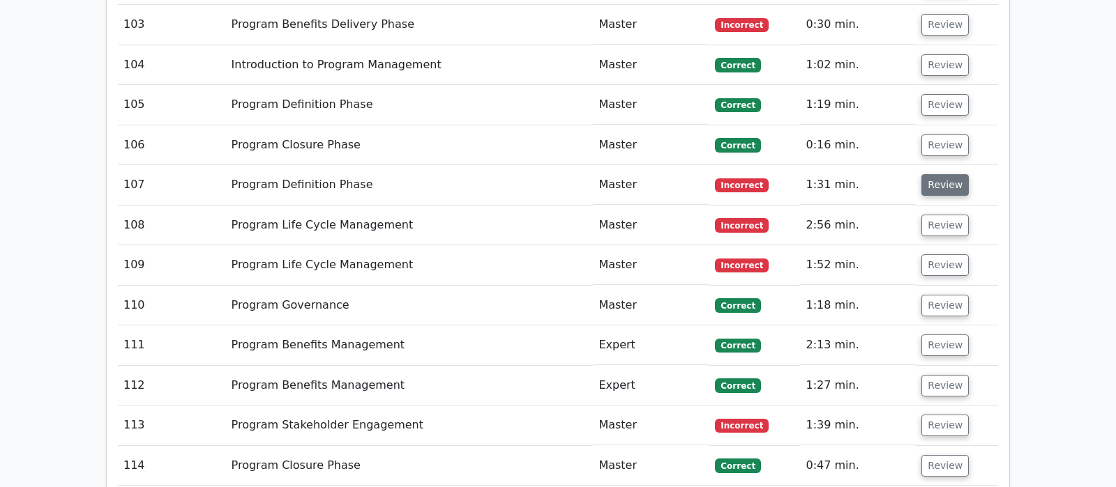
click at [940, 174] on button "Review" at bounding box center [944, 185] width 47 height 22
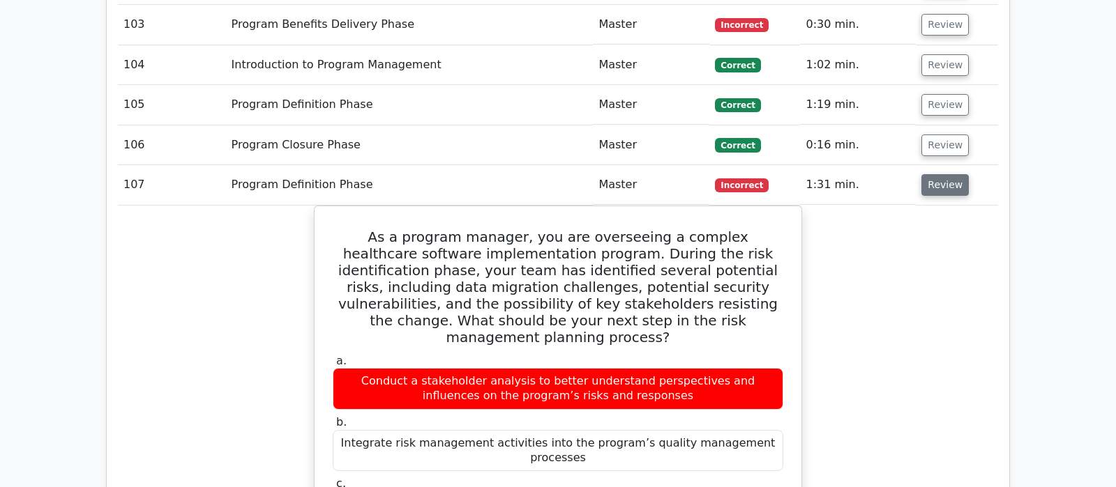
click at [936, 174] on button "Review" at bounding box center [944, 185] width 47 height 22
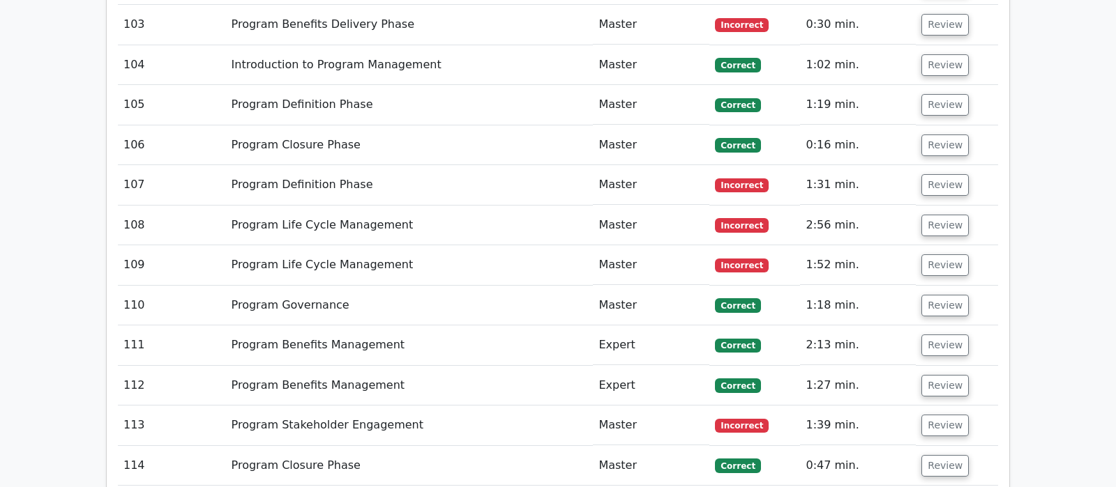
scroll to position [5345, 0]
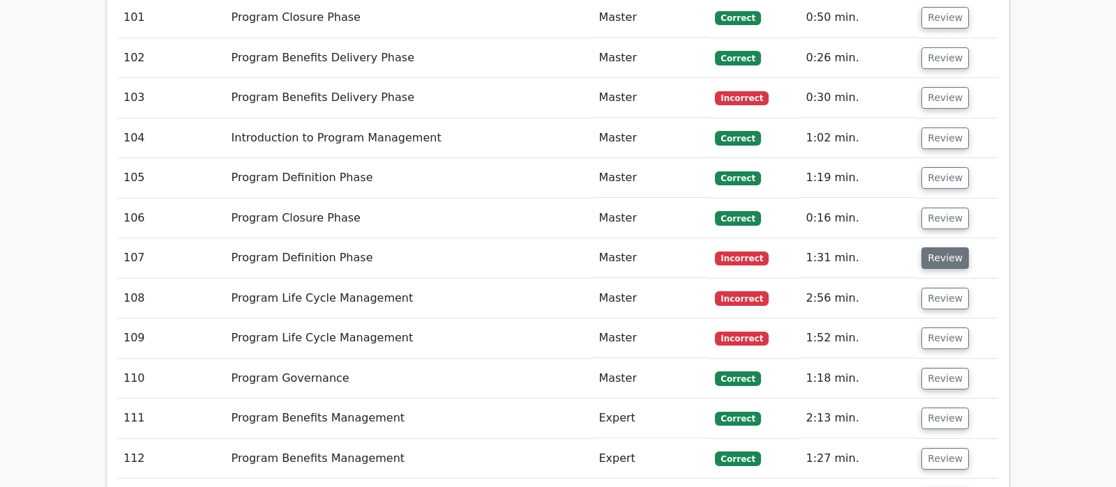
click at [936, 248] on button "Review" at bounding box center [944, 259] width 47 height 22
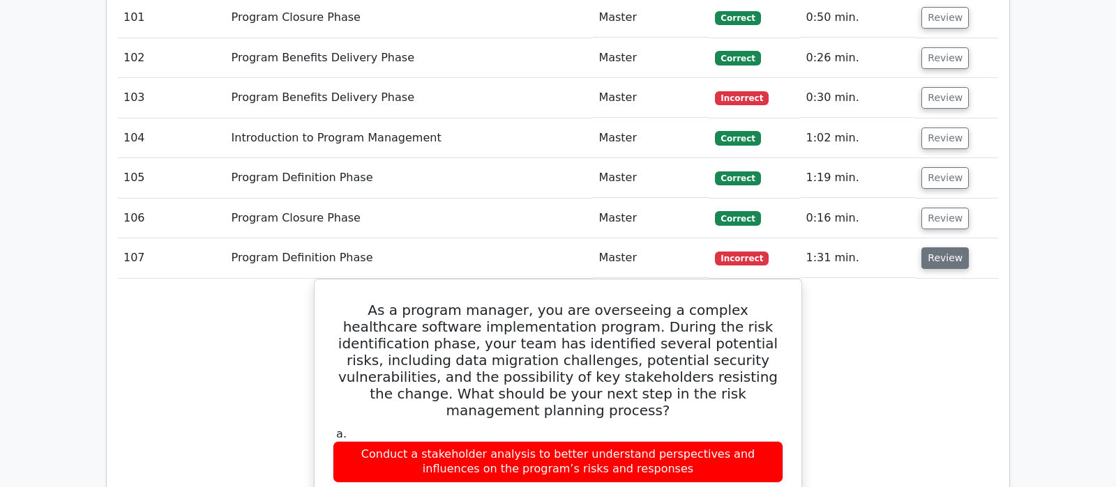
click at [936, 248] on button "Review" at bounding box center [944, 259] width 47 height 22
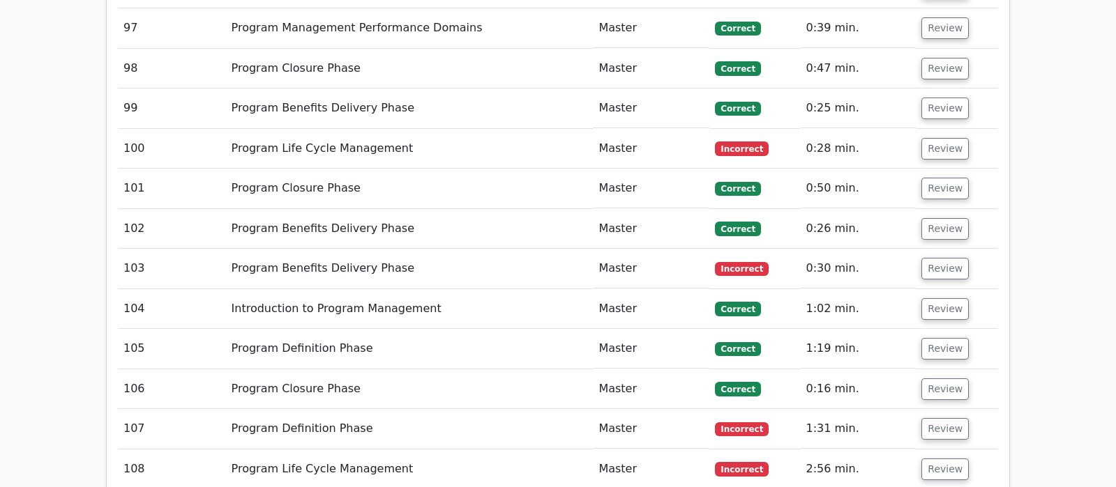
scroll to position [5125, 0]
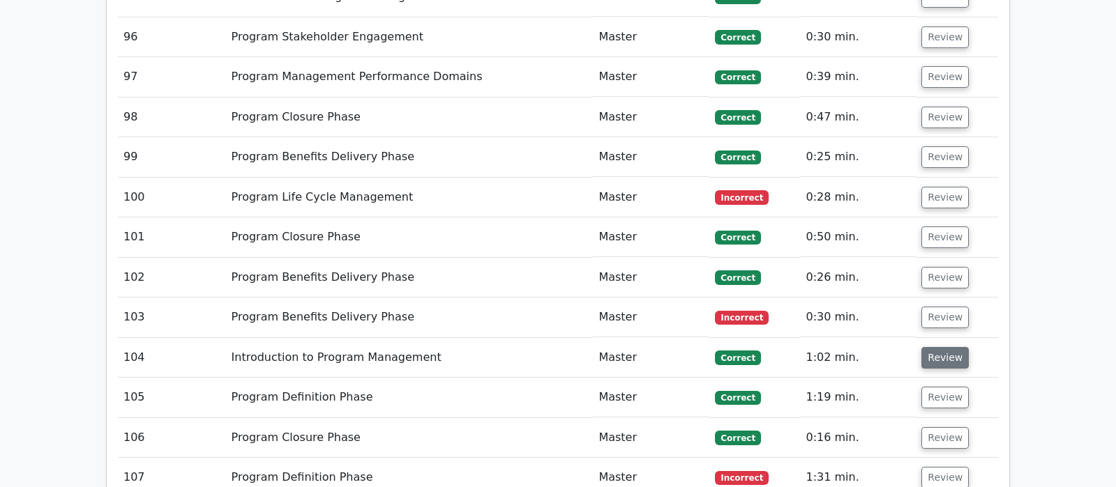
click at [953, 347] on button "Review" at bounding box center [944, 358] width 47 height 22
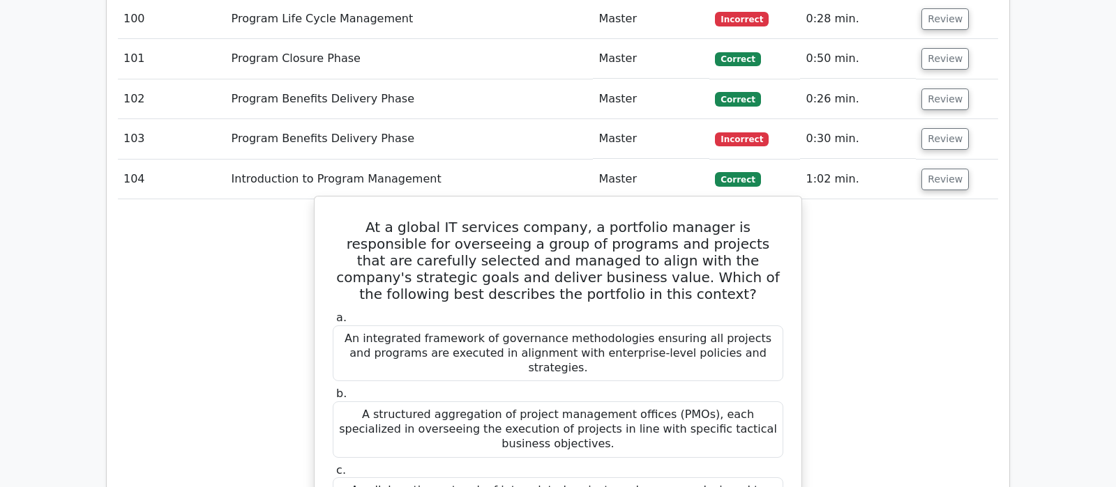
scroll to position [5271, 0]
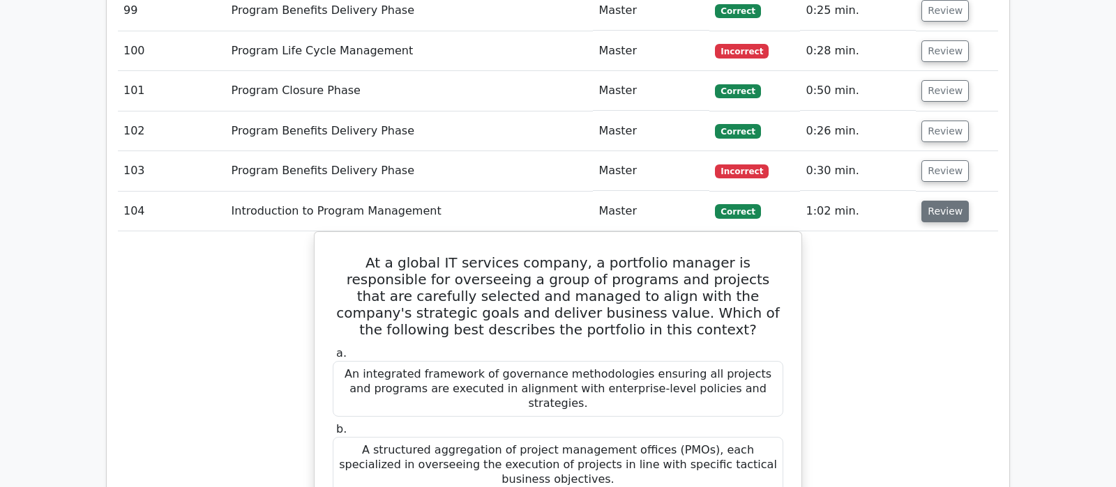
click at [954, 201] on button "Review" at bounding box center [944, 212] width 47 height 22
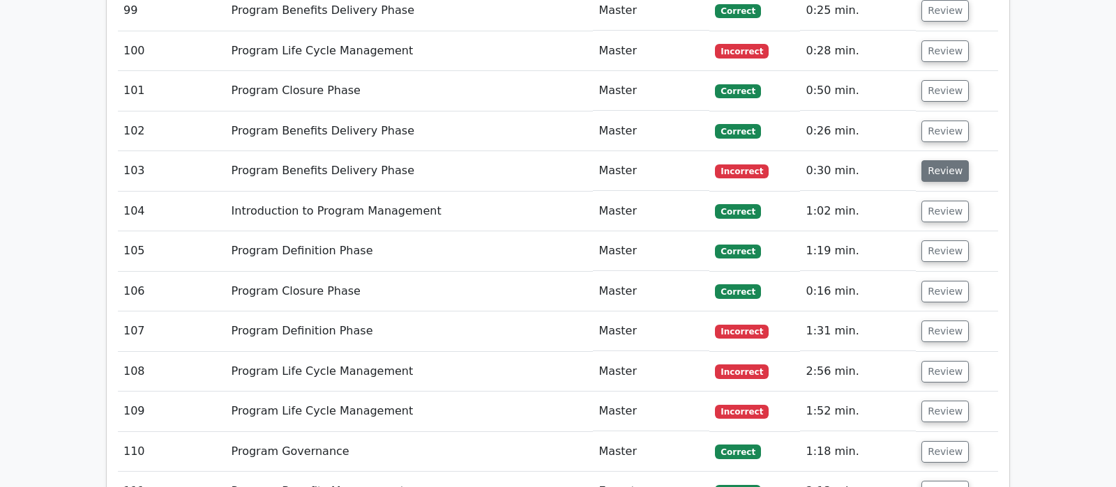
click at [941, 160] on button "Review" at bounding box center [944, 171] width 47 height 22
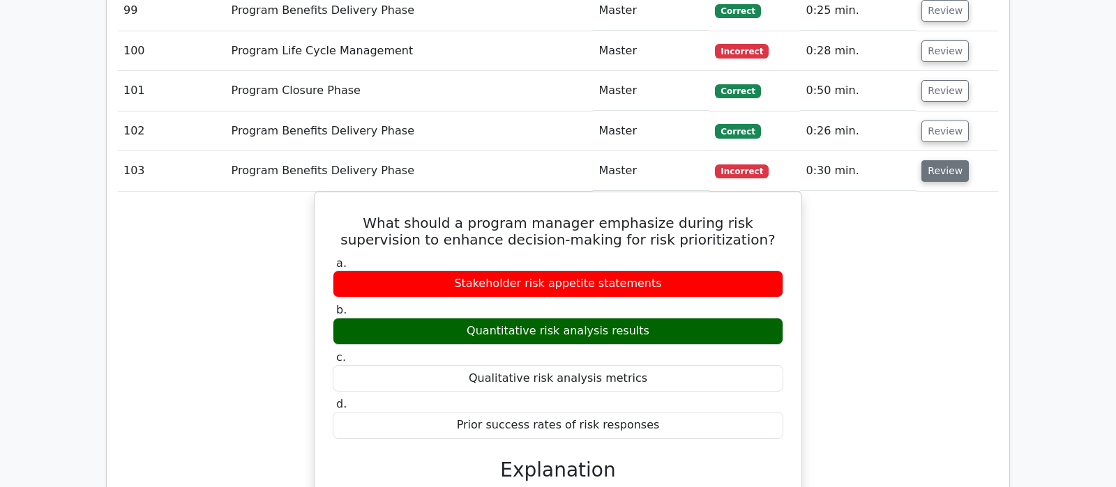
click at [941, 160] on button "Review" at bounding box center [944, 171] width 47 height 22
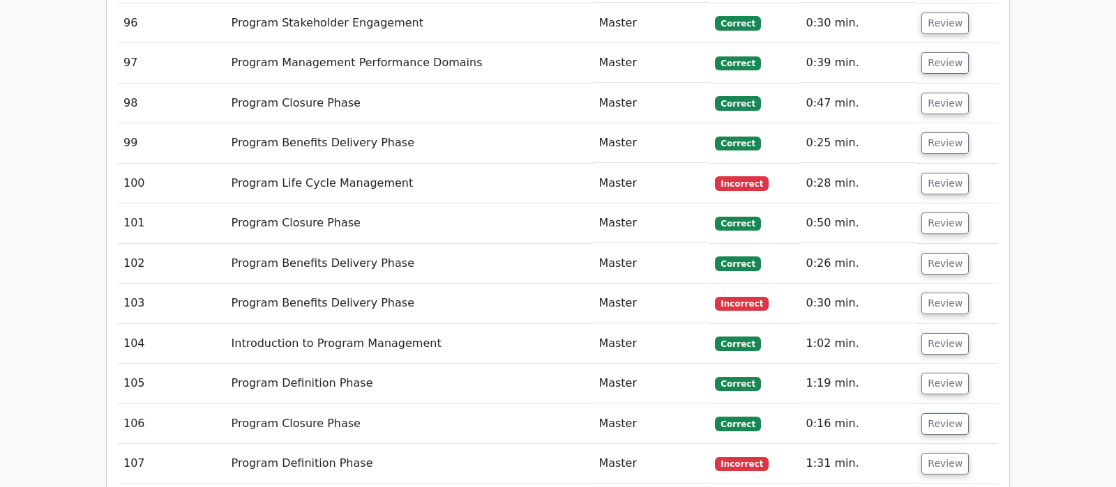
scroll to position [5125, 0]
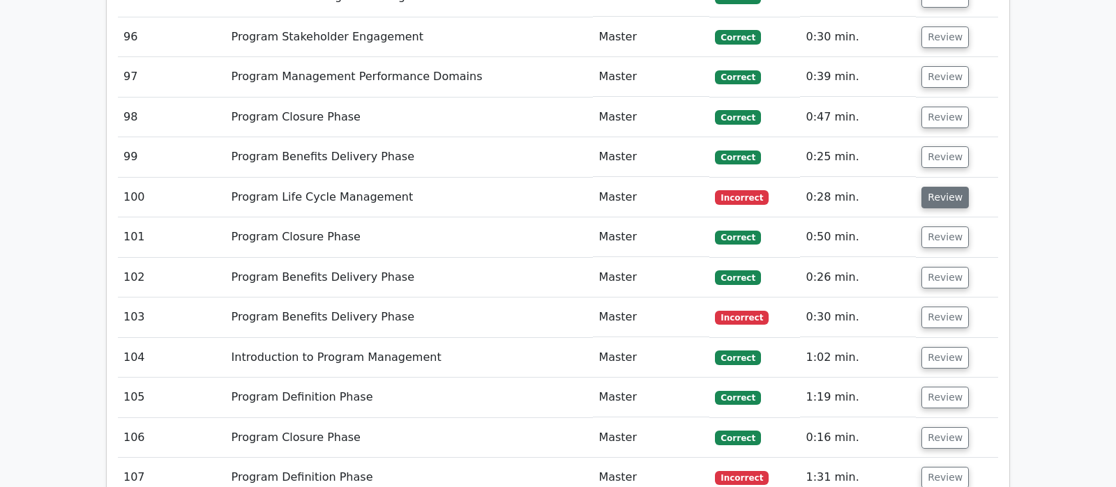
click at [955, 187] on button "Review" at bounding box center [944, 198] width 47 height 22
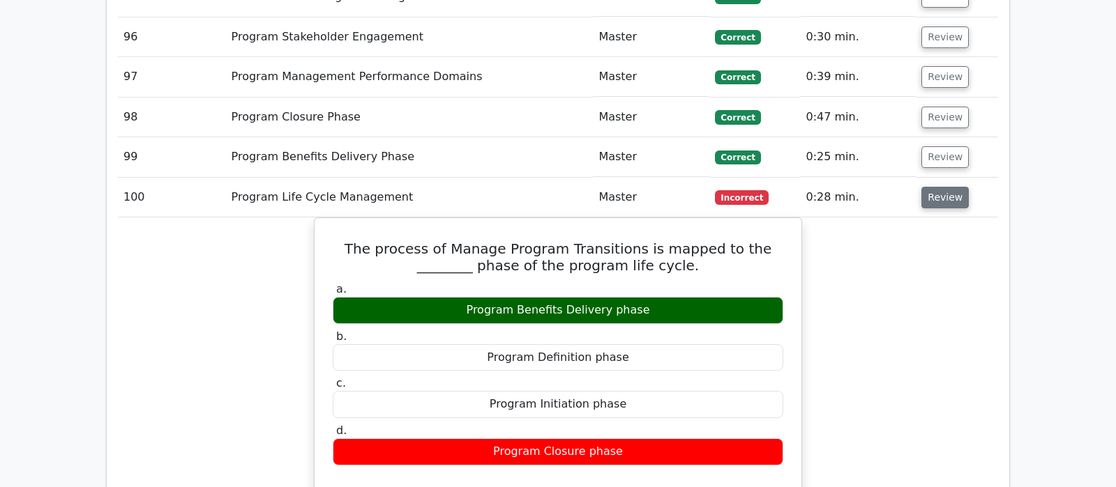
click at [955, 187] on button "Review" at bounding box center [944, 198] width 47 height 22
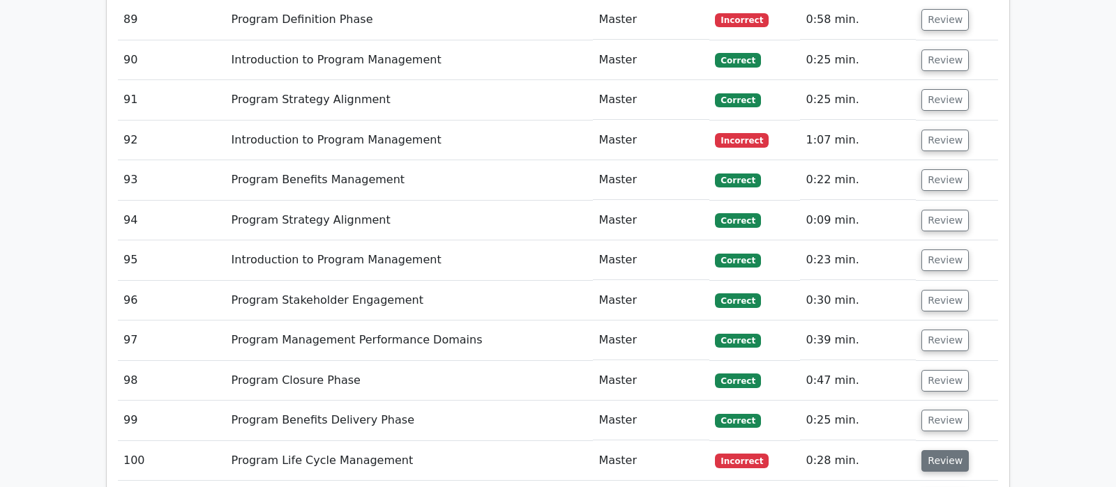
scroll to position [4832, 0]
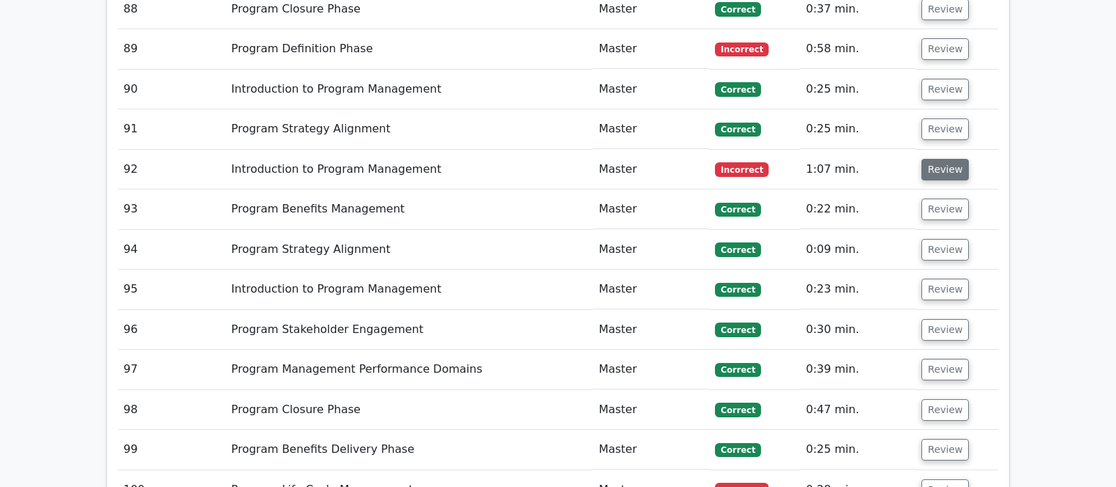
click at [948, 159] on button "Review" at bounding box center [944, 170] width 47 height 22
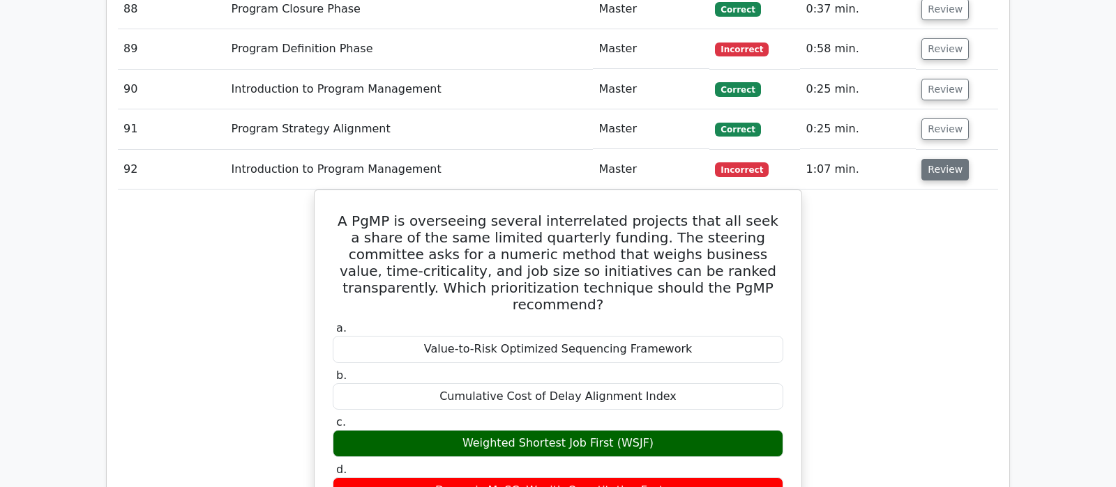
click at [951, 159] on button "Review" at bounding box center [944, 170] width 47 height 22
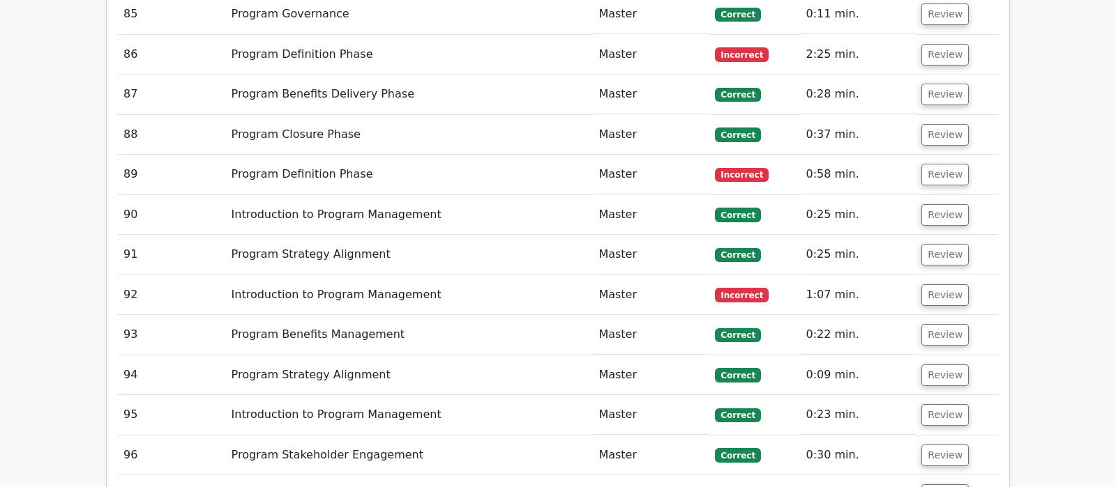
scroll to position [4686, 0]
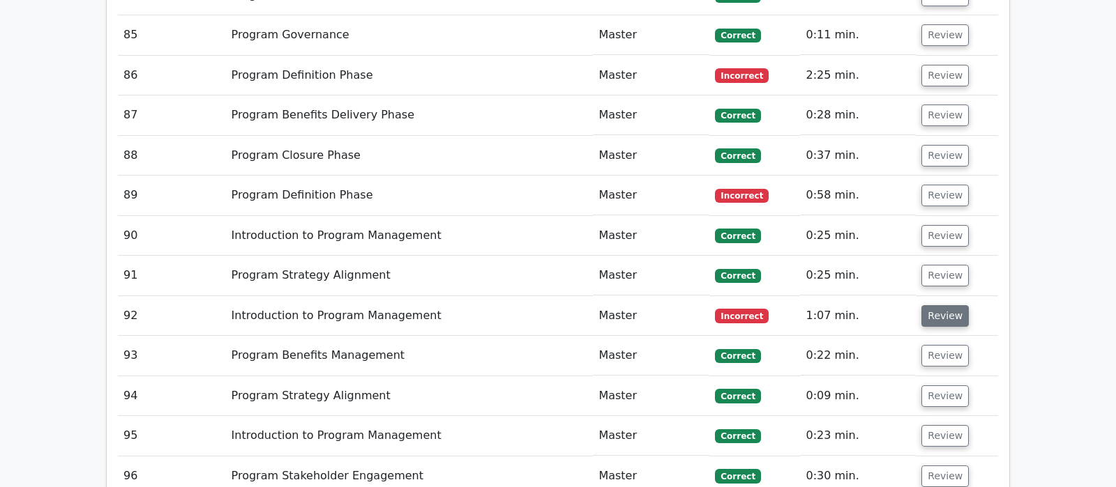
click at [947, 305] on button "Review" at bounding box center [944, 316] width 47 height 22
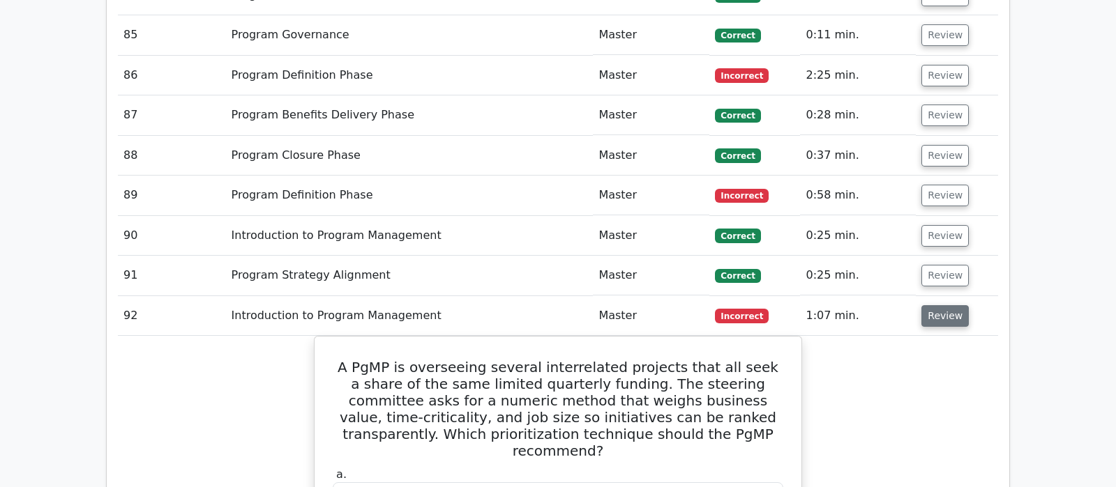
click at [947, 305] on button "Review" at bounding box center [944, 316] width 47 height 22
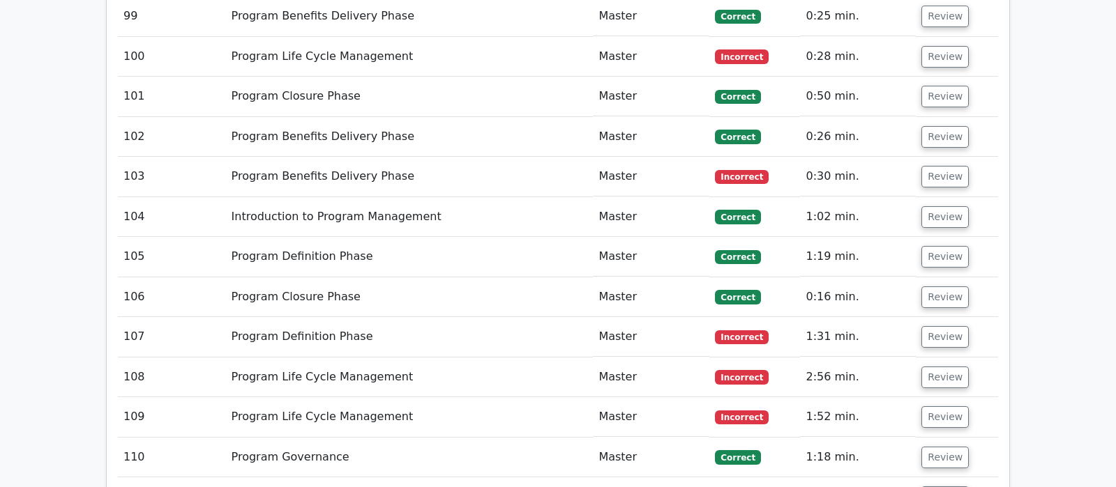
scroll to position [5271, 0]
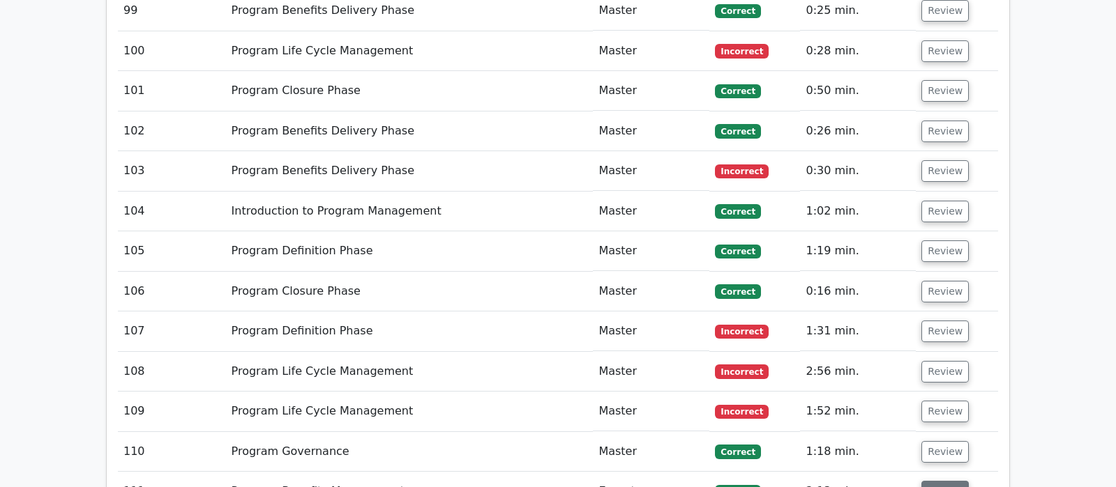
click at [946, 481] on button "Review" at bounding box center [944, 492] width 47 height 22
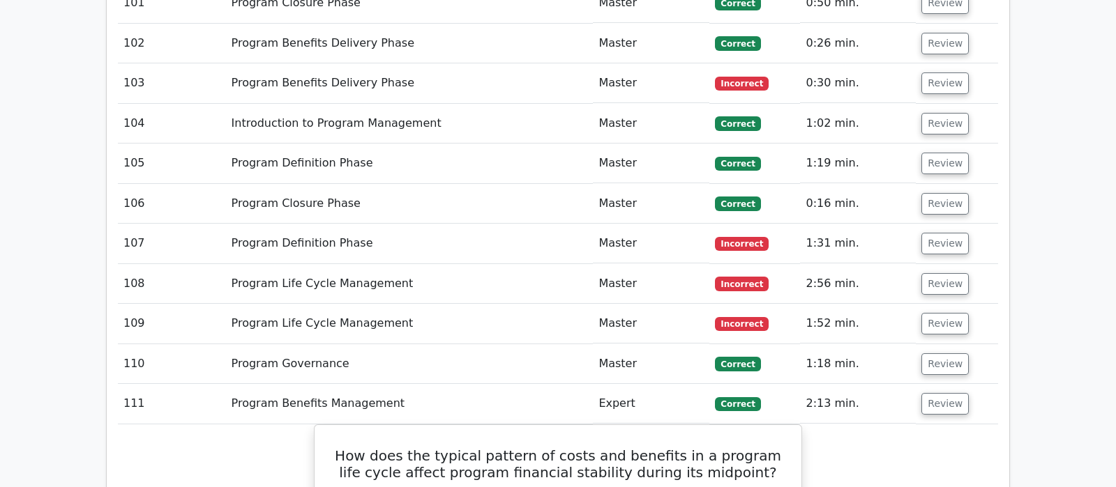
scroll to position [5418, 0]
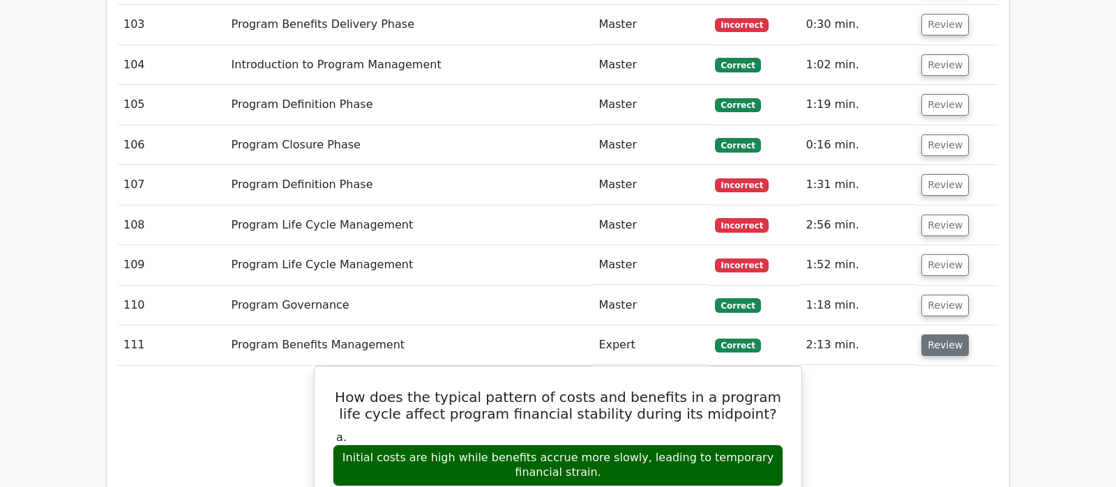
click at [946, 335] on button "Review" at bounding box center [944, 346] width 47 height 22
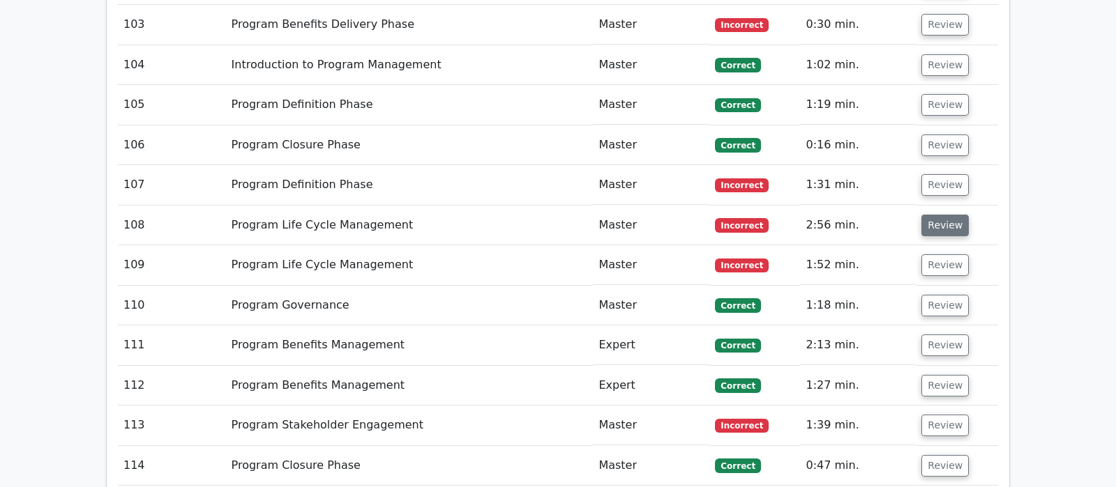
click at [932, 215] on button "Review" at bounding box center [944, 226] width 47 height 22
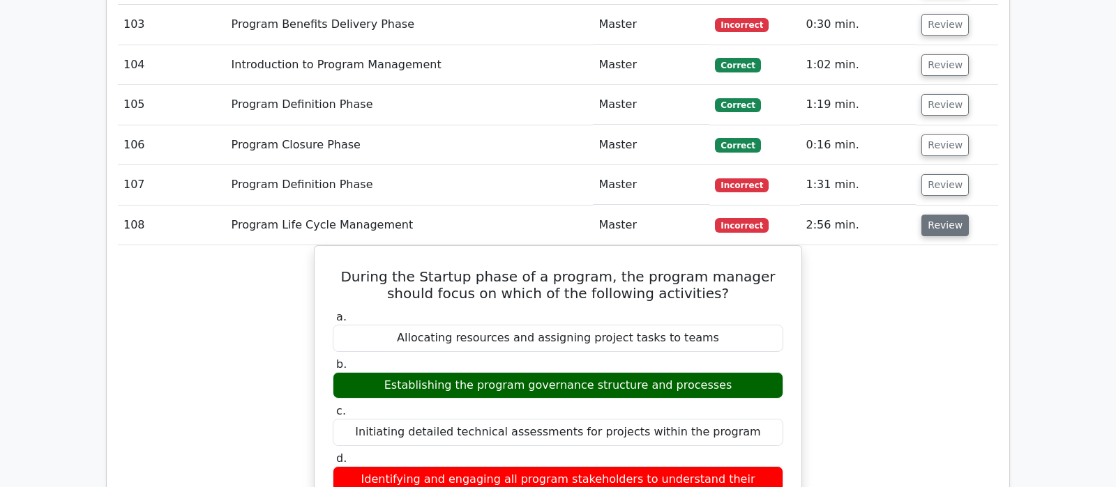
click at [932, 215] on button "Review" at bounding box center [944, 226] width 47 height 22
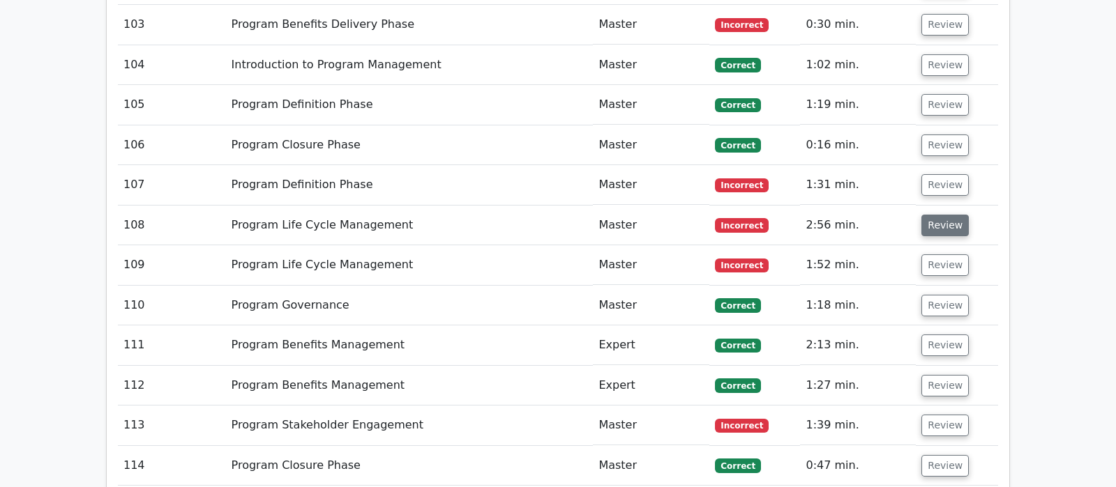
scroll to position [5345, 0]
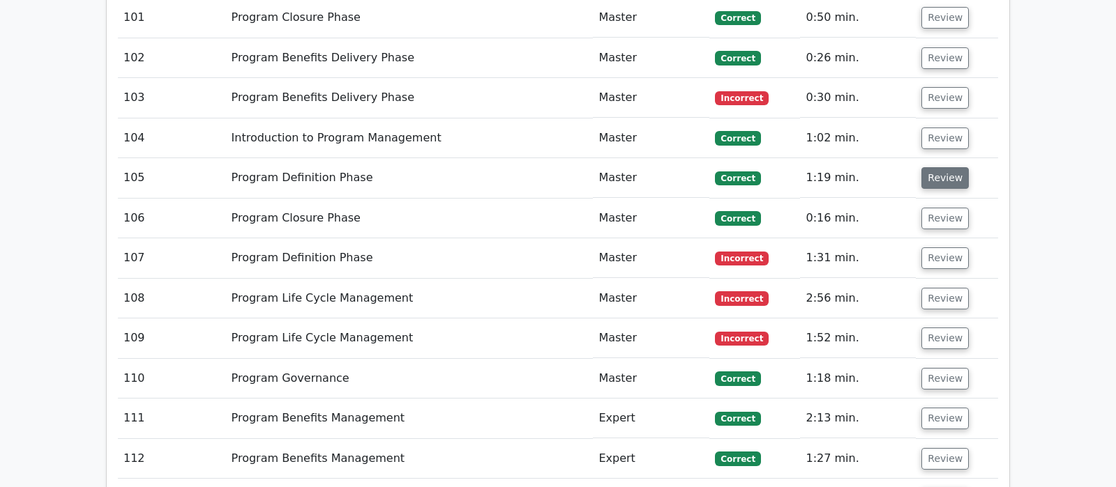
click at [946, 167] on button "Review" at bounding box center [944, 178] width 47 height 22
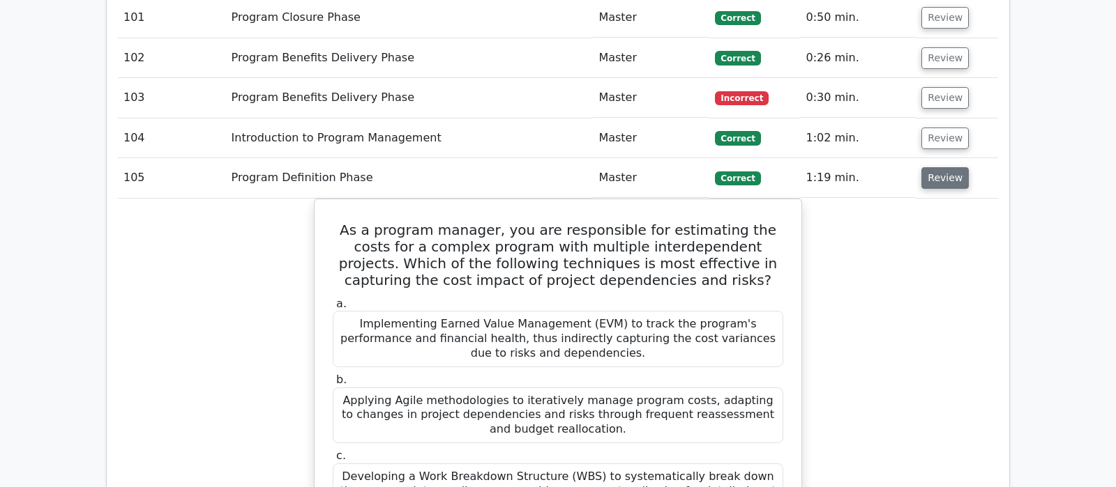
click at [942, 167] on button "Review" at bounding box center [944, 178] width 47 height 22
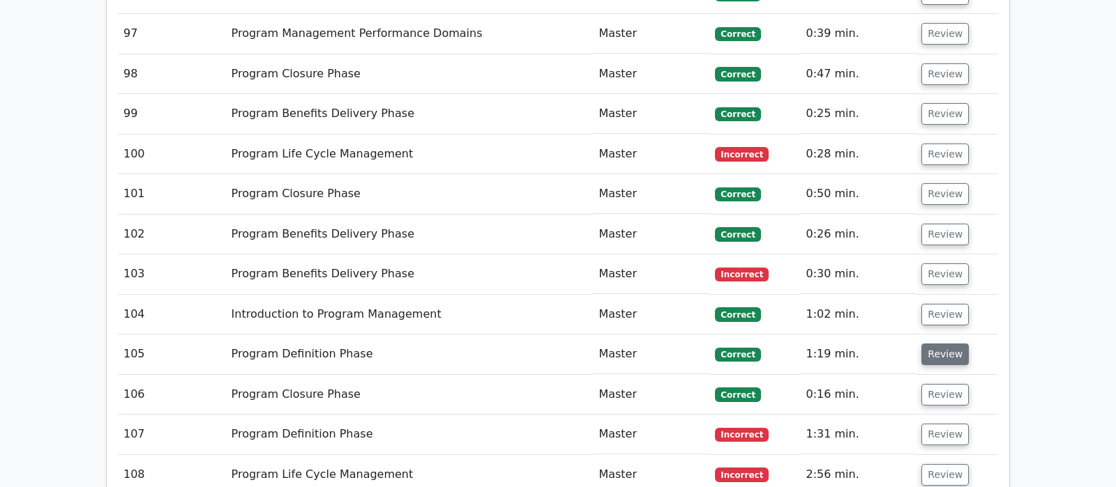
scroll to position [5125, 0]
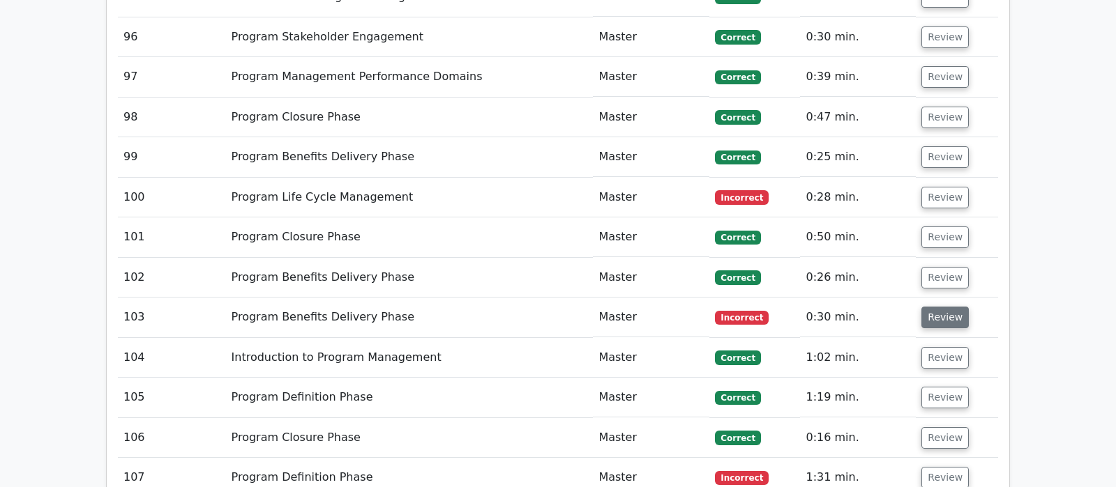
click at [930, 307] on button "Review" at bounding box center [944, 318] width 47 height 22
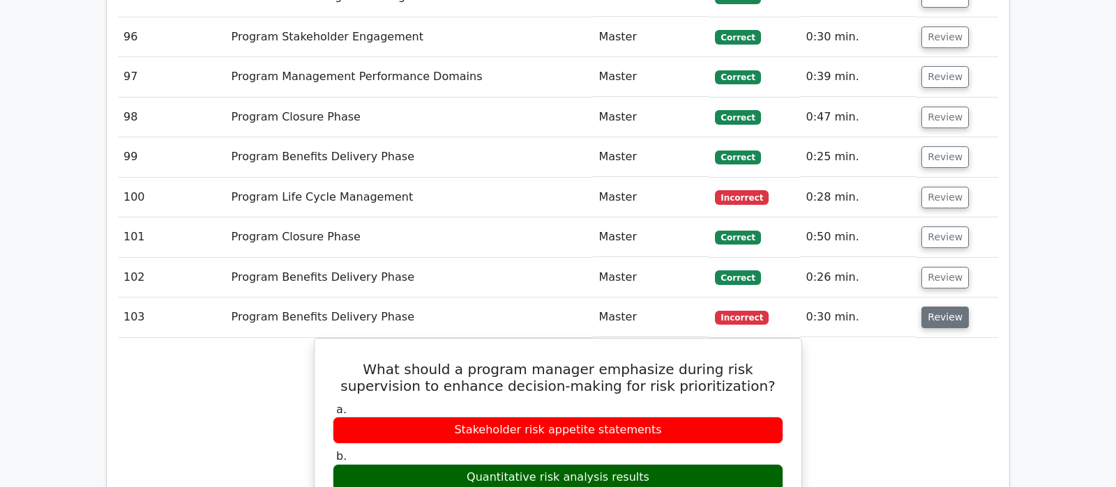
click at [930, 307] on button "Review" at bounding box center [944, 318] width 47 height 22
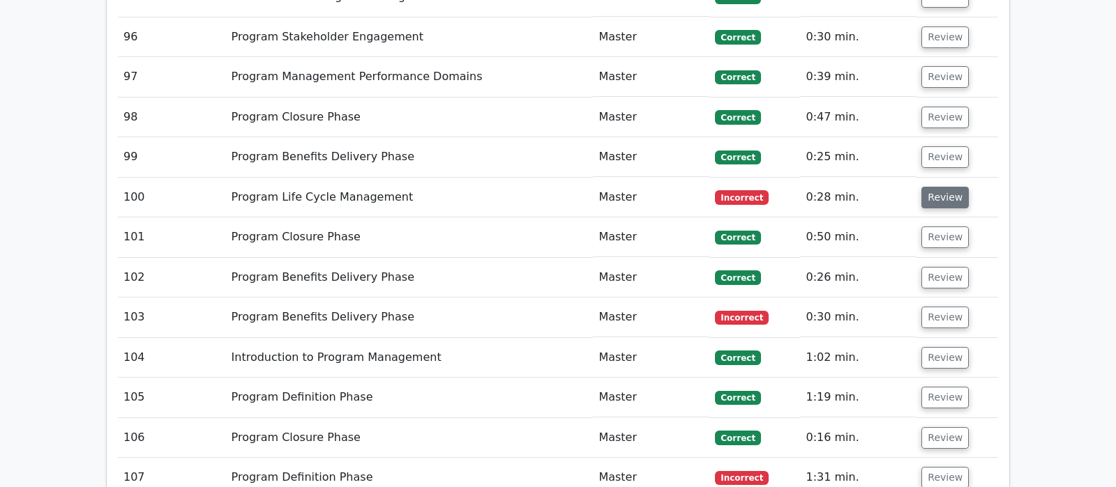
click at [941, 187] on button "Review" at bounding box center [944, 198] width 47 height 22
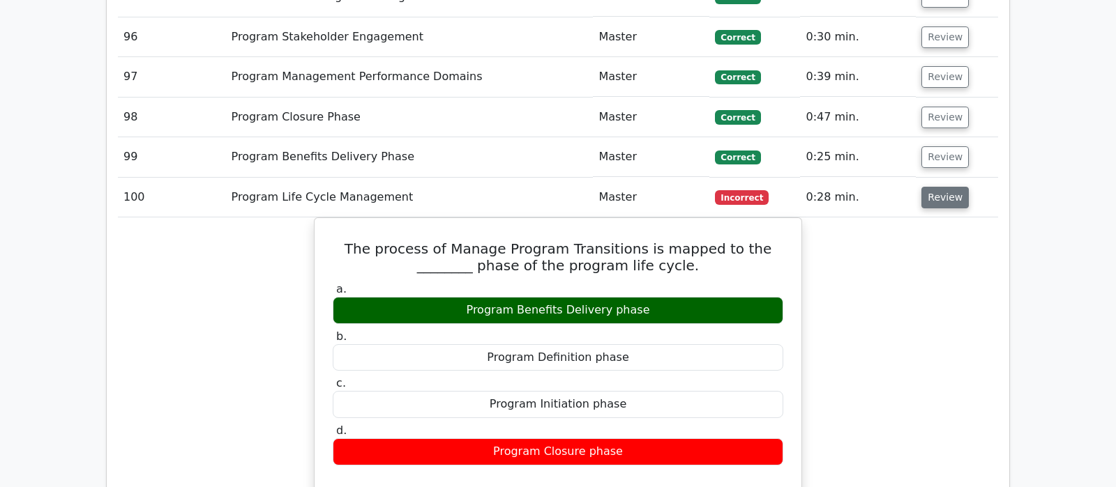
click at [941, 187] on button "Review" at bounding box center [944, 198] width 47 height 22
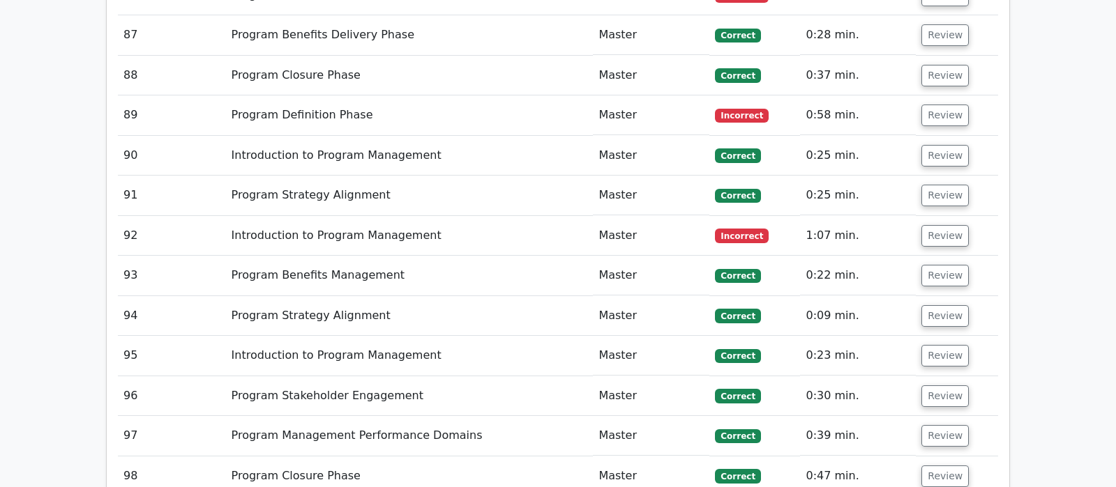
scroll to position [4759, 0]
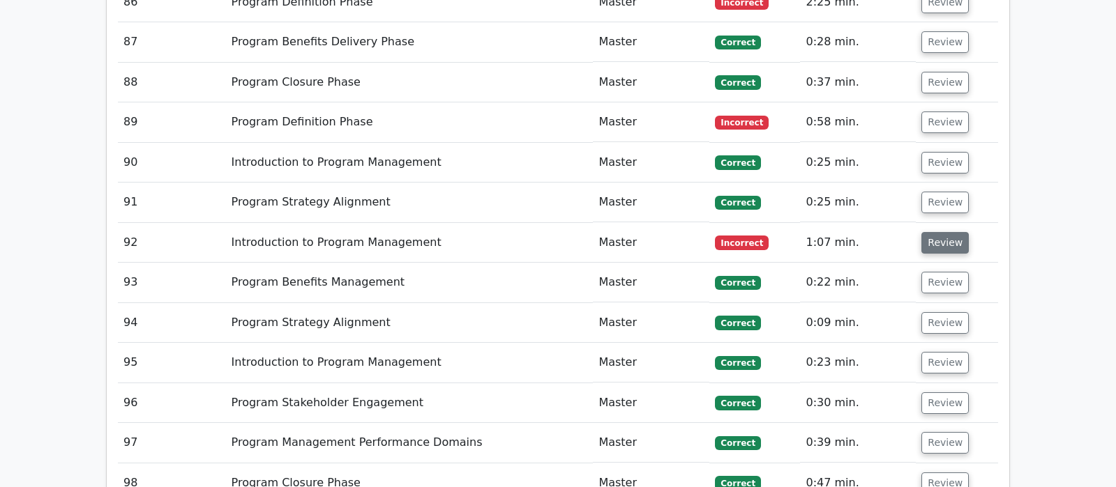
click at [943, 232] on button "Review" at bounding box center [944, 243] width 47 height 22
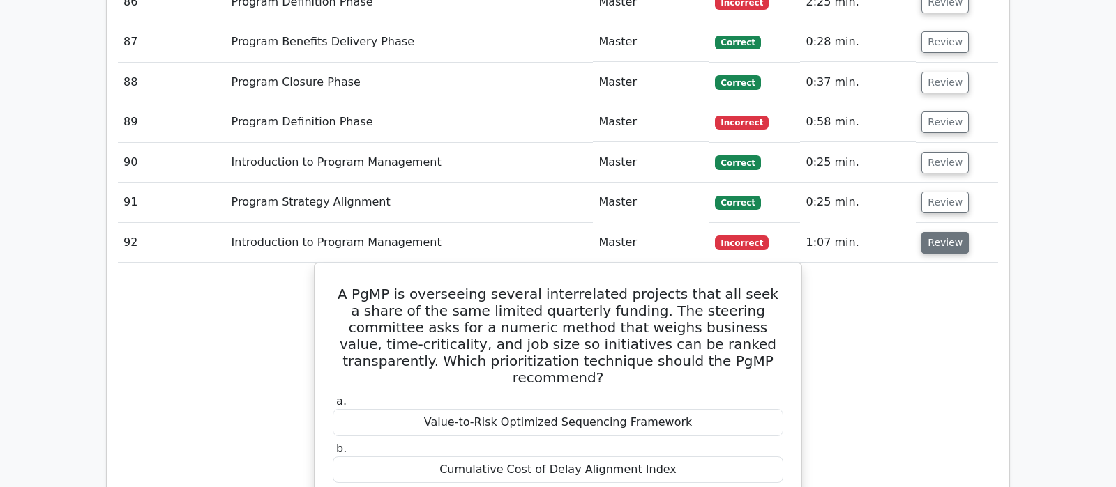
click at [943, 232] on button "Review" at bounding box center [944, 243] width 47 height 22
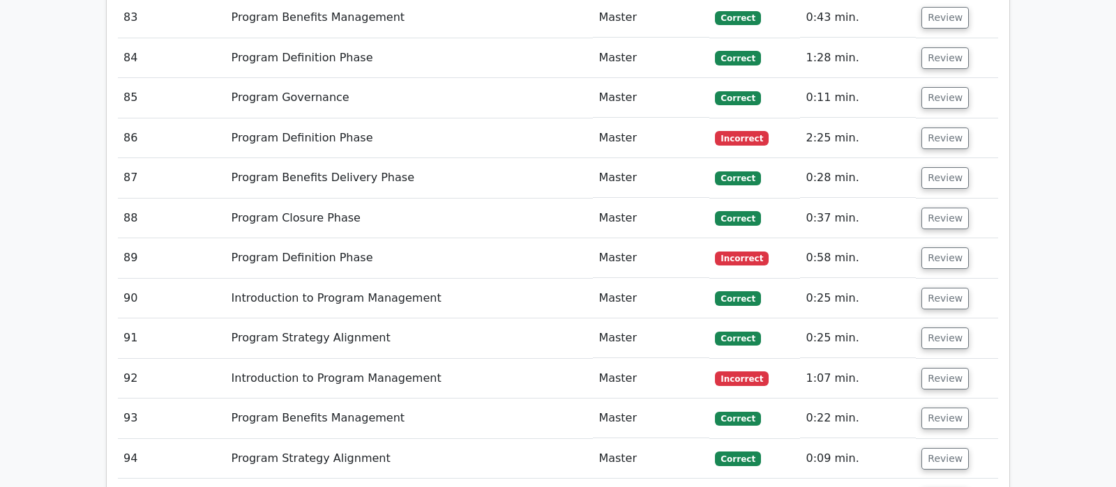
scroll to position [4613, 0]
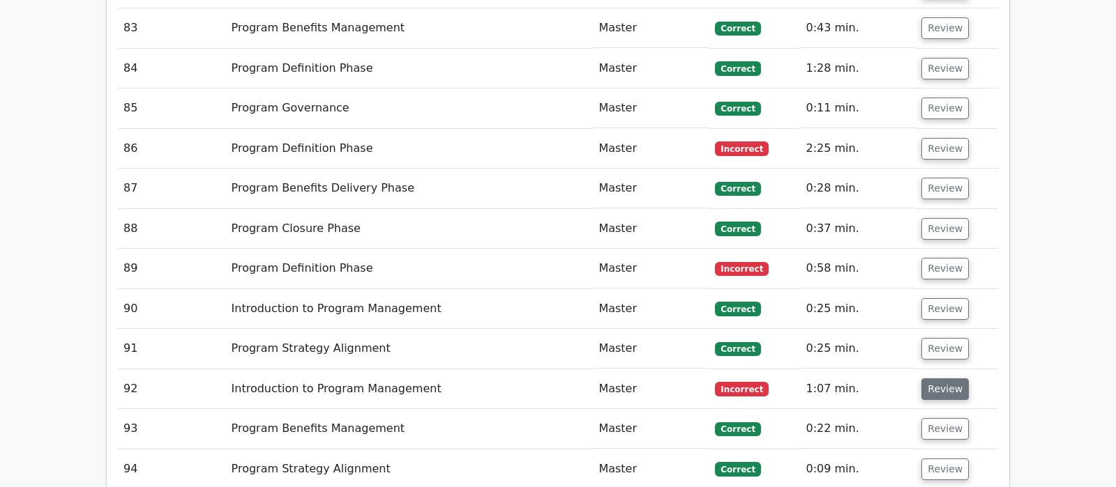
click at [941, 379] on button "Review" at bounding box center [944, 390] width 47 height 22
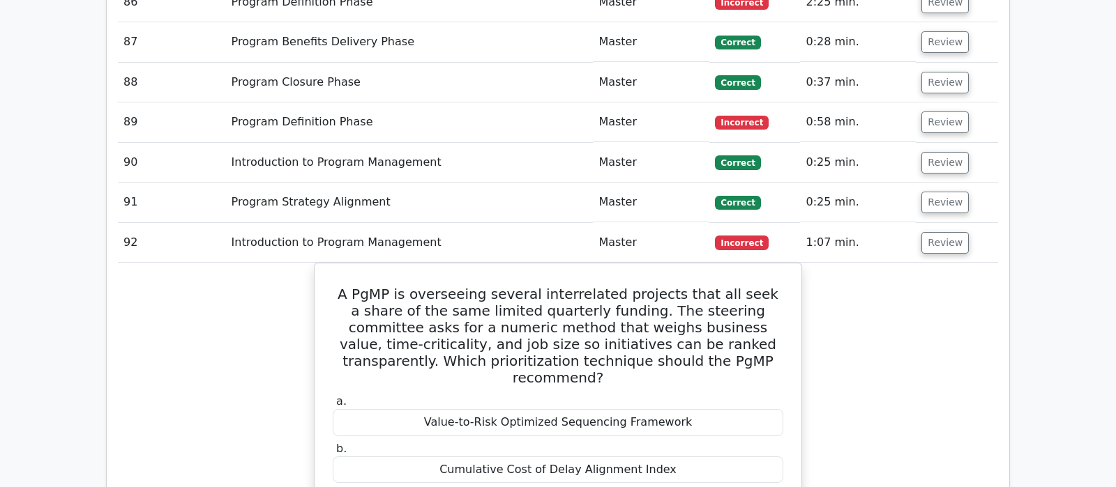
scroll to position [4686, 0]
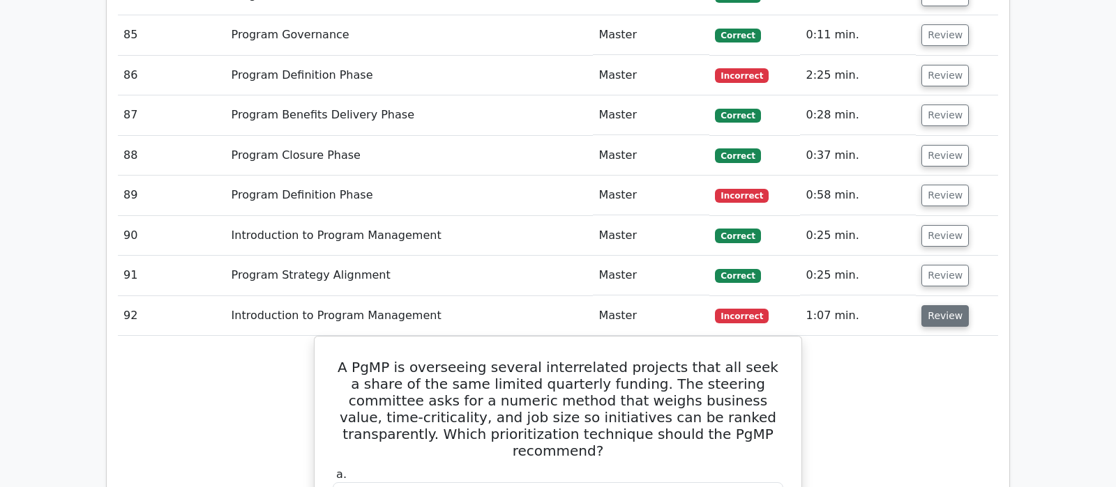
click at [934, 305] on button "Review" at bounding box center [944, 316] width 47 height 22
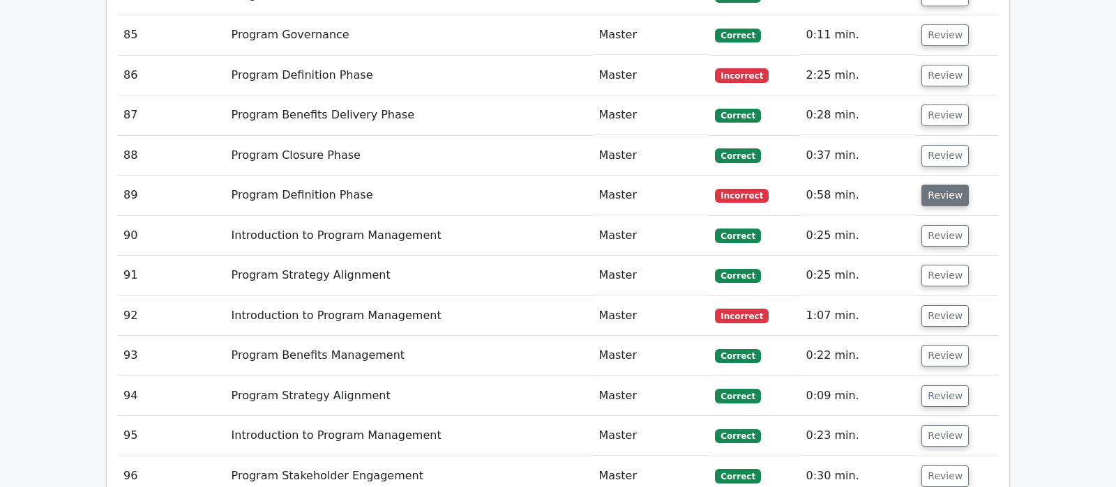
click at [941, 185] on button "Review" at bounding box center [944, 196] width 47 height 22
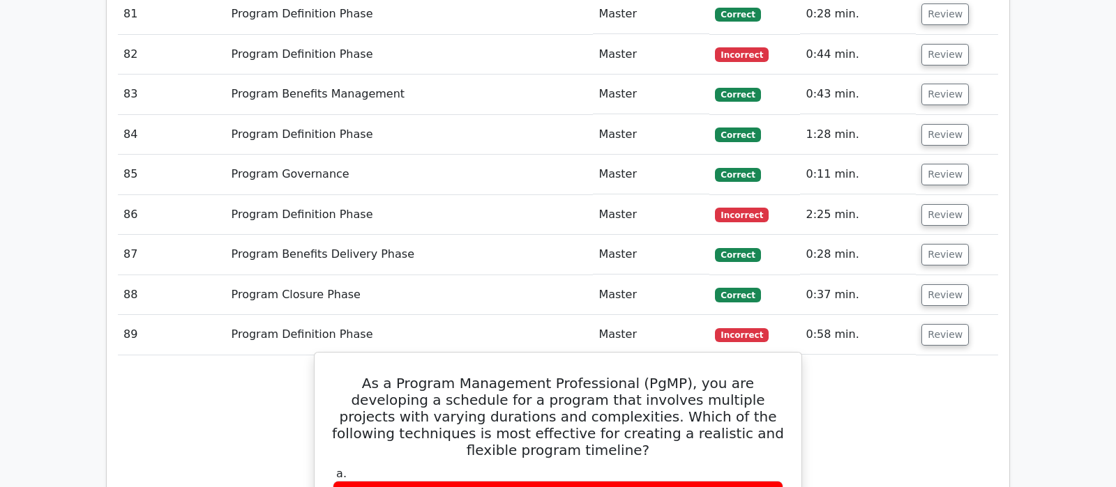
scroll to position [4539, 0]
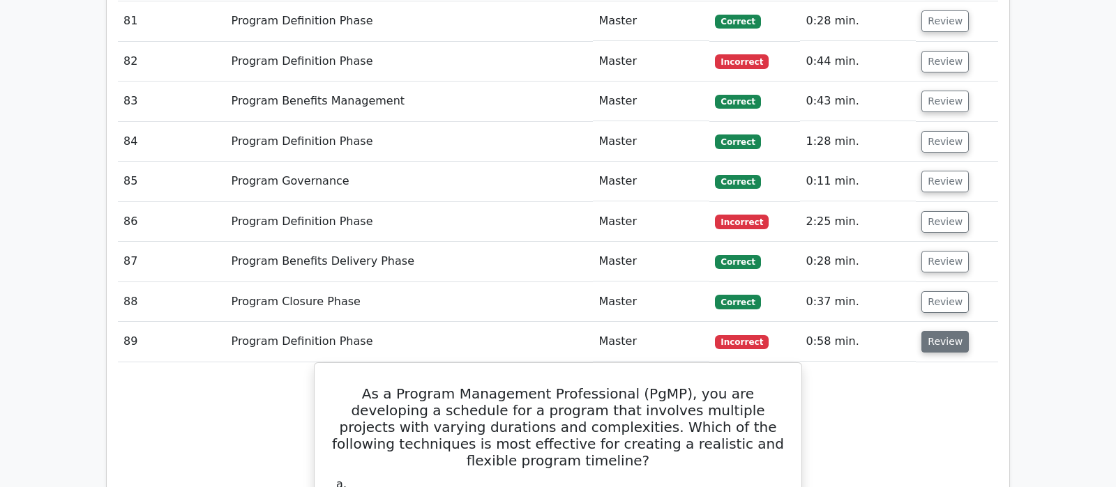
click at [939, 331] on button "Review" at bounding box center [944, 342] width 47 height 22
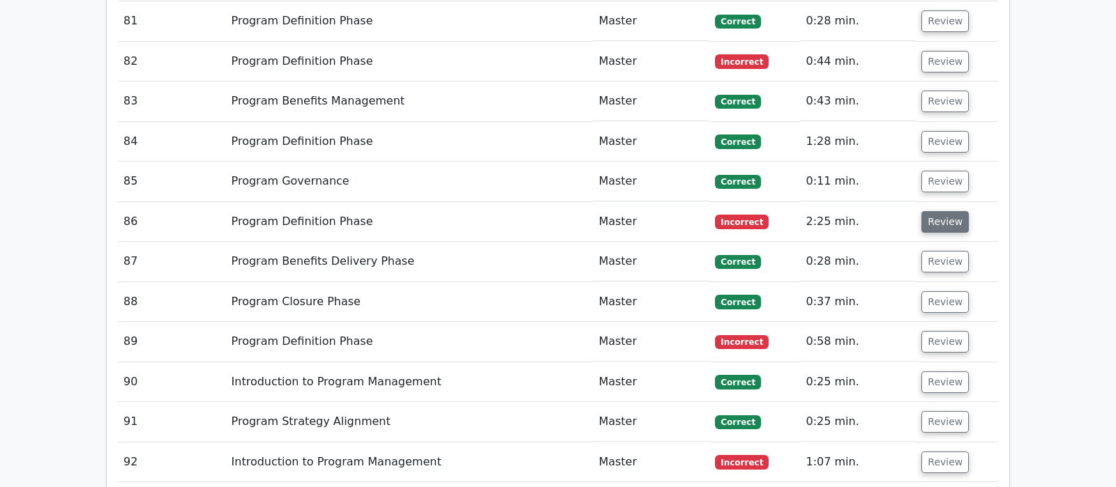
click at [939, 211] on button "Review" at bounding box center [944, 222] width 47 height 22
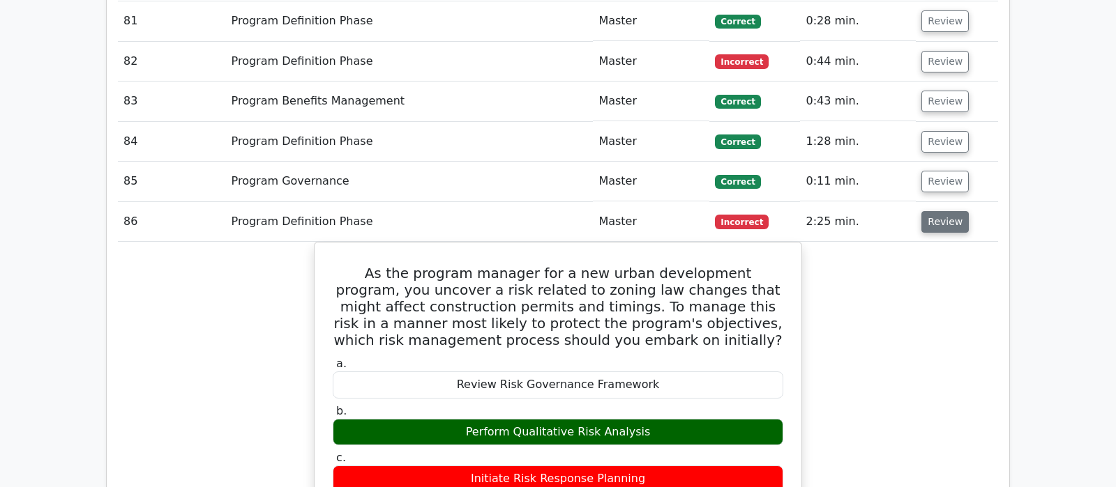
click at [939, 211] on button "Review" at bounding box center [944, 222] width 47 height 22
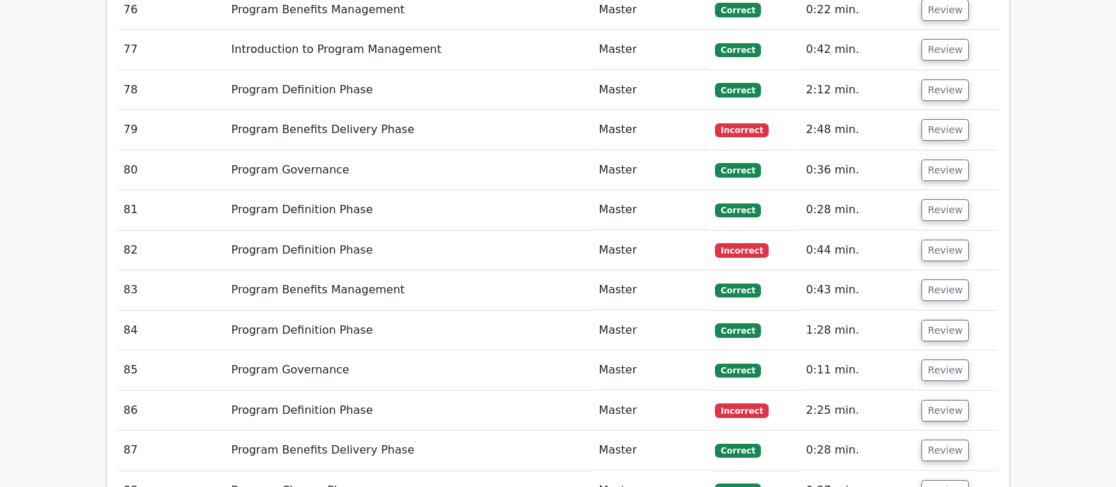
scroll to position [4320, 0]
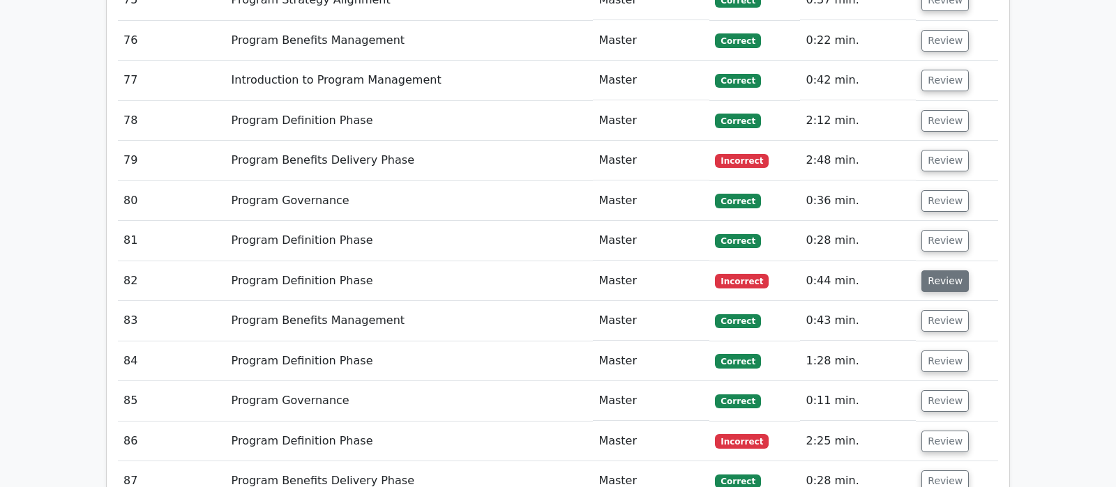
click at [948, 271] on button "Review" at bounding box center [944, 282] width 47 height 22
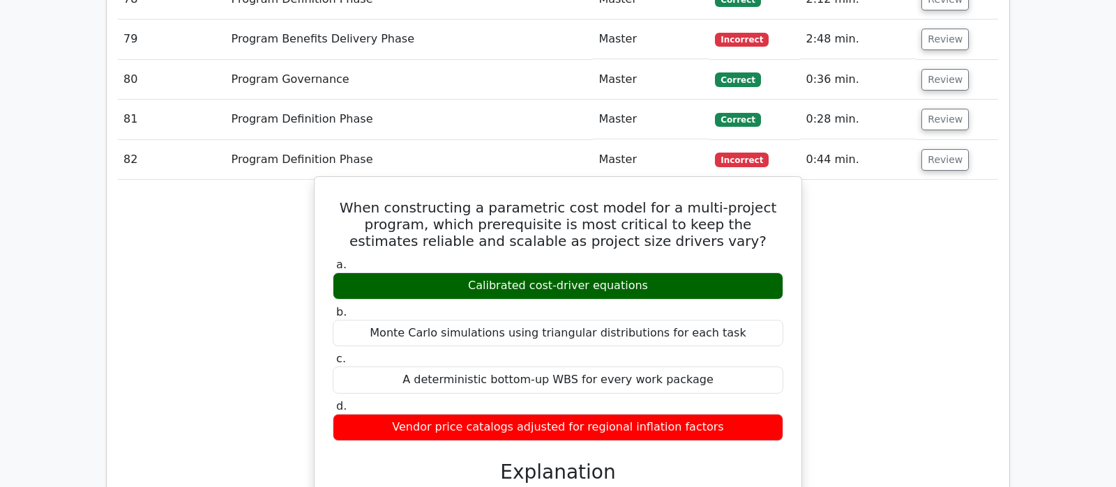
scroll to position [4393, 0]
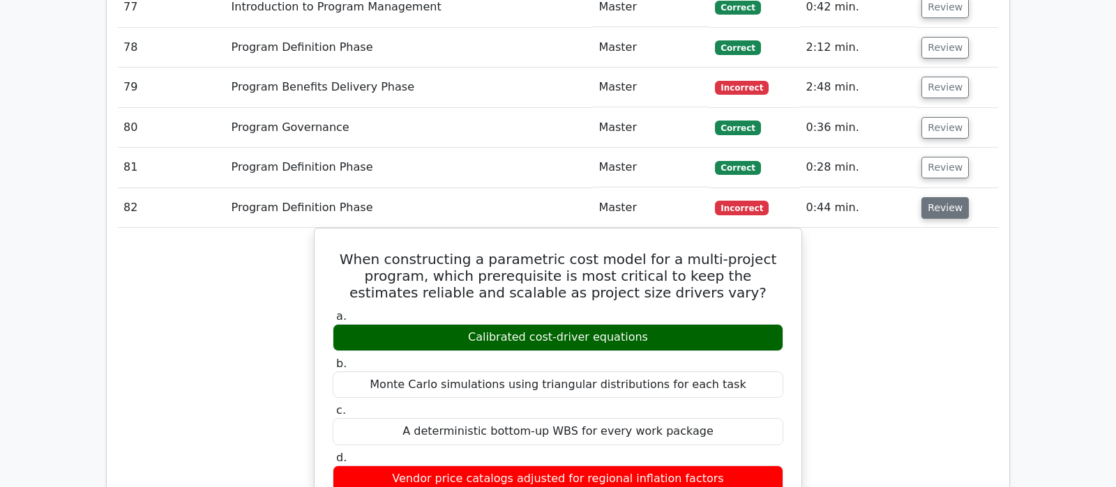
click at [951, 197] on button "Review" at bounding box center [944, 208] width 47 height 22
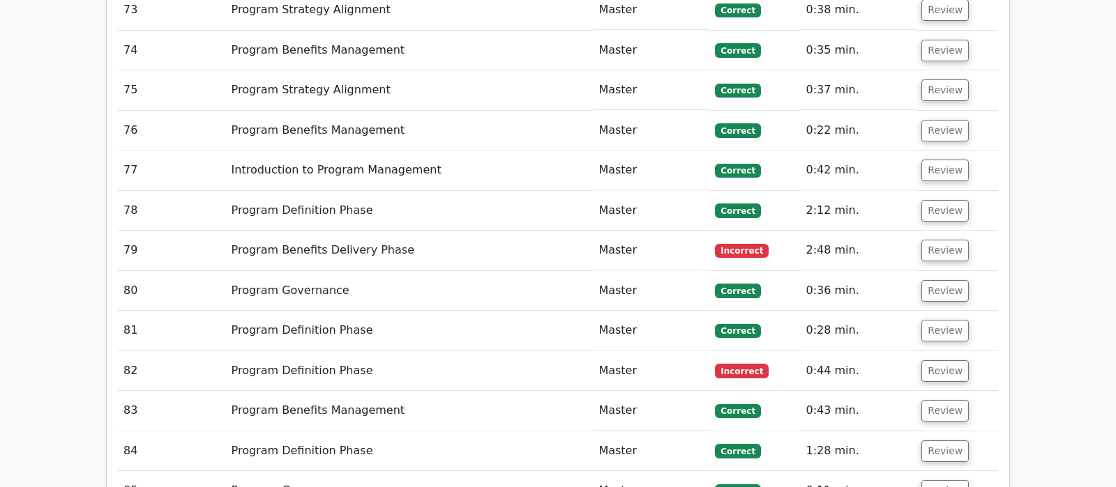
scroll to position [4173, 0]
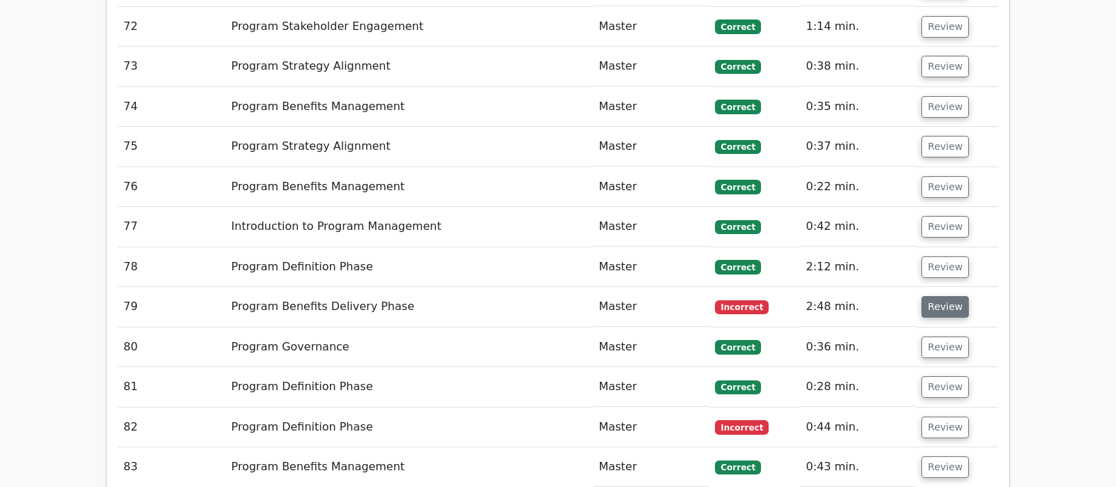
click at [926, 296] on button "Review" at bounding box center [944, 307] width 47 height 22
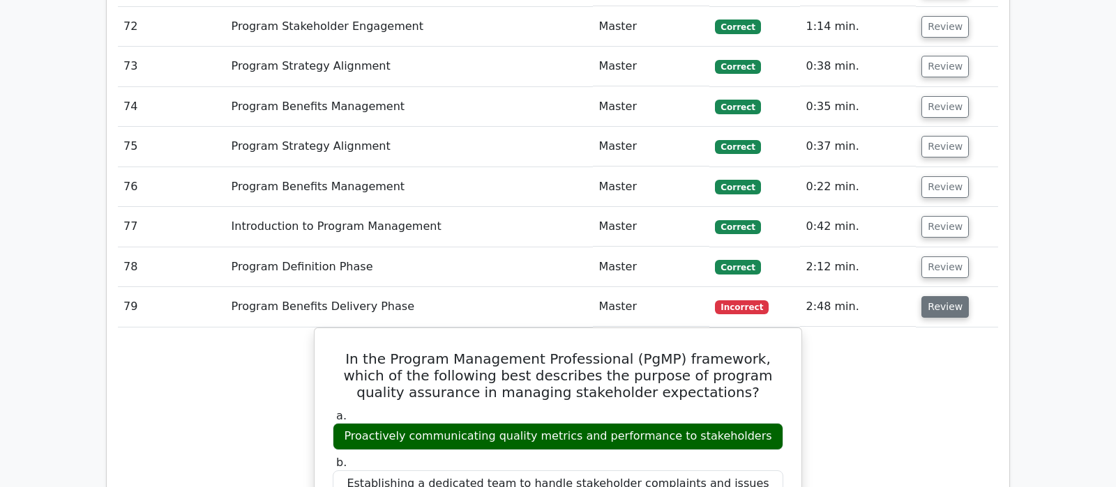
click at [951, 296] on button "Review" at bounding box center [944, 307] width 47 height 22
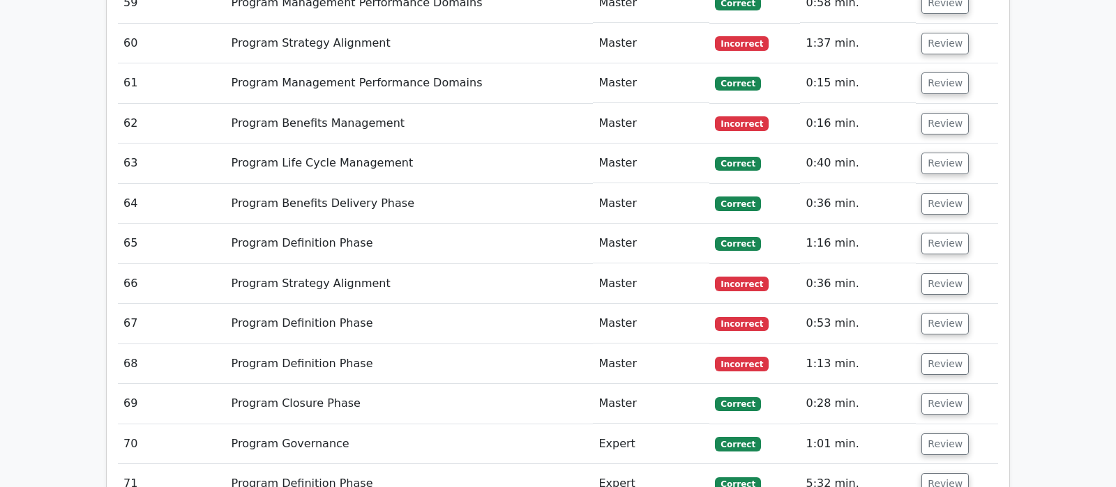
scroll to position [3661, 0]
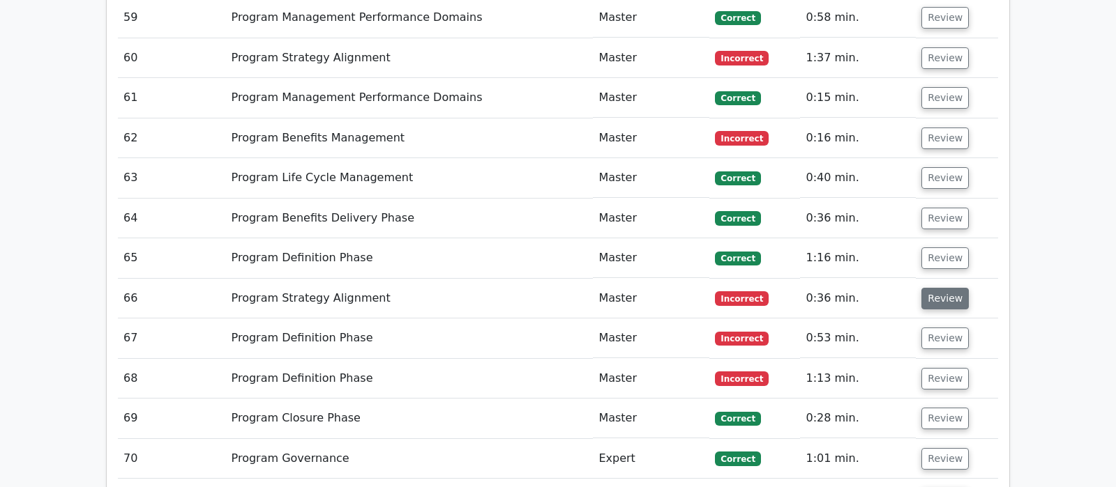
click at [942, 288] on button "Review" at bounding box center [944, 299] width 47 height 22
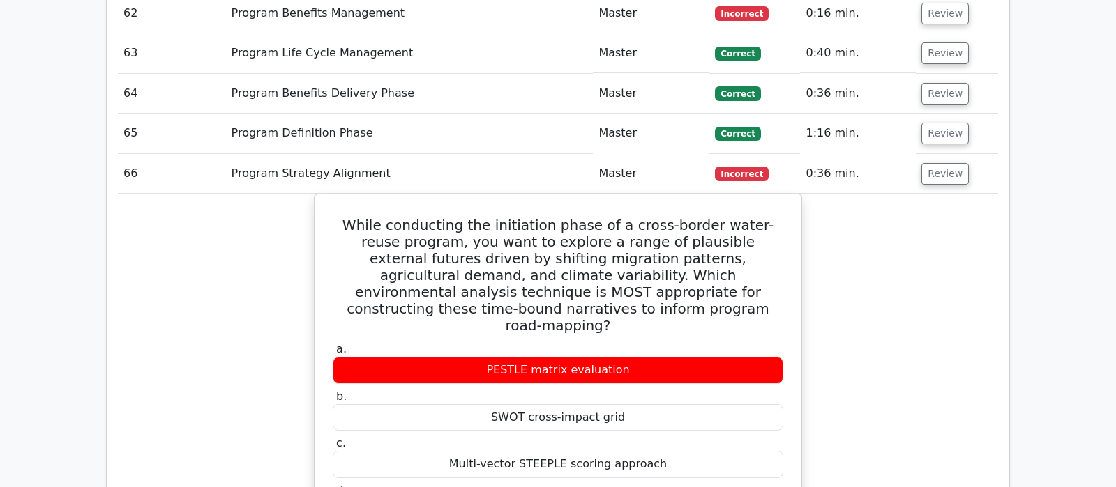
scroll to position [3807, 0]
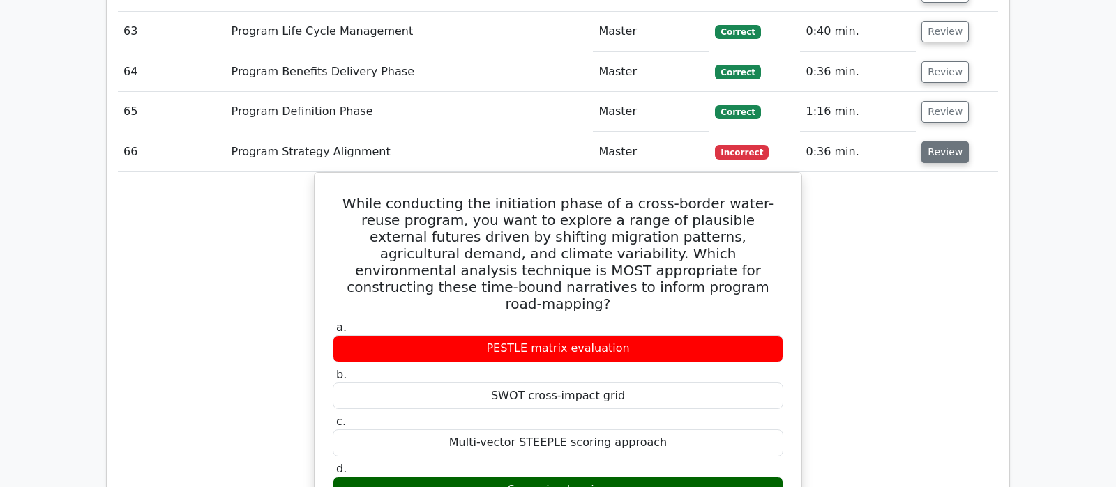
click at [947, 142] on button "Review" at bounding box center [944, 153] width 47 height 22
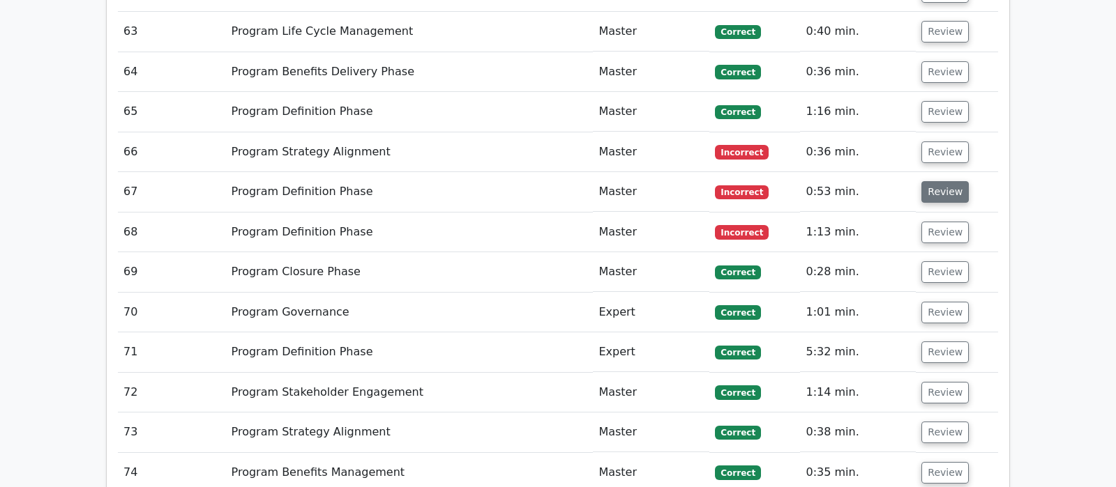
click at [943, 181] on button "Review" at bounding box center [944, 192] width 47 height 22
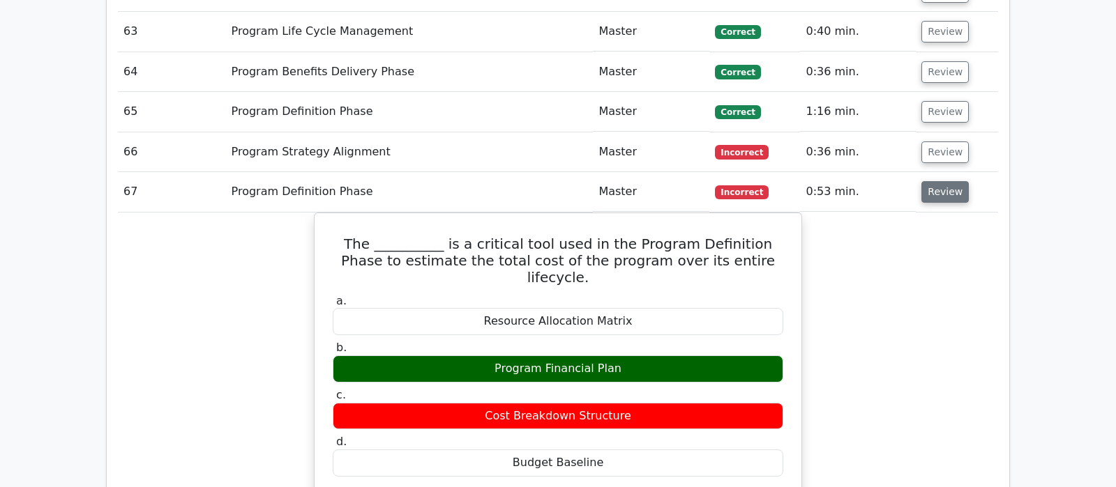
click at [943, 181] on button "Review" at bounding box center [944, 192] width 47 height 22
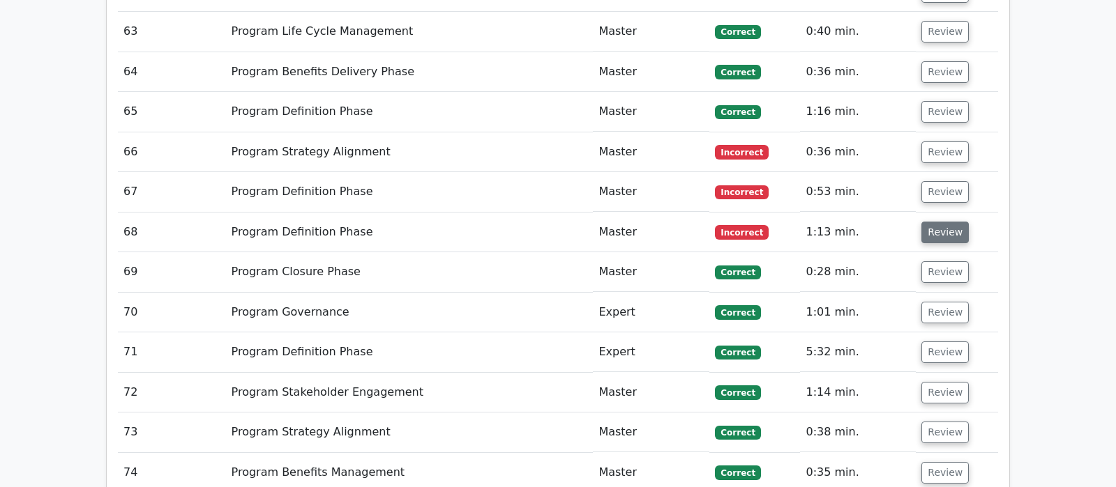
click at [947, 222] on button "Review" at bounding box center [944, 233] width 47 height 22
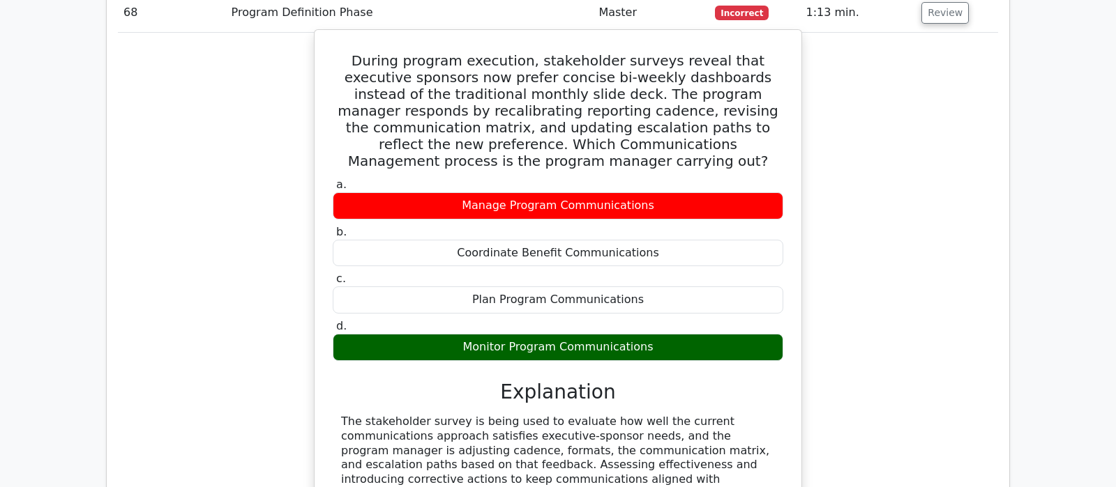
scroll to position [4100, 0]
